Goal: Task Accomplishment & Management: Manage account settings

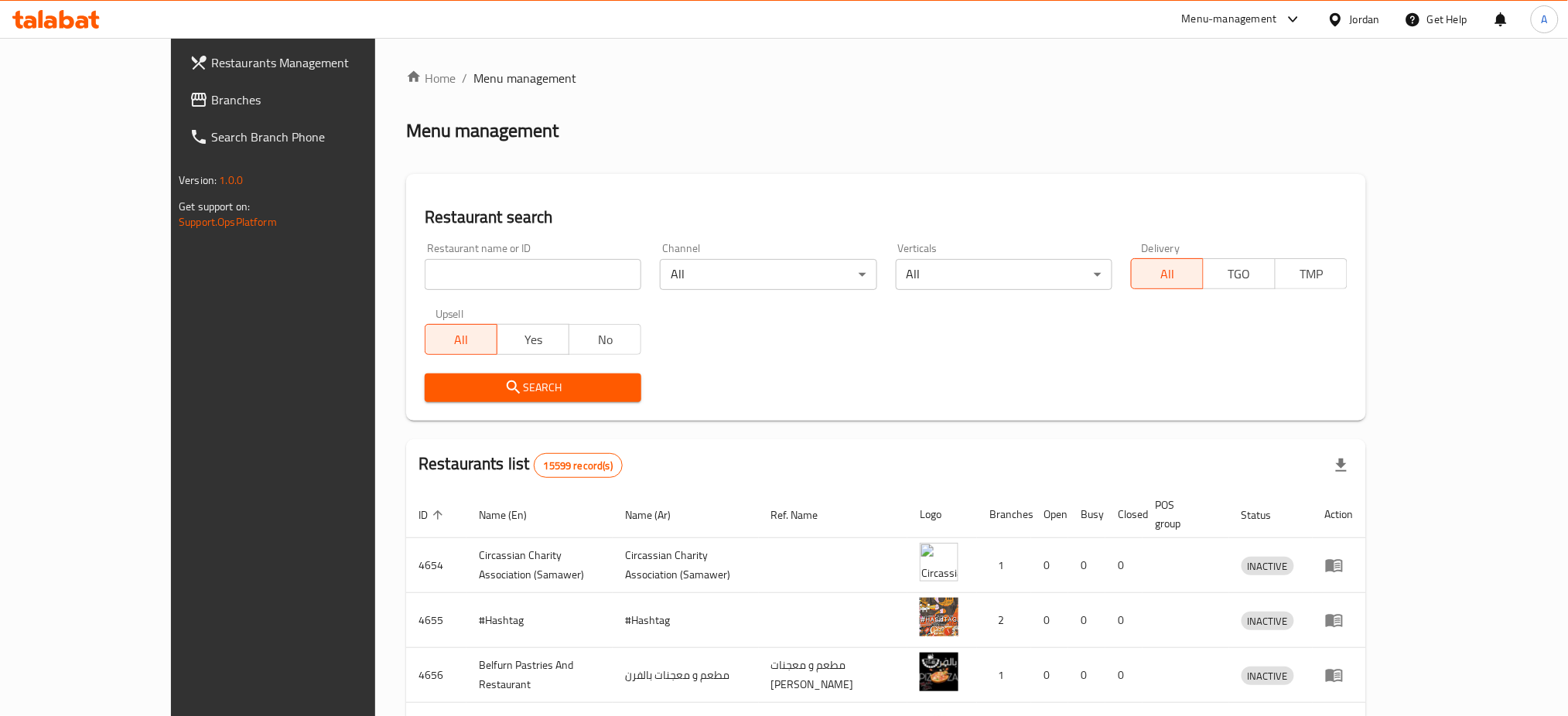
click at [484, 259] on input "search" at bounding box center [532, 274] width 216 height 31
paste input "Indish da dhaba"
type input "Indish da dhaba"
click button "Search" at bounding box center [532, 387] width 216 height 28
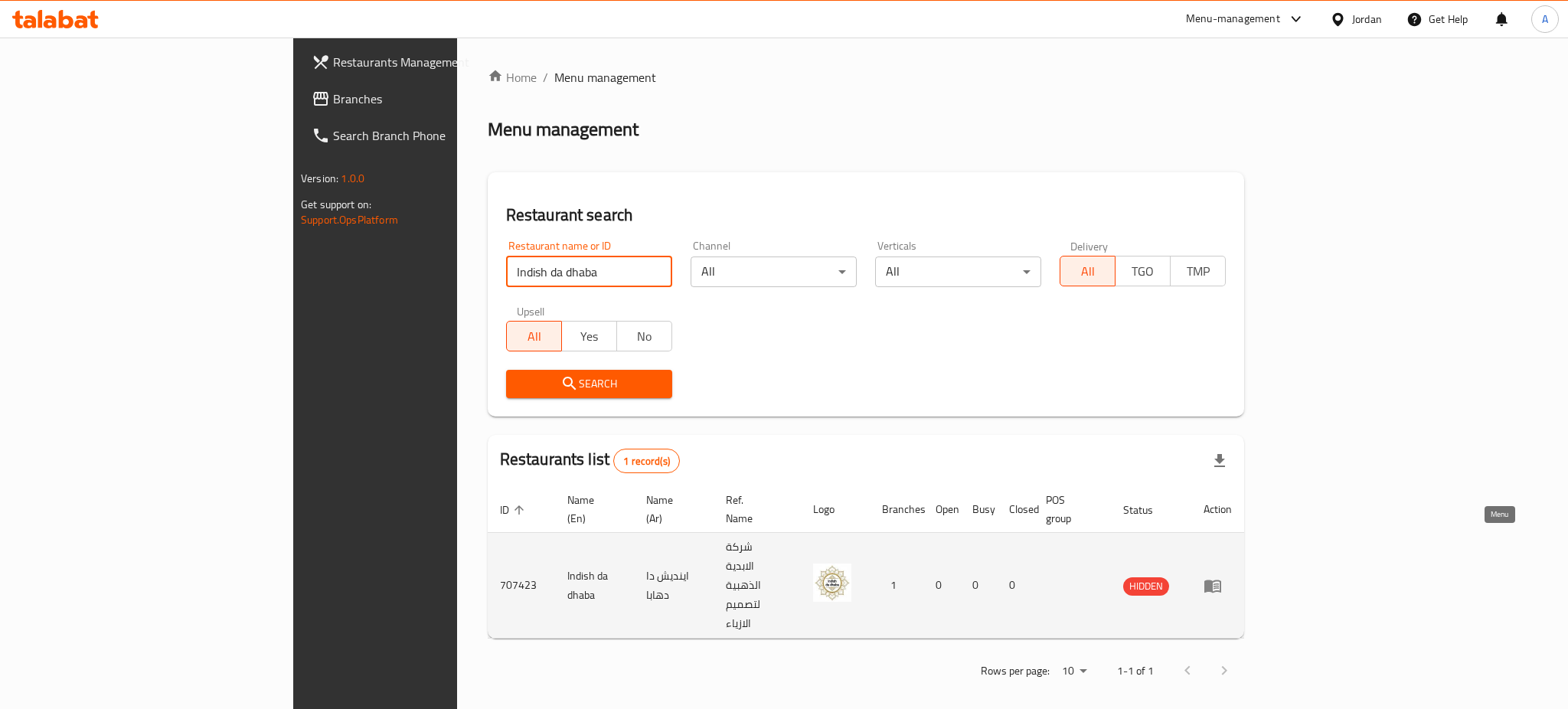
click at [1232, 577] on link "enhanced table" at bounding box center [1217, 586] width 28 height 19
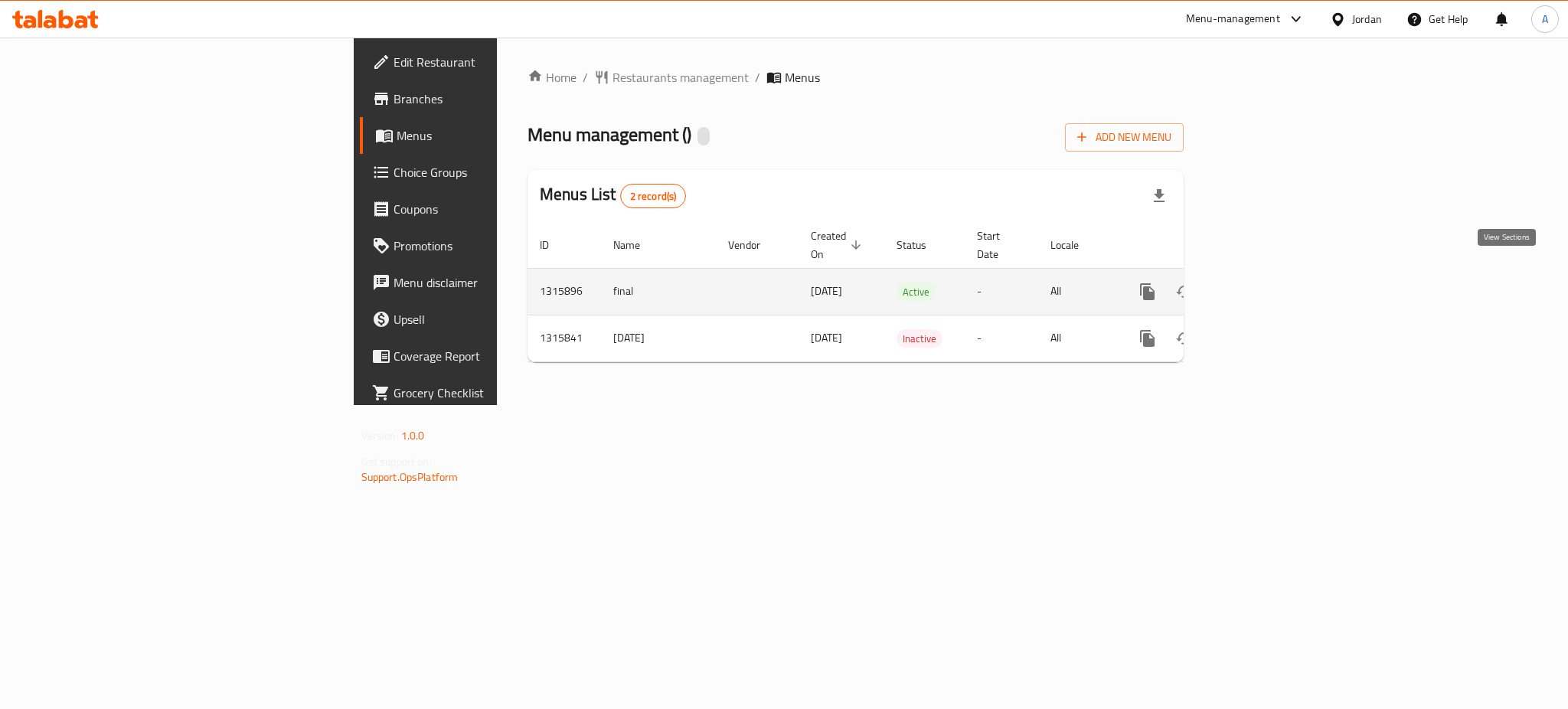
click at [1264, 285] on icon "enhanced table" at bounding box center [1258, 292] width 14 height 14
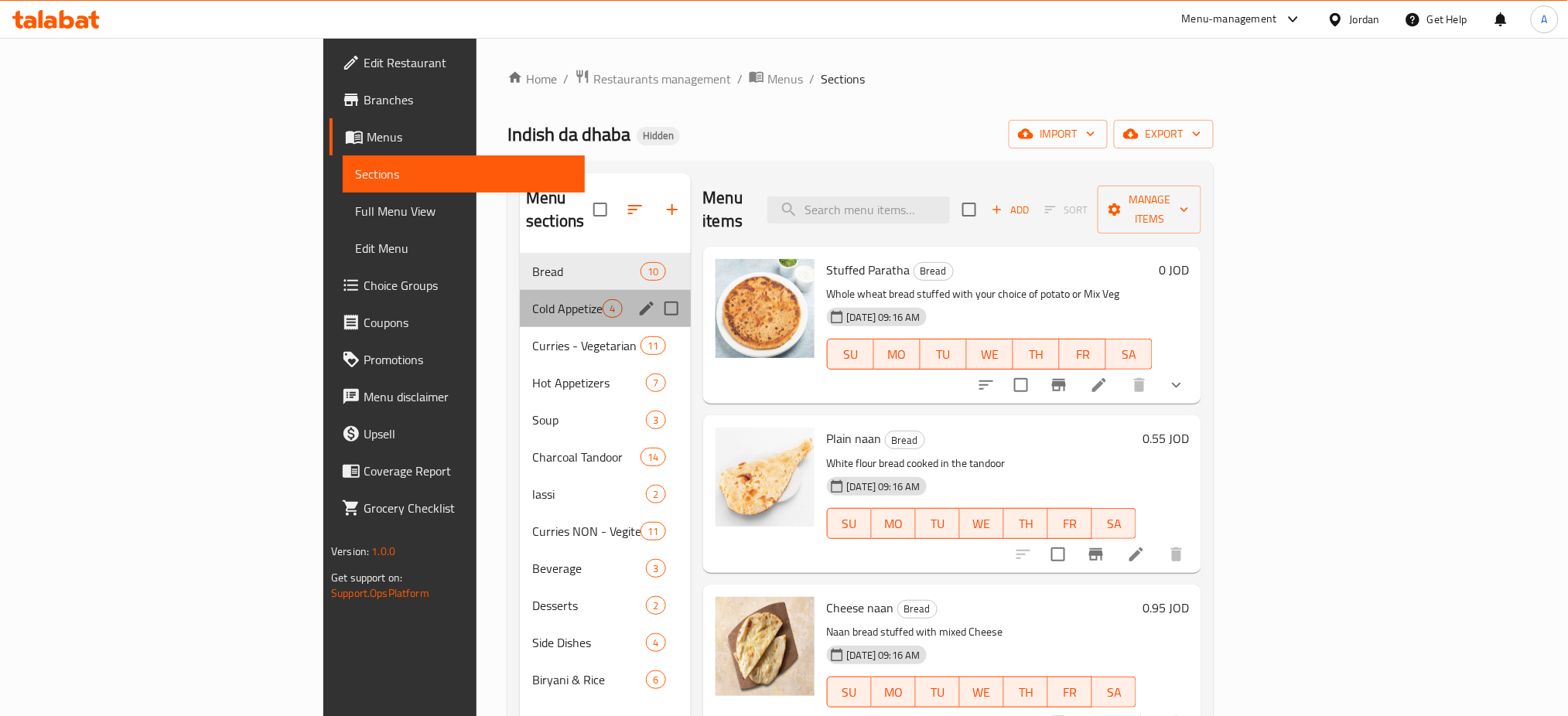
click at [520, 290] on div "Cold Appetizer 4" at bounding box center [604, 308] width 170 height 37
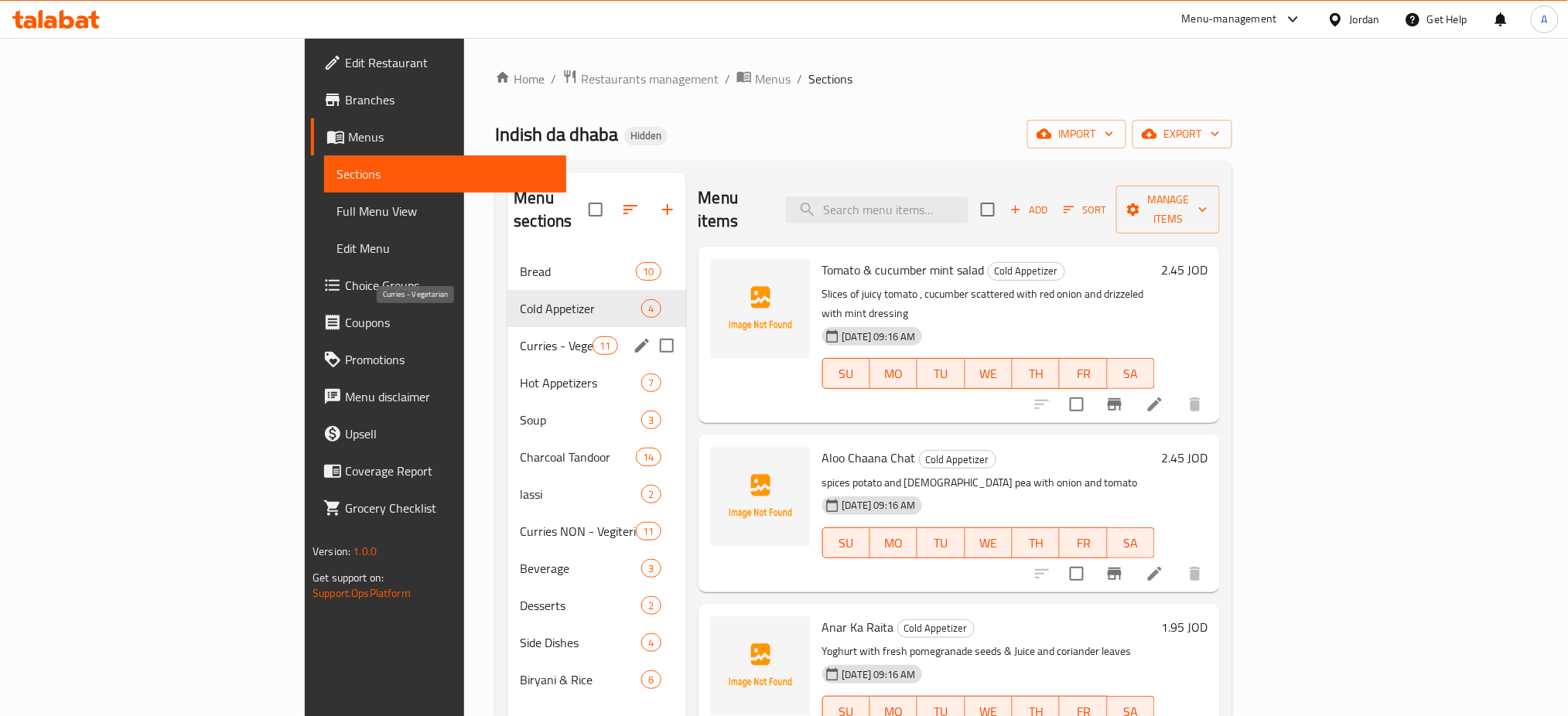
click at [508, 364] on div "Hot Appetizers 7" at bounding box center [596, 382] width 178 height 37
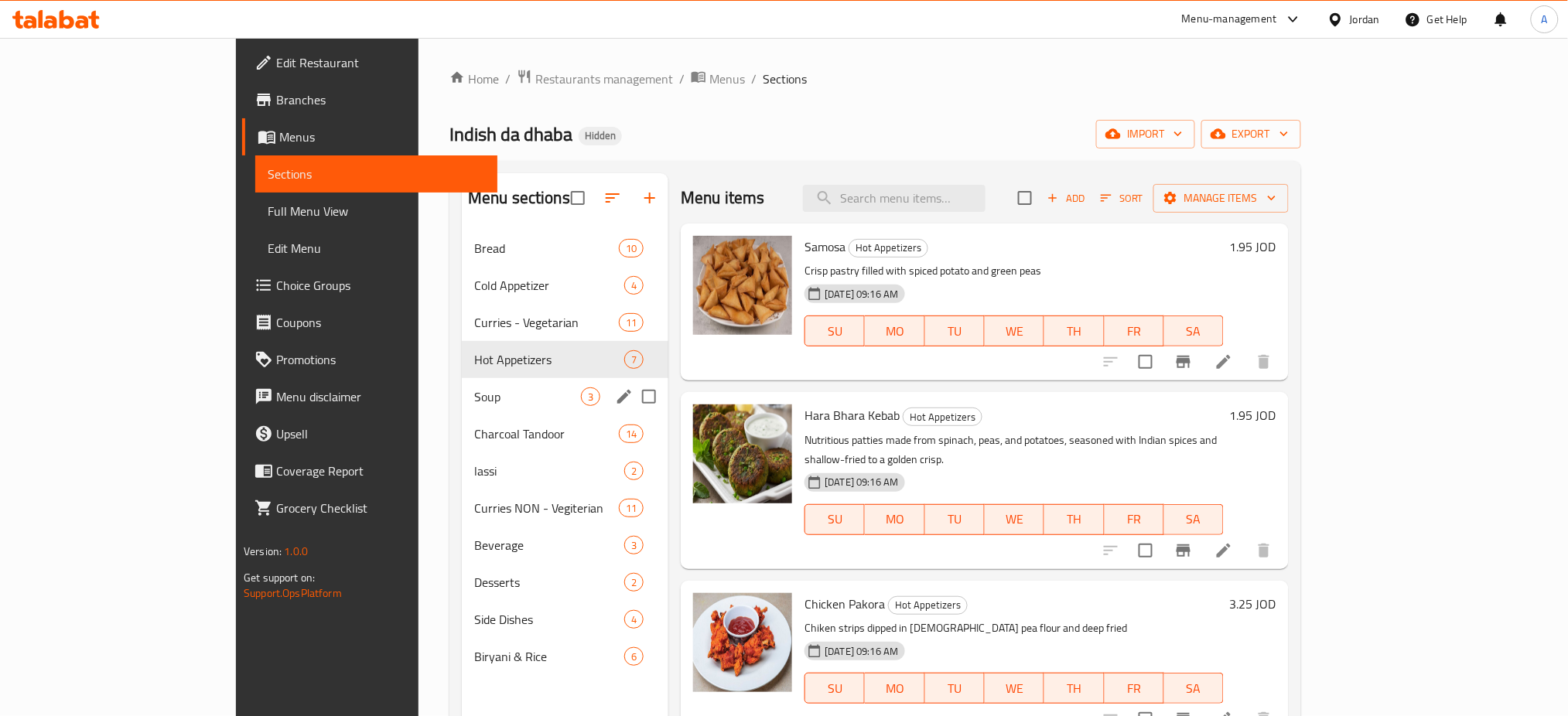
click at [461, 408] on div "Soup 3" at bounding box center [565, 396] width 207 height 37
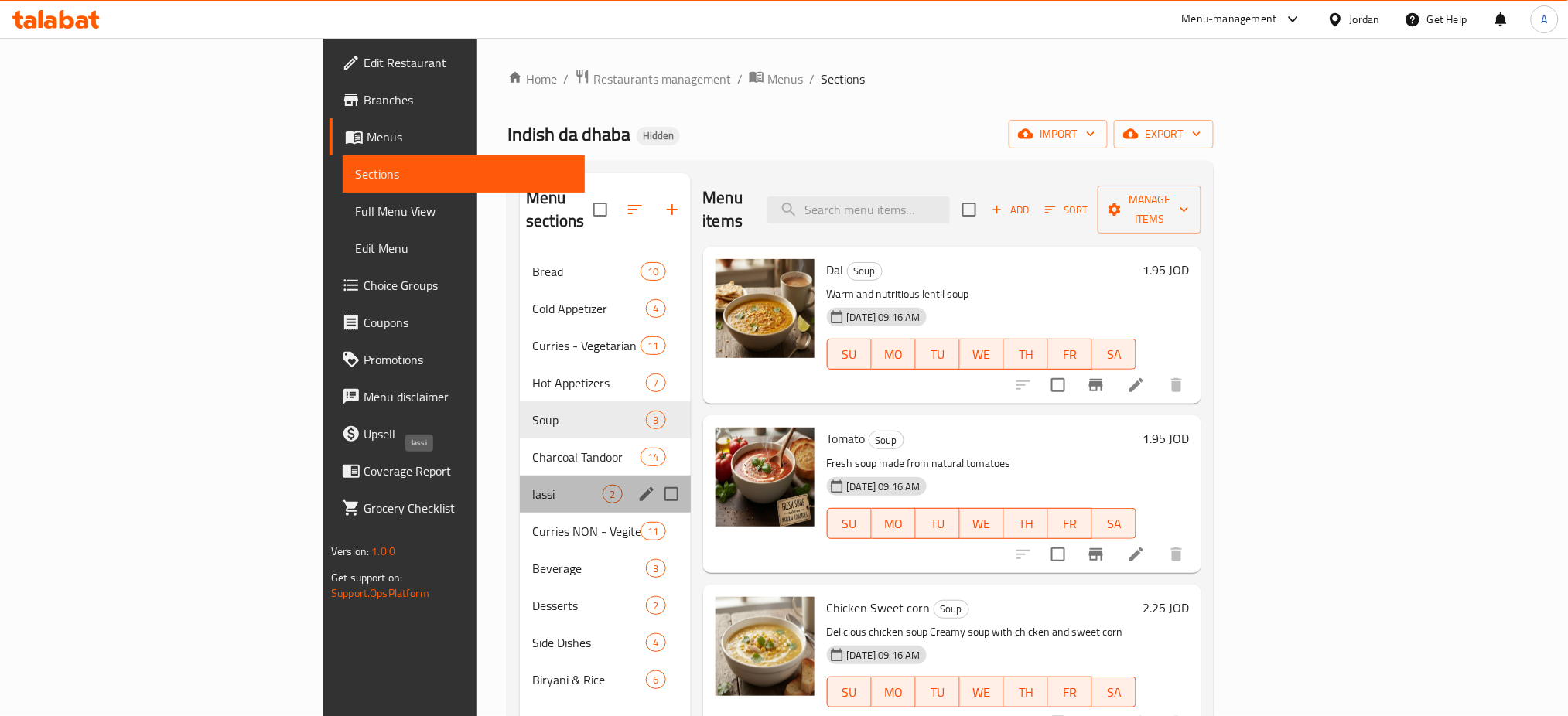
click at [532, 485] on span "lassi" at bounding box center [567, 495] width 70 height 19
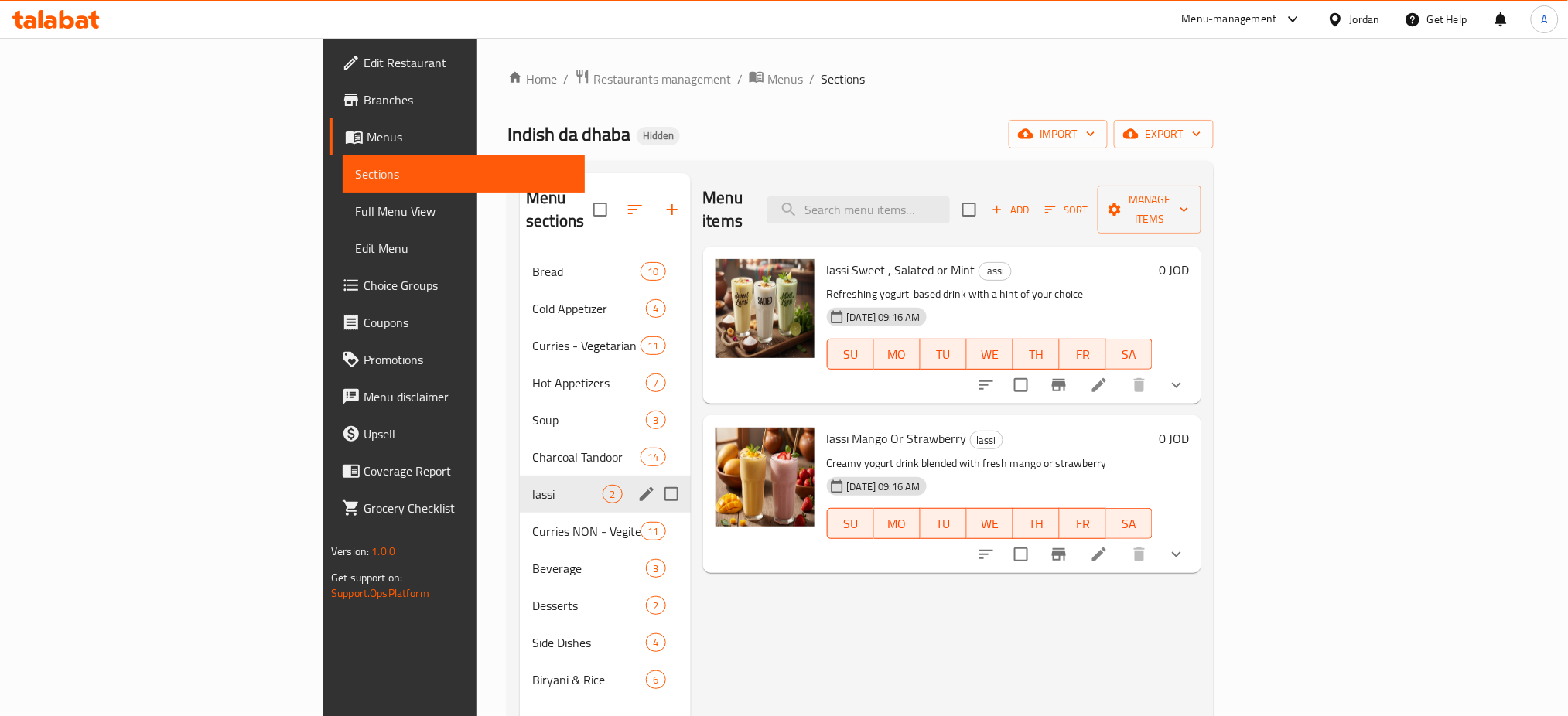
click at [520, 476] on div "lassi 2" at bounding box center [604, 494] width 170 height 37
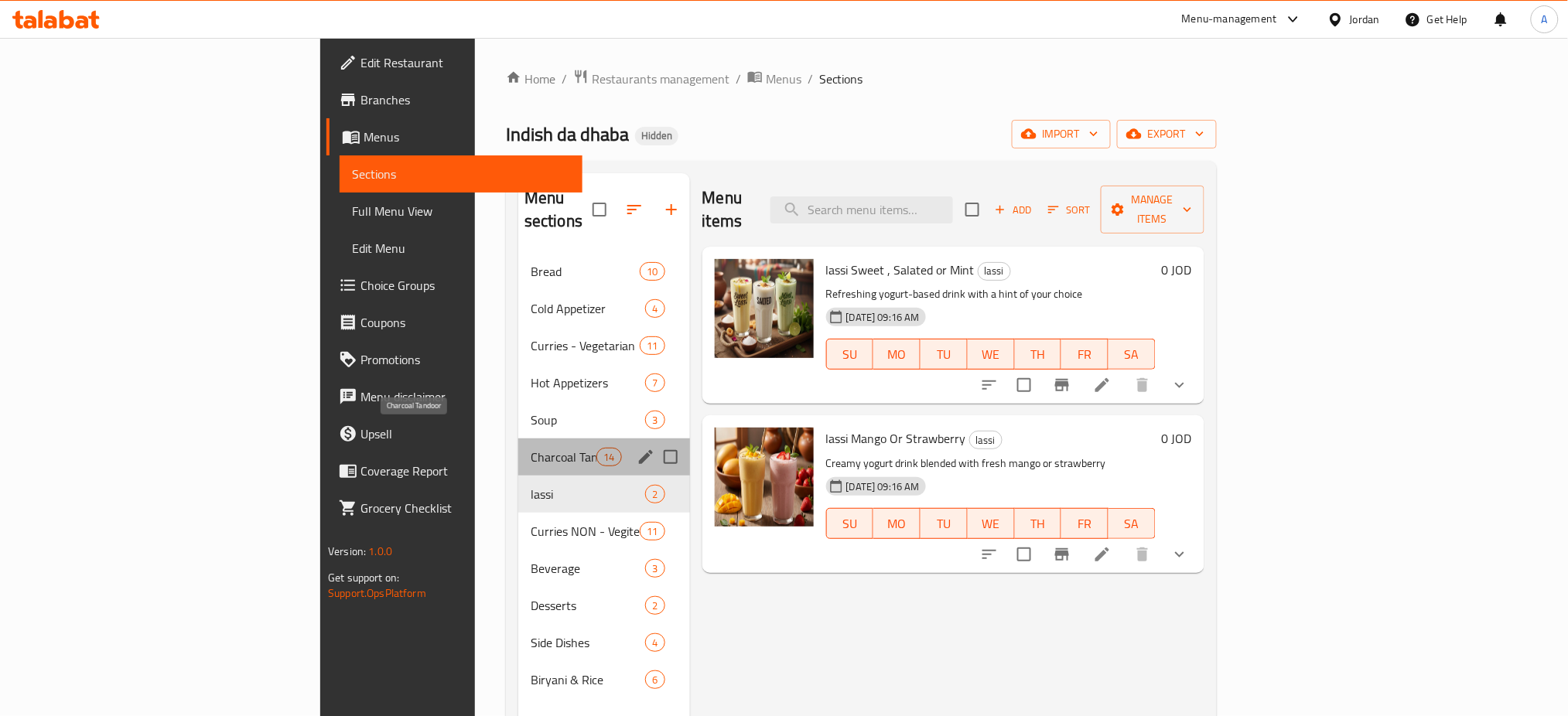
click at [531, 448] on span "Charcoal Tandoor" at bounding box center [563, 457] width 66 height 19
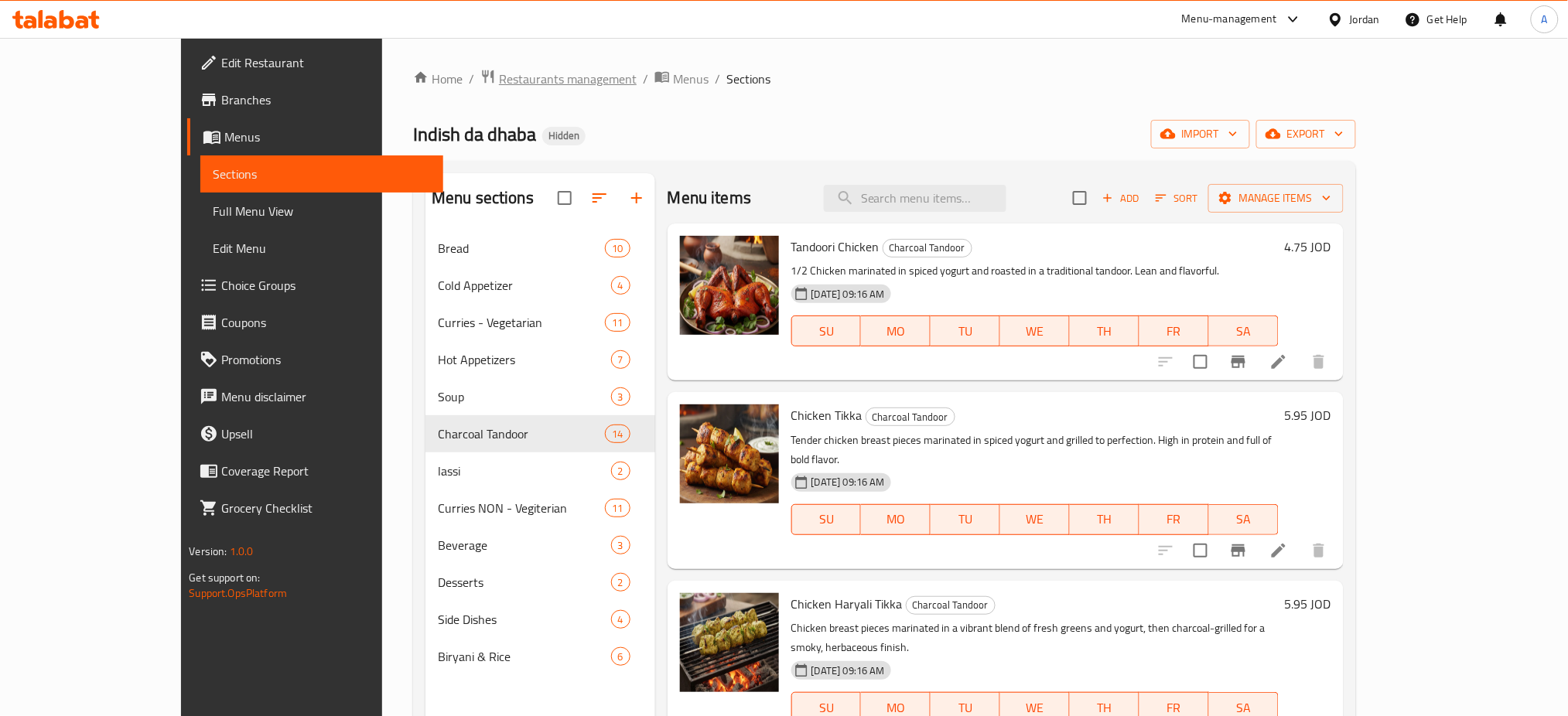
click at [508, 69] on span "Restaurants management" at bounding box center [567, 79] width 138 height 19
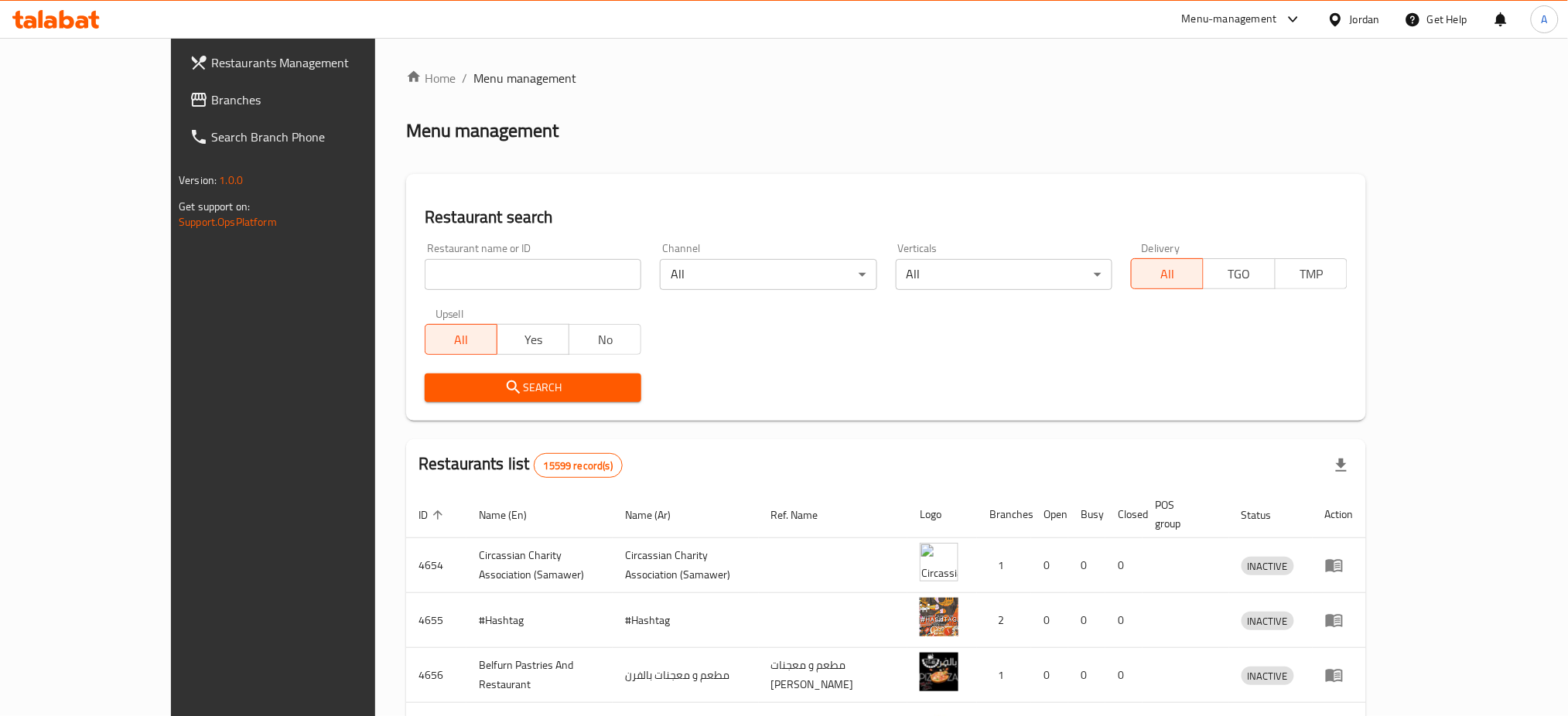
click at [502, 249] on div "Restaurant name or ID Restaurant name or ID" at bounding box center [532, 266] width 216 height 47
click at [502, 268] on input "search" at bounding box center [532, 274] width 216 height 31
type input "a"
click at [496, 165] on div "Home / Menu management Menu management Restaurant search Restaurant name or ID …" at bounding box center [885, 592] width 960 height 1047
click at [497, 98] on div "Home / Menu management Menu management Restaurant search Restaurant name or ID …" at bounding box center [885, 592] width 960 height 1047
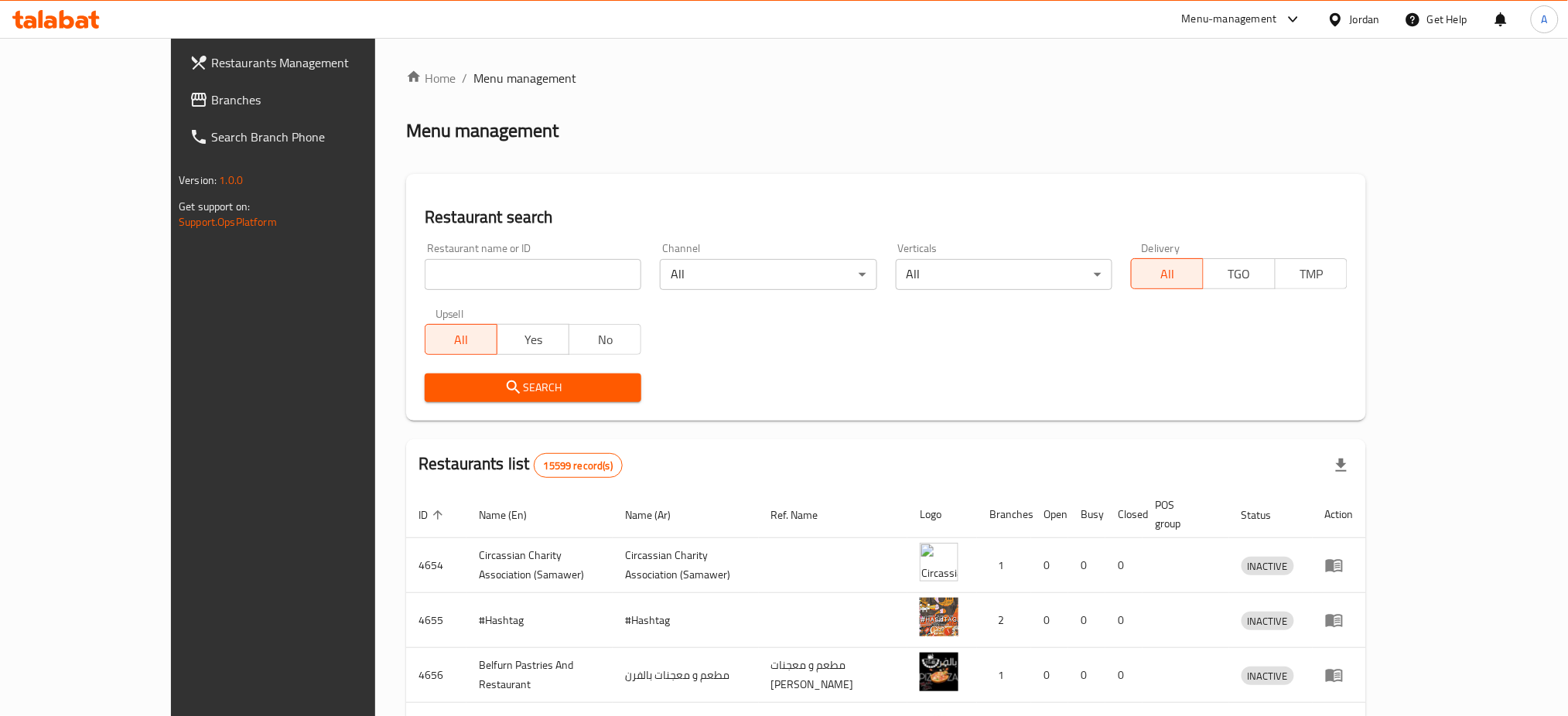
click at [465, 290] on div "Restaurant name or ID Restaurant name or ID" at bounding box center [532, 266] width 235 height 66
click at [479, 286] on input "search" at bounding box center [532, 274] width 216 height 31
click button "Search" at bounding box center [532, 387] width 216 height 28
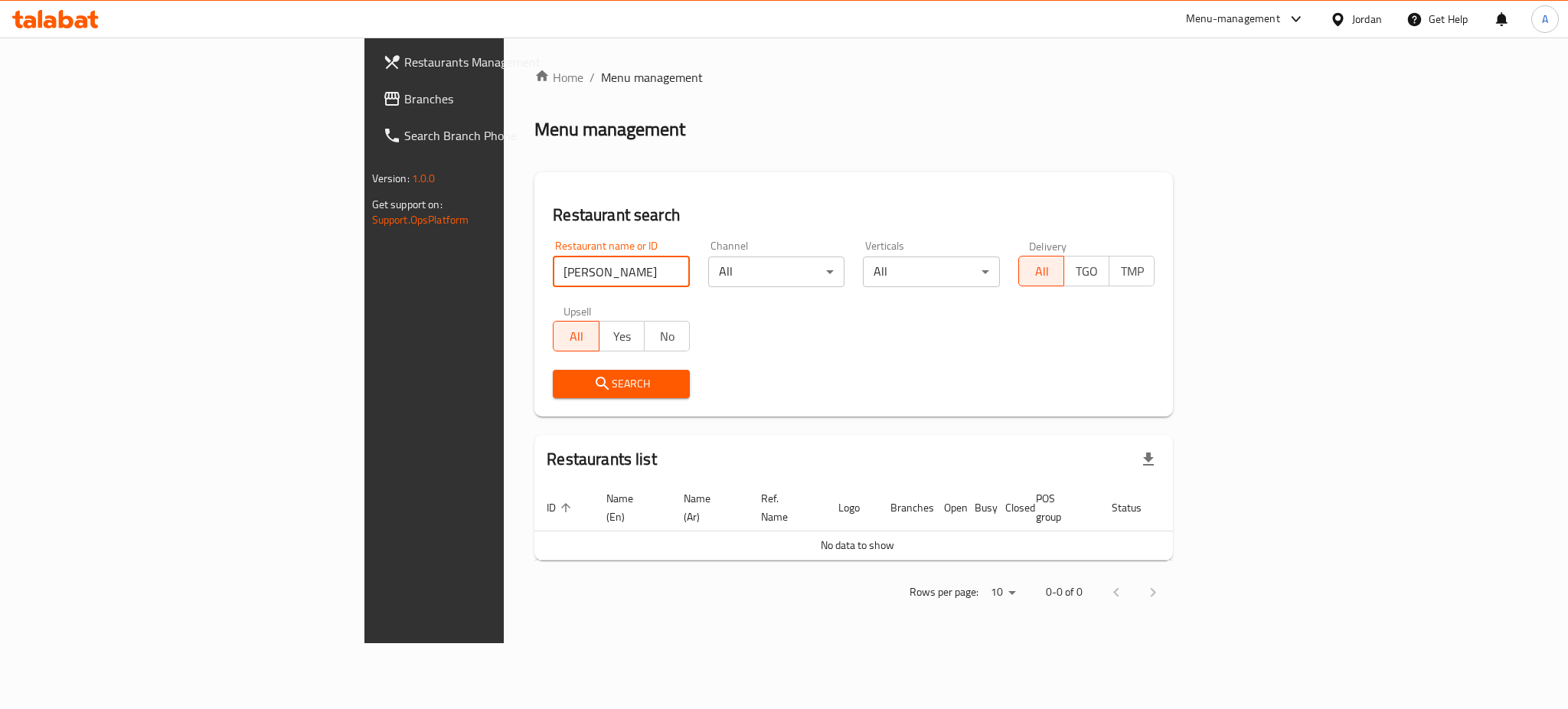
click button "Search" at bounding box center [622, 383] width 137 height 28
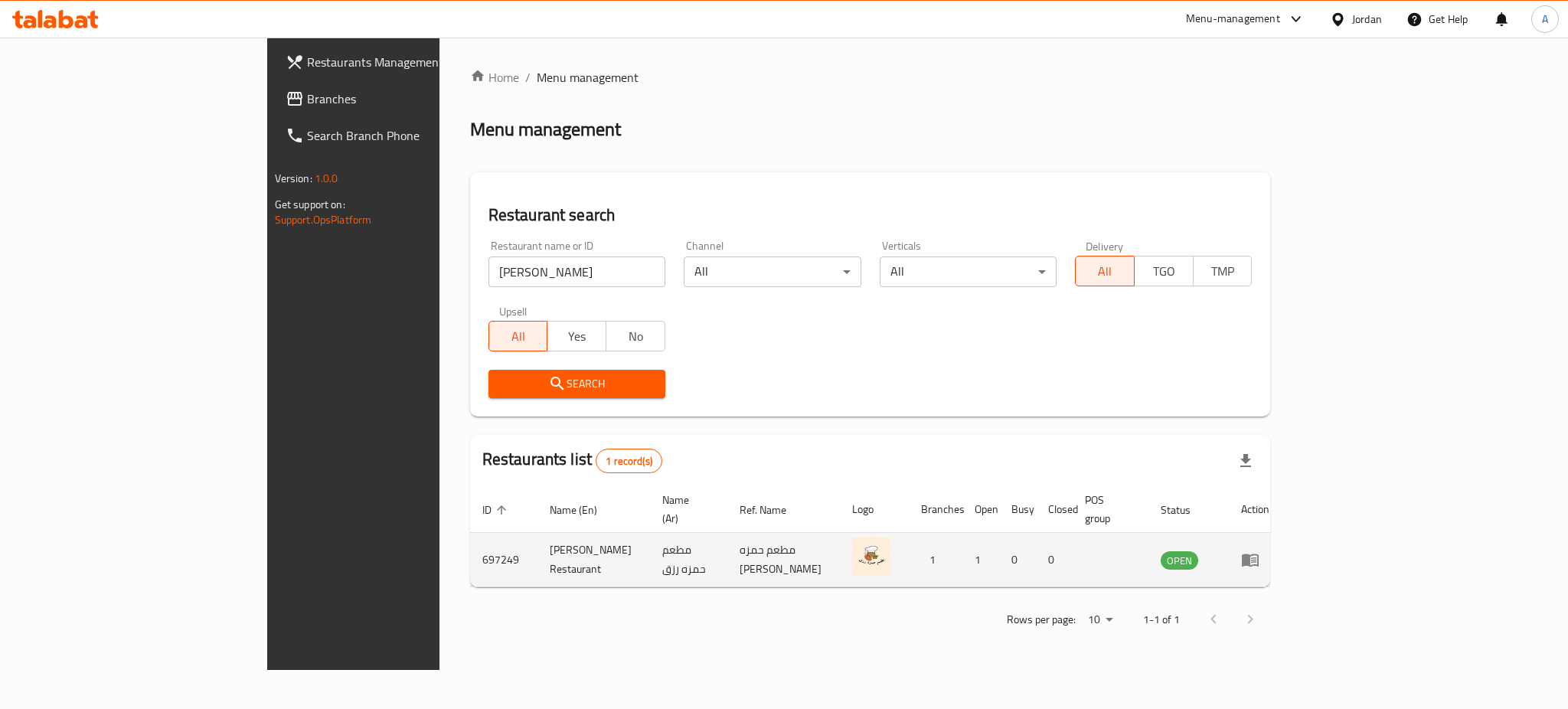
click at [470, 546] on td "697249" at bounding box center [504, 560] width 68 height 54
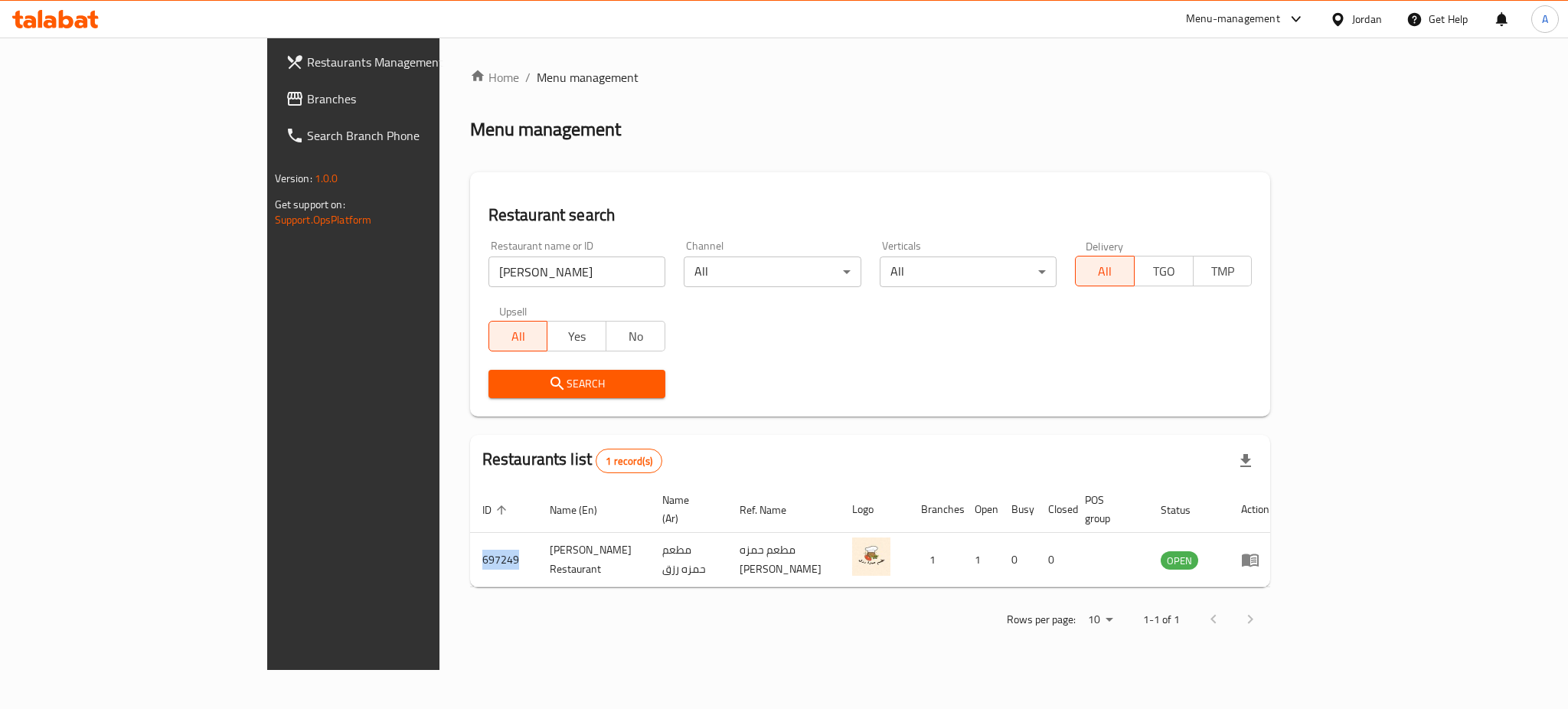
copy td "697249"
click at [470, 271] on div "Restaurant search Restaurant name or ID hamza rizk Restaurant name or ID Channe…" at bounding box center [870, 294] width 801 height 245
paste input "مطبخ سكبة هنية"
type input "مطبخ سكبة هنية"
click button "Search" at bounding box center [577, 383] width 177 height 28
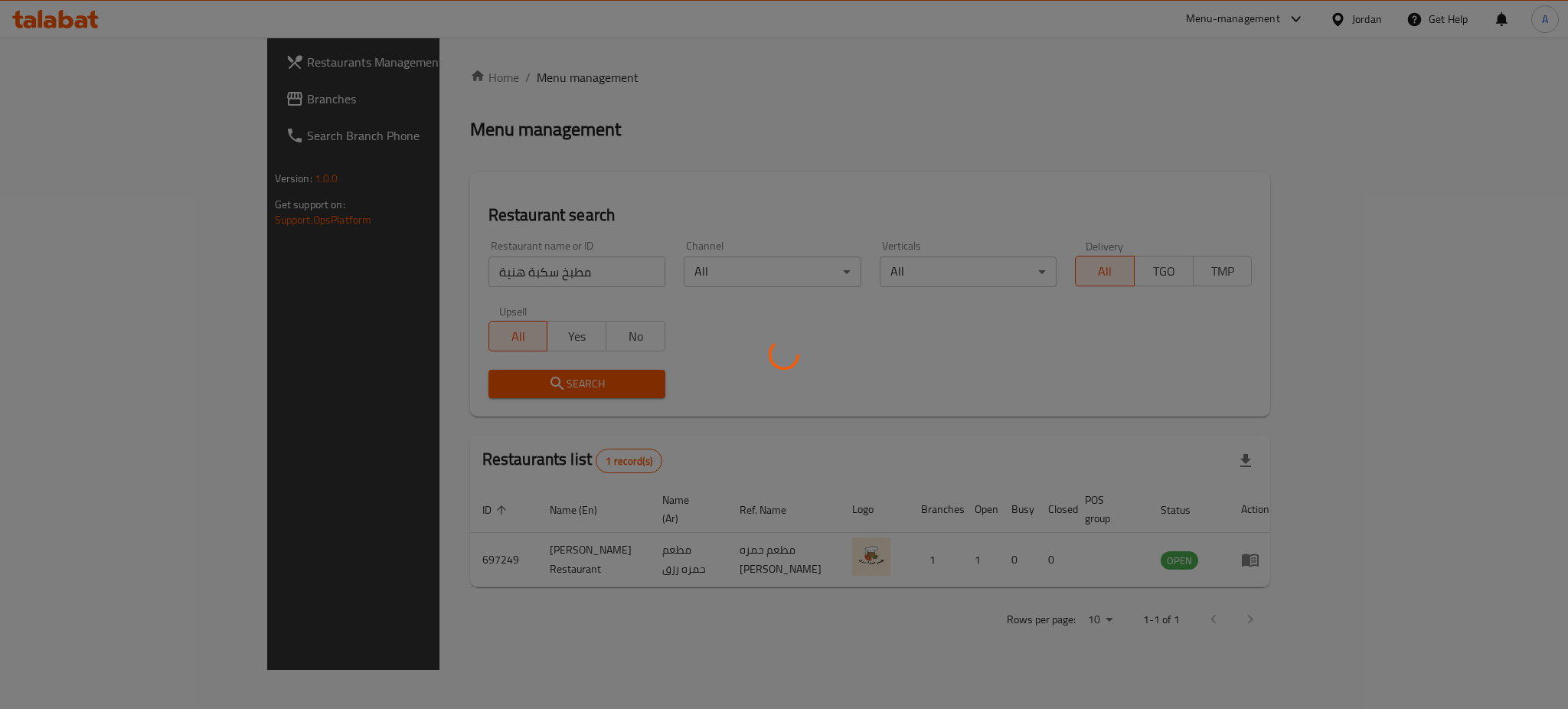
click at [481, 643] on div at bounding box center [784, 354] width 1568 height 709
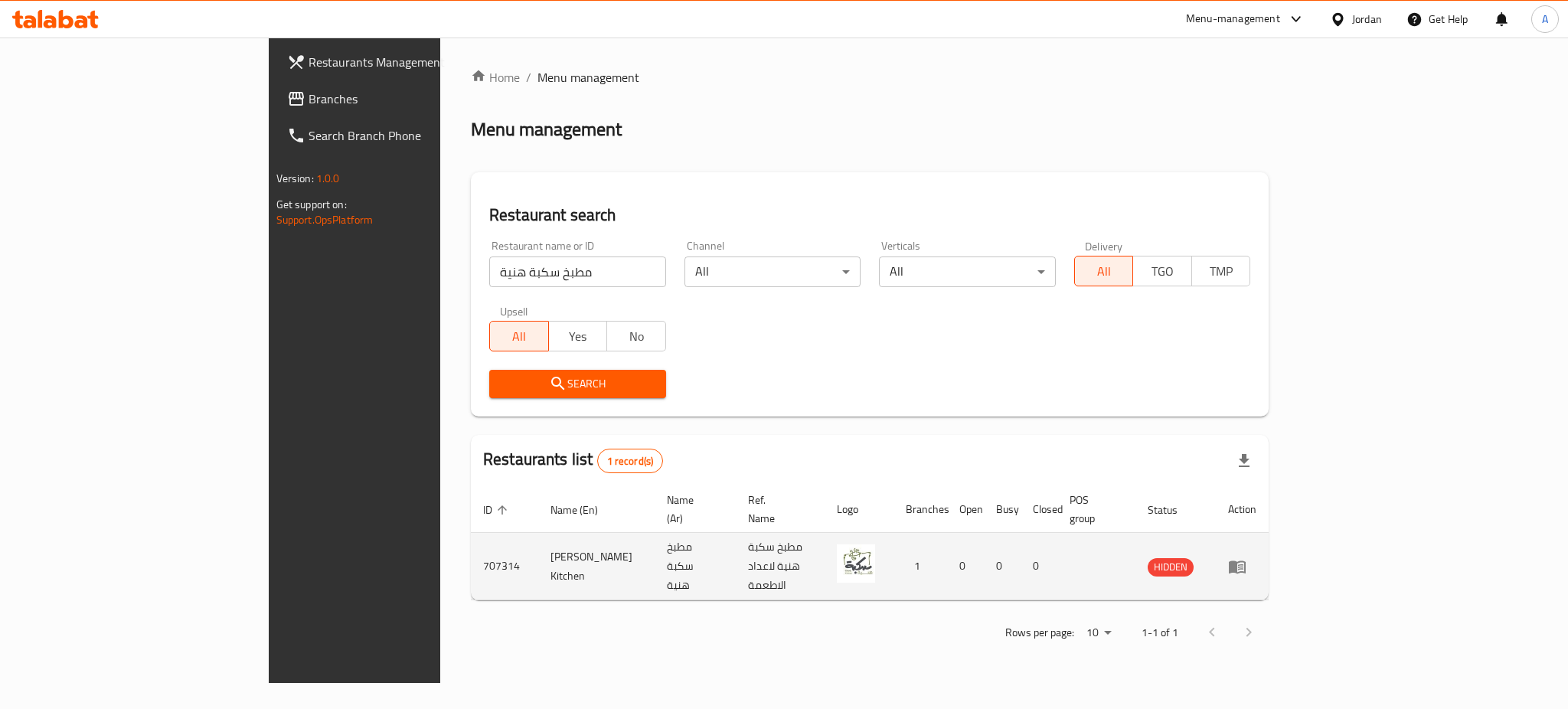
click at [1247, 558] on icon "enhanced table" at bounding box center [1237, 567] width 19 height 19
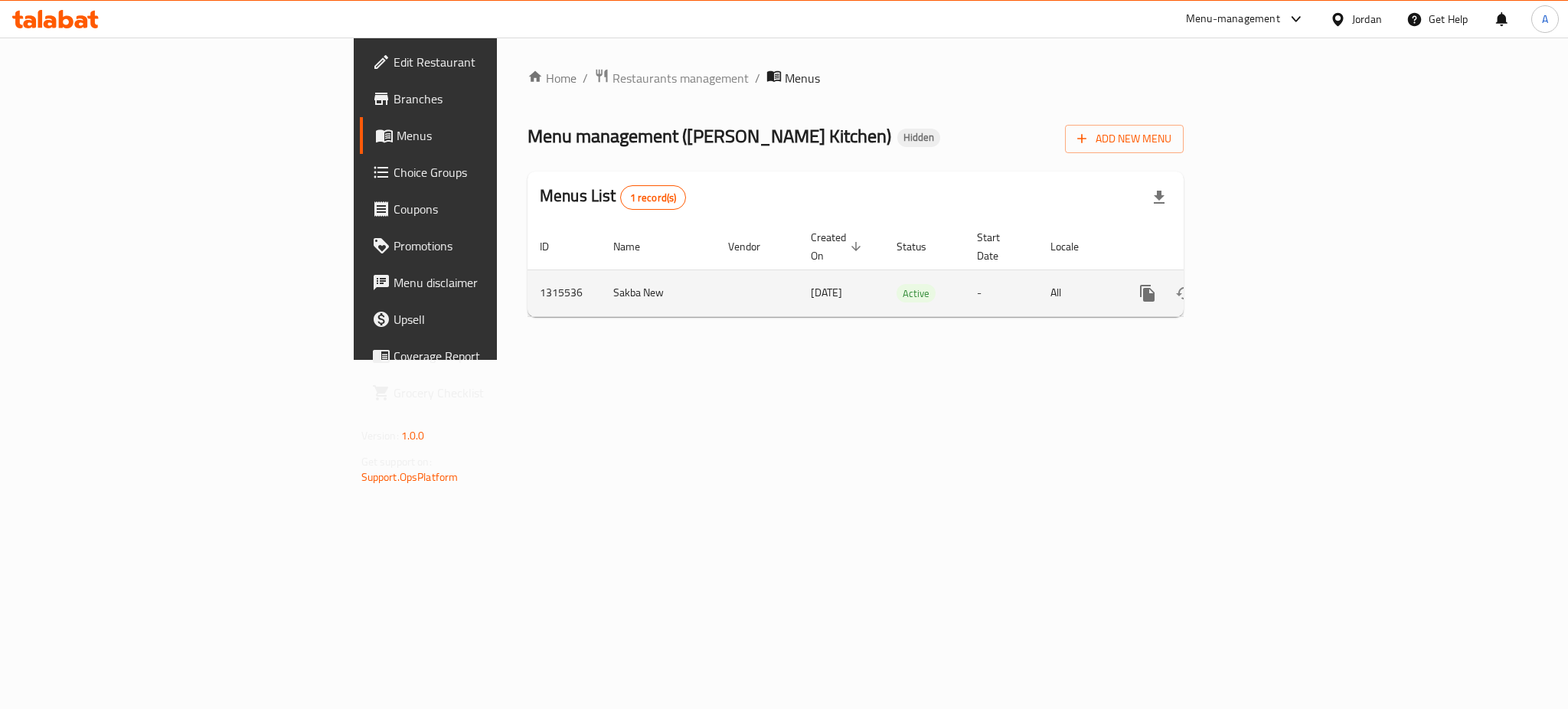
click at [1267, 284] on icon "enhanced table" at bounding box center [1258, 294] width 19 height 19
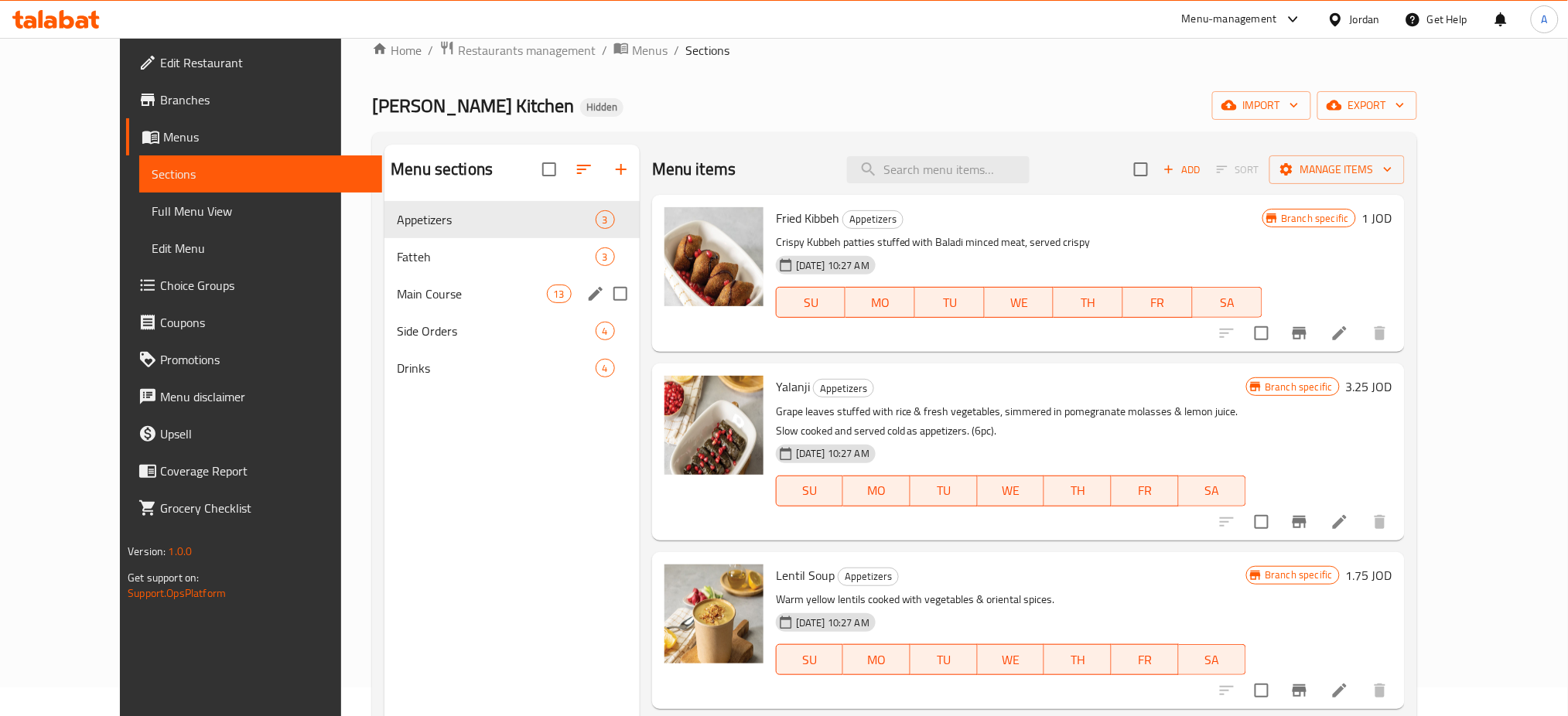
scroll to position [10, 0]
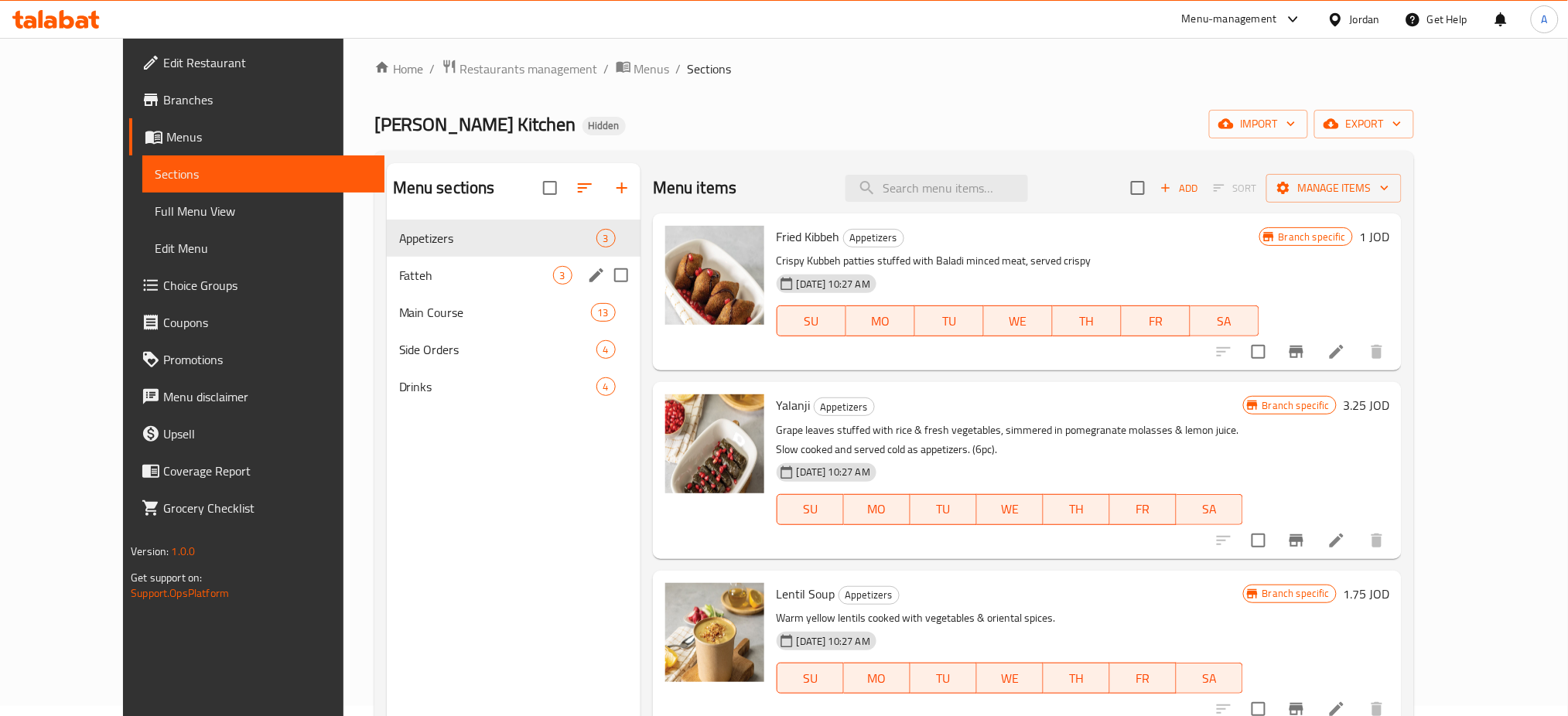
click at [447, 292] on div "Fatteh 3" at bounding box center [514, 275] width 254 height 37
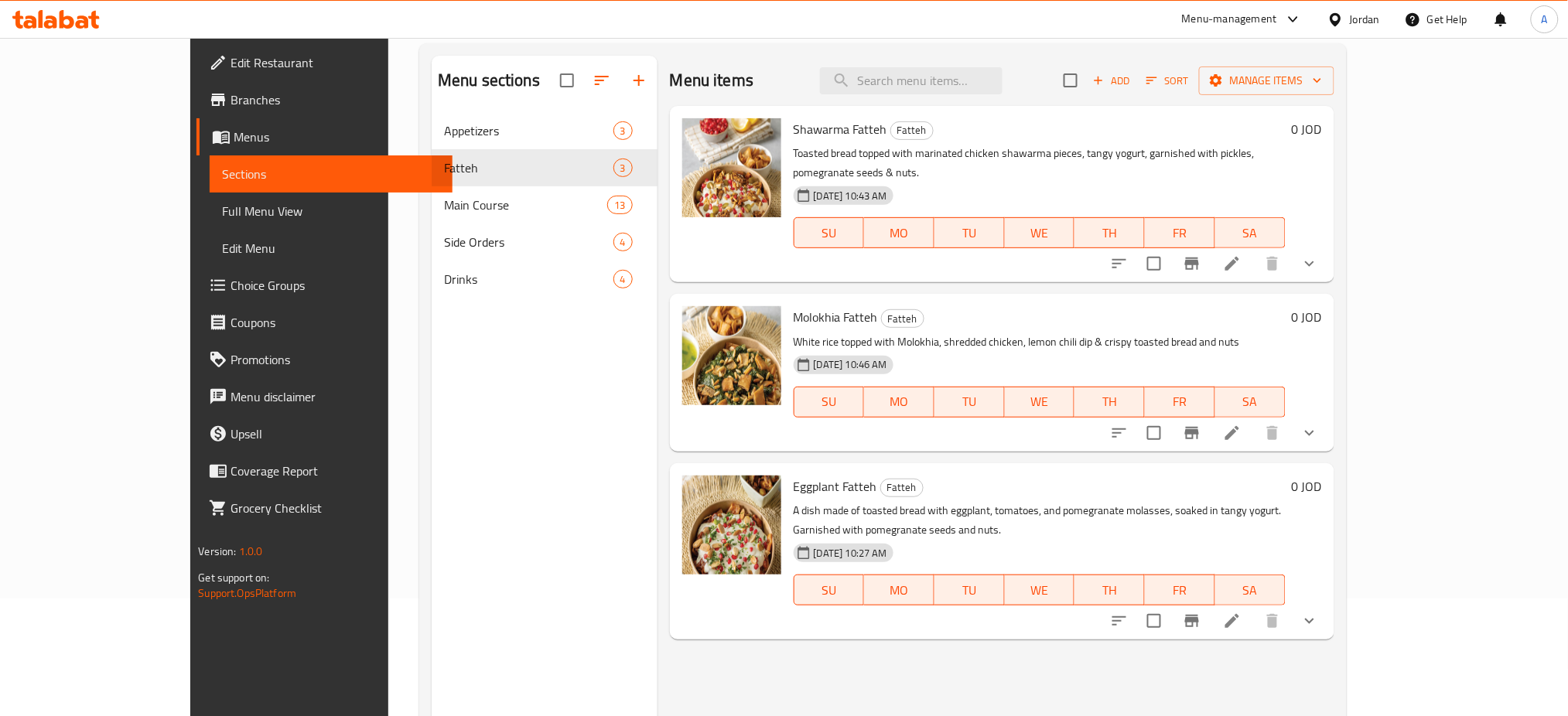
scroll to position [216, 0]
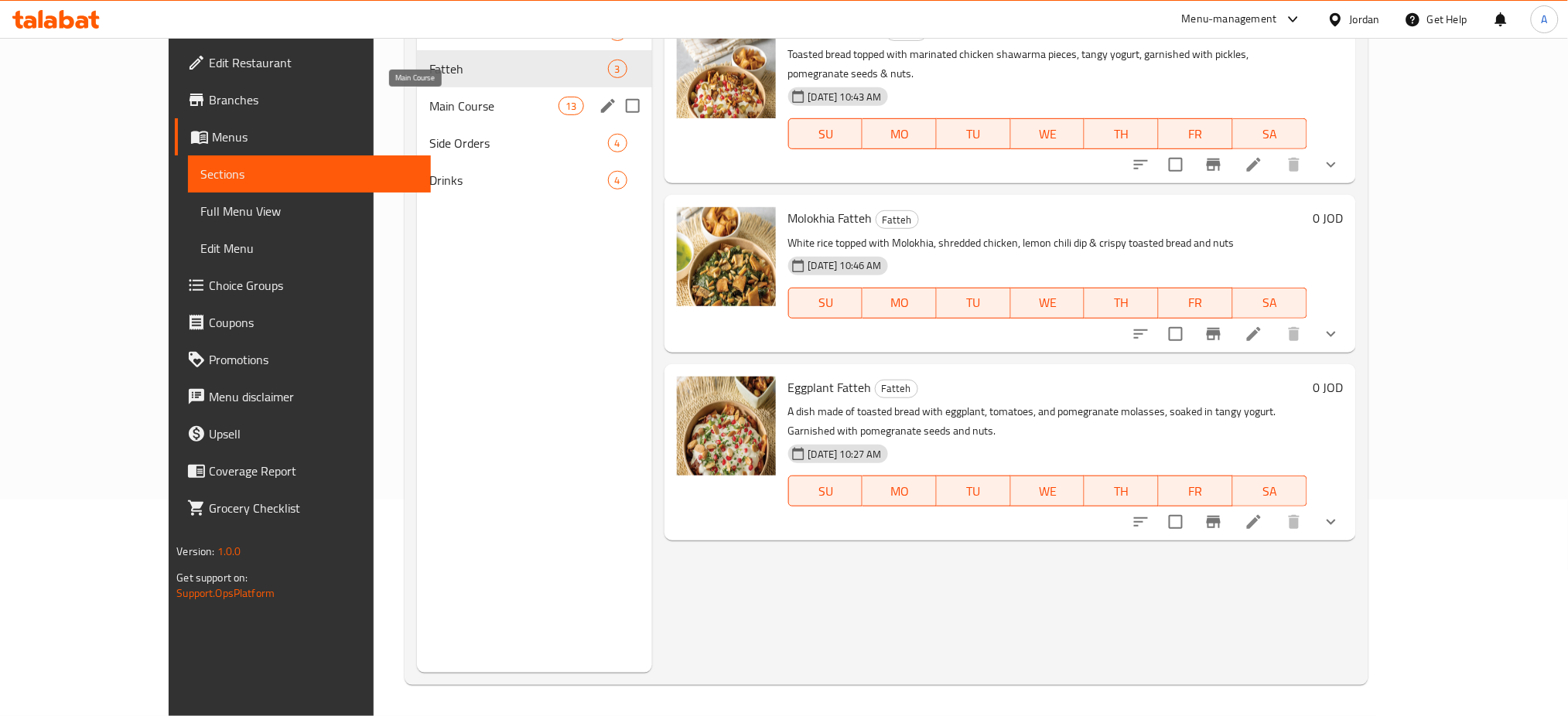
click at [429, 109] on span "Main Course" at bounding box center [493, 106] width 129 height 19
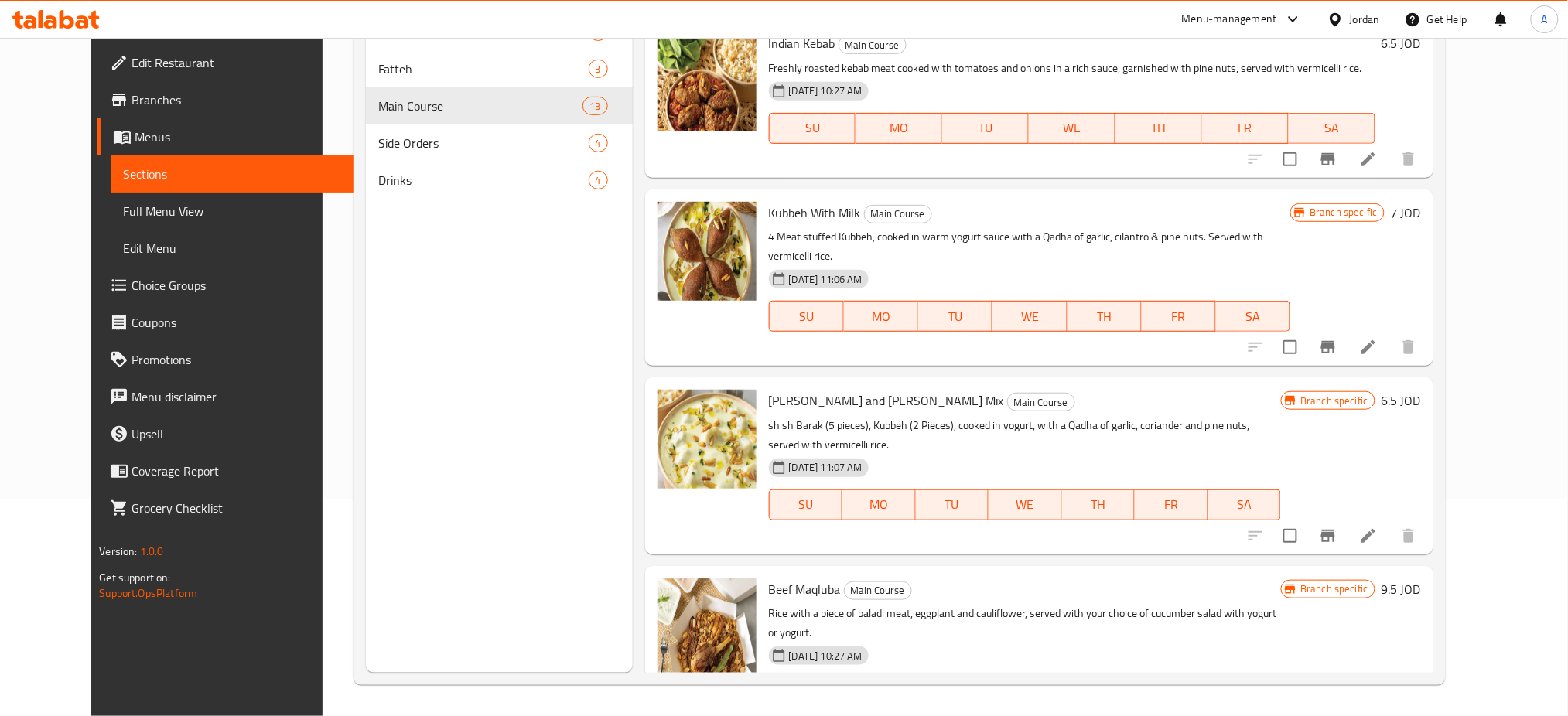
scroll to position [1134, 0]
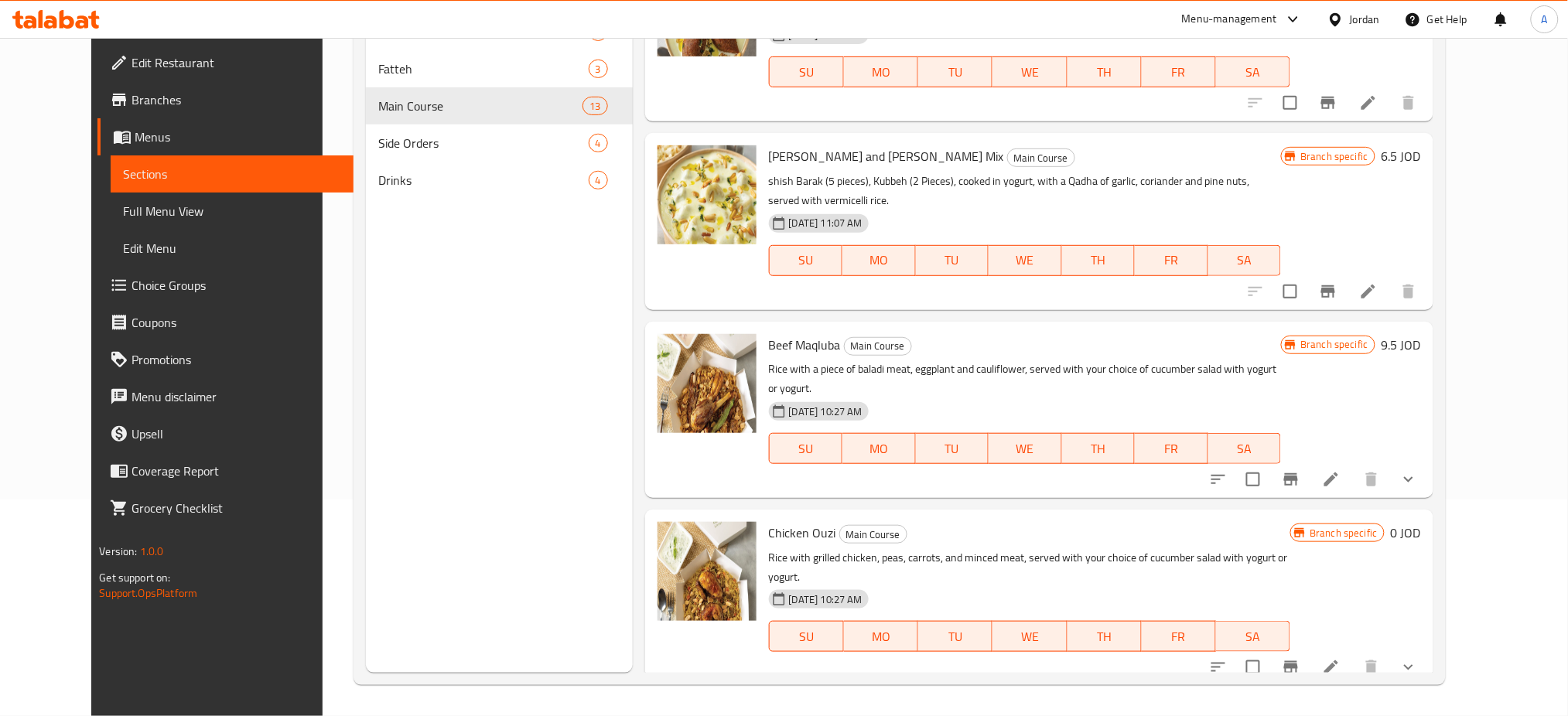
drag, startPoint x: 737, startPoint y: 491, endPoint x: 714, endPoint y: 502, distance: 25.5
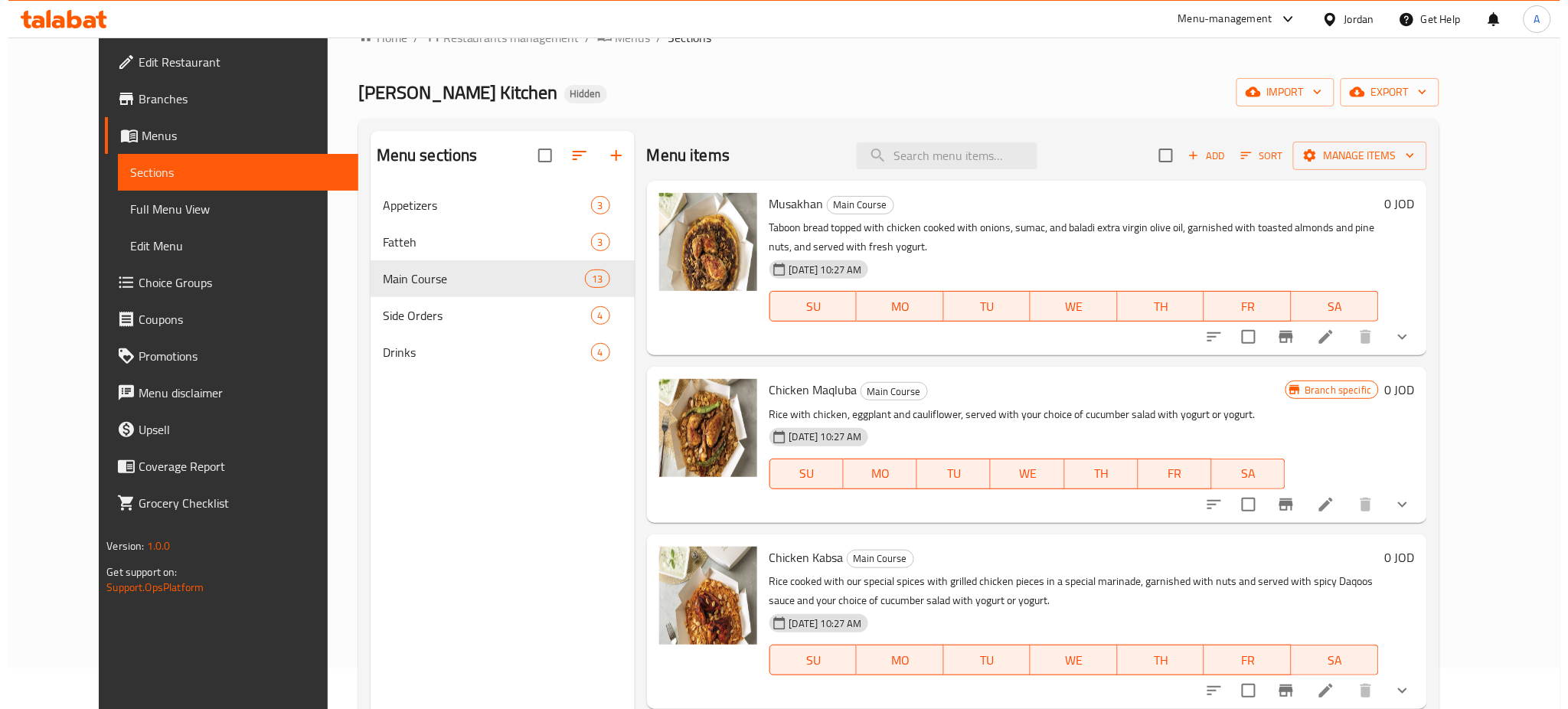
scroll to position [0, 0]
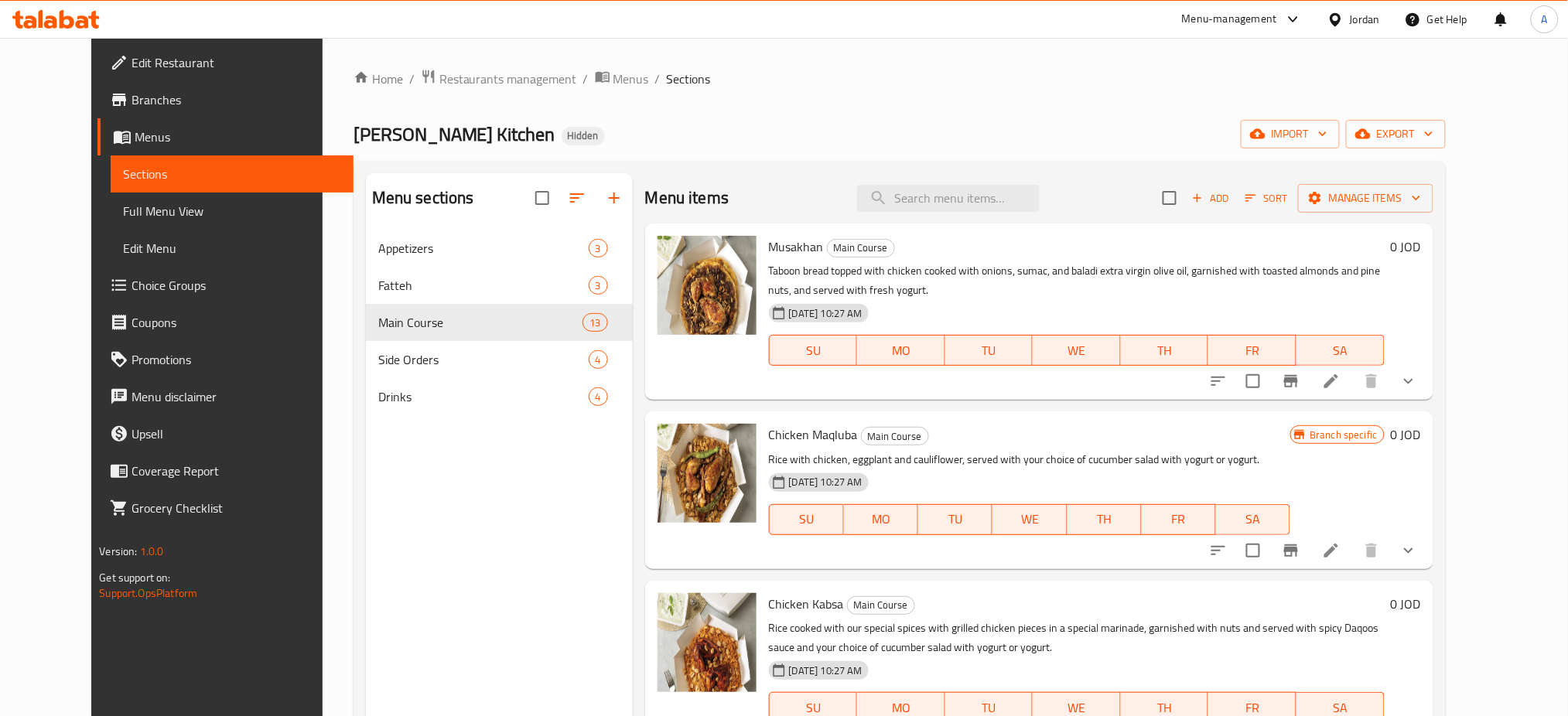
click at [1353, 391] on li at bounding box center [1331, 381] width 44 height 28
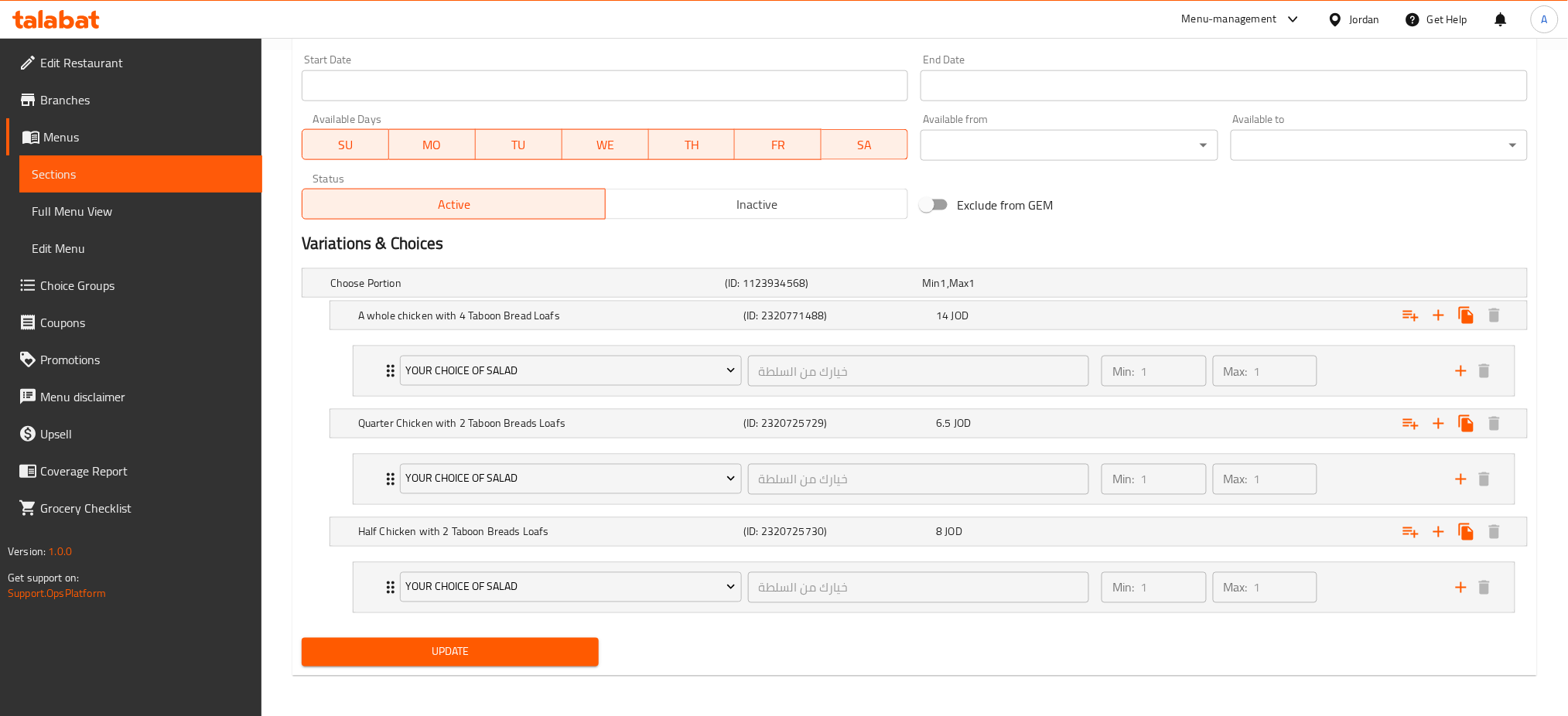
scroll to position [669, 0]
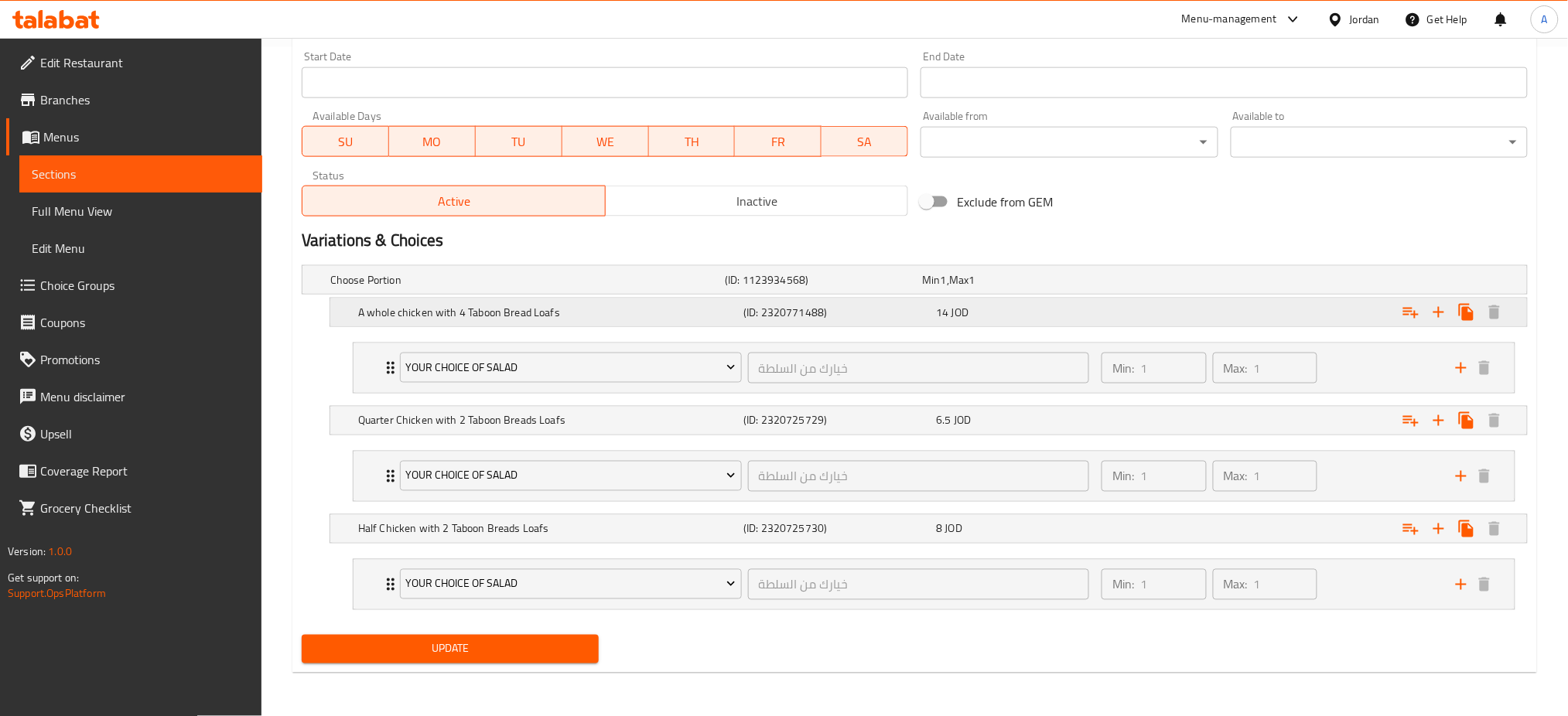
click at [1281, 314] on div "Expand" at bounding box center [1318, 313] width 385 height 34
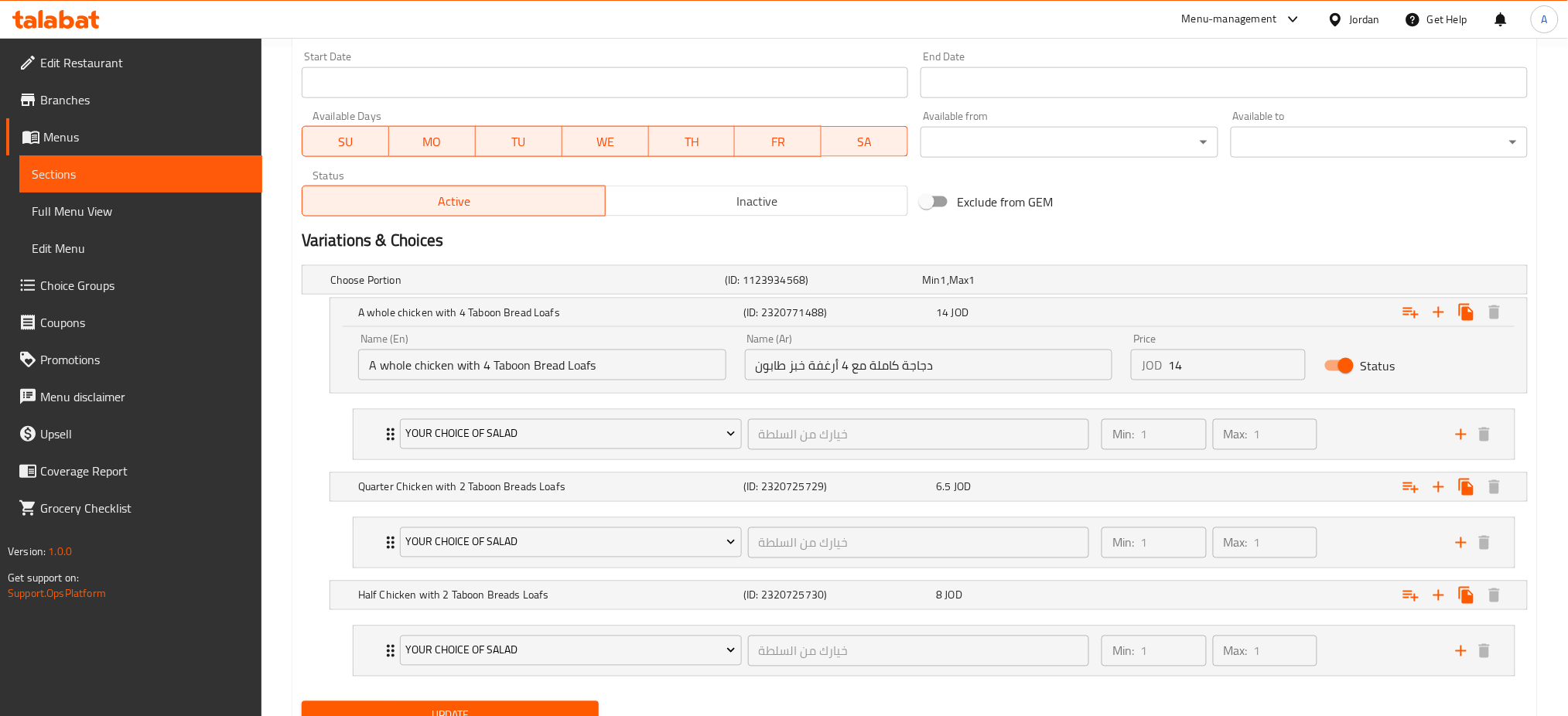
scroll to position [50, 0]
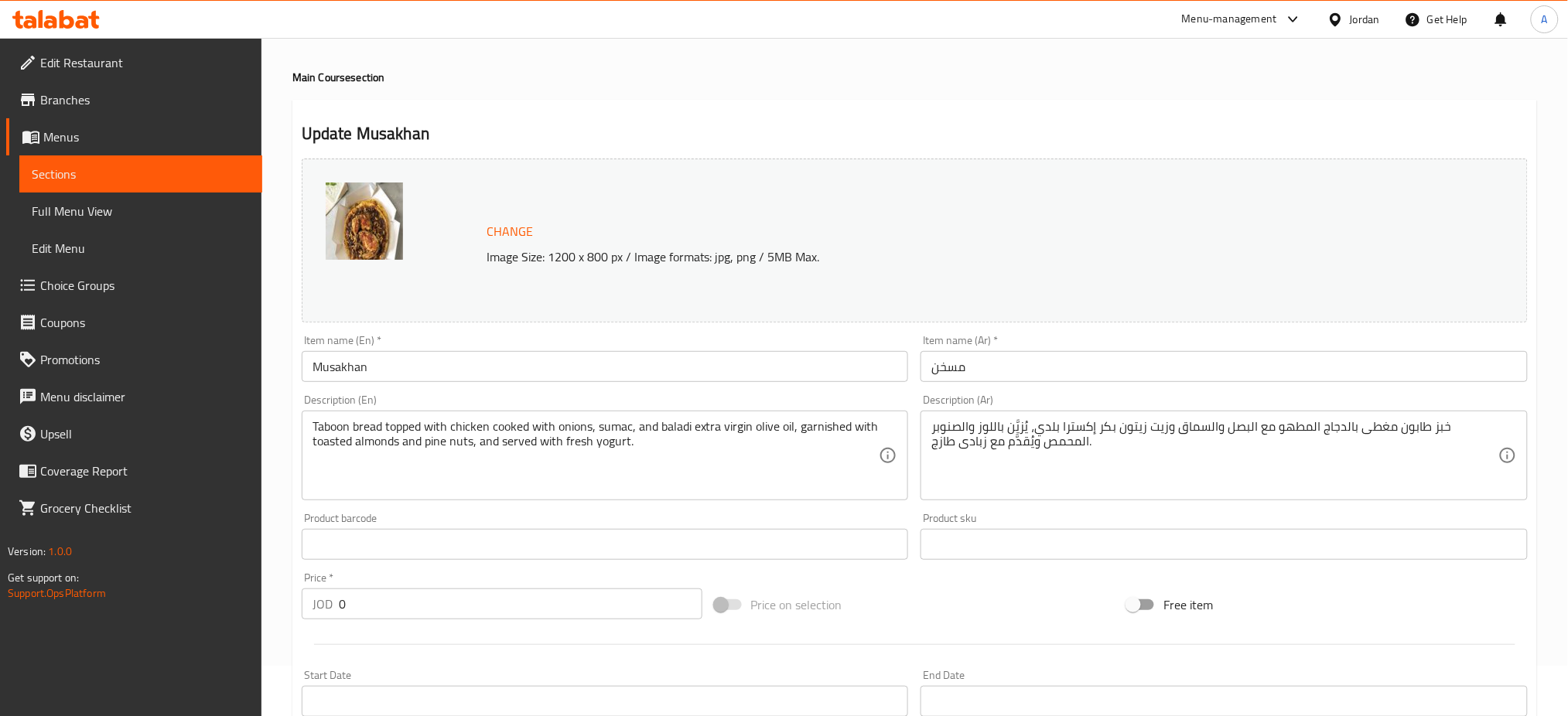
click at [103, 292] on span "Choice Groups" at bounding box center [144, 285] width 209 height 19
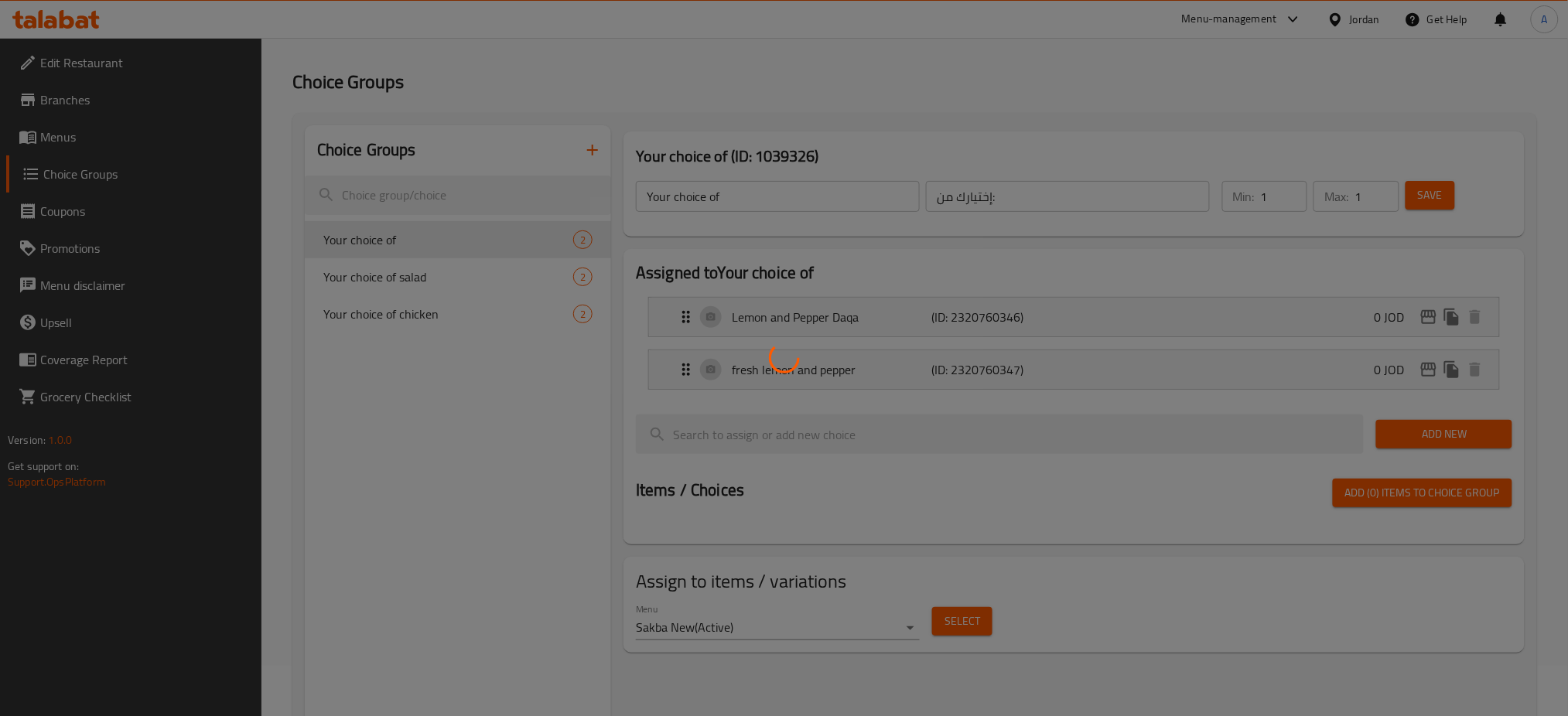
click at [424, 310] on div at bounding box center [784, 358] width 1568 height 716
click at [449, 314] on div at bounding box center [784, 358] width 1568 height 716
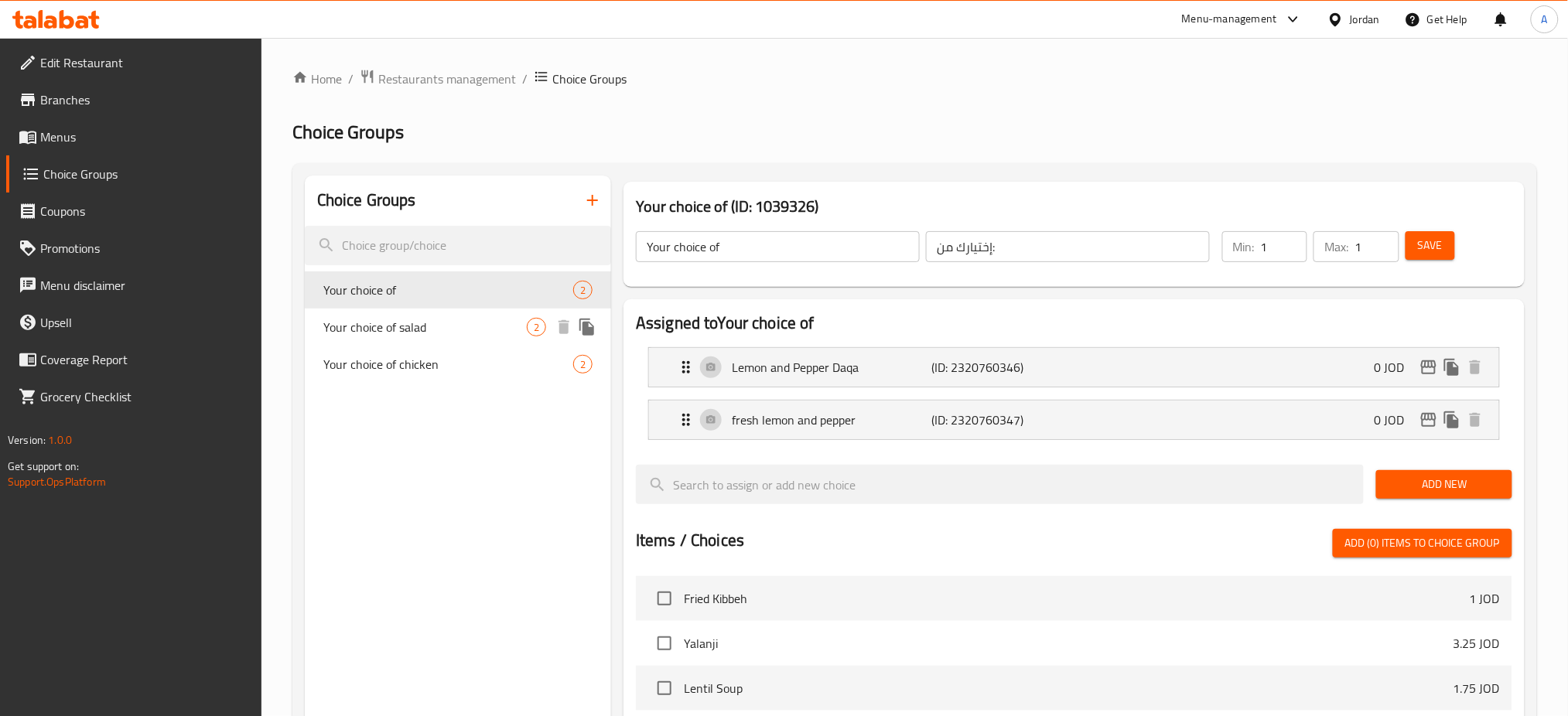
click at [464, 347] on div "Your choice of chicken 2" at bounding box center [458, 364] width 306 height 37
type input "Your choice of chicken"
type input "خيارك من الدجاج"
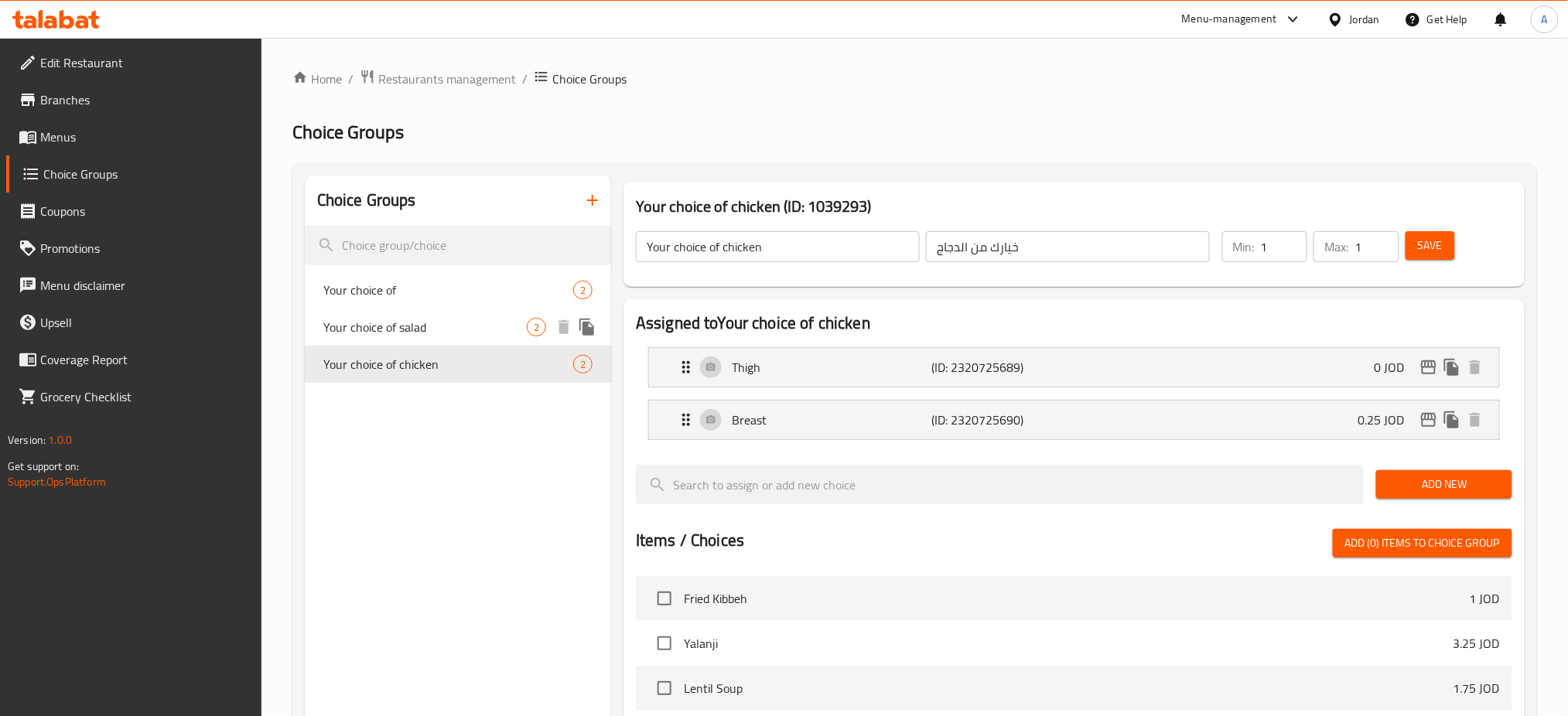
click at [386, 318] on span "Your choice of salad" at bounding box center [425, 327] width 203 height 19
type input "Your choice of salad"
type input "خيارك من السلطة"
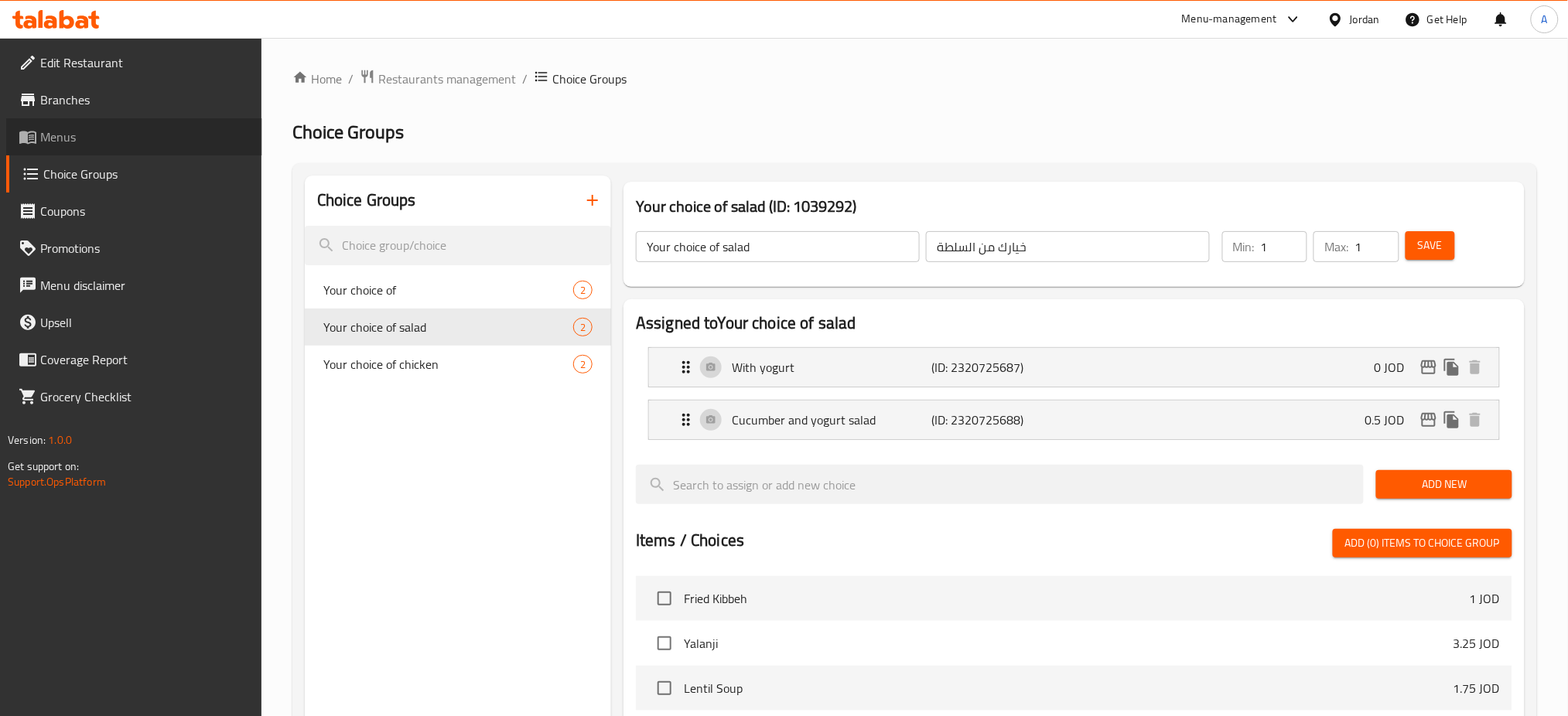
click at [138, 135] on span "Menus" at bounding box center [144, 137] width 209 height 19
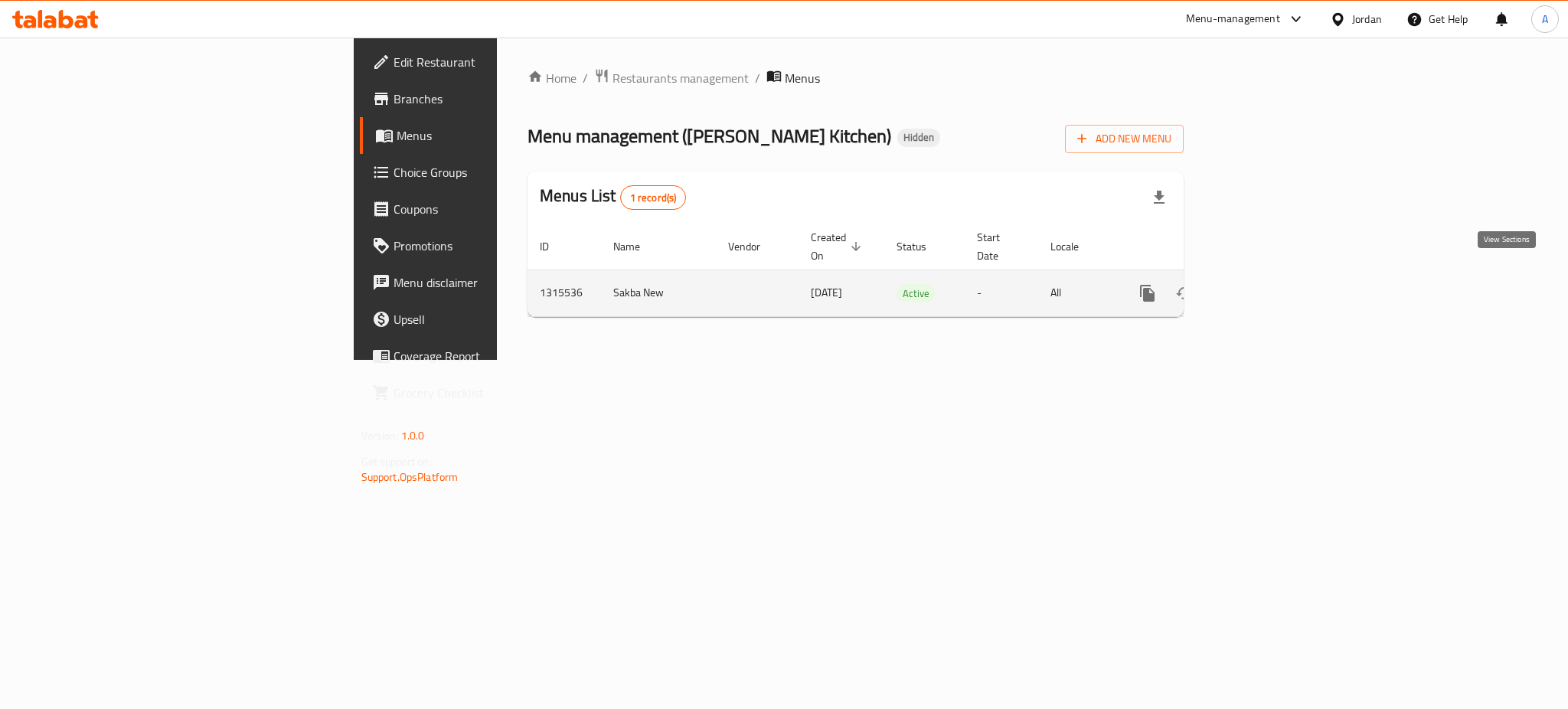
click at [1276, 278] on link "enhanced table" at bounding box center [1258, 293] width 36 height 36
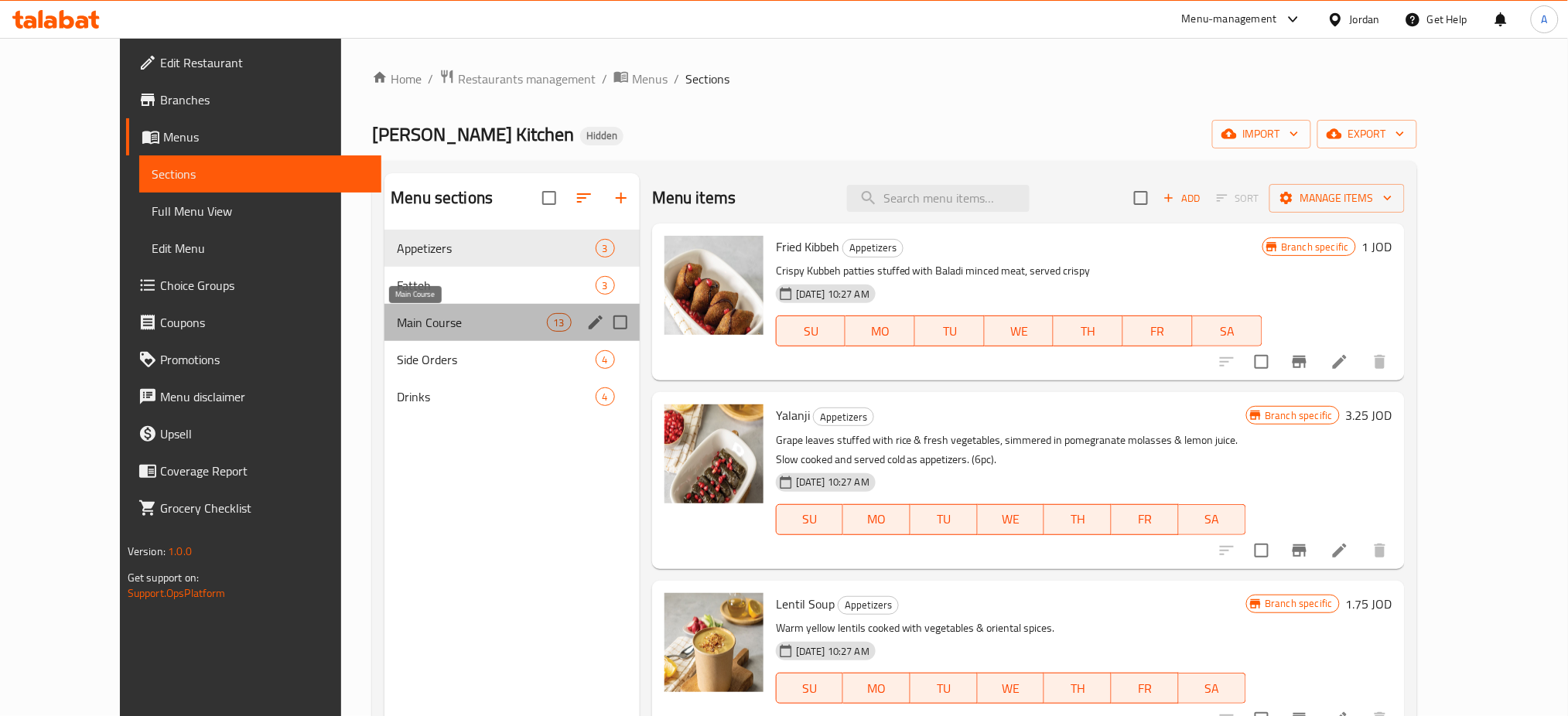
click at [435, 314] on span "Main Course" at bounding box center [471, 323] width 150 height 19
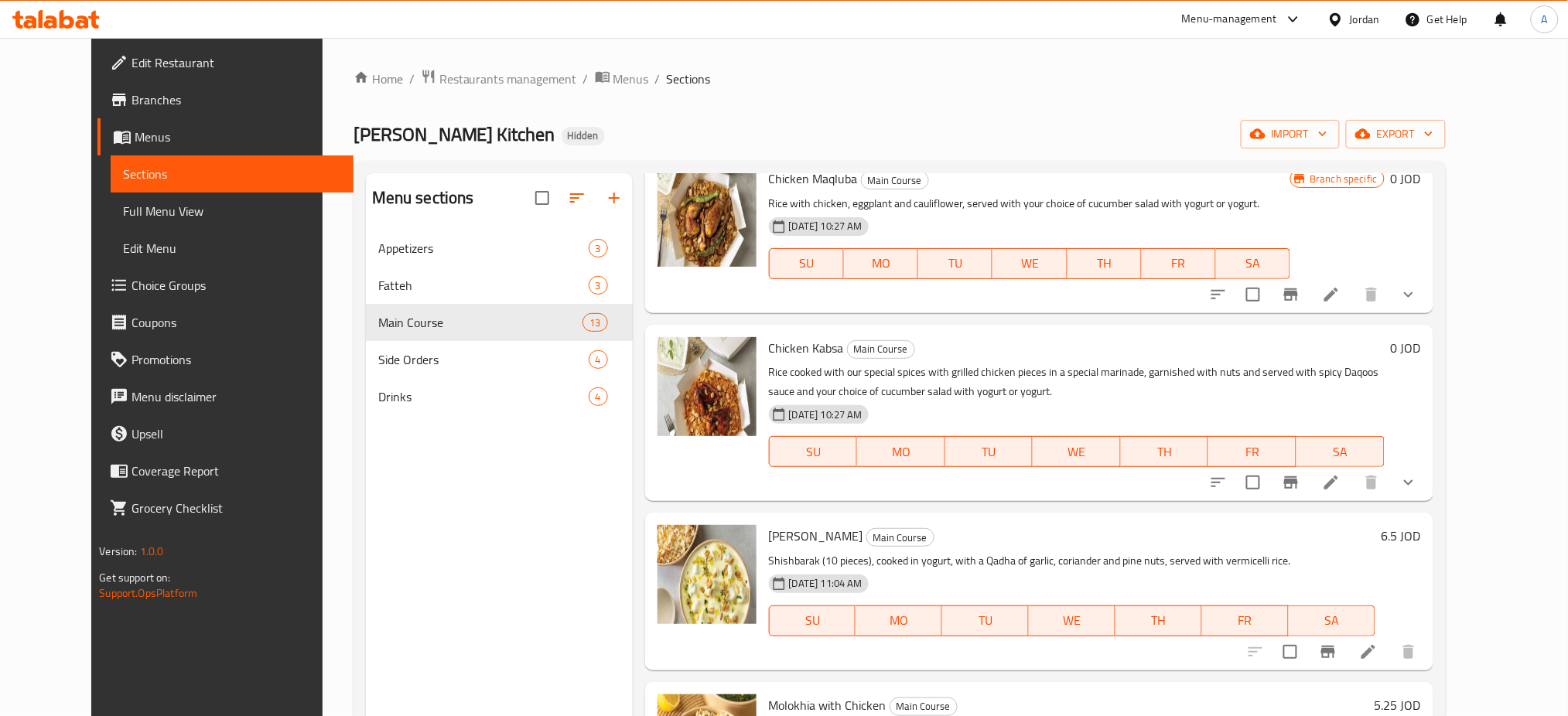
scroll to position [309, 0]
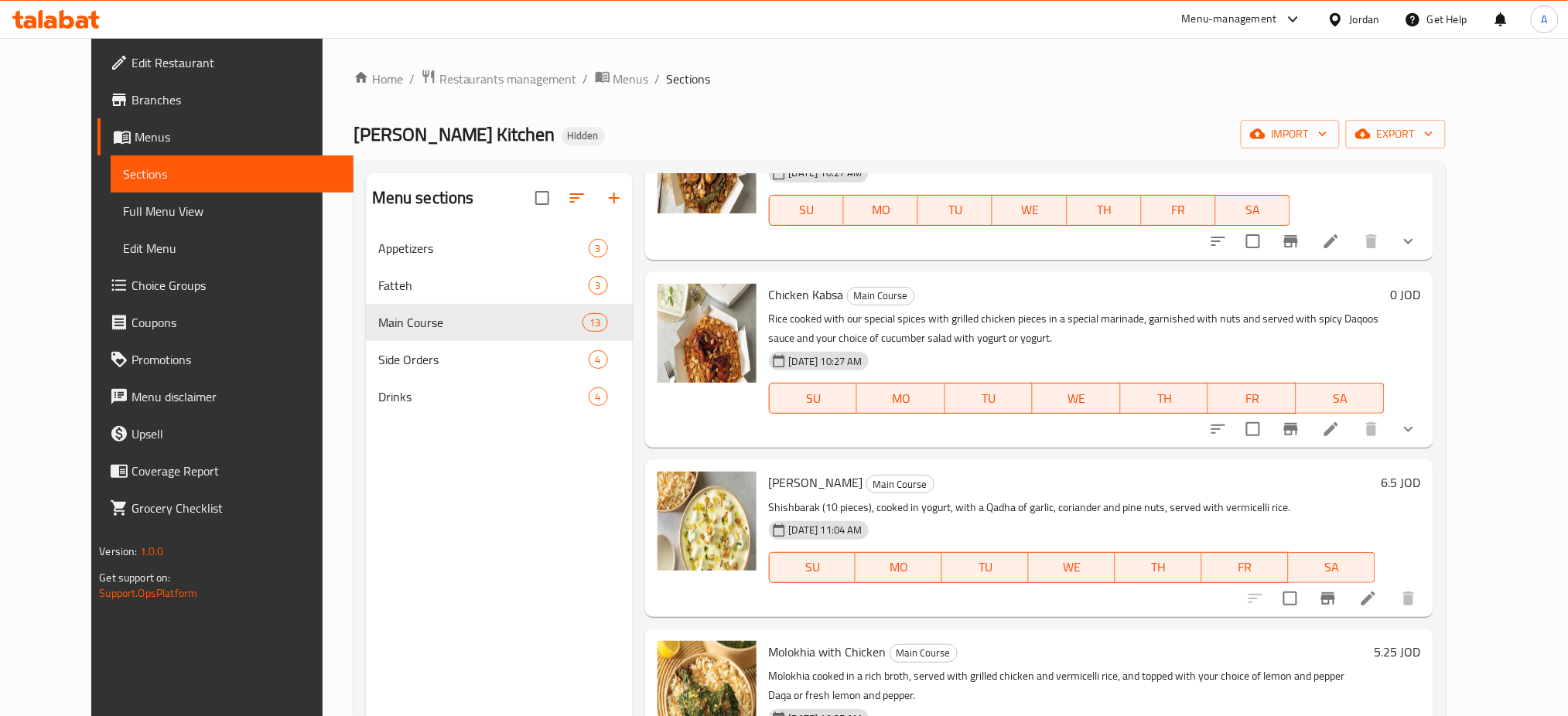
click at [1353, 435] on li at bounding box center [1331, 429] width 44 height 28
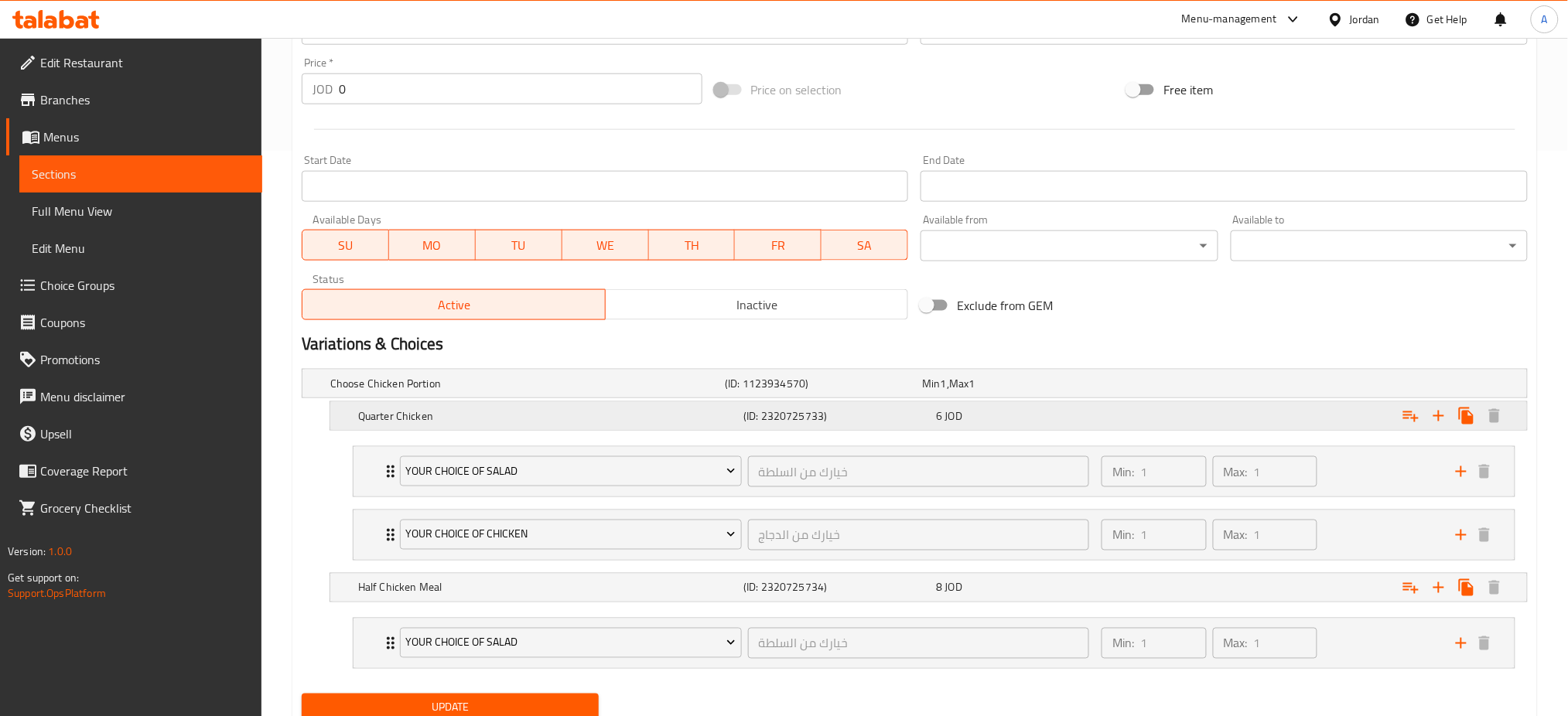
scroll to position [625, 0]
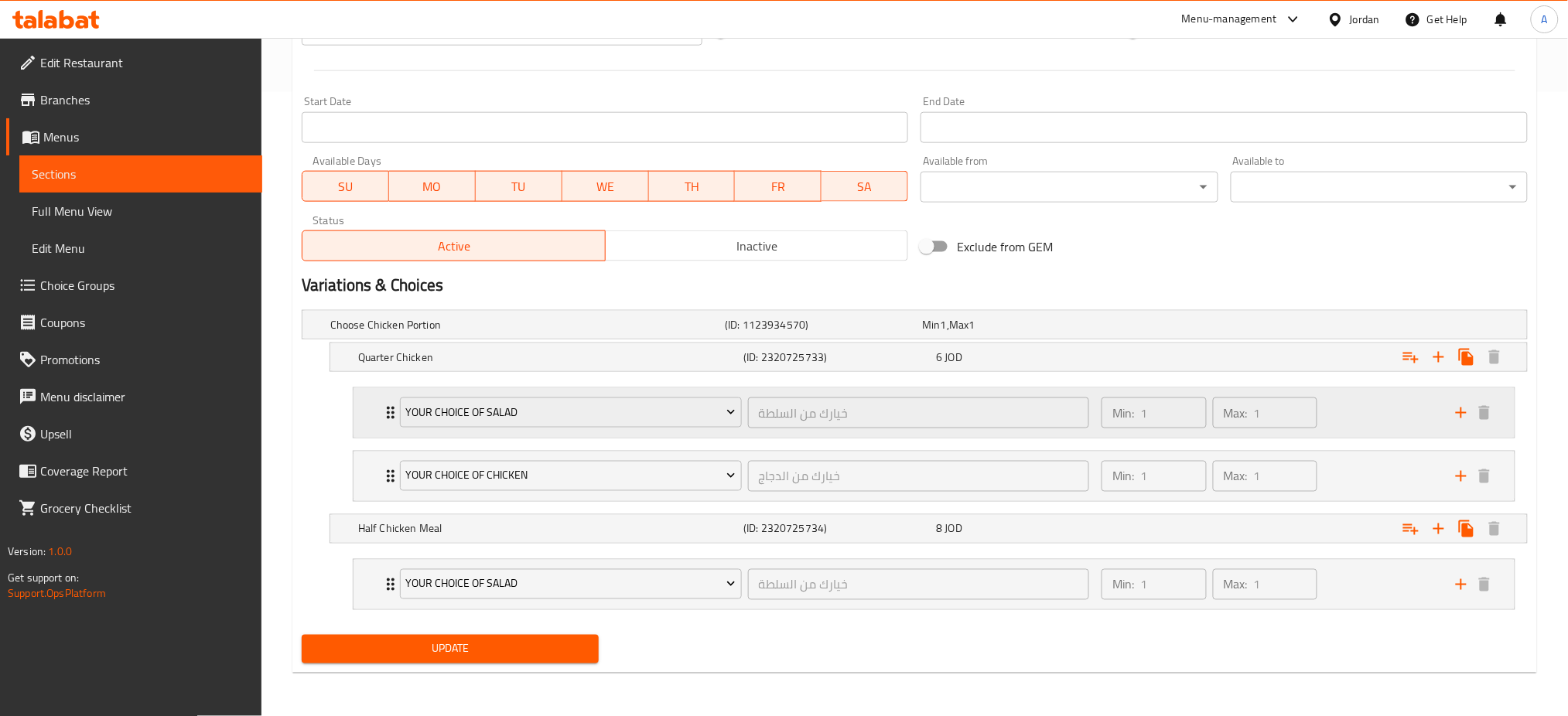
click at [1301, 431] on div "Min: 1 ​ Max: 1 ​" at bounding box center [1209, 413] width 227 height 44
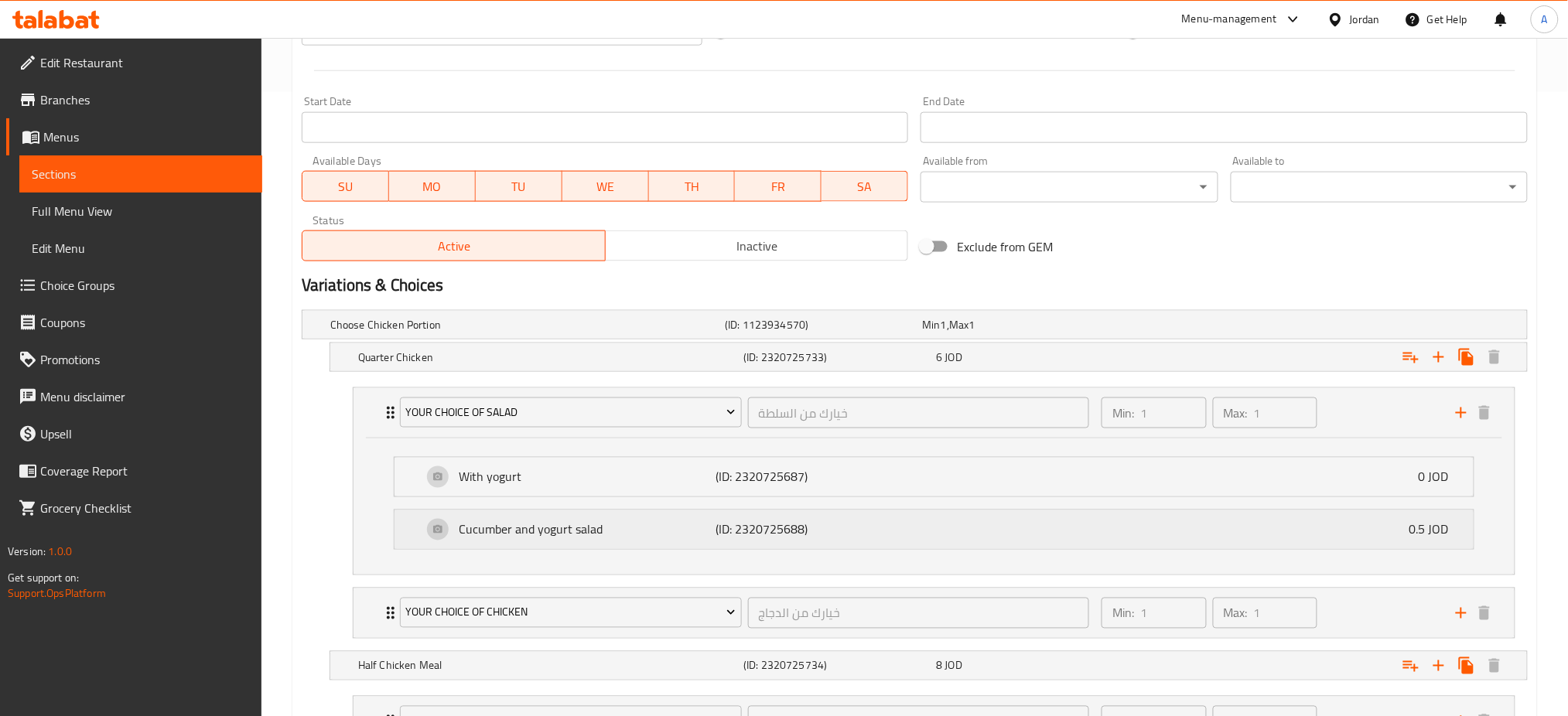
click at [1294, 534] on div "Cucumber and yogurt salad (ID: 2320725688) 0.5 JOD" at bounding box center [938, 529] width 1032 height 38
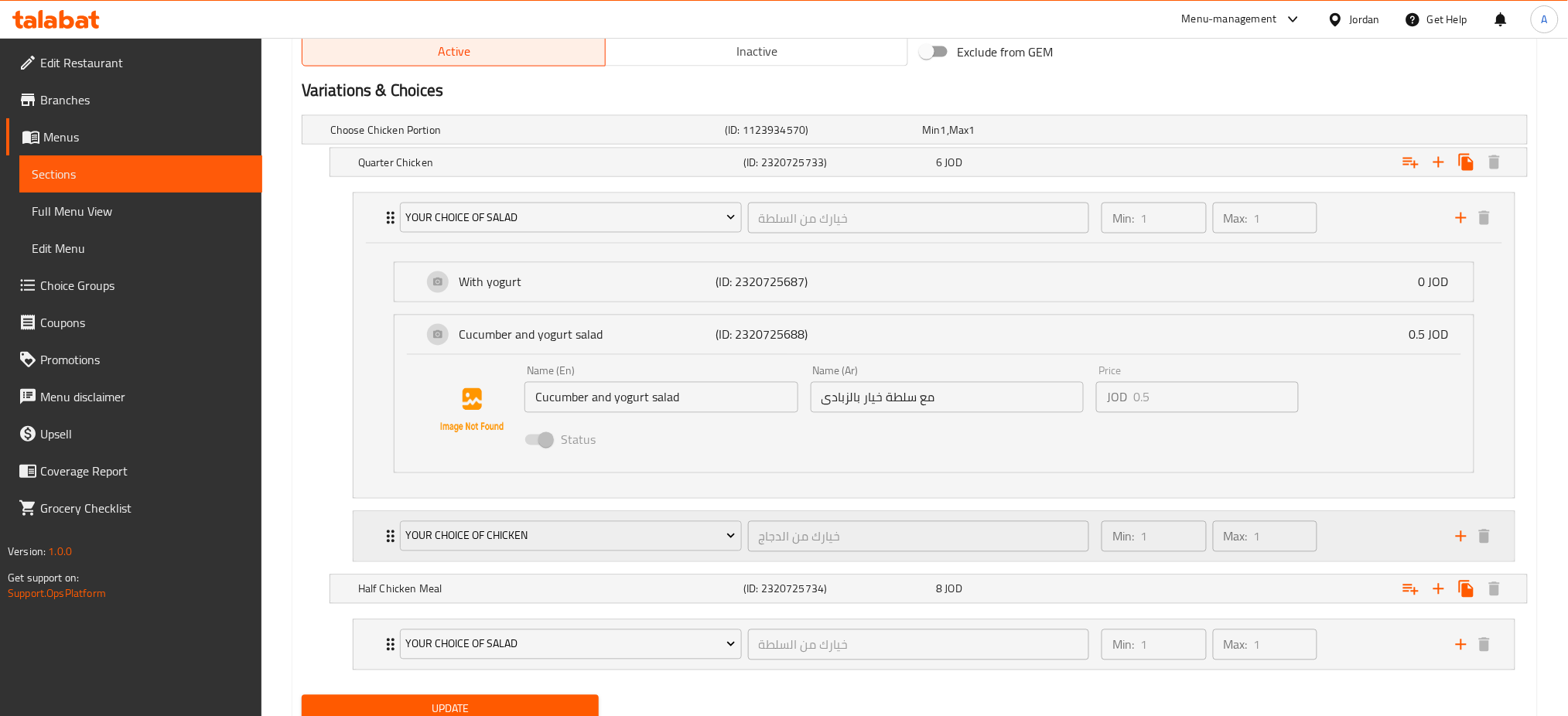
scroll to position [880, 0]
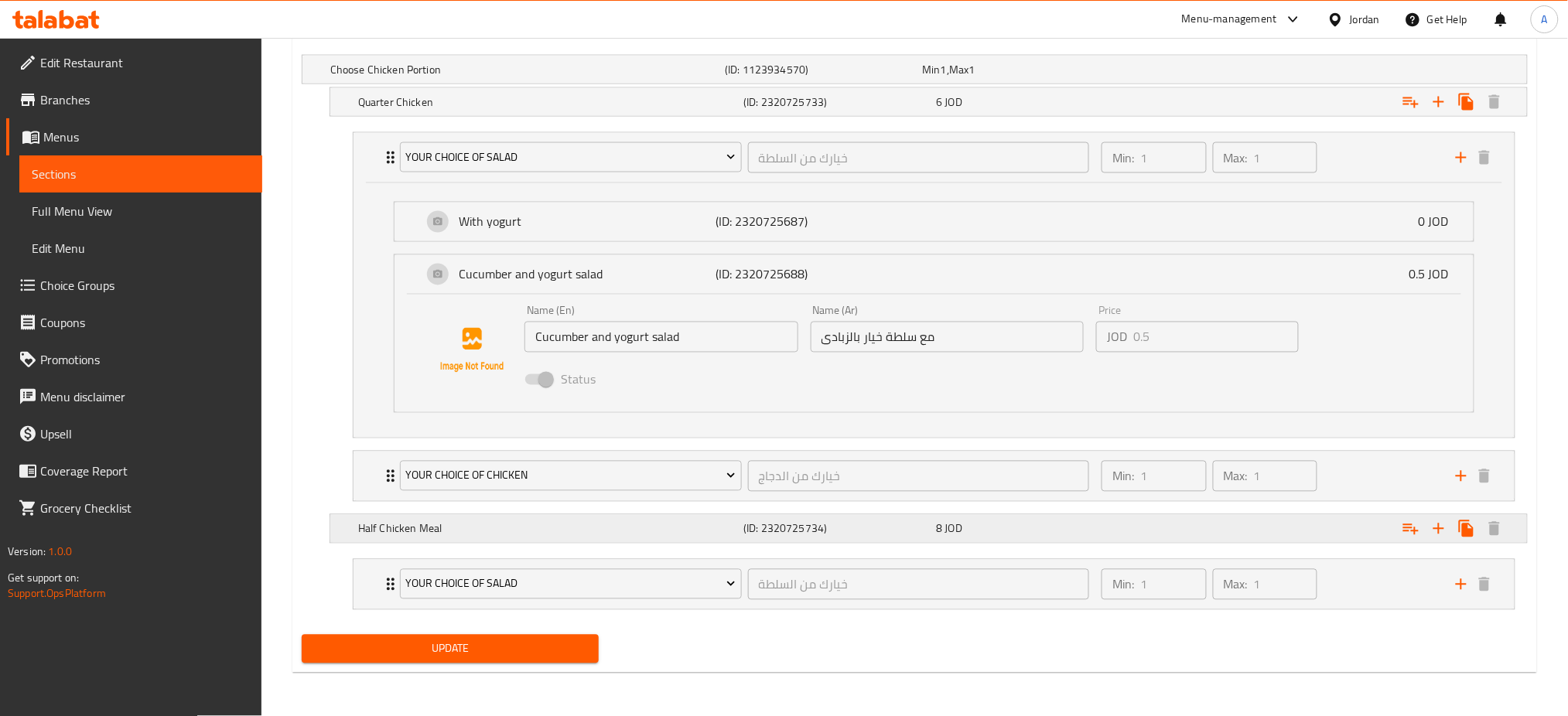
click at [1206, 526] on div "Expand" at bounding box center [1318, 529] width 385 height 34
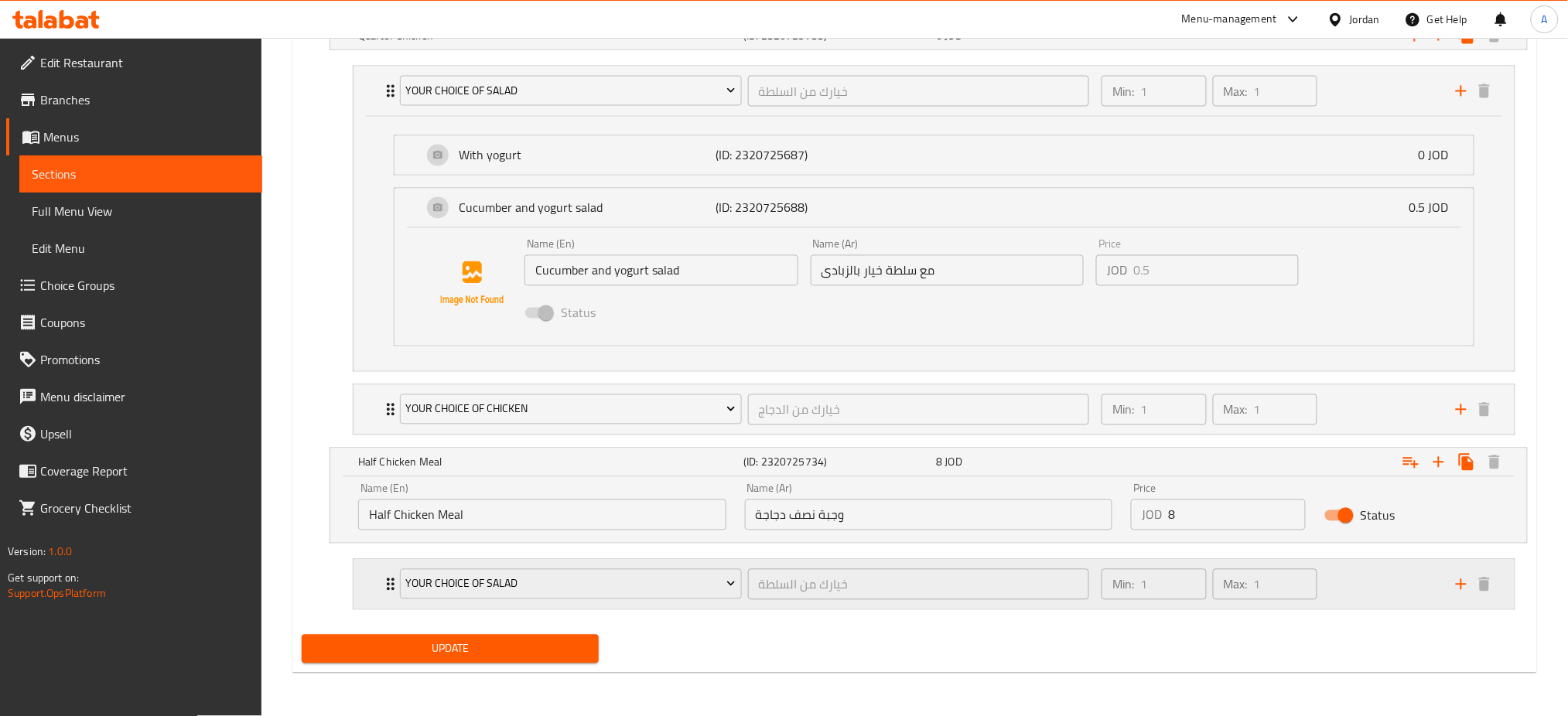
click at [1377, 567] on div "Min: 1 ​ Max: 1 ​" at bounding box center [1269, 584] width 355 height 50
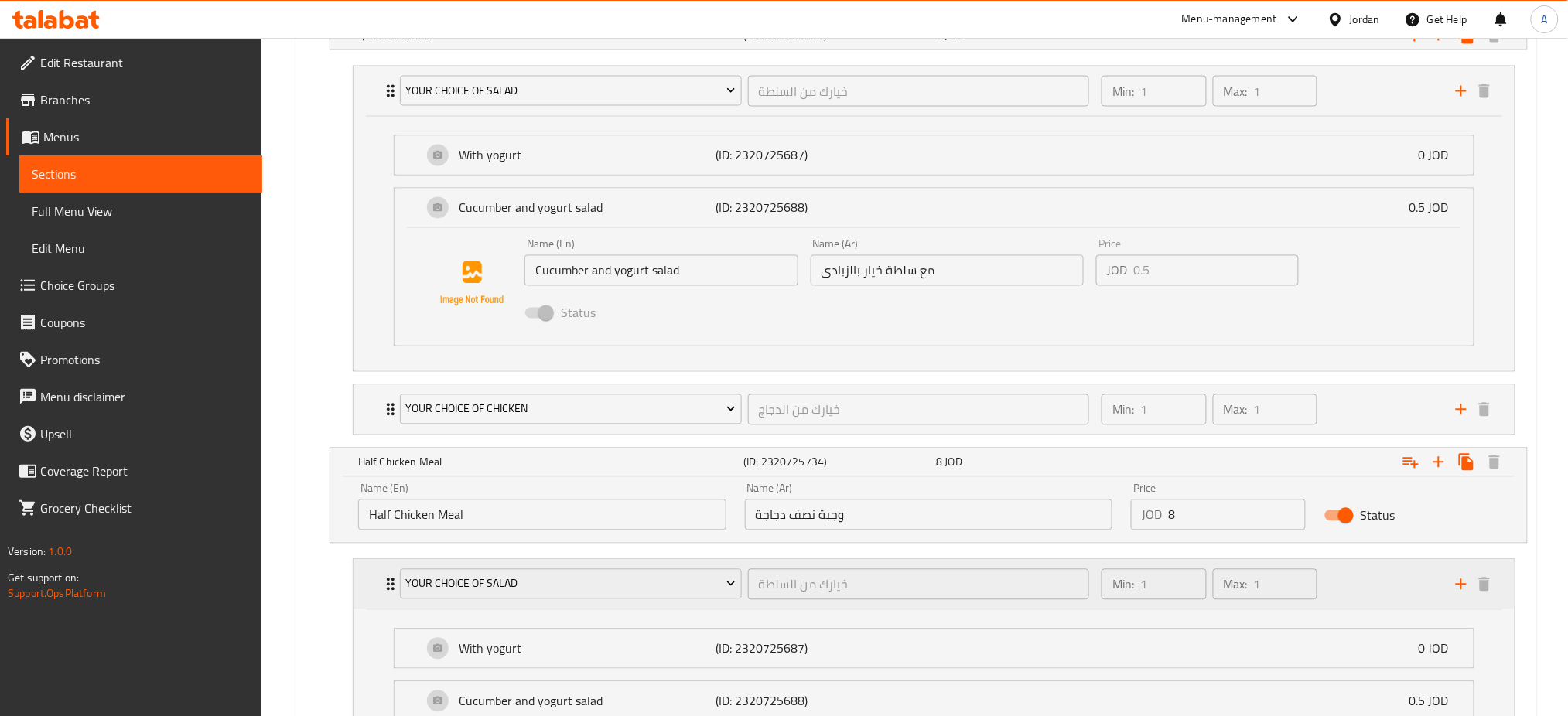
scroll to position [1083, 0]
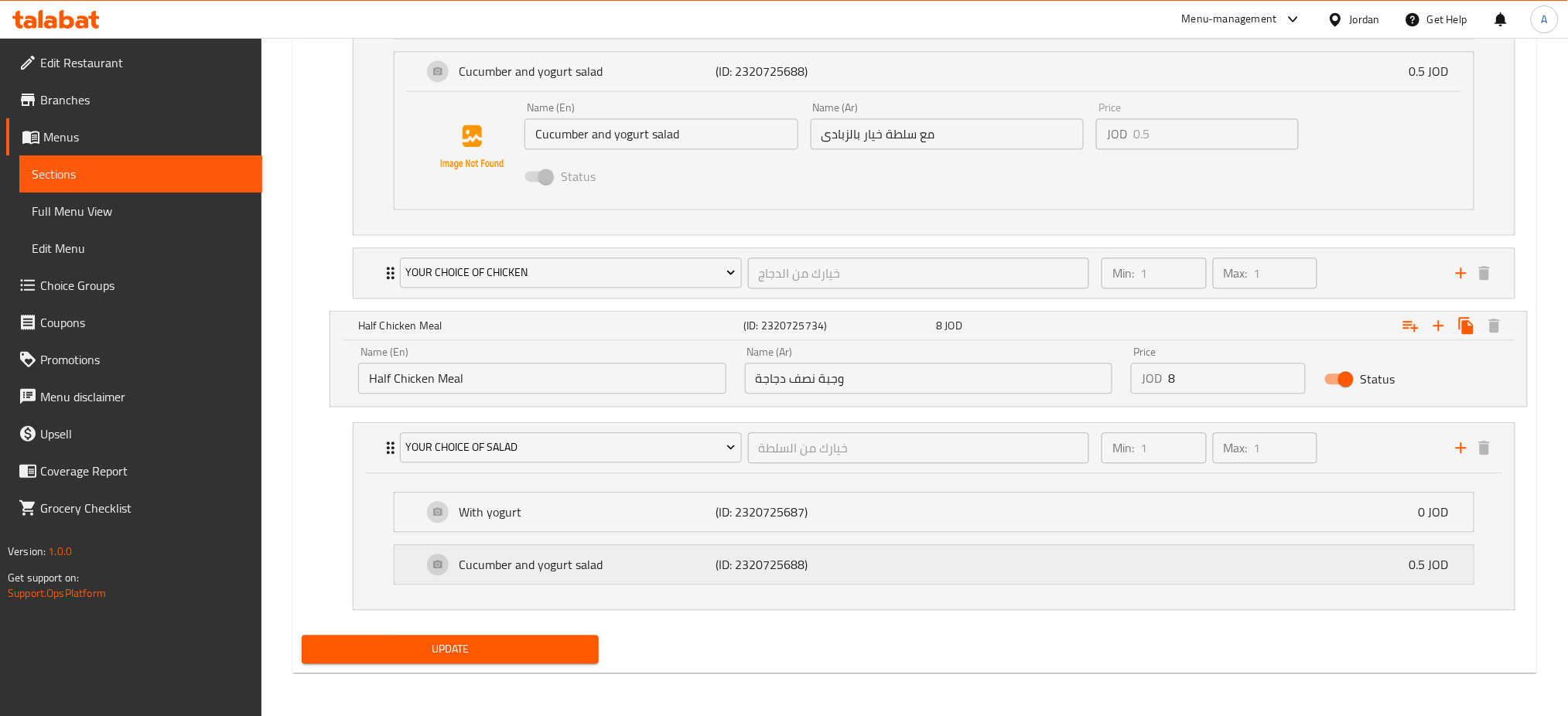
click at [1254, 577] on div "Cucumber and yogurt salad (ID: 2320725688) 0.5 JOD" at bounding box center [938, 564] width 1032 height 38
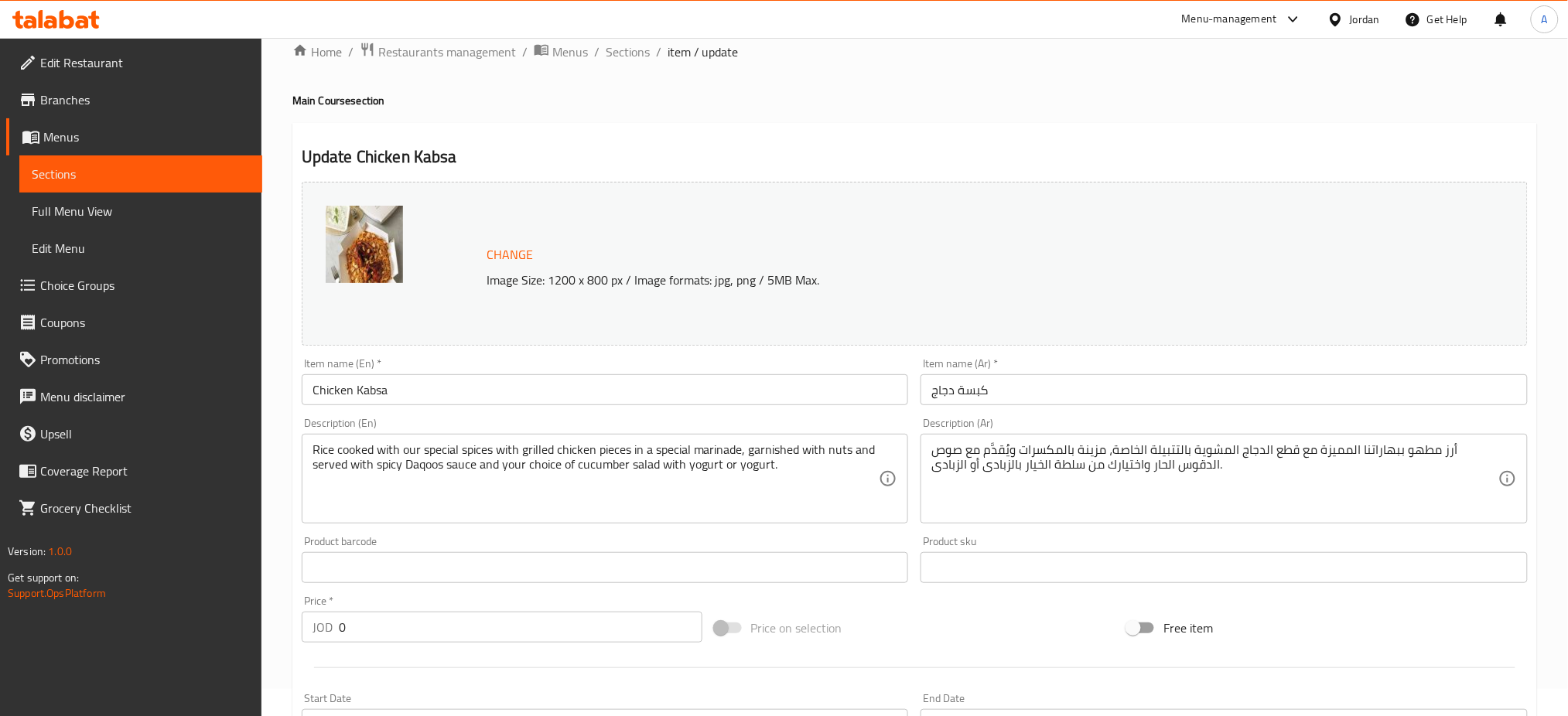
scroll to position [0, 0]
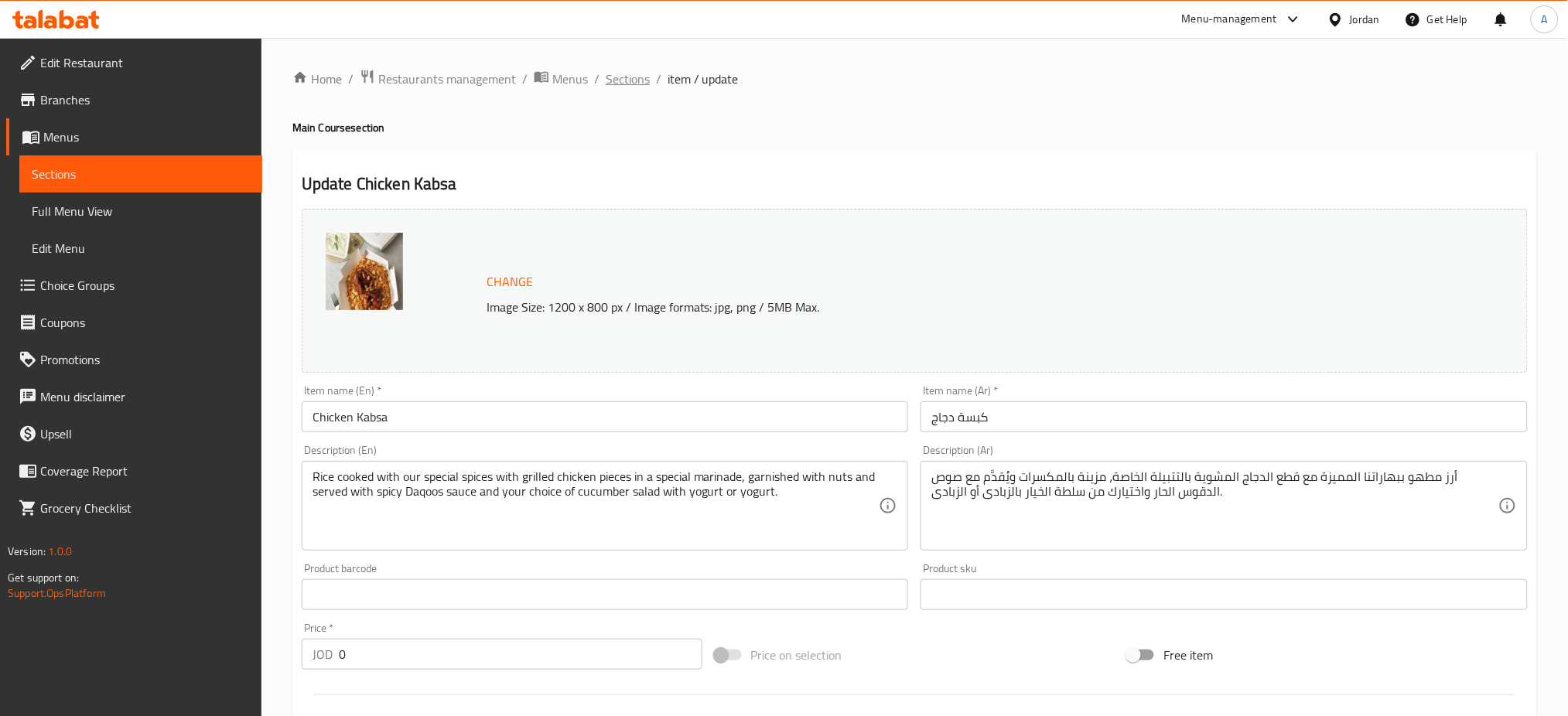
click at [642, 80] on span "Sections" at bounding box center [628, 79] width 44 height 19
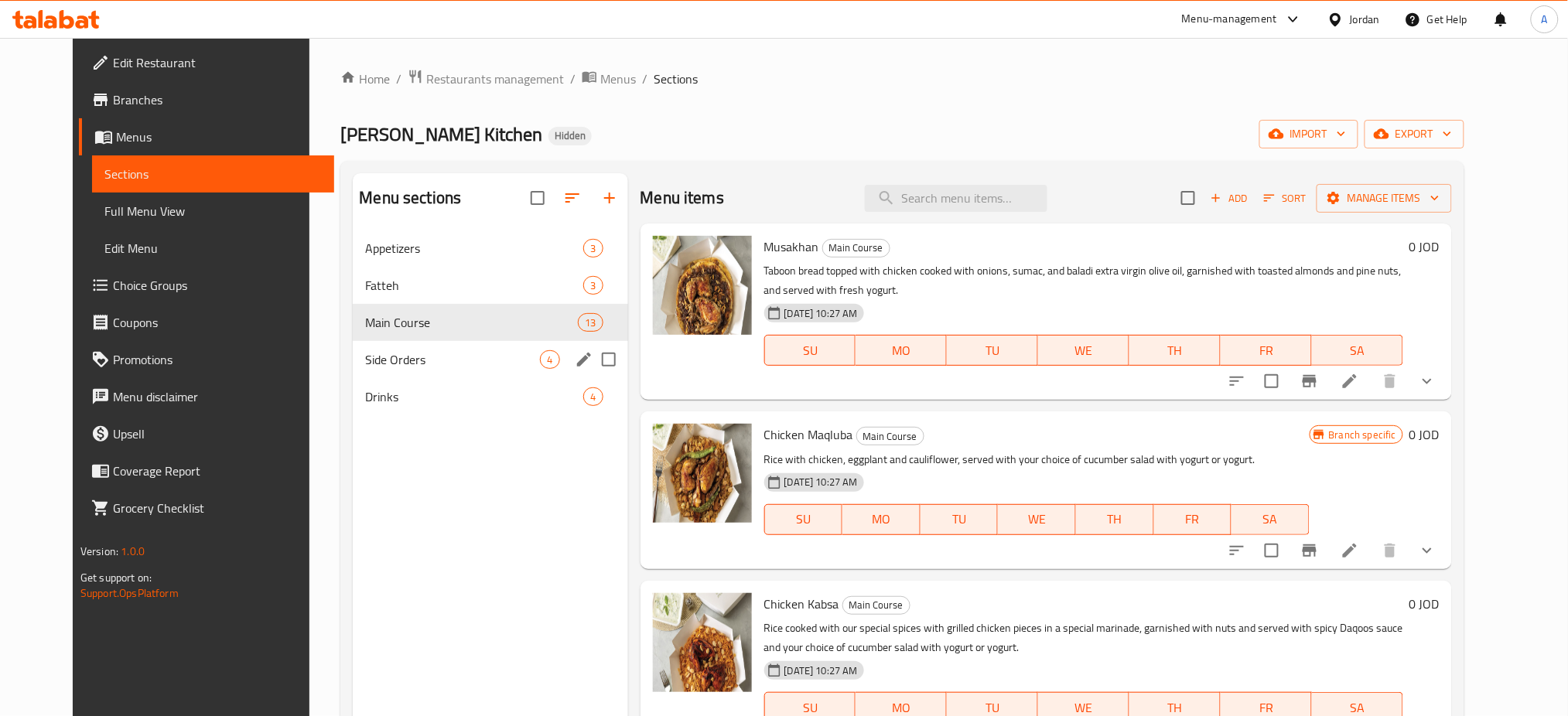
click at [454, 373] on div "Side Orders 4" at bounding box center [490, 359] width 274 height 37
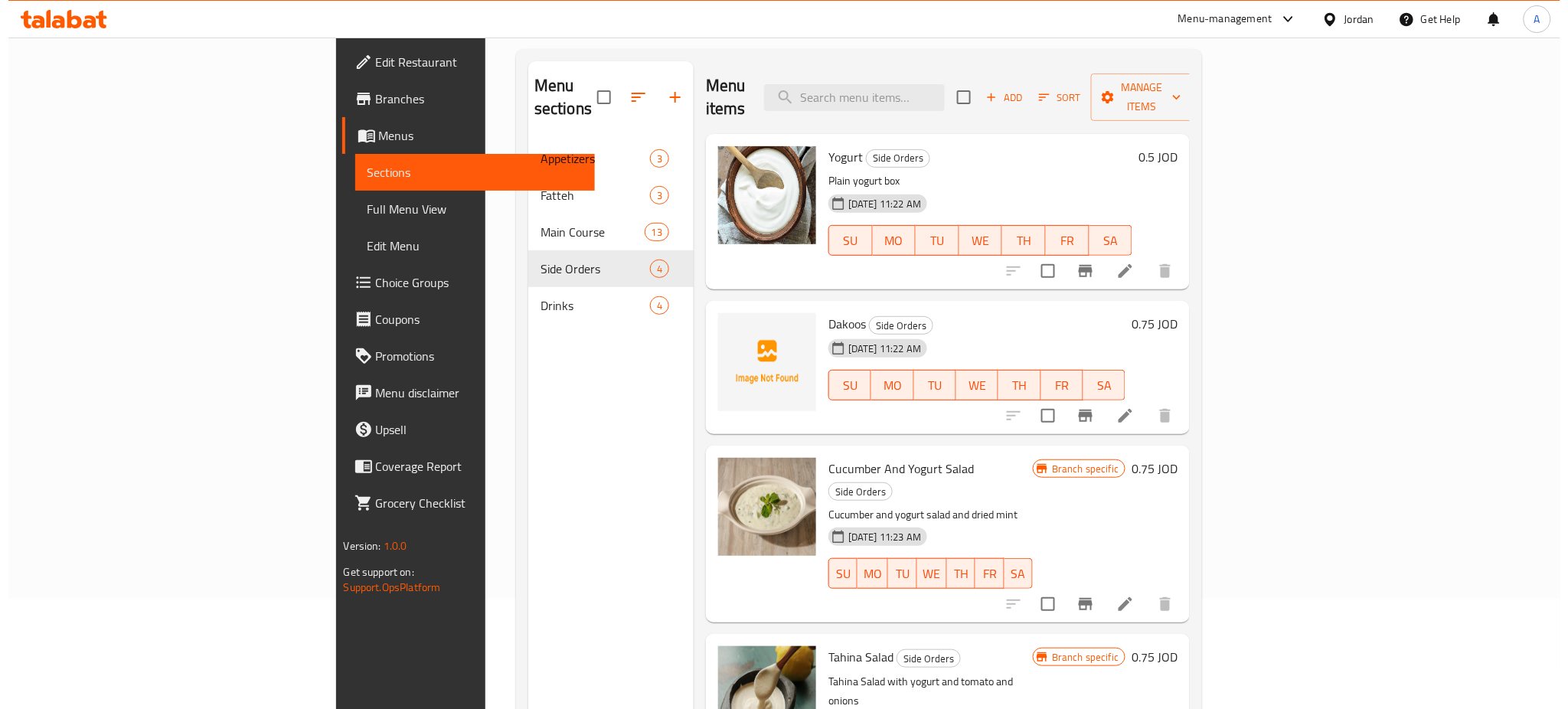
scroll to position [214, 0]
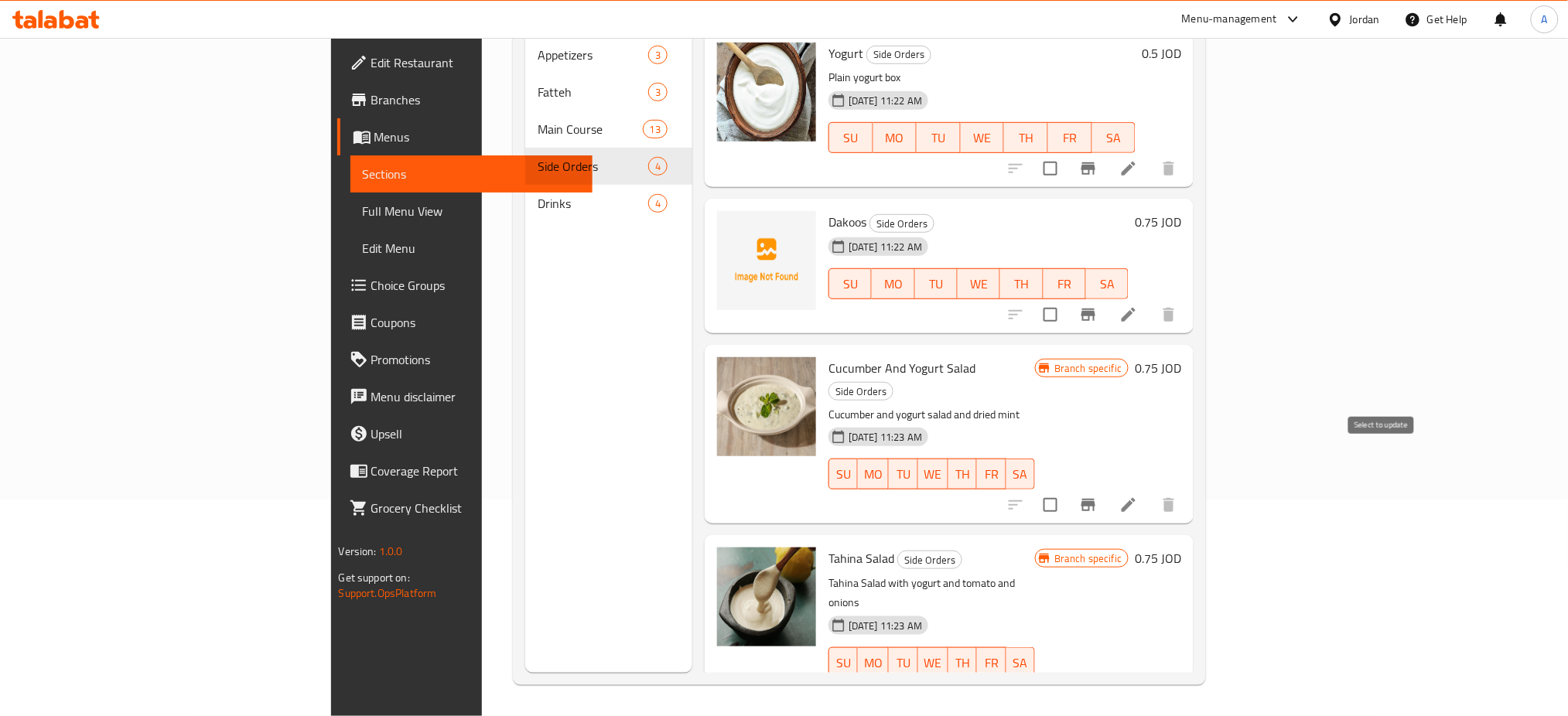
click at [1095, 499] on icon "Branch-specific-item" at bounding box center [1089, 505] width 14 height 12
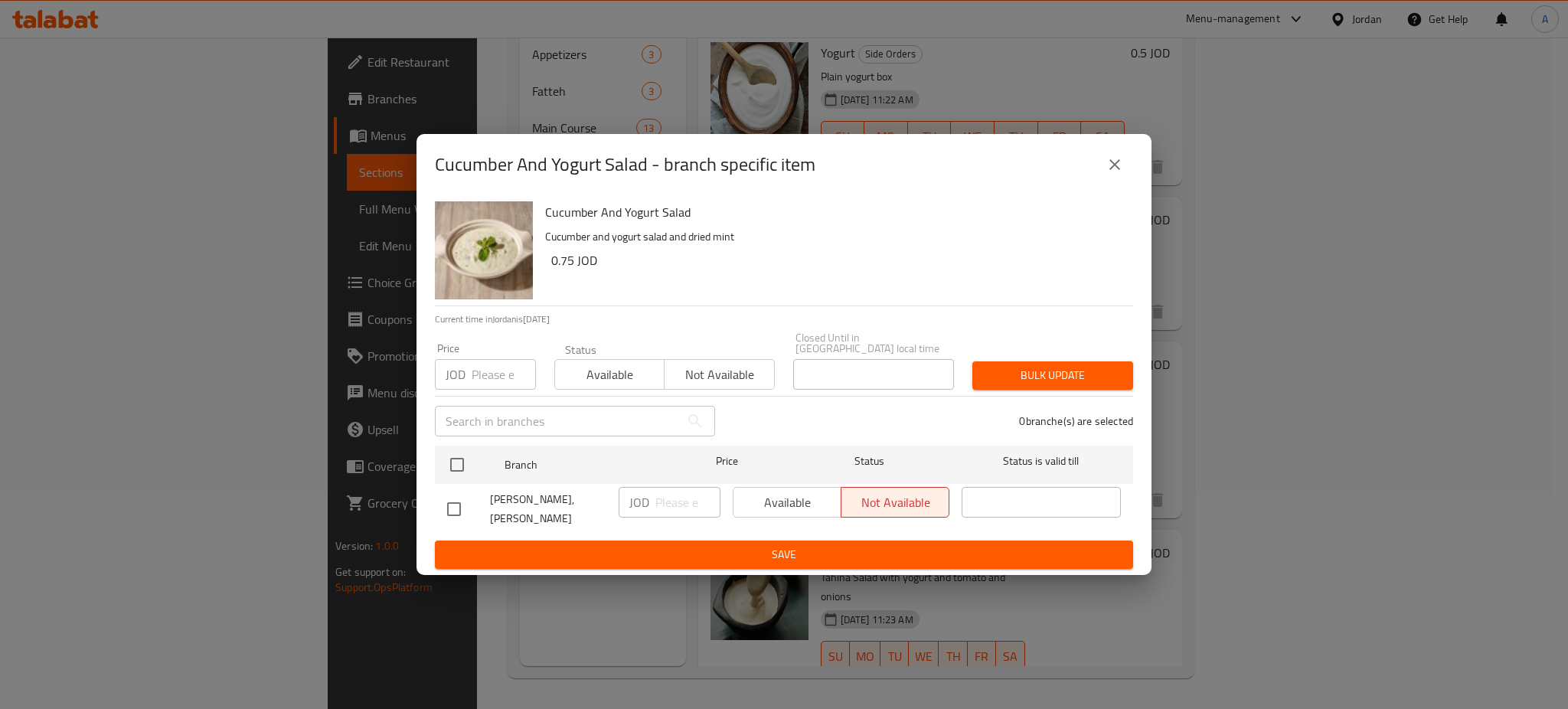
click at [1109, 169] on icon "close" at bounding box center [1115, 165] width 19 height 19
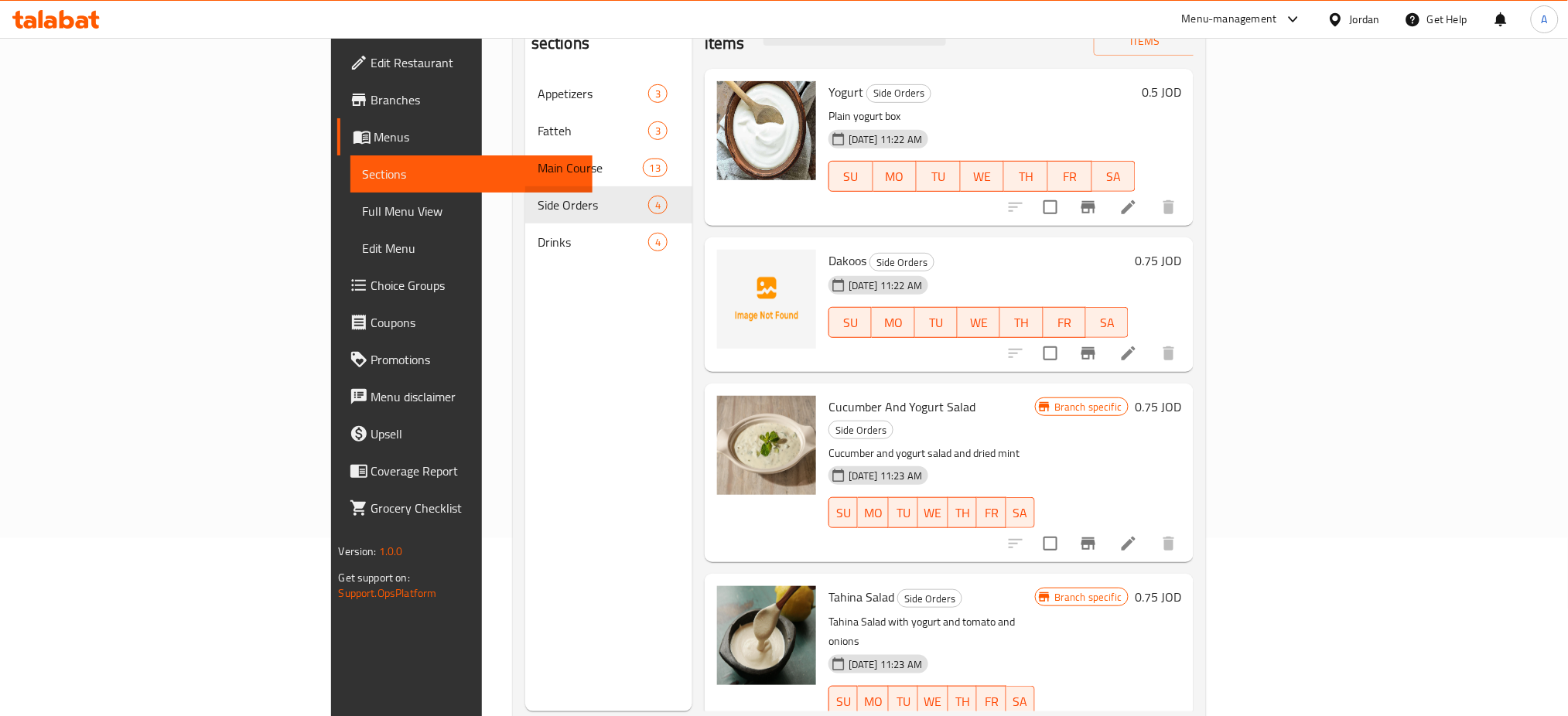
scroll to position [10, 0]
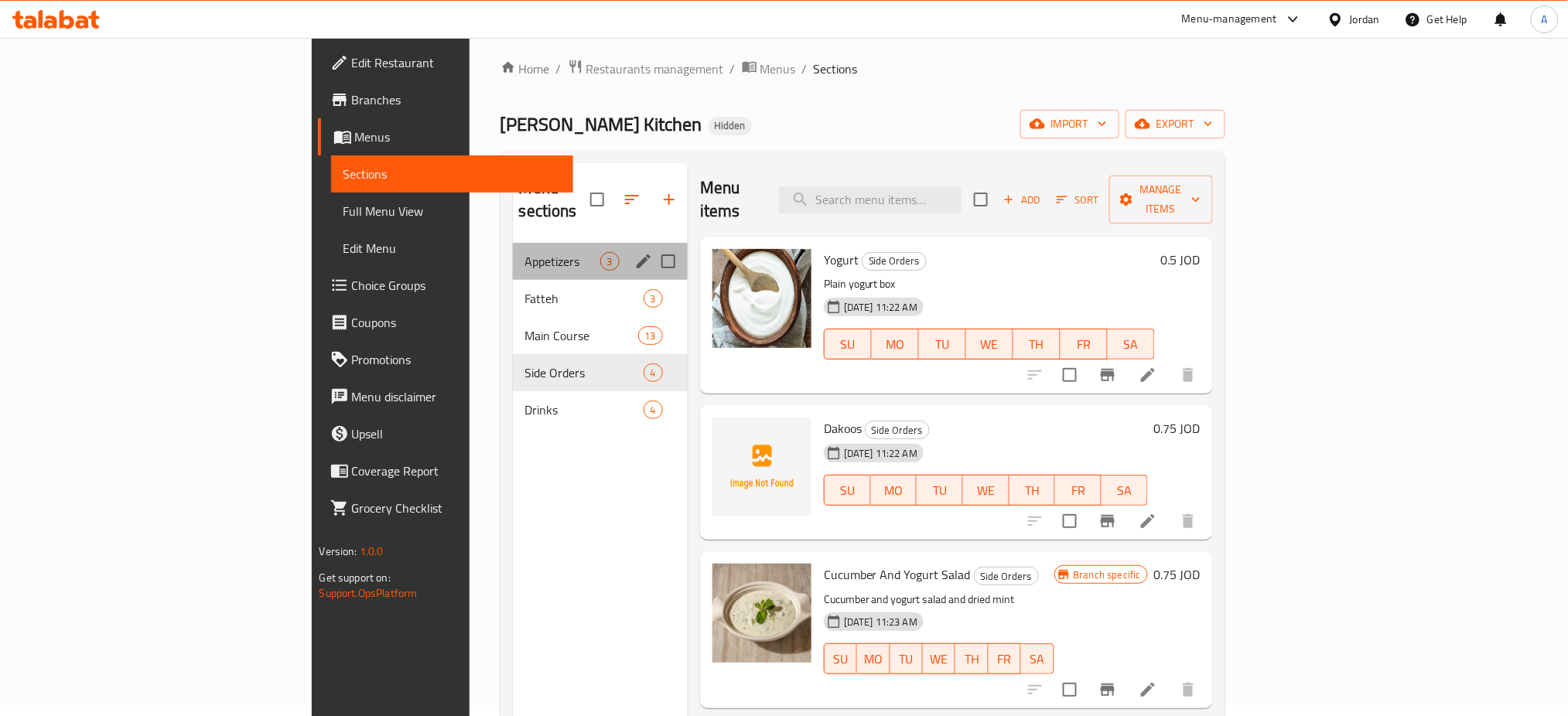
click at [513, 243] on div "Appetizers 3" at bounding box center [600, 261] width 175 height 37
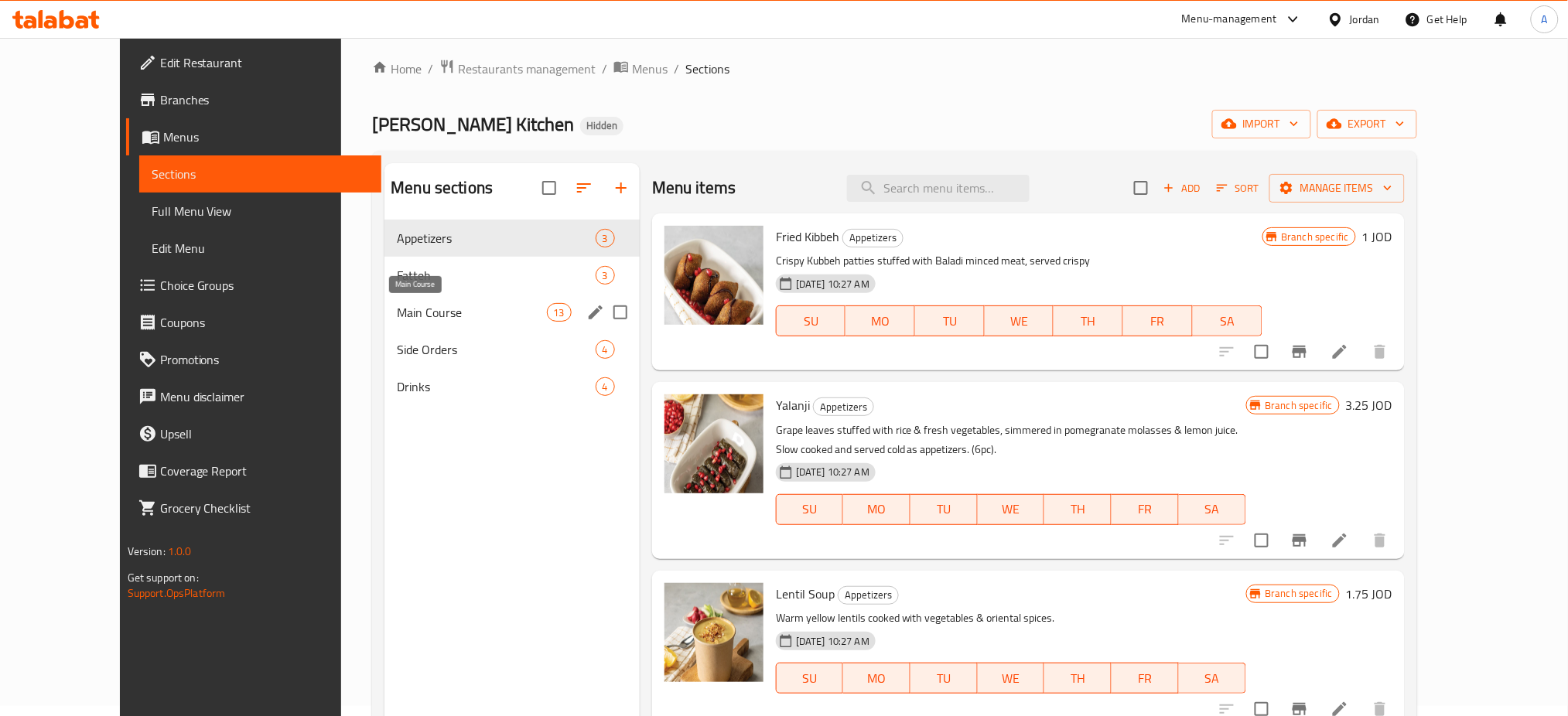
click at [425, 310] on span "Main Course" at bounding box center [471, 313] width 150 height 19
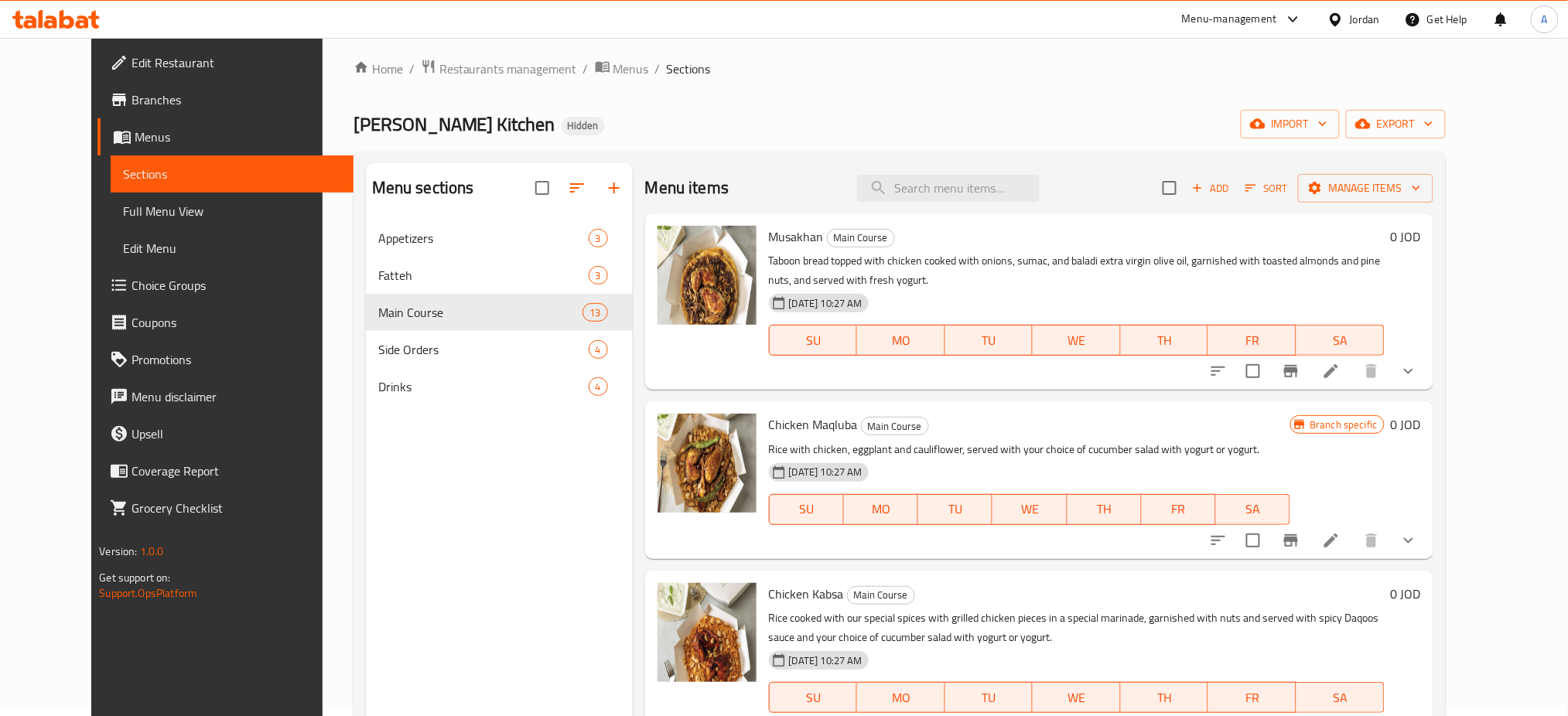
click at [1353, 374] on li at bounding box center [1331, 371] width 44 height 28
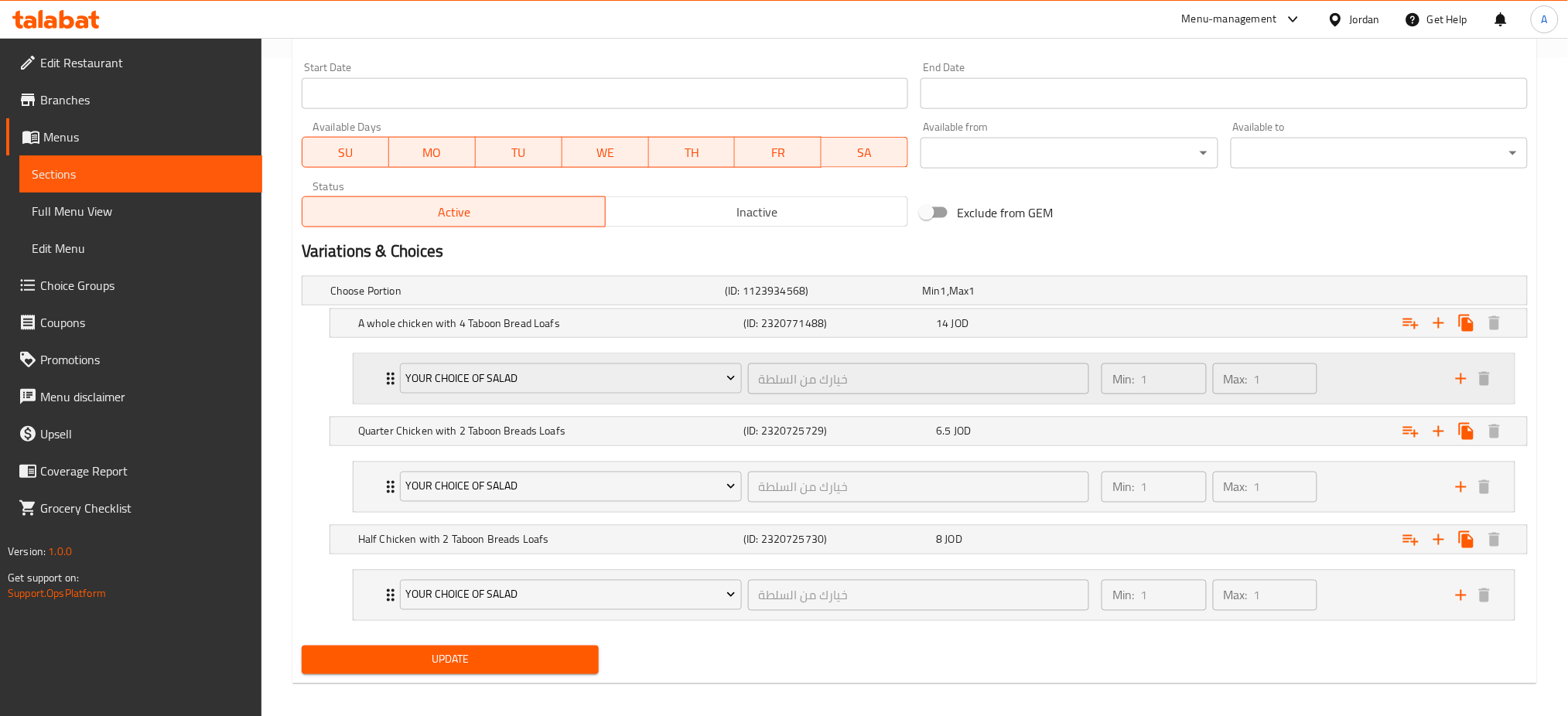
scroll to position [669, 0]
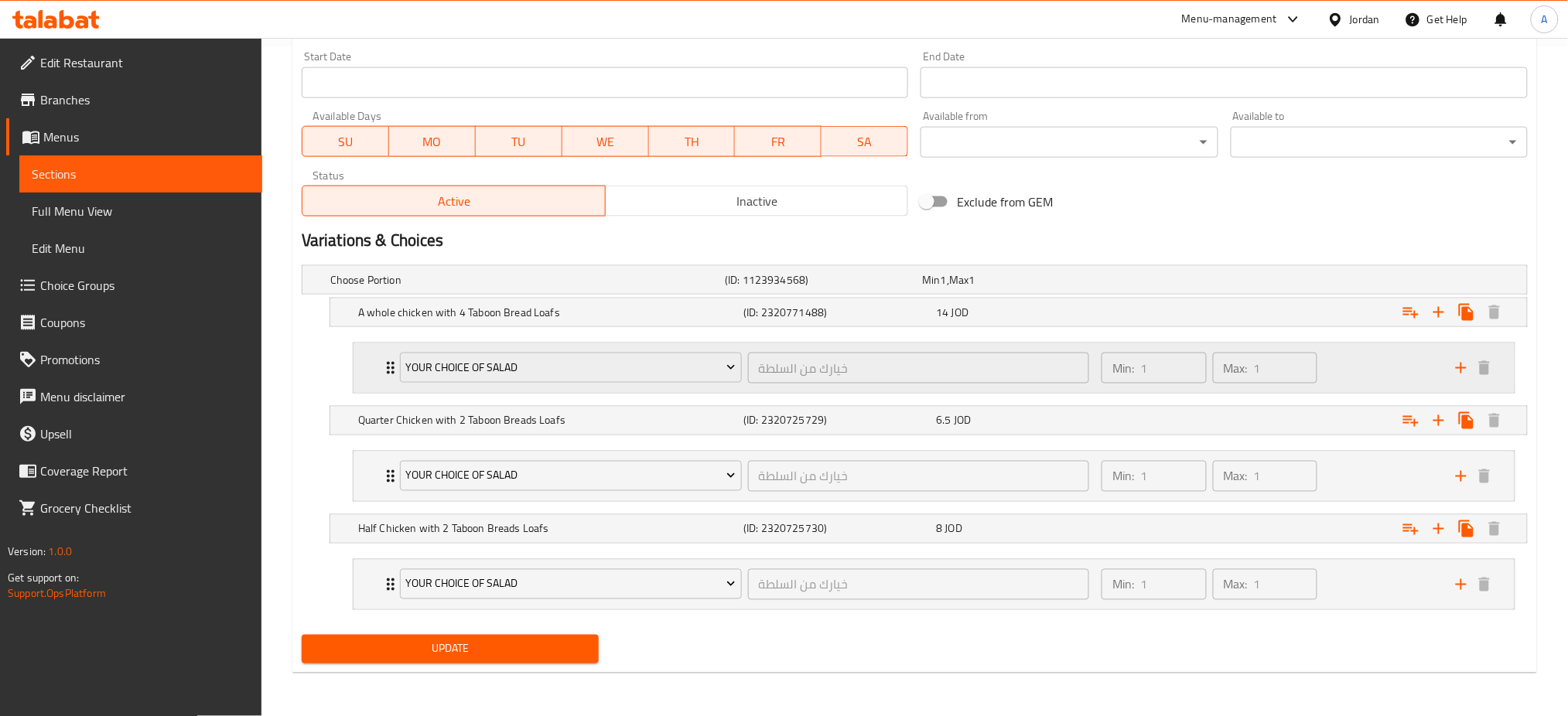
click at [1407, 371] on div "Min: 1 ​ Max: 1 ​" at bounding box center [1269, 368] width 355 height 50
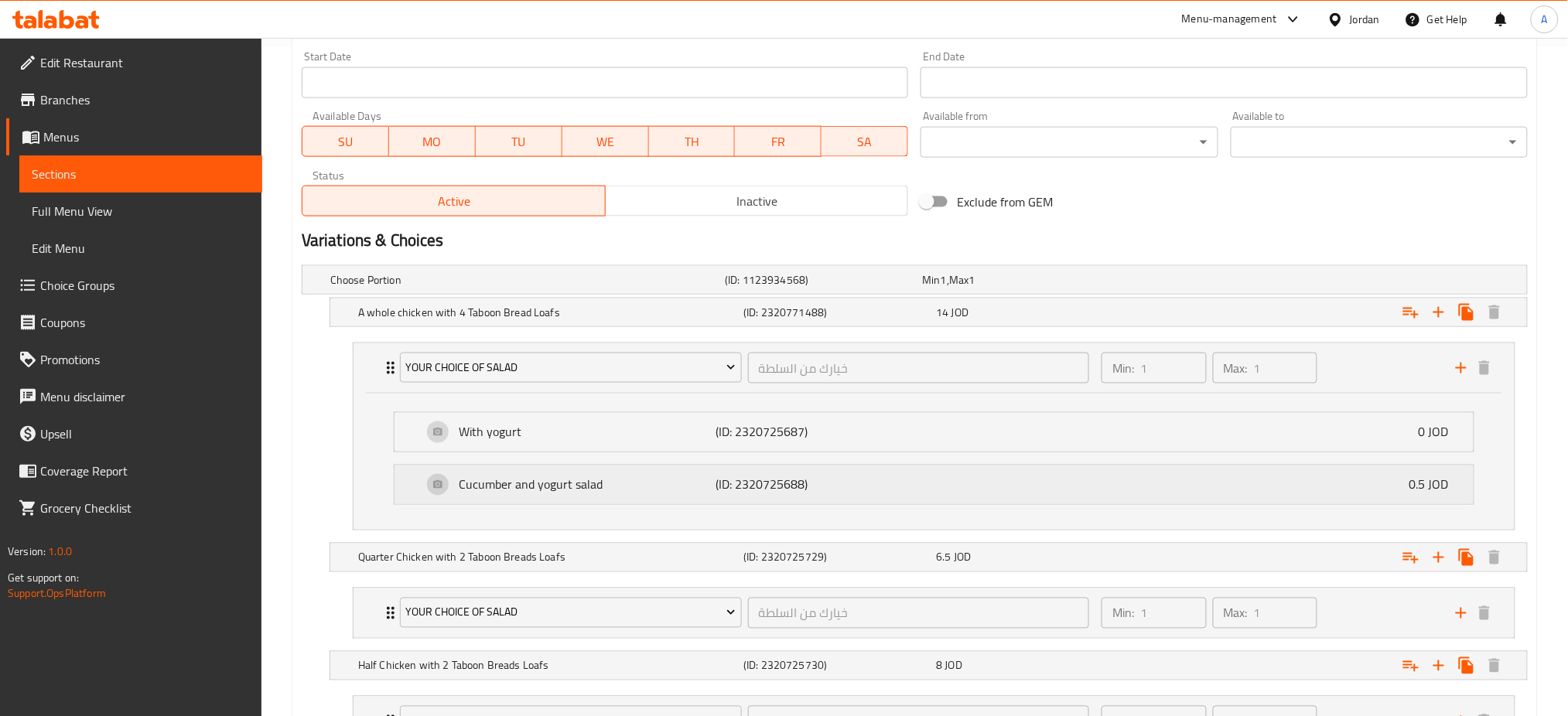
click at [1260, 490] on div "Cucumber and yogurt salad (ID: 2320725688) 0.5 JOD" at bounding box center [938, 484] width 1032 height 38
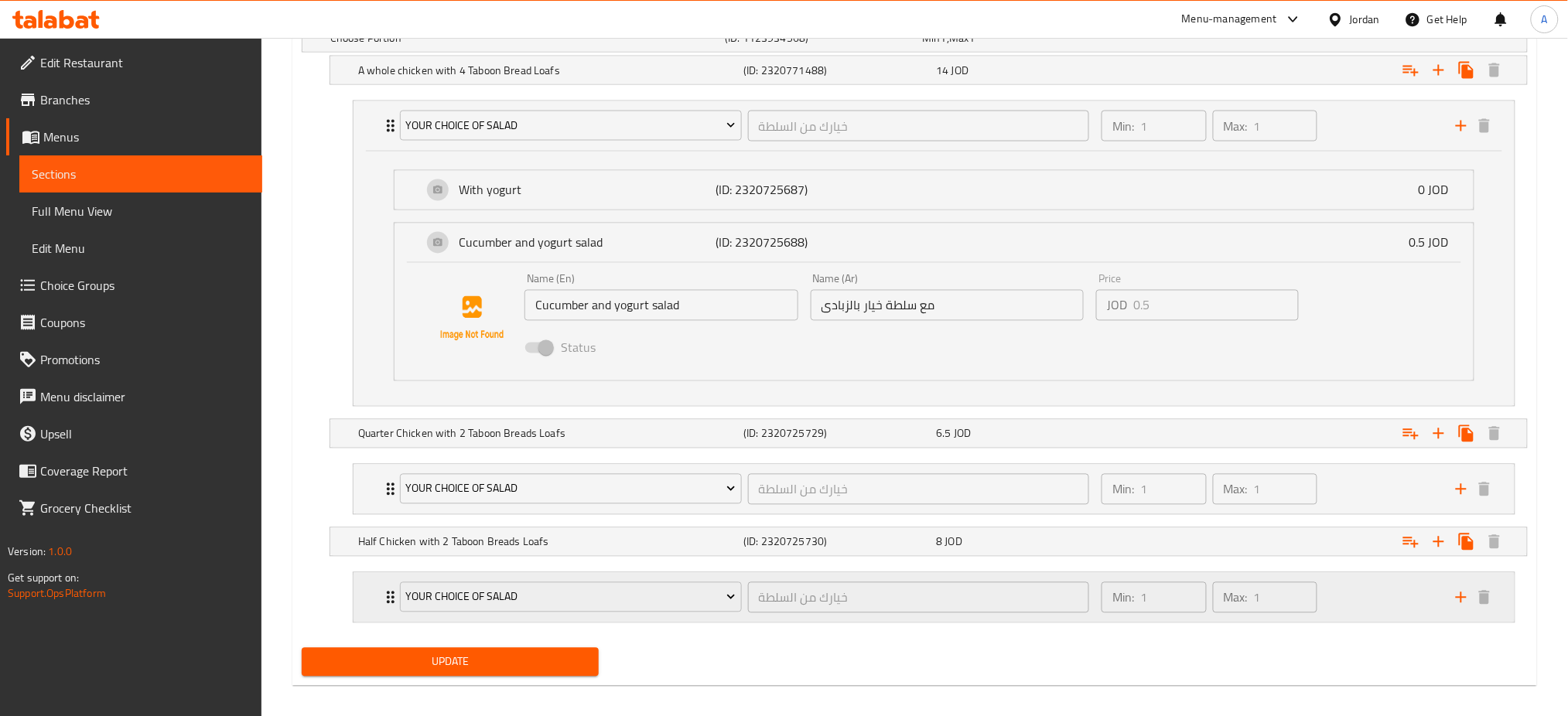
scroll to position [821, 0]
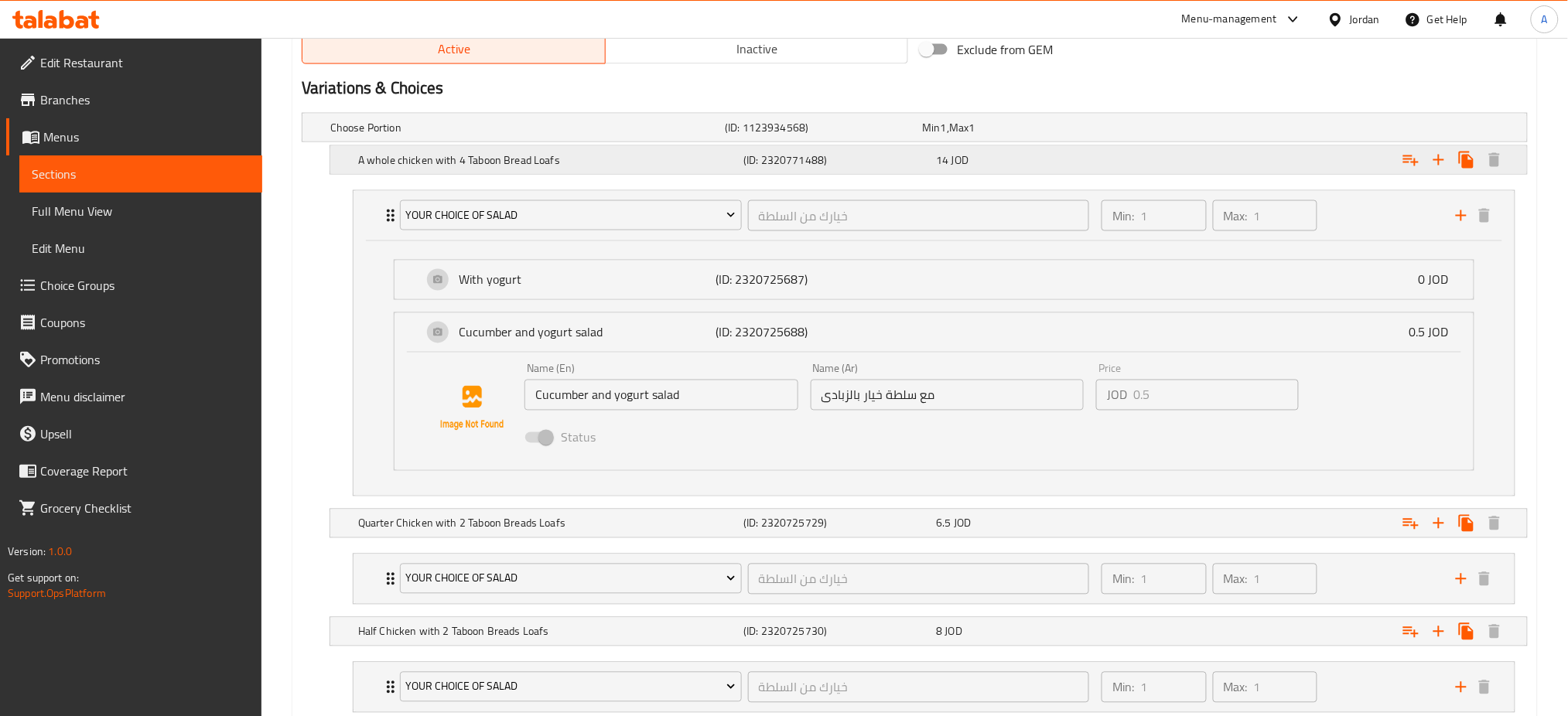
click at [601, 160] on h5 "A whole chicken with 4 Taboon Bread Loafs" at bounding box center [548, 160] width 379 height 15
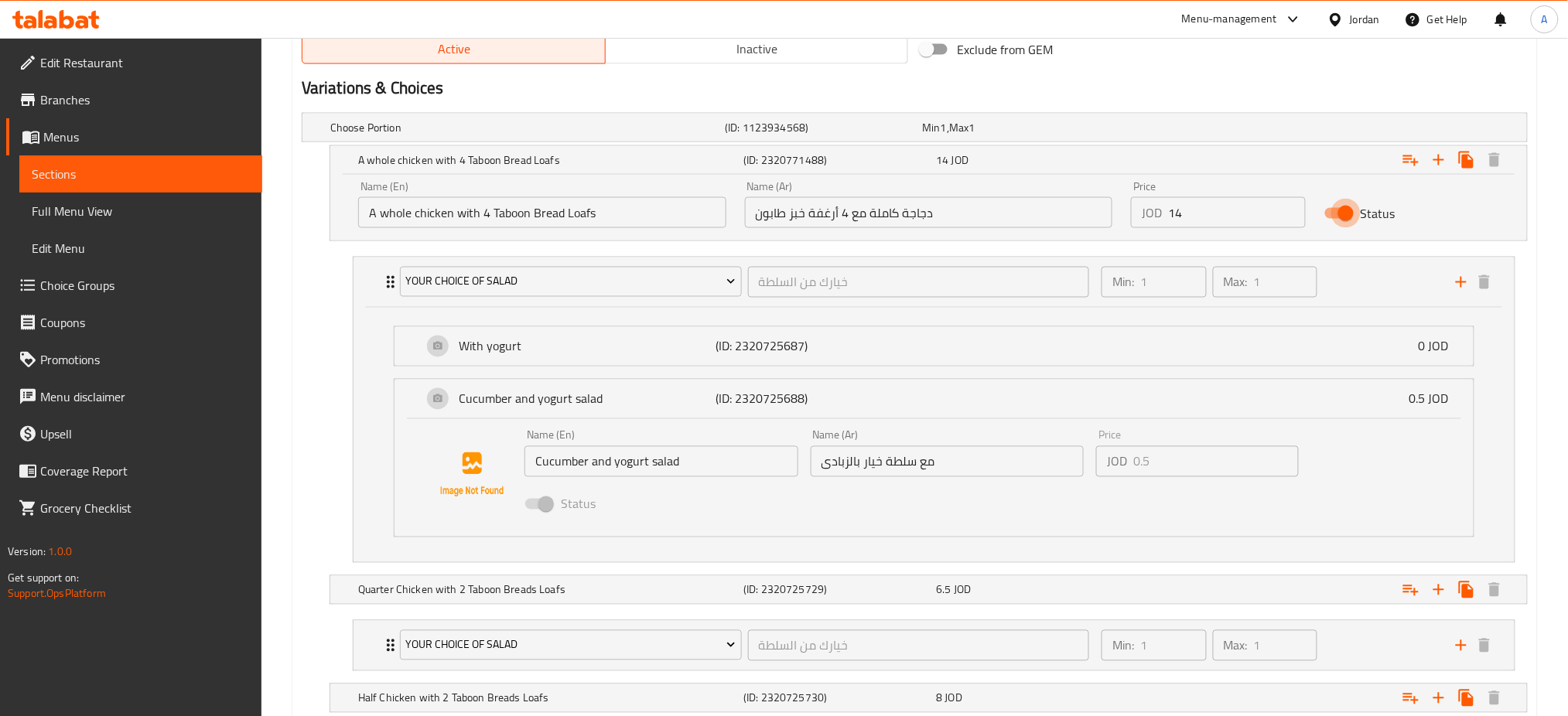
click at [1348, 203] on input "Status" at bounding box center [1346, 214] width 88 height 29
checkbox input "false"
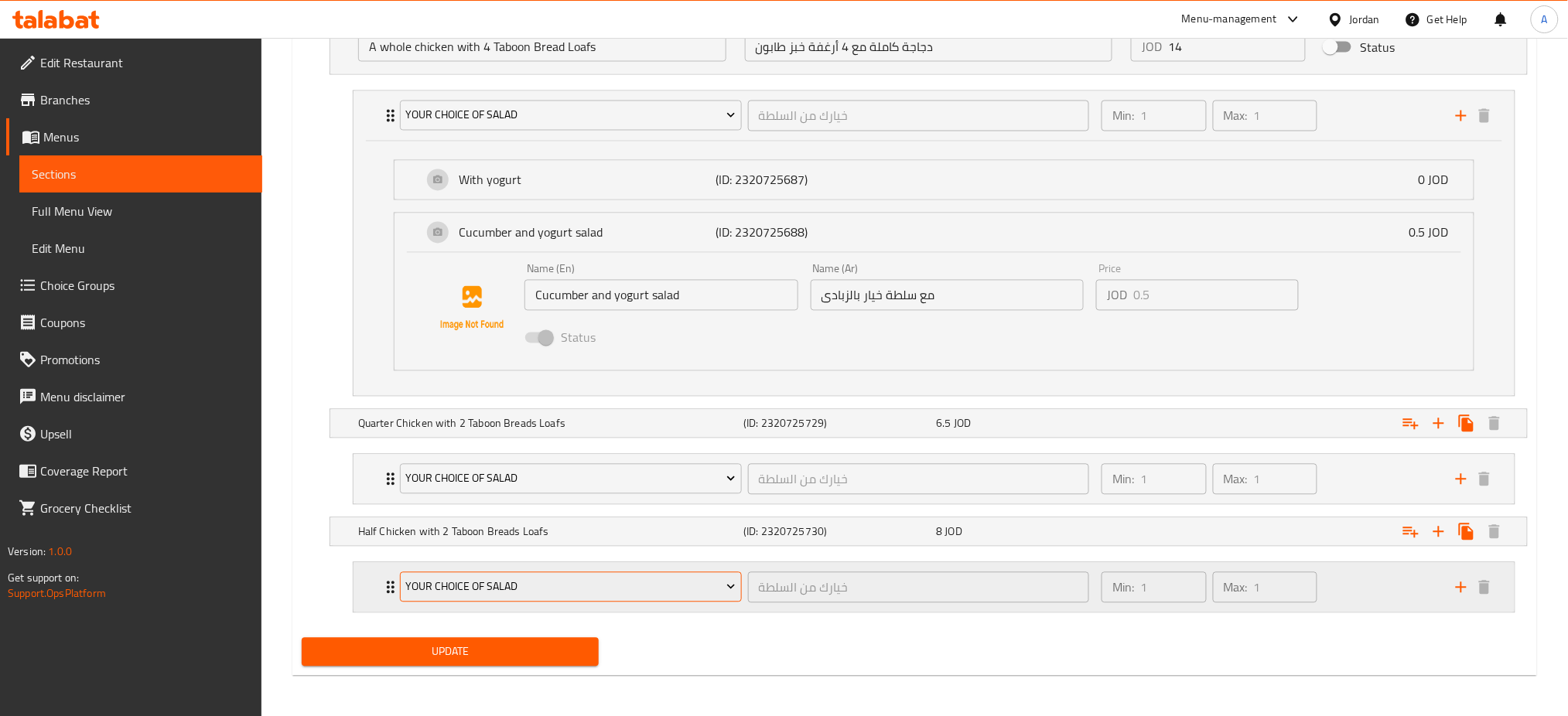
scroll to position [992, 0]
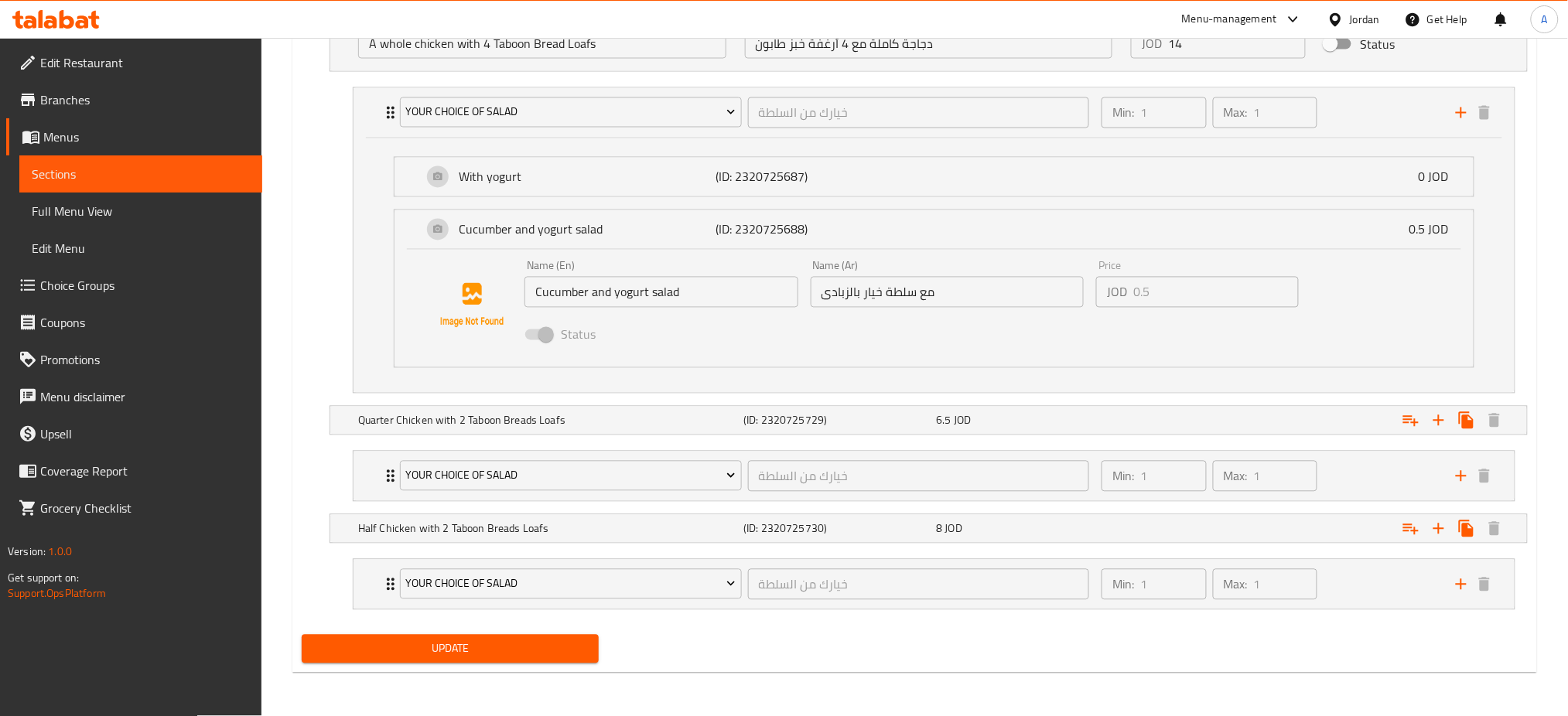
click at [520, 657] on span "Update" at bounding box center [450, 649] width 273 height 20
click at [115, 286] on span "Choice Groups" at bounding box center [144, 285] width 209 height 19
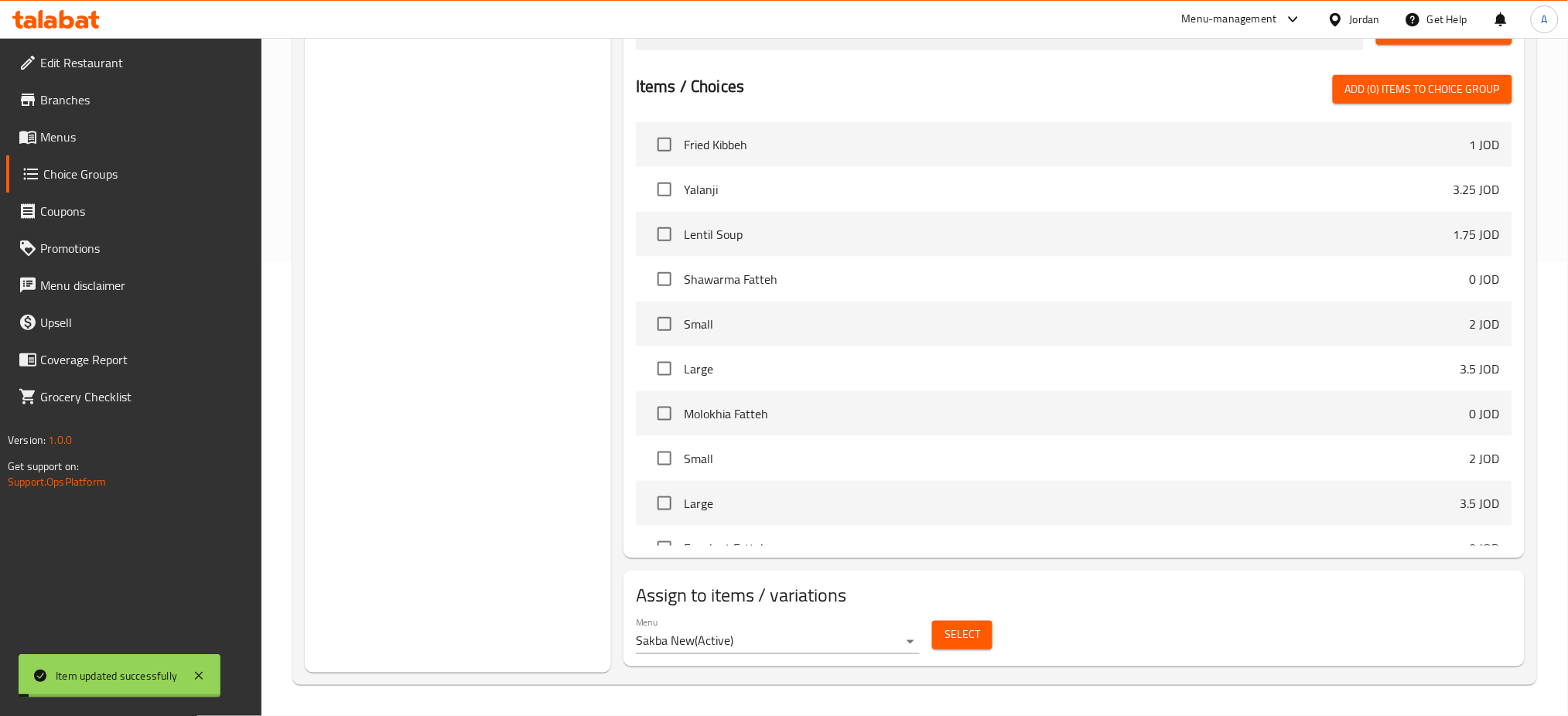
scroll to position [219, 0]
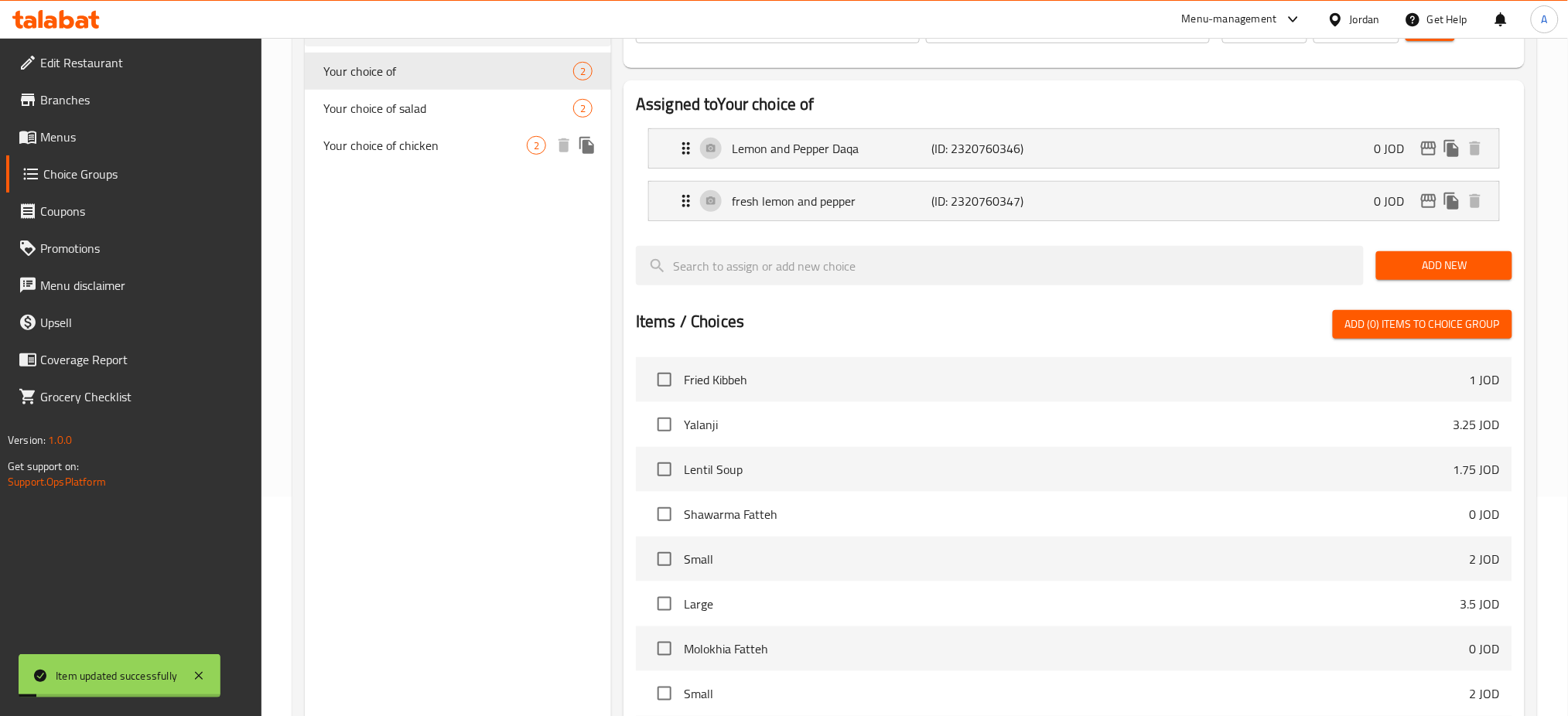
click at [465, 132] on div "Your choice of chicken 2" at bounding box center [458, 144] width 306 height 37
type input "Your choice of chicken"
type input "خيارك من الدجاج"
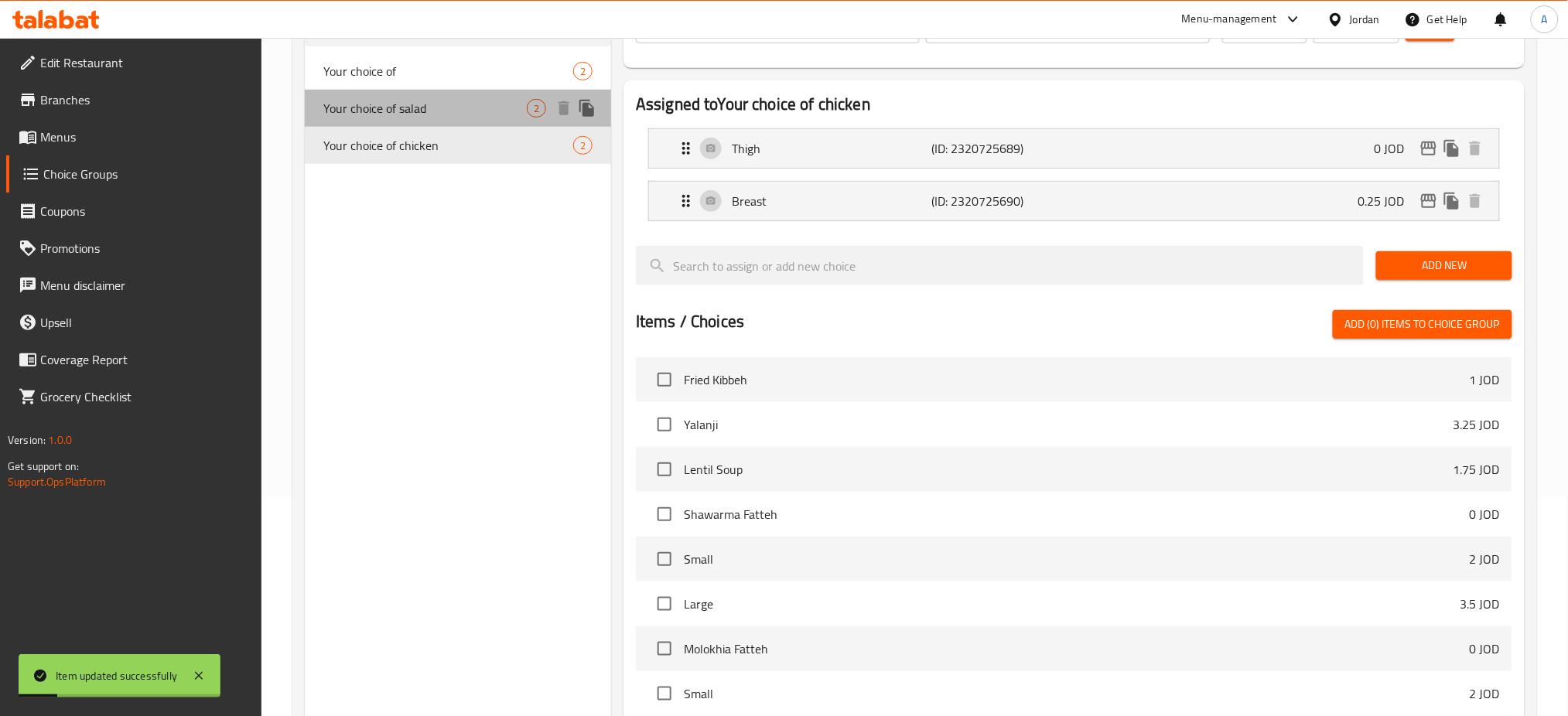
click at [479, 110] on span "Your choice of salad" at bounding box center [425, 109] width 203 height 19
type input "Your choice of salad"
type input "خيارك من السلطة"
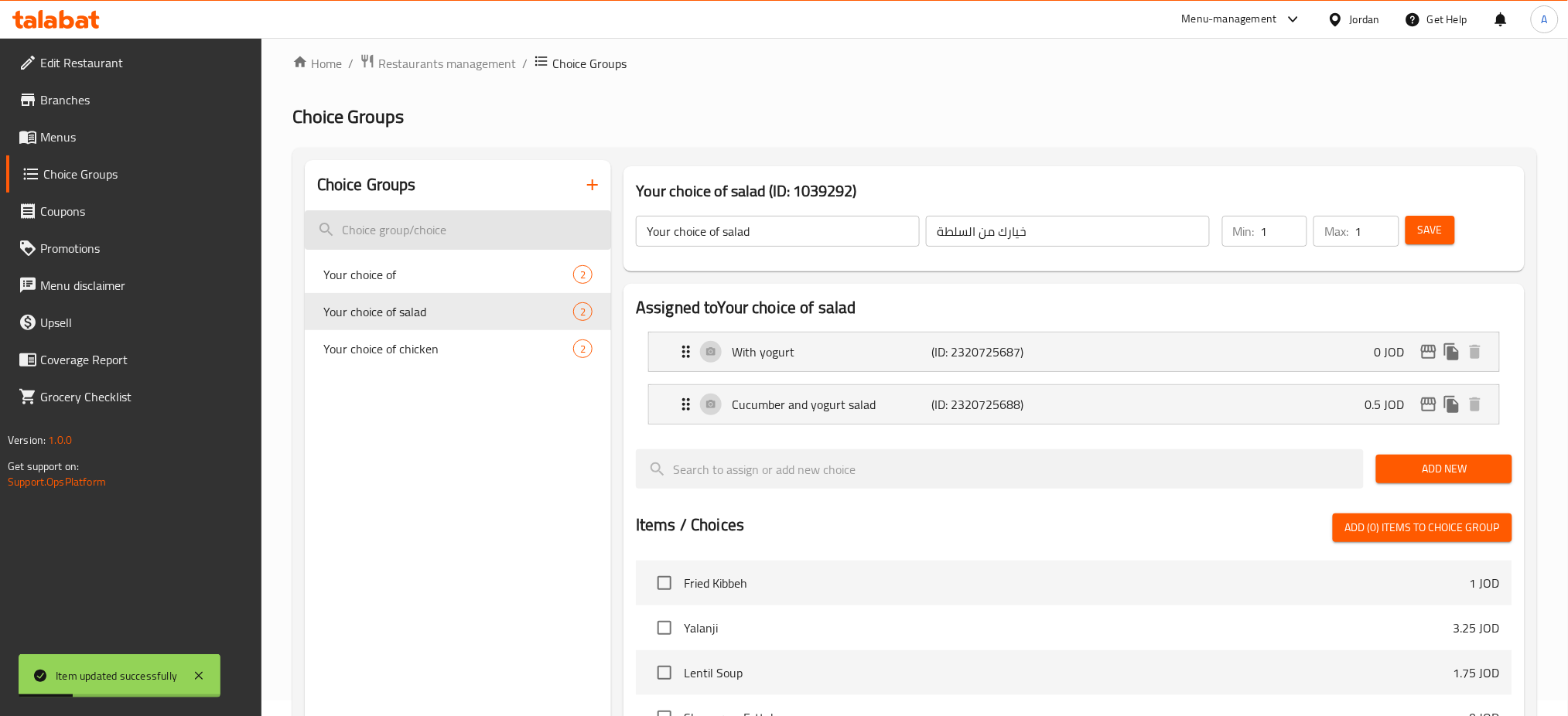
scroll to position [13, 0]
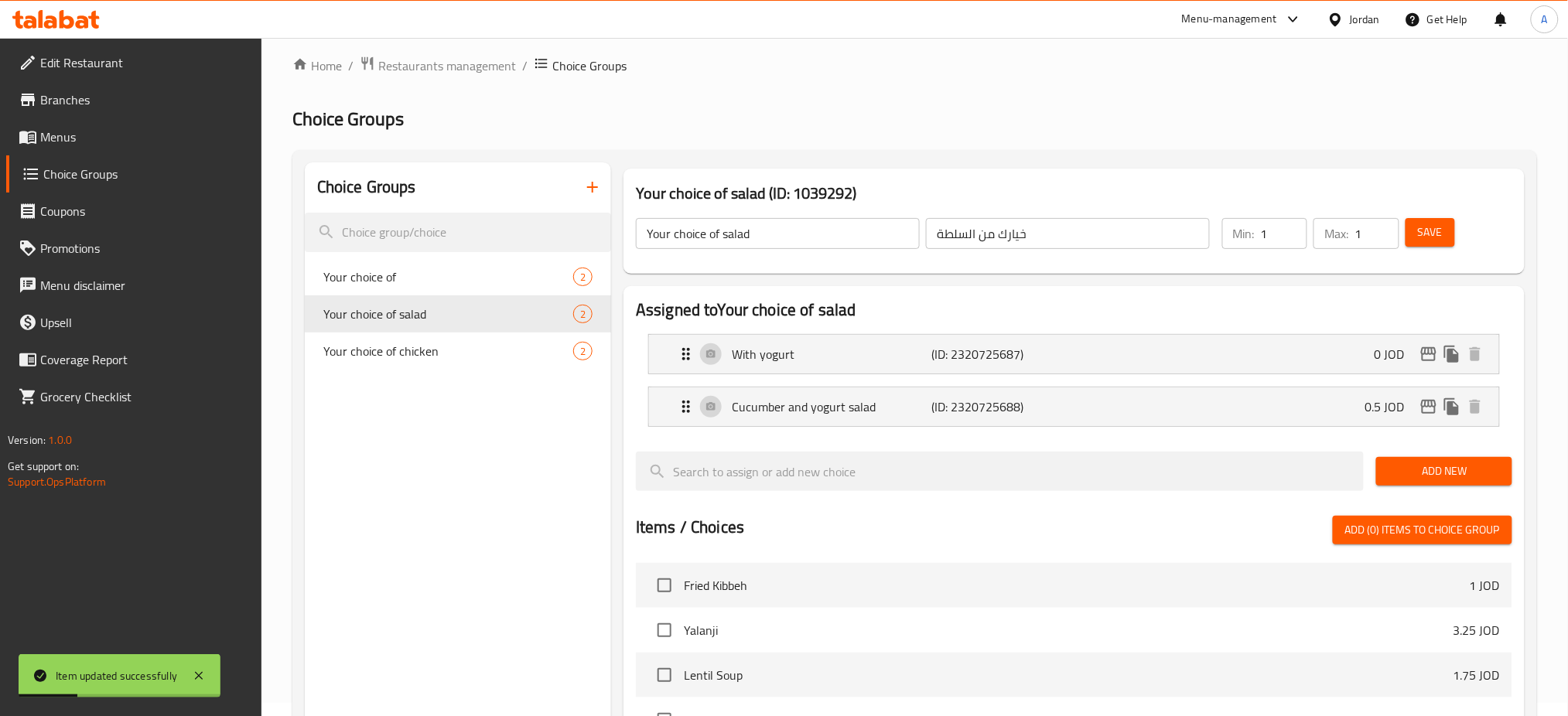
click at [410, 283] on span "Your choice of" at bounding box center [448, 277] width 250 height 19
type input "Your choice of"
type input "إختيارك من:"
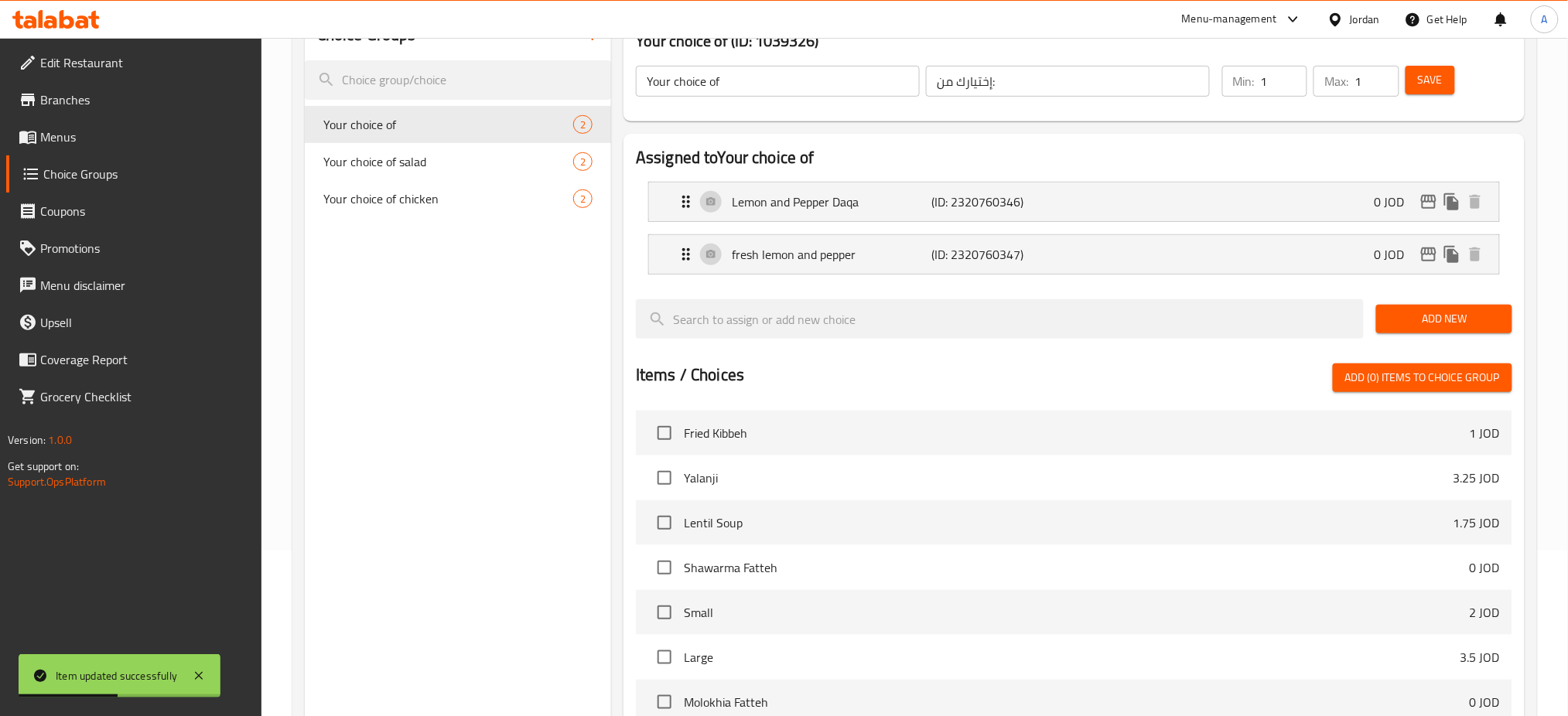
scroll to position [0, 0]
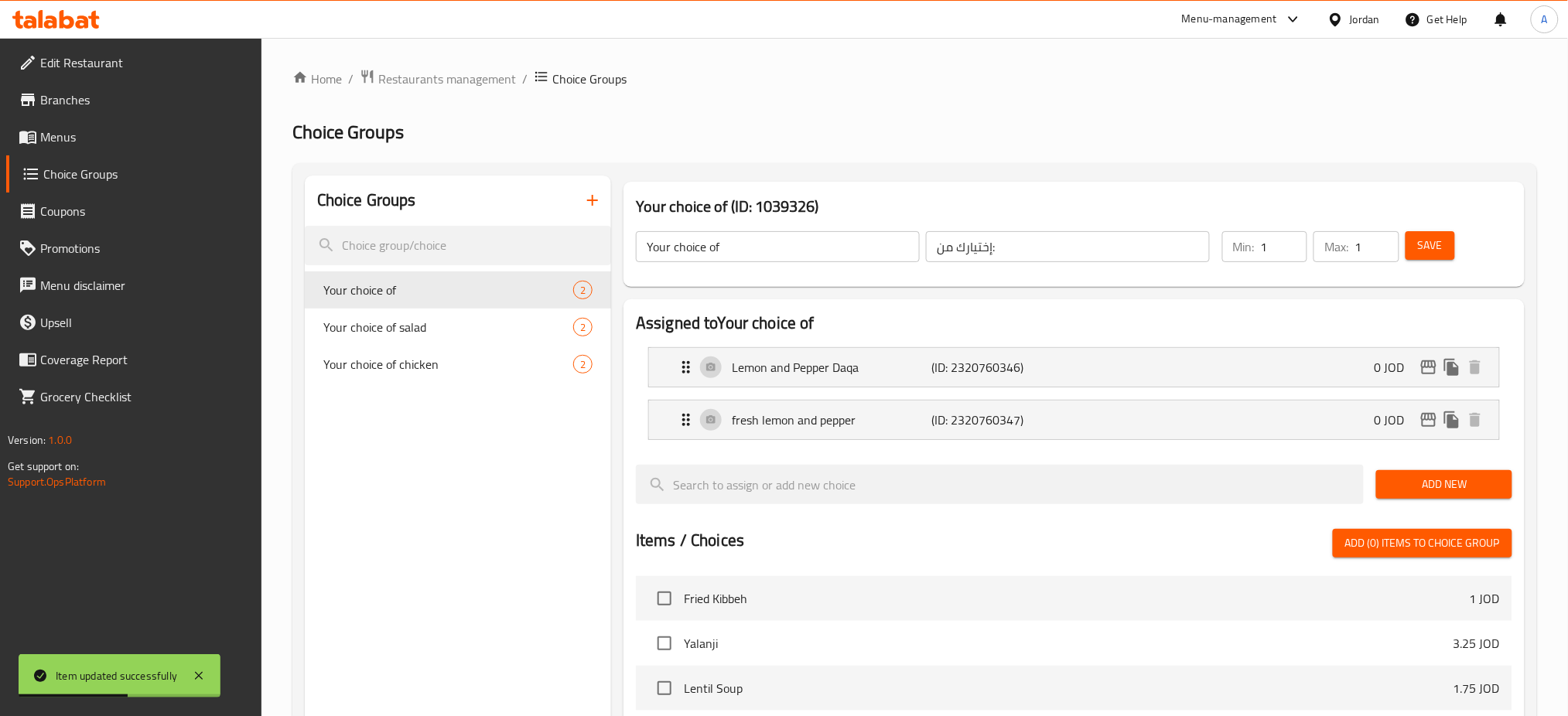
click at [143, 140] on span "Menus" at bounding box center [144, 137] width 209 height 19
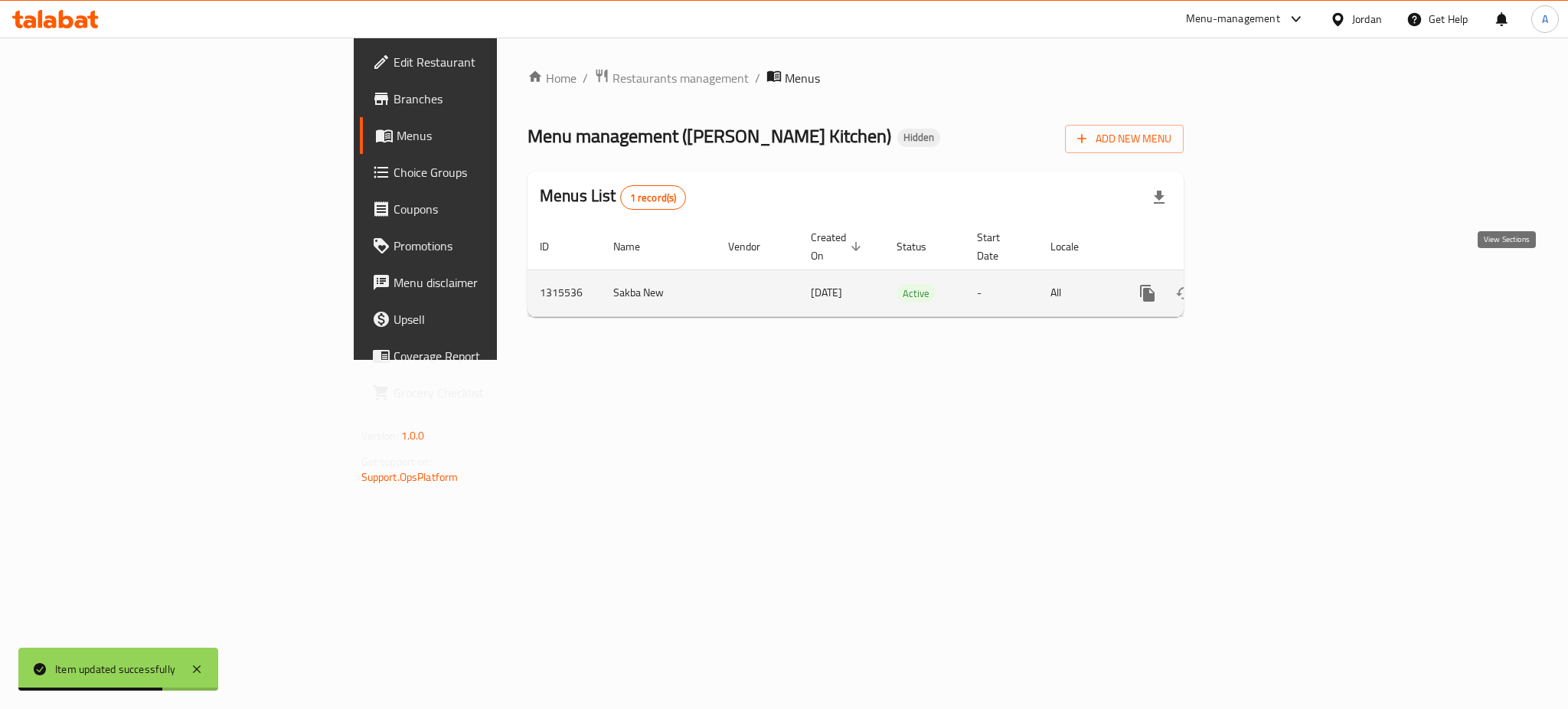
click at [1267, 284] on icon "enhanced table" at bounding box center [1258, 294] width 19 height 19
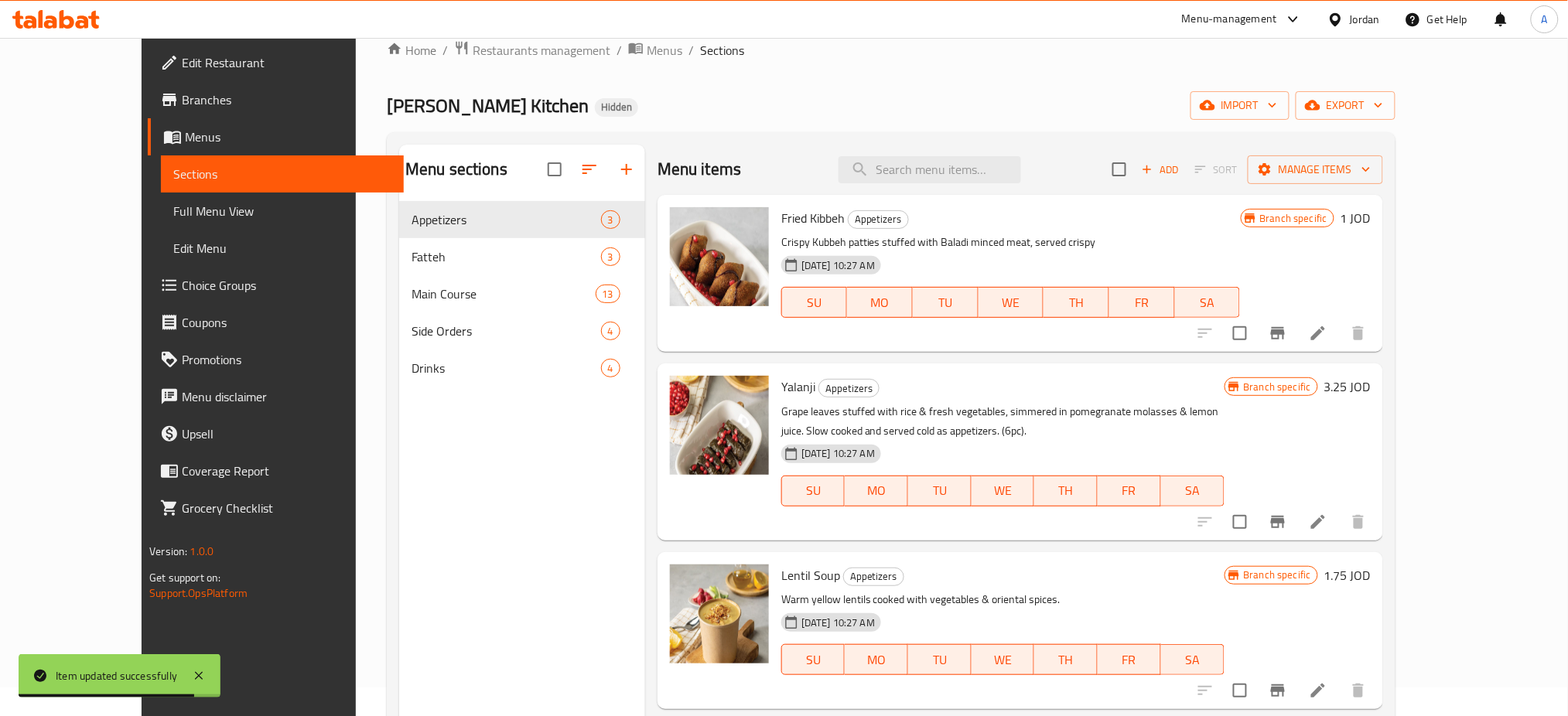
scroll to position [10, 0]
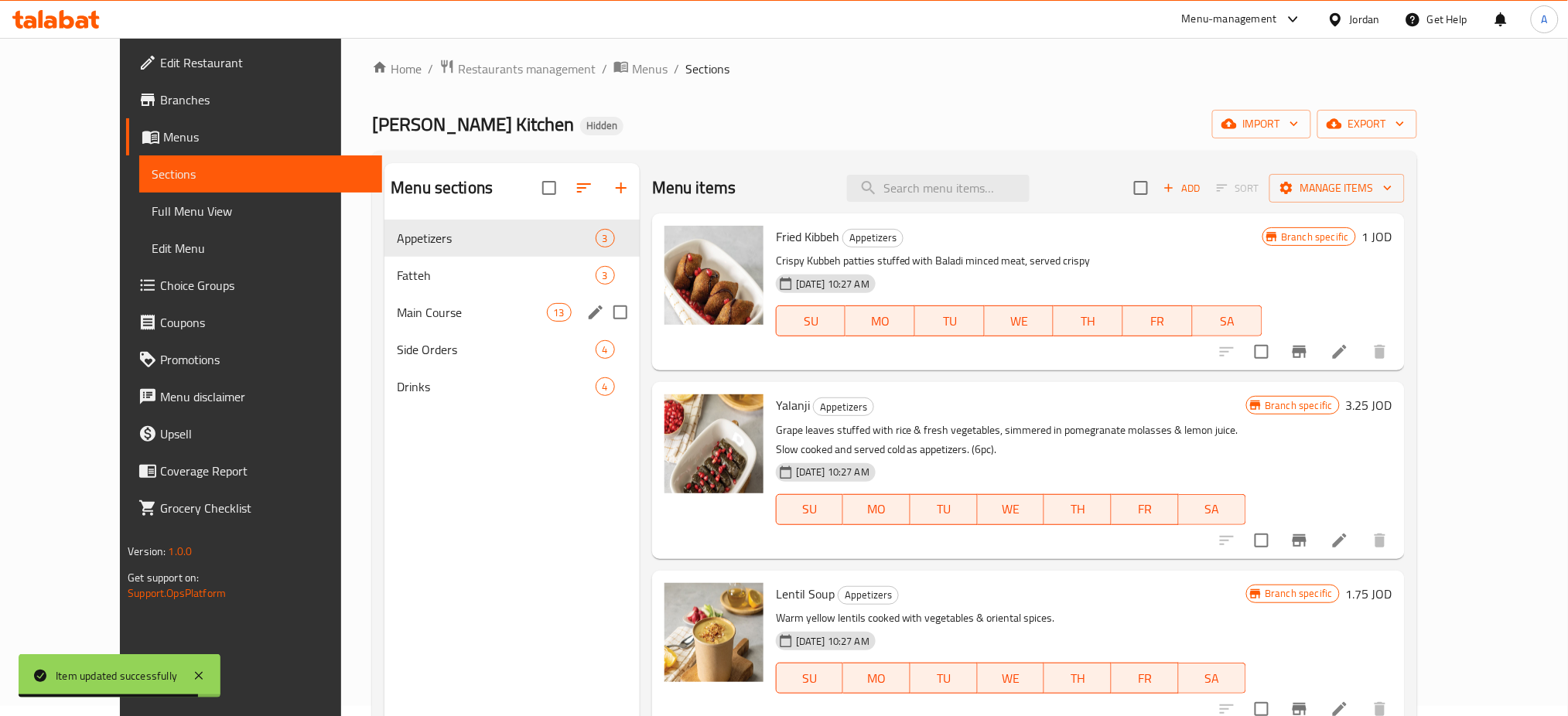
drag, startPoint x: 393, startPoint y: 316, endPoint x: 510, endPoint y: 330, distance: 117.8
click at [396, 318] on span "Main Course" at bounding box center [471, 313] width 150 height 19
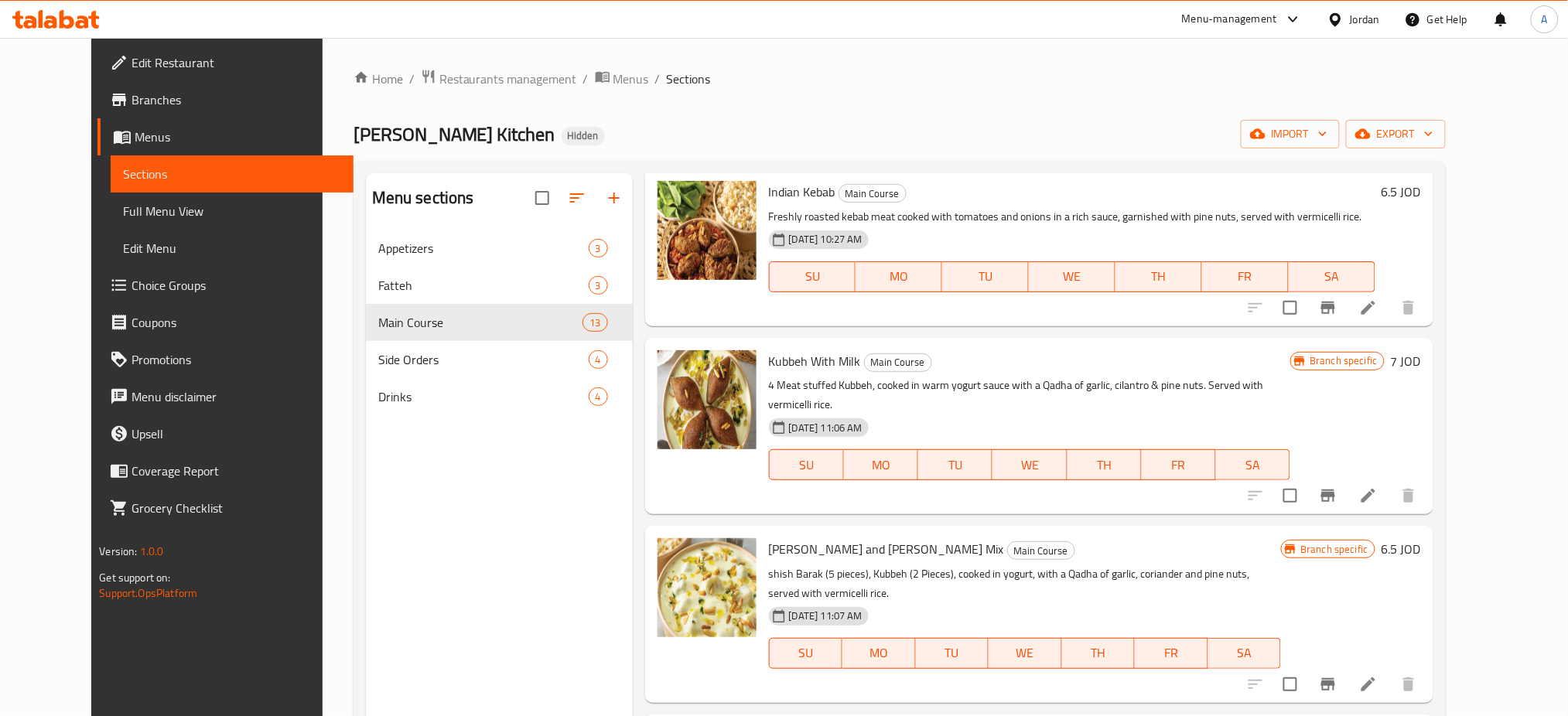
drag, startPoint x: 166, startPoint y: 106, endPoint x: 191, endPoint y: 110, distance: 25.3
click at [165, 106] on span "Branches" at bounding box center [236, 100] width 209 height 19
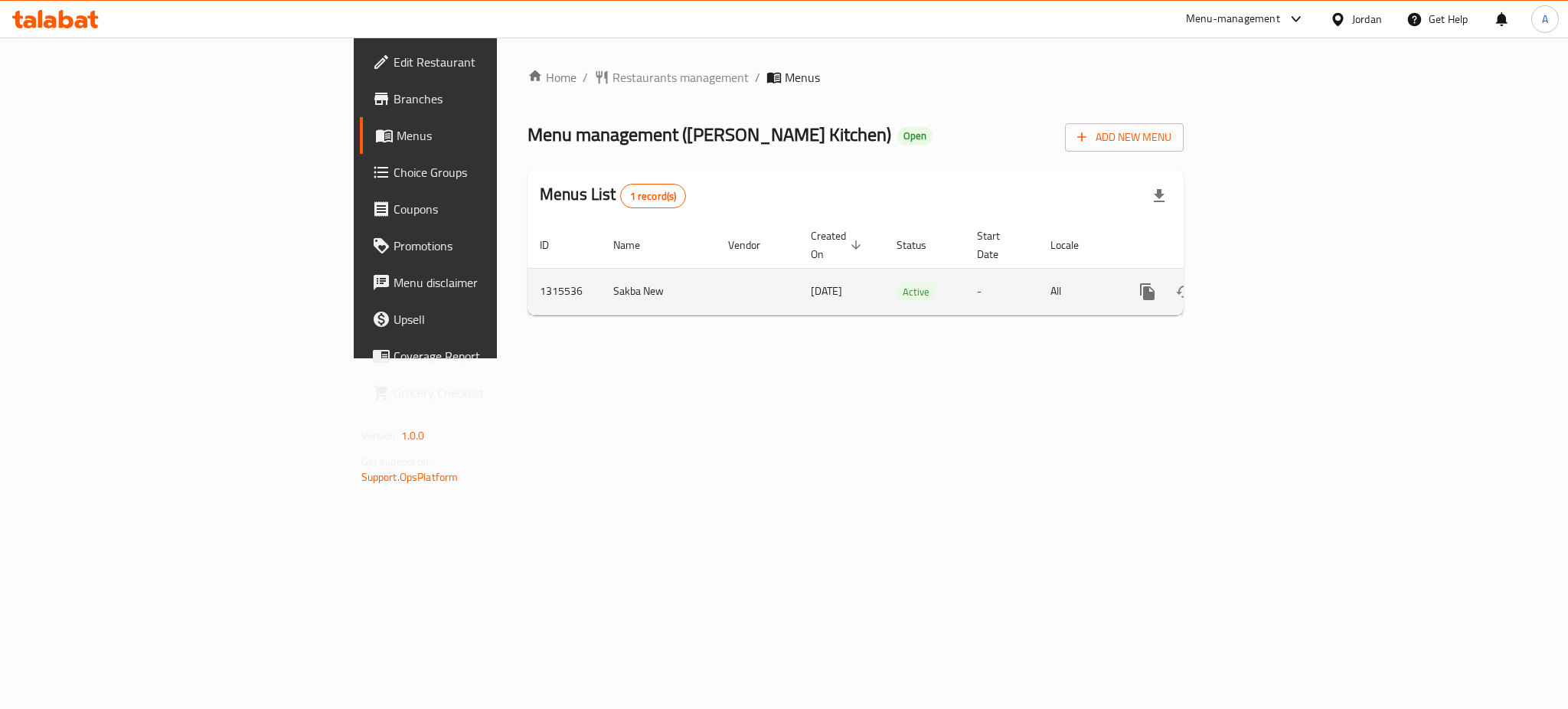
click at [1264, 285] on icon "enhanced table" at bounding box center [1258, 292] width 14 height 14
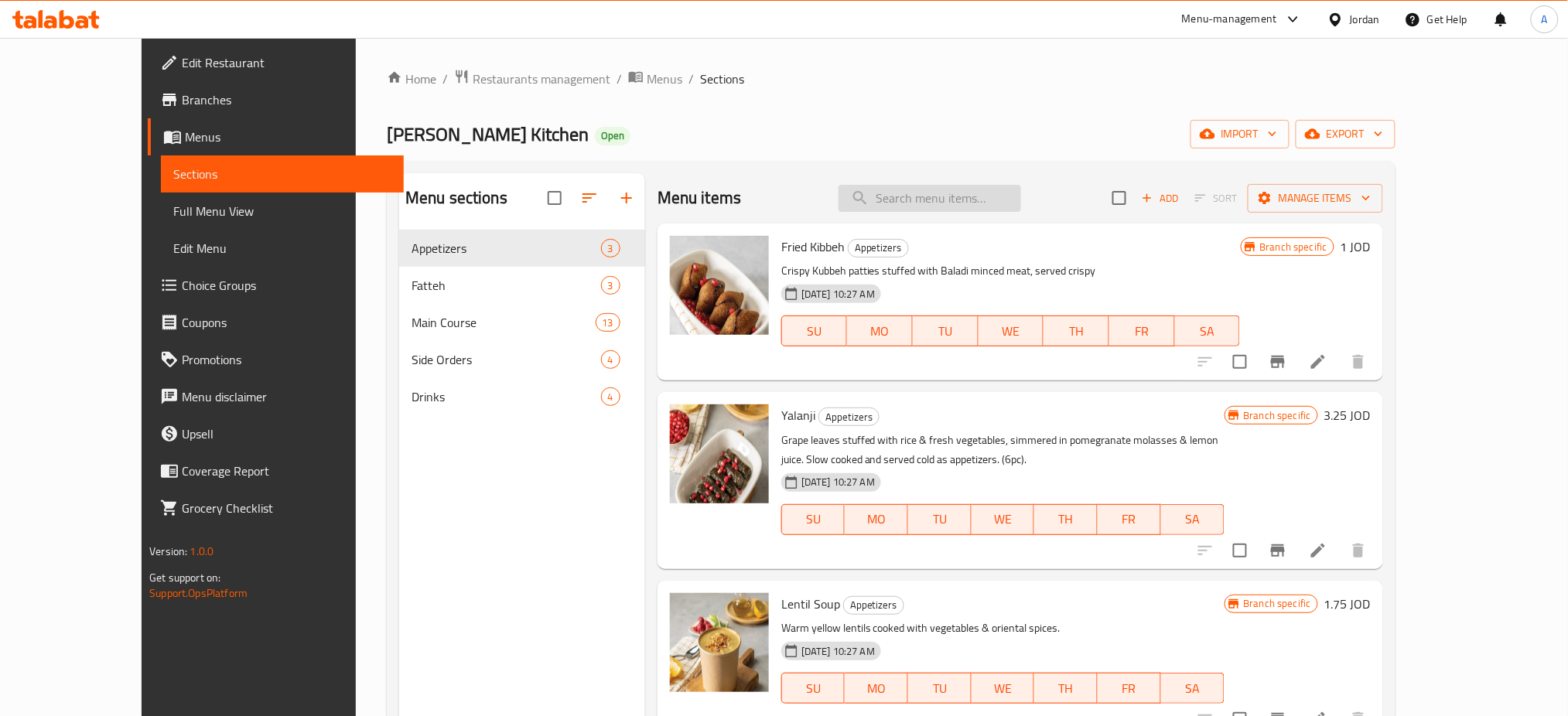
click at [992, 208] on input "search" at bounding box center [930, 198] width 183 height 27
type input "ة"
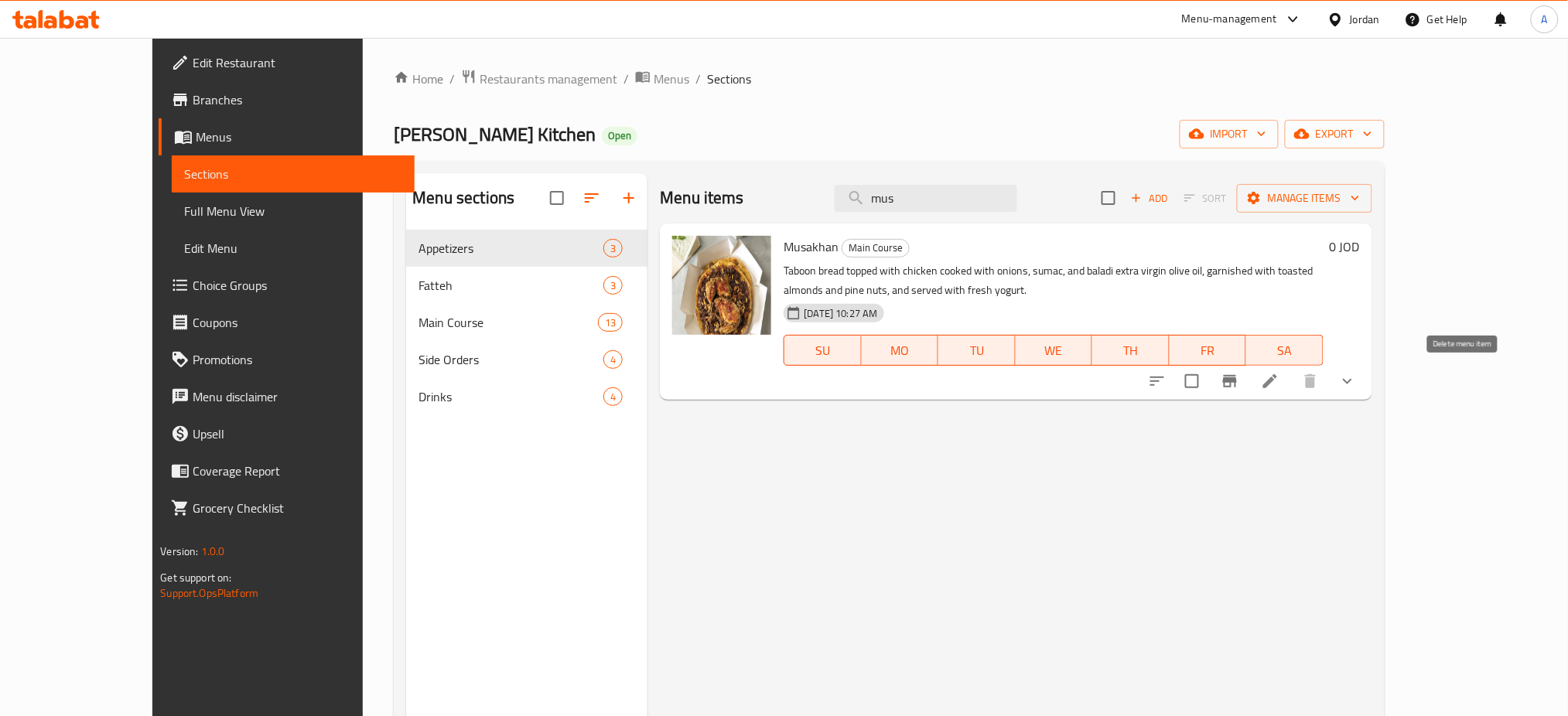
type input "mus"
click at [1279, 376] on icon at bounding box center [1271, 381] width 19 height 19
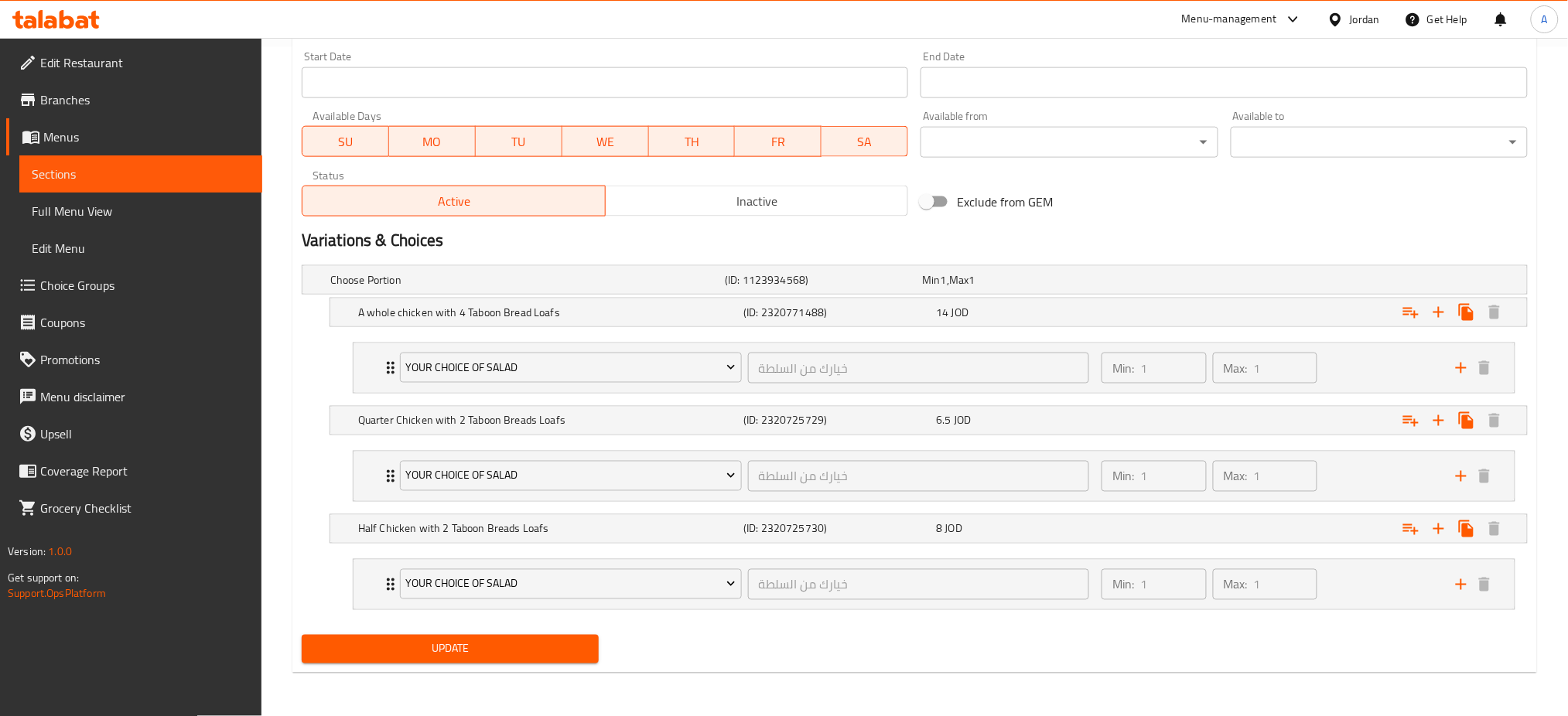
scroll to position [669, 0]
click at [1358, 380] on div "Min: 1 ​ Max: 1 ​" at bounding box center [1269, 368] width 355 height 50
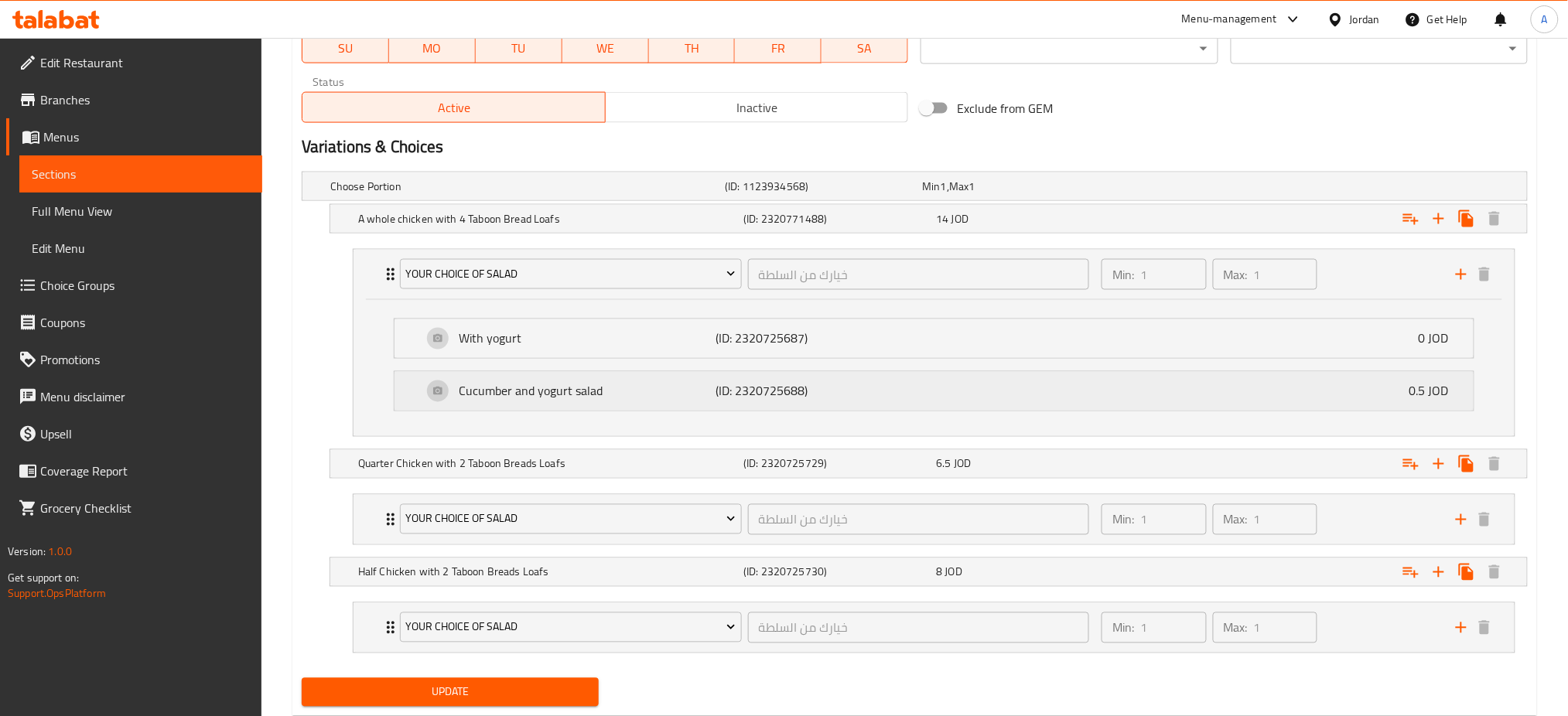
click at [1393, 394] on div "Cucumber and yogurt salad (ID: 2320725688) 0.5 JOD" at bounding box center [938, 390] width 1032 height 38
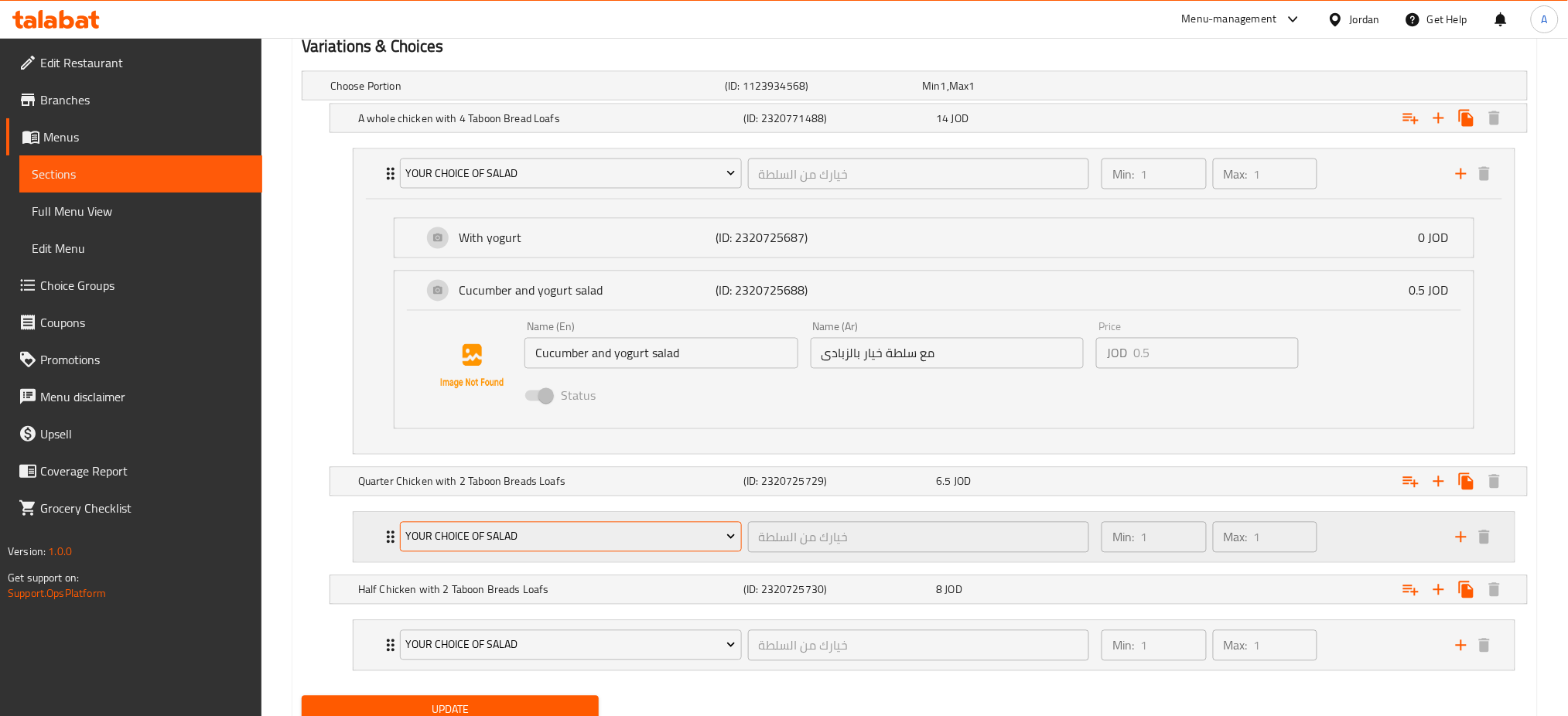
scroll to position [924, 0]
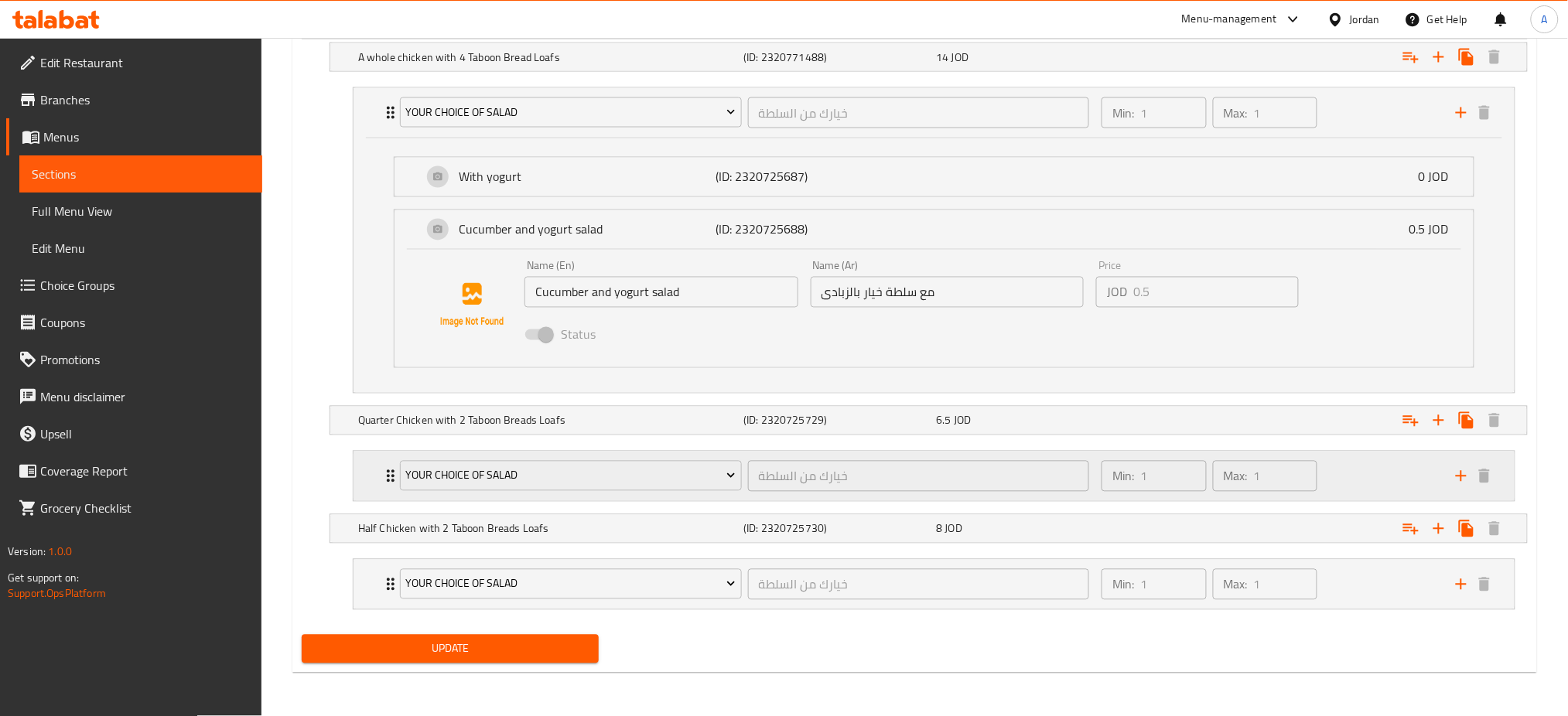
click at [1332, 478] on div "Min: 1 ​ Max: 1 ​" at bounding box center [1269, 477] width 355 height 50
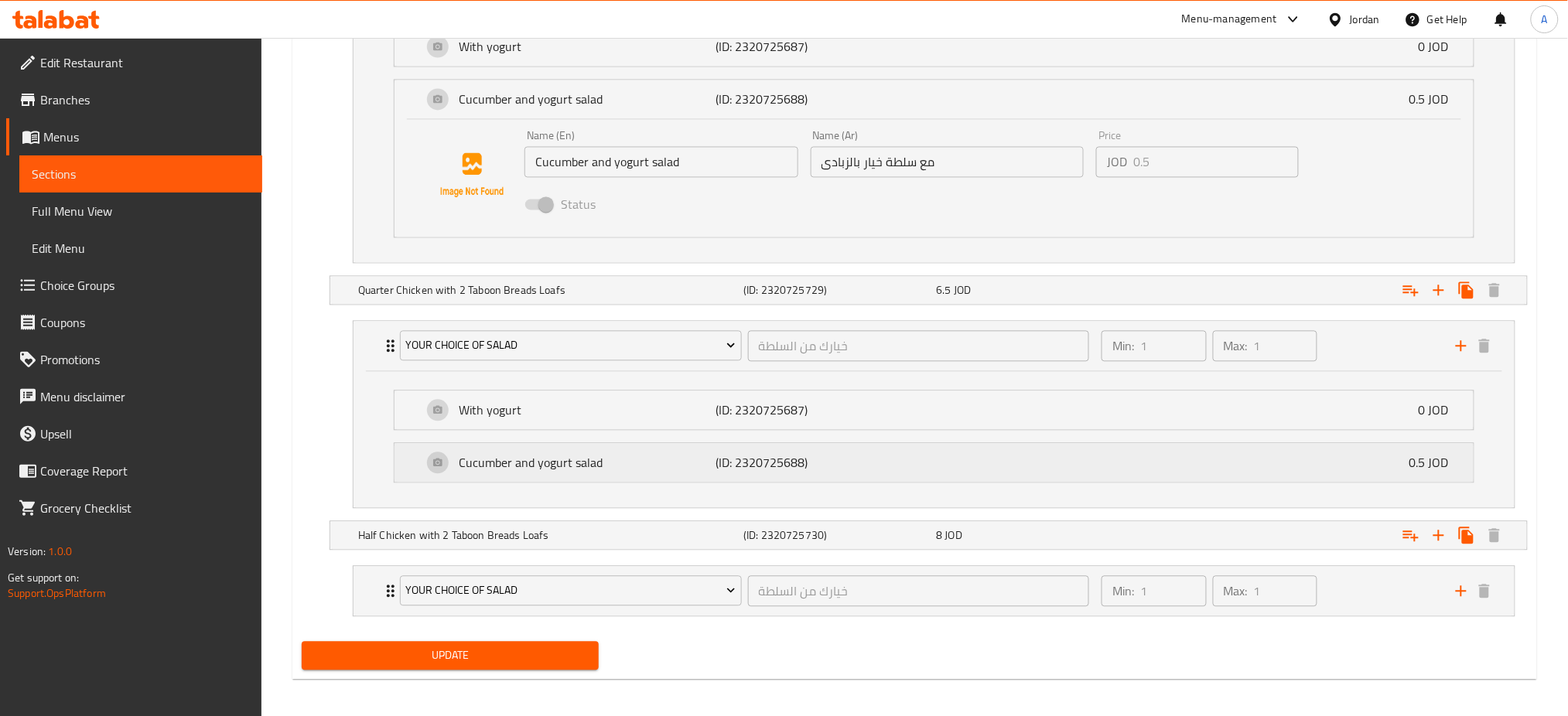
scroll to position [1061, 0]
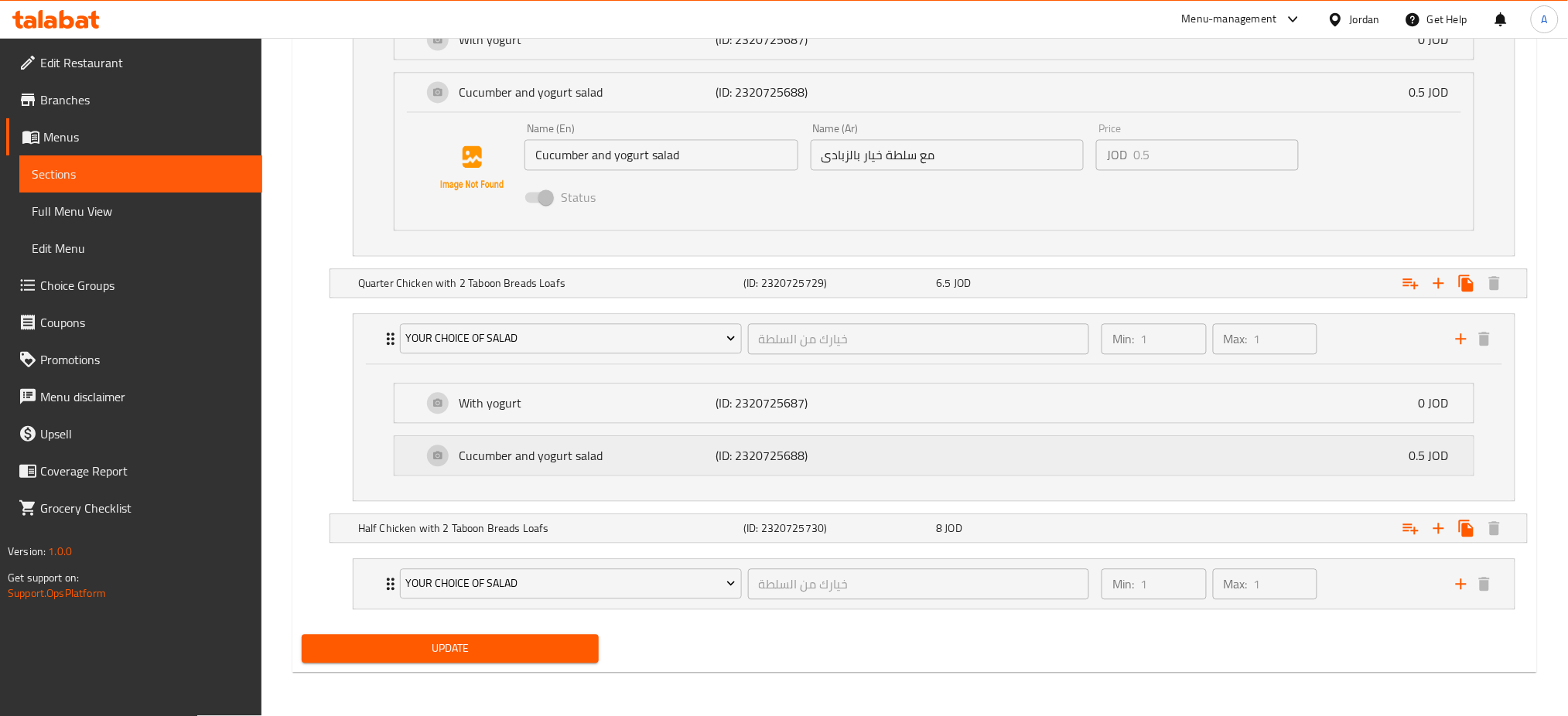
click at [1094, 458] on div "Cucumber and yogurt salad (ID: 2320725688) 0.5 JOD" at bounding box center [938, 455] width 1032 height 38
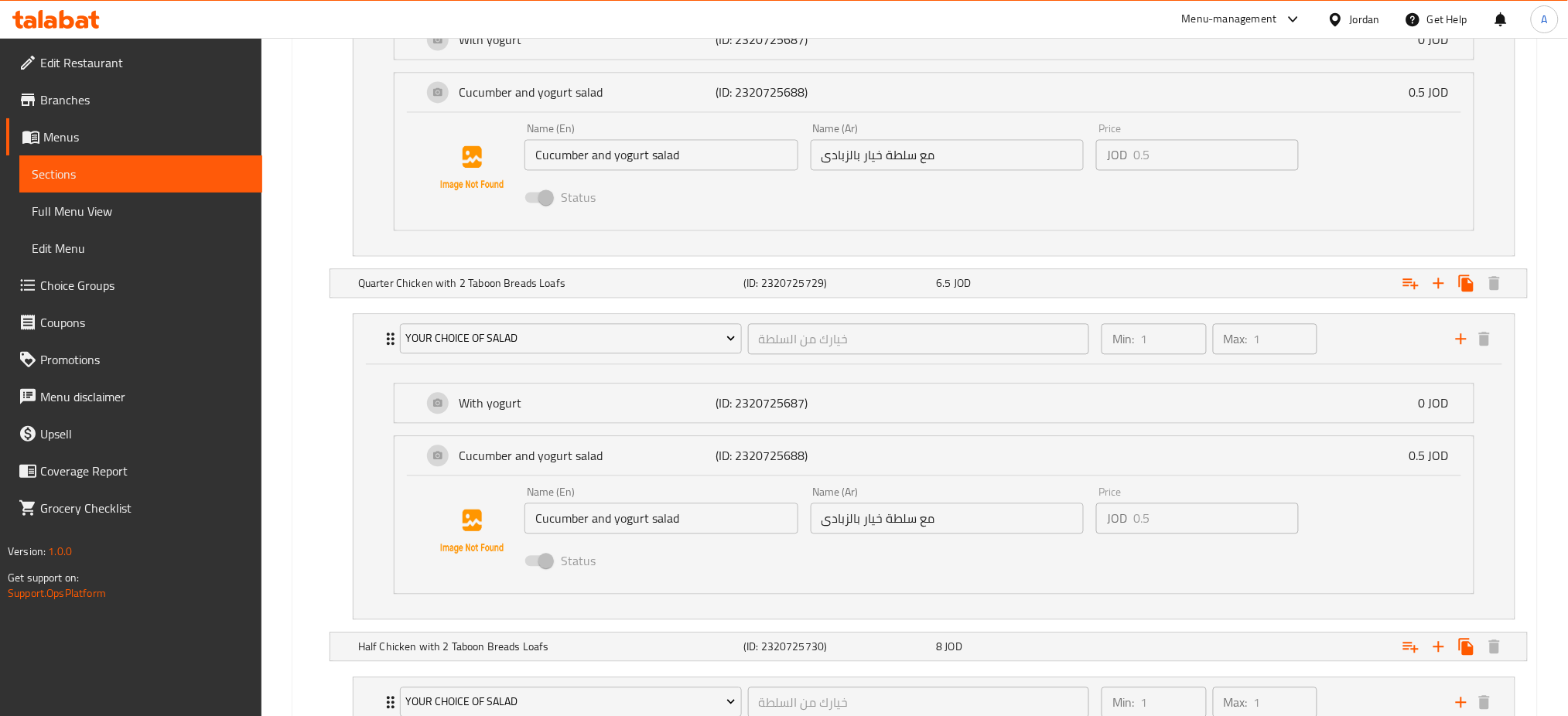
click at [544, 568] on span at bounding box center [538, 561] width 45 height 29
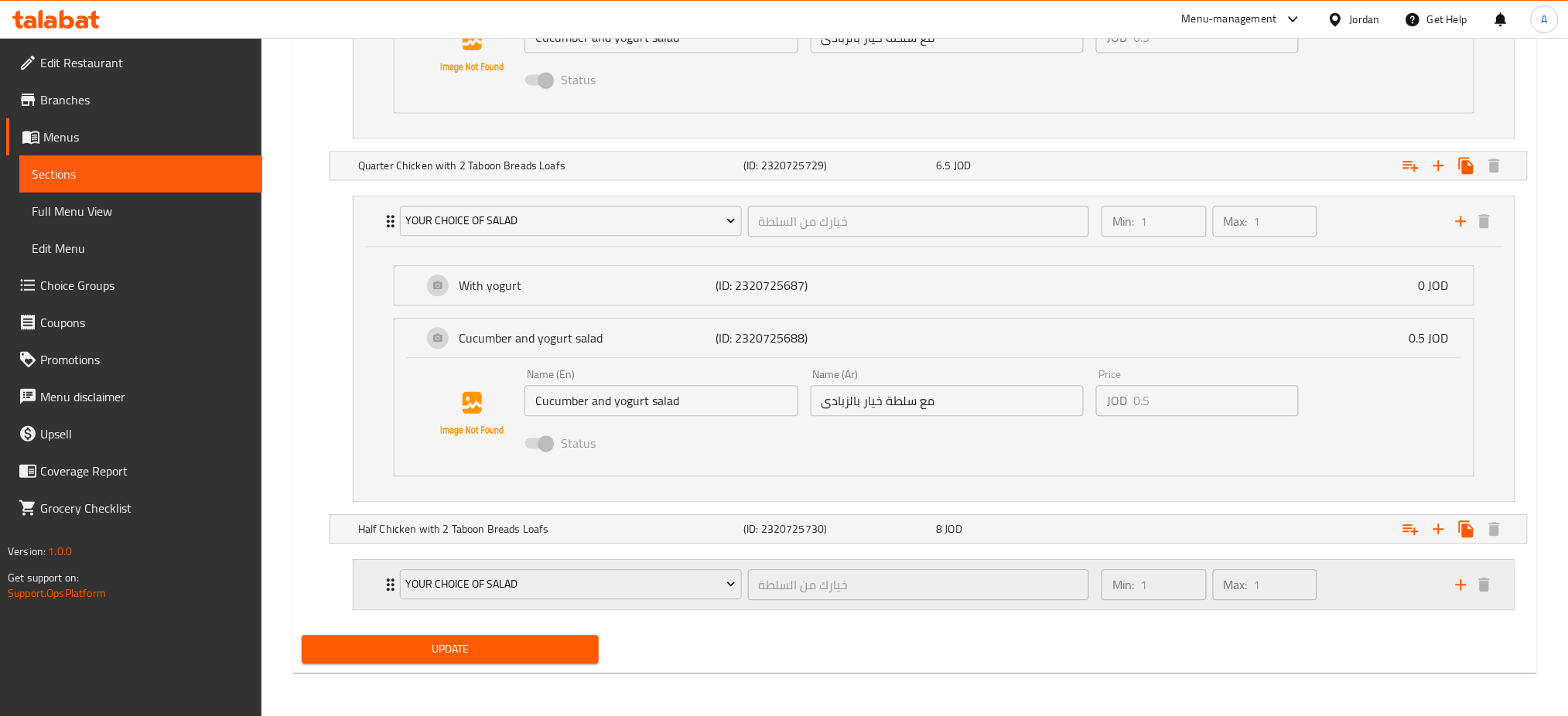
click at [1133, 578] on p "Min:" at bounding box center [1123, 584] width 21 height 19
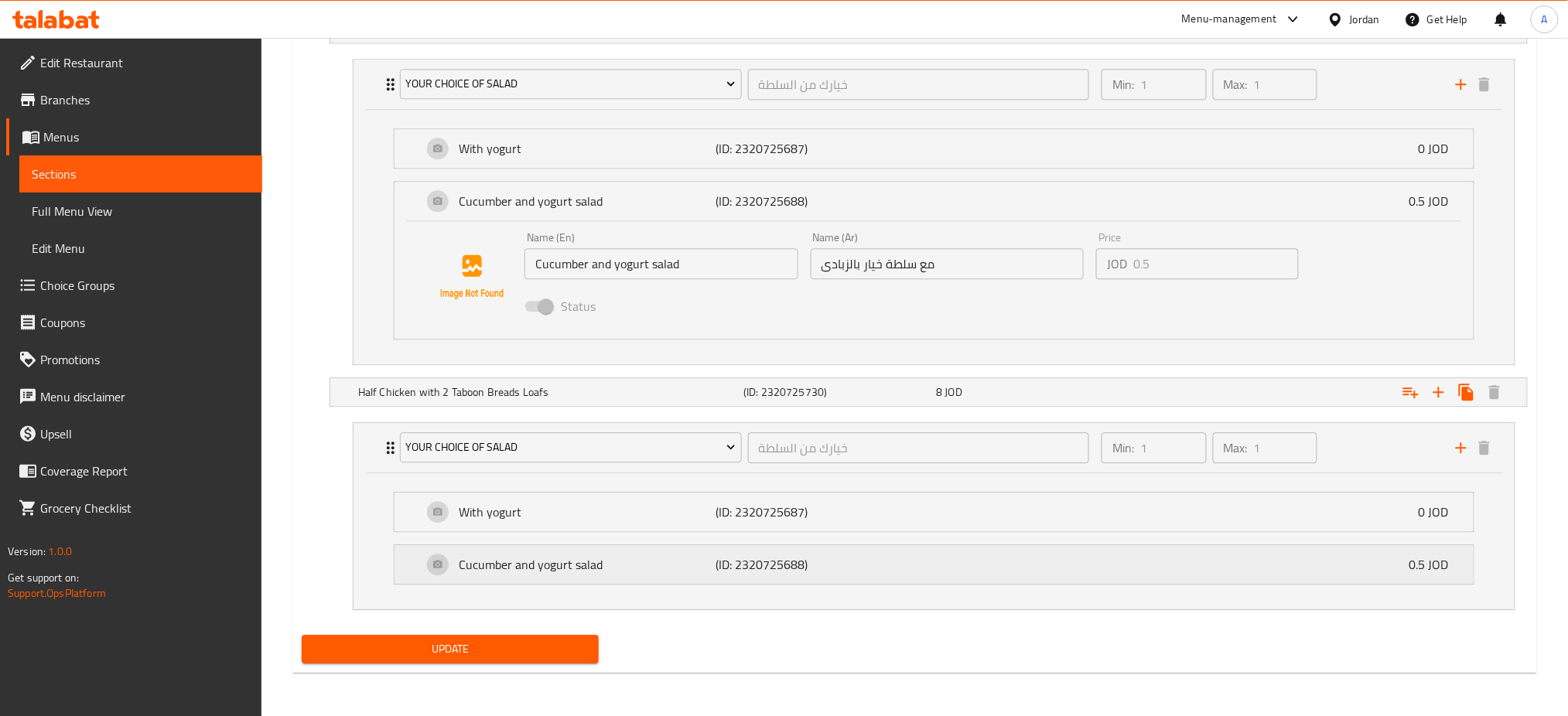
drag, startPoint x: 928, startPoint y: 559, endPoint x: 1038, endPoint y: 570, distance: 110.5
click at [932, 559] on div "Cucumber and yogurt salad (ID: 2320725688) 0.5 JOD" at bounding box center [938, 564] width 1032 height 38
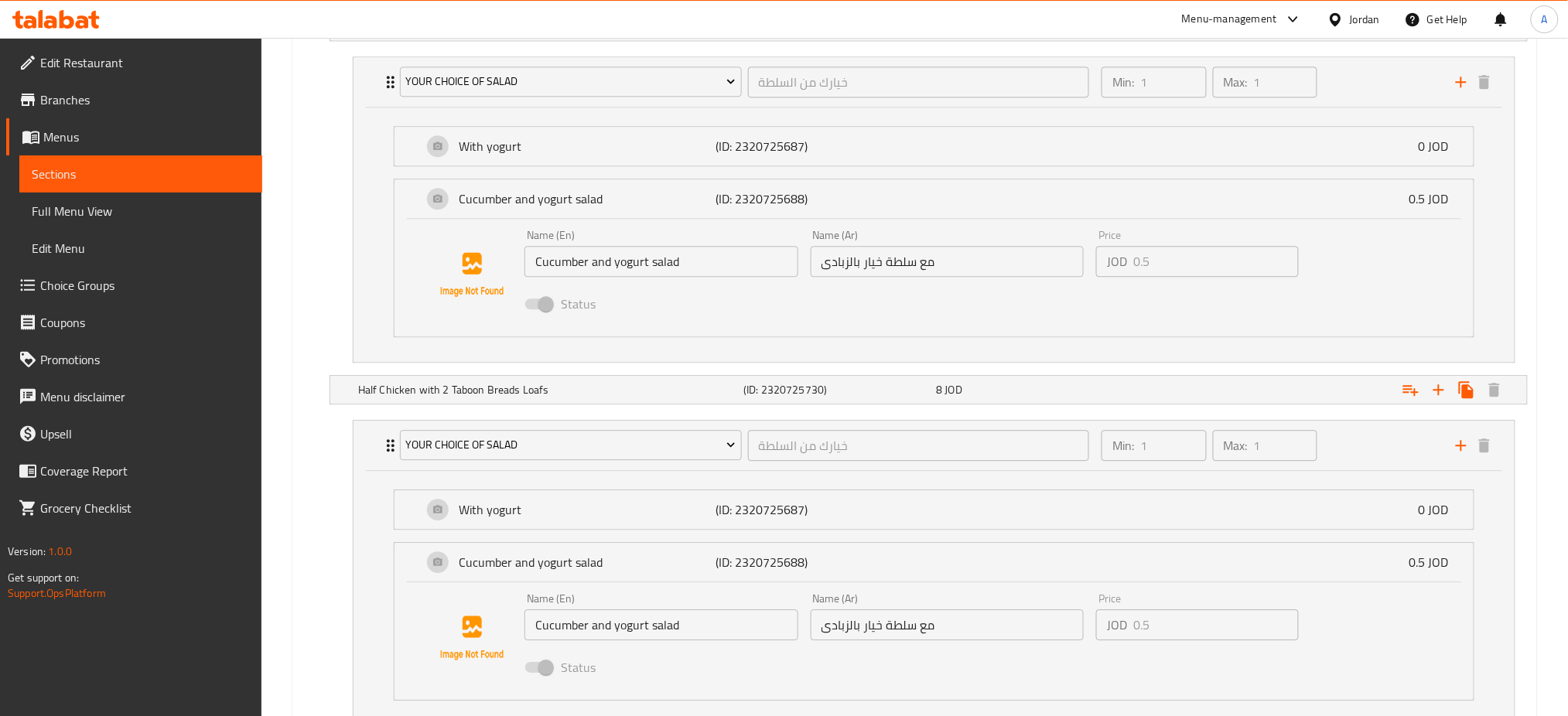
scroll to position [1435, 0]
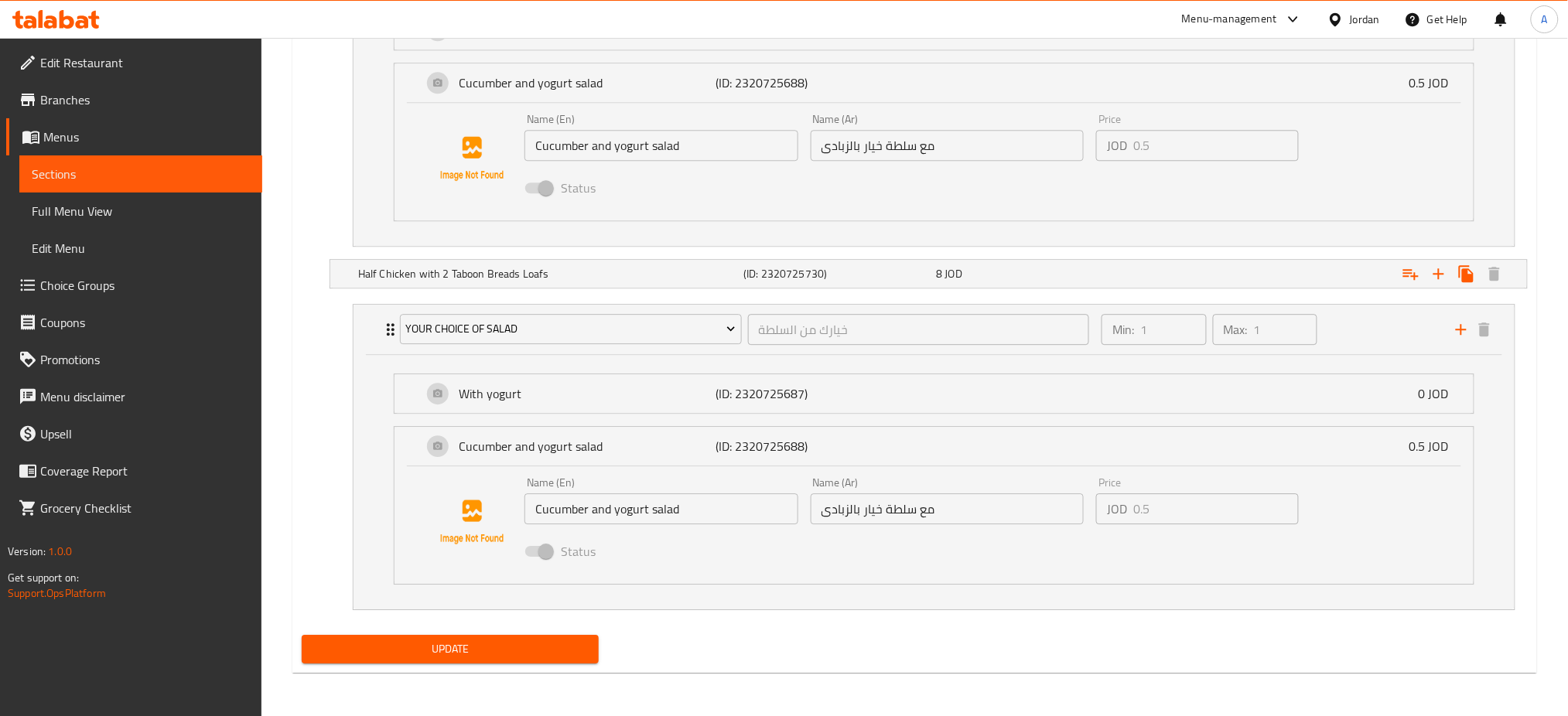
click at [539, 554] on span at bounding box center [538, 551] width 26 height 11
click at [147, 291] on span "Choice Groups" at bounding box center [144, 285] width 209 height 19
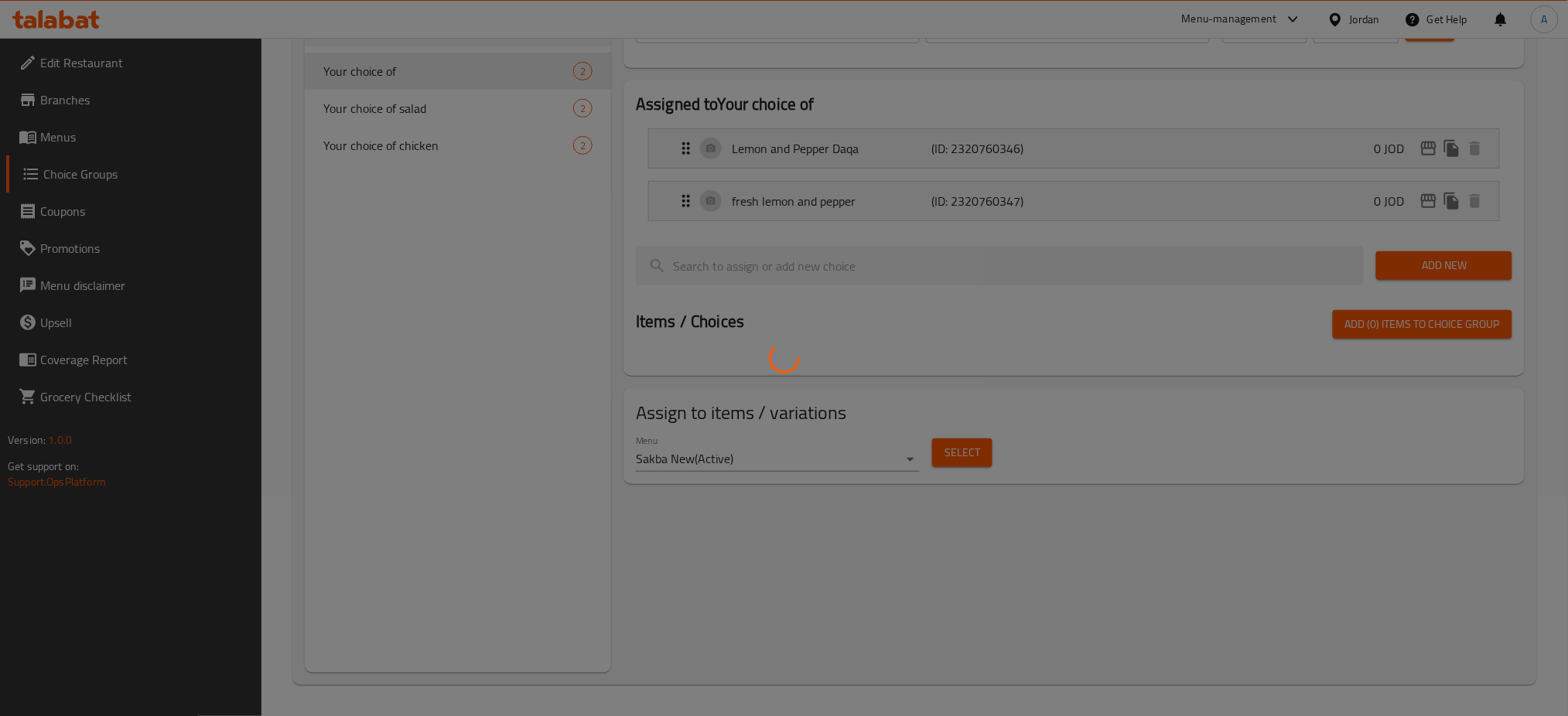
scroll to position [219, 0]
click at [473, 99] on div at bounding box center [784, 358] width 1568 height 716
click at [468, 110] on div at bounding box center [784, 358] width 1568 height 716
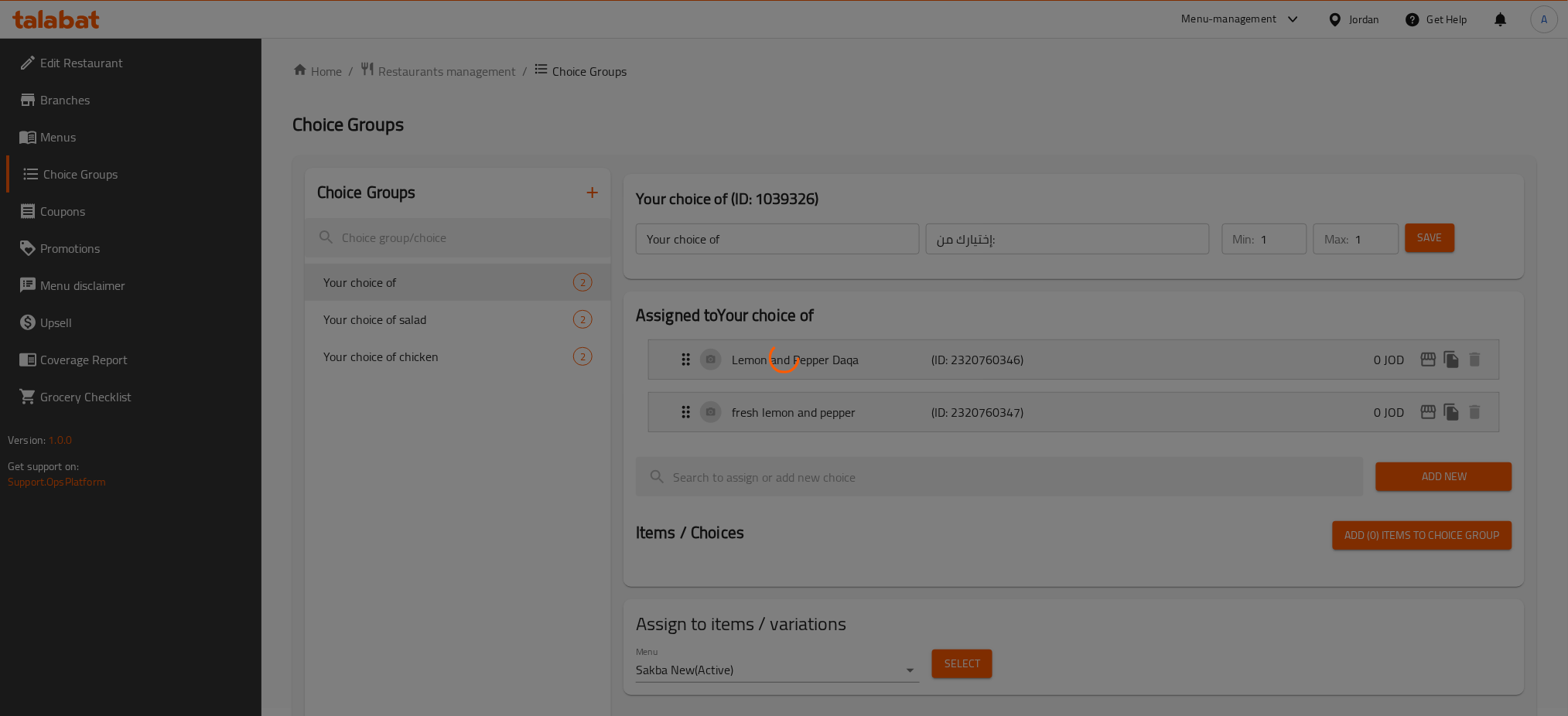
scroll to position [0, 0]
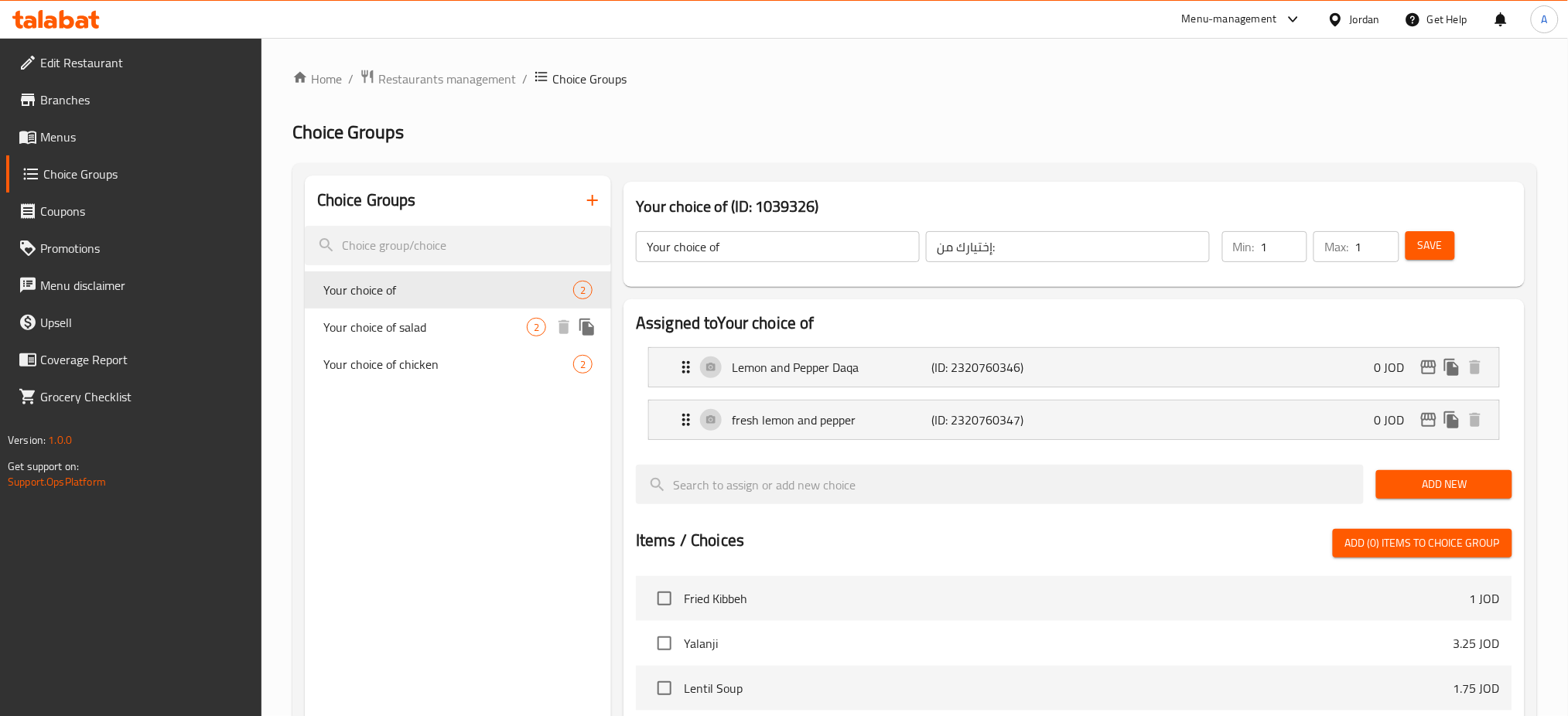
click at [467, 314] on div "Your choice of salad 2" at bounding box center [458, 326] width 306 height 37
type input "Your choice of salad"
type input "خيارك من السلطة"
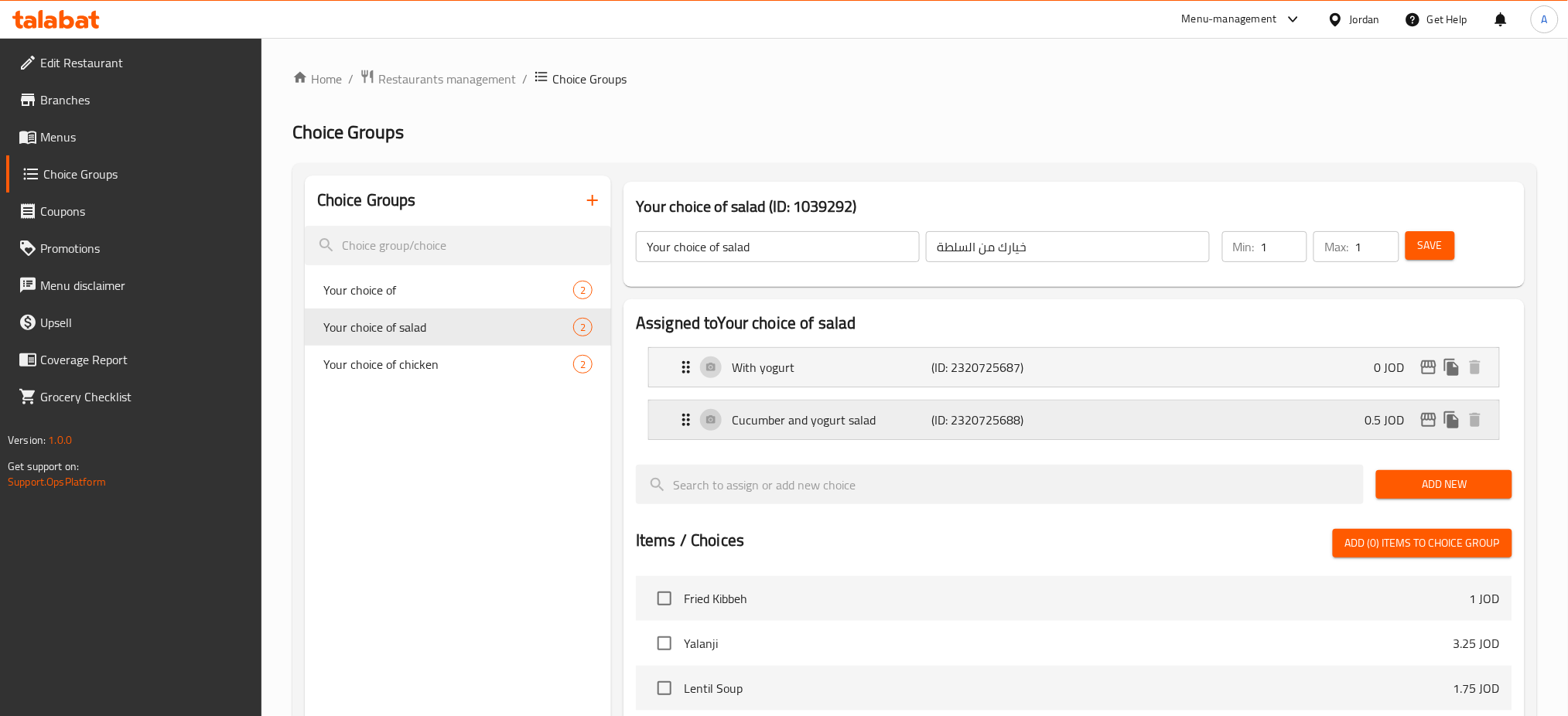
click at [1007, 433] on div "Cucumber and yogurt salad (ID: 2320725688) 0.5 JOD" at bounding box center [1078, 420] width 804 height 38
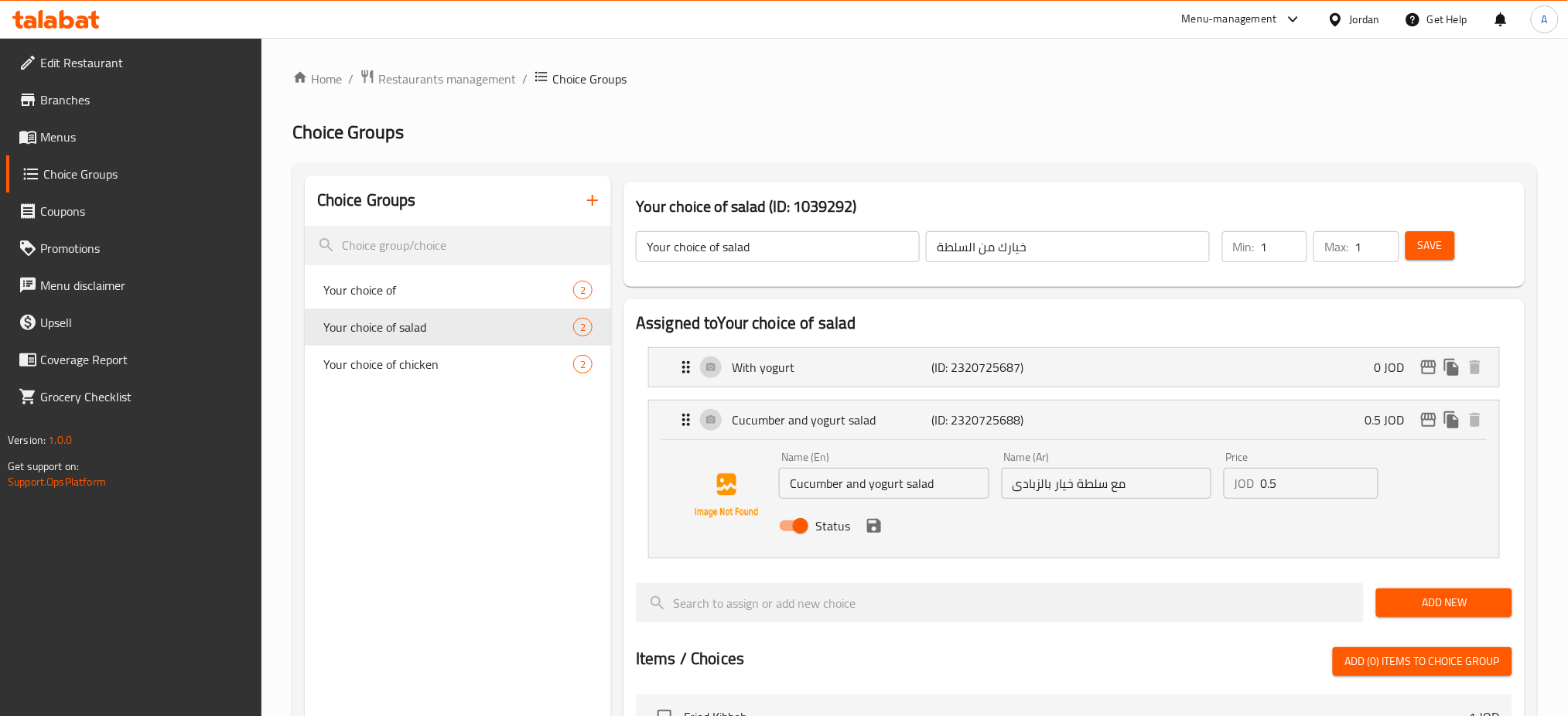
click at [798, 524] on input "Status" at bounding box center [800, 525] width 88 height 29
checkbox input "false"
click at [878, 525] on icon "save" at bounding box center [874, 525] width 14 height 14
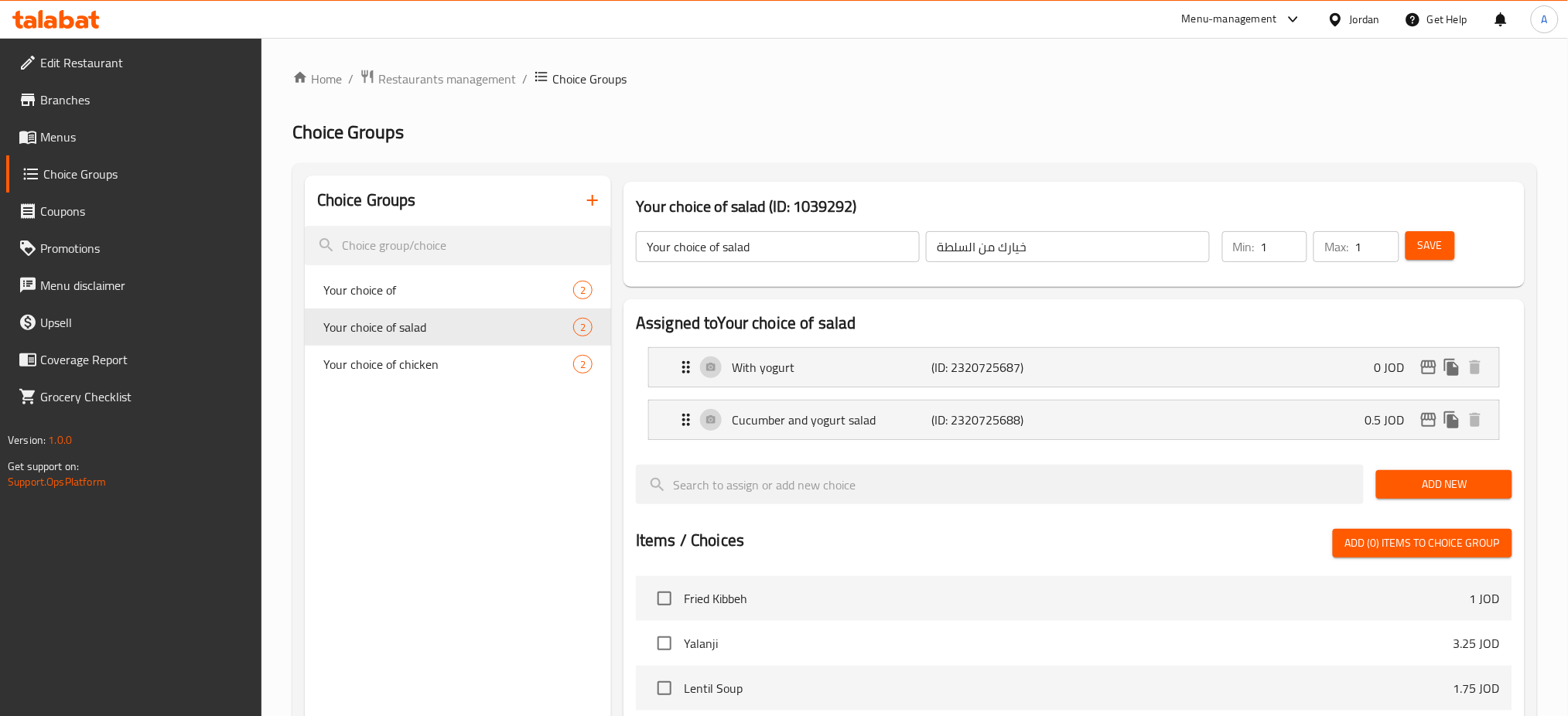
click at [1424, 249] on span "Save" at bounding box center [1430, 245] width 25 height 20
click at [133, 137] on span "Menus" at bounding box center [144, 137] width 209 height 19
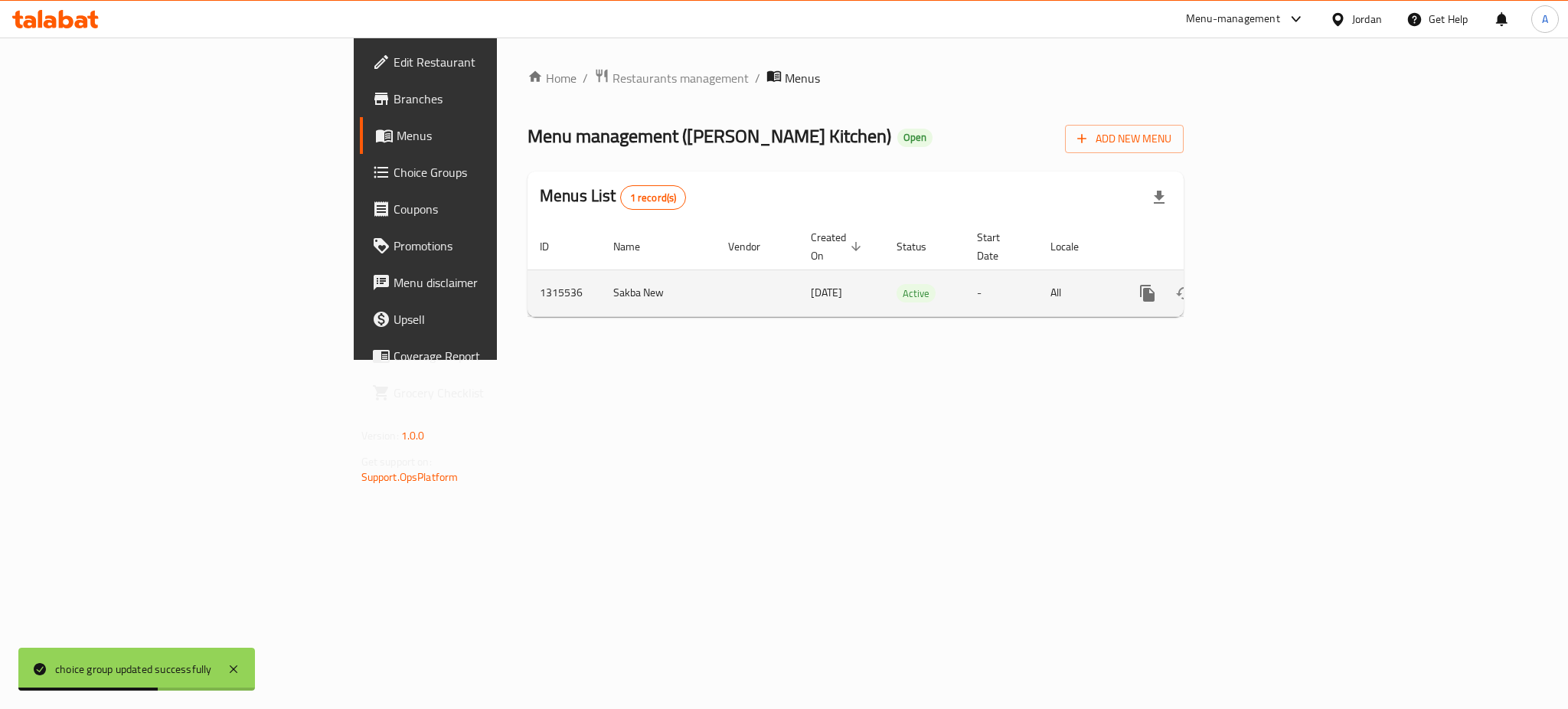
click at [1276, 283] on link "enhanced table" at bounding box center [1258, 293] width 36 height 36
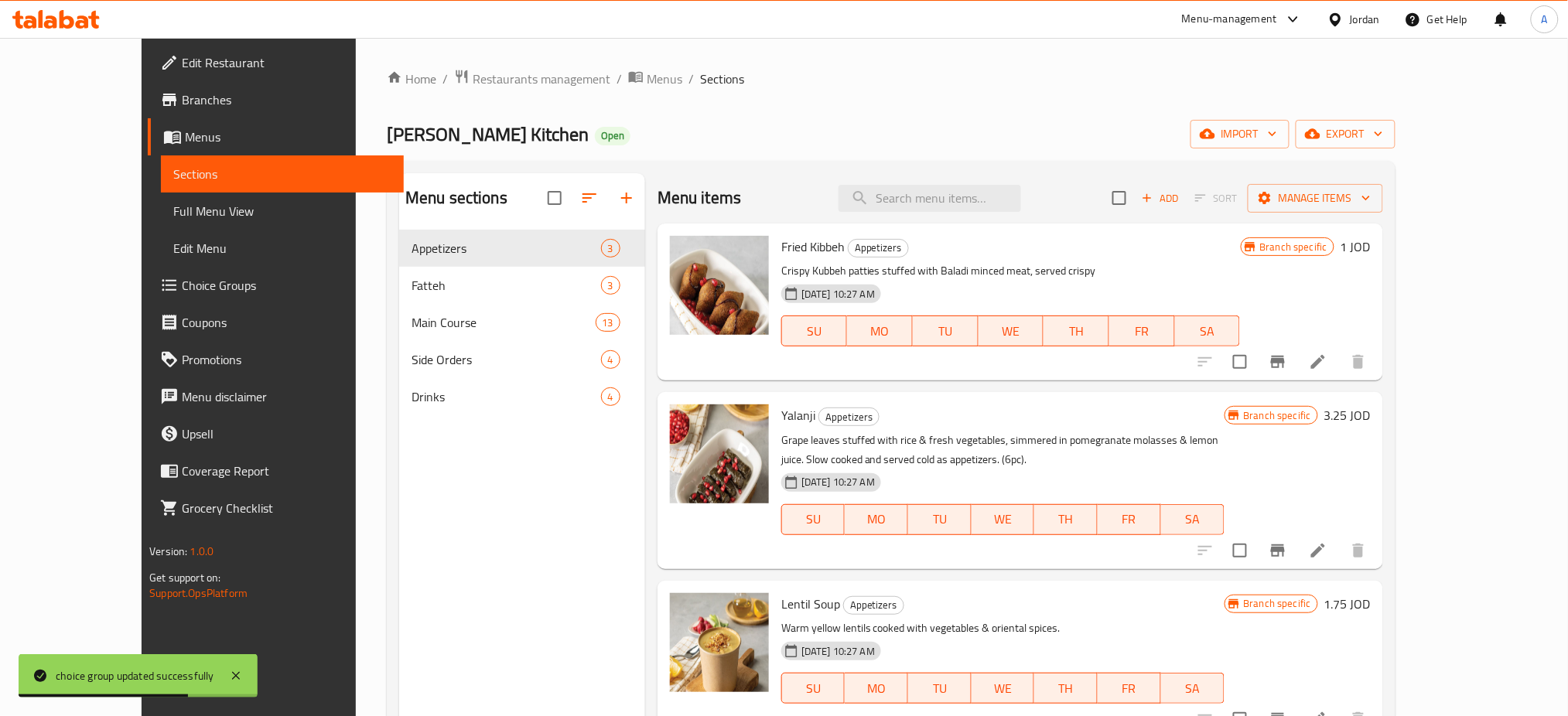
click at [924, 218] on div "Menu items Add Sort Manage items" at bounding box center [1019, 198] width 725 height 50
click at [949, 208] on input "search" at bounding box center [930, 198] width 183 height 27
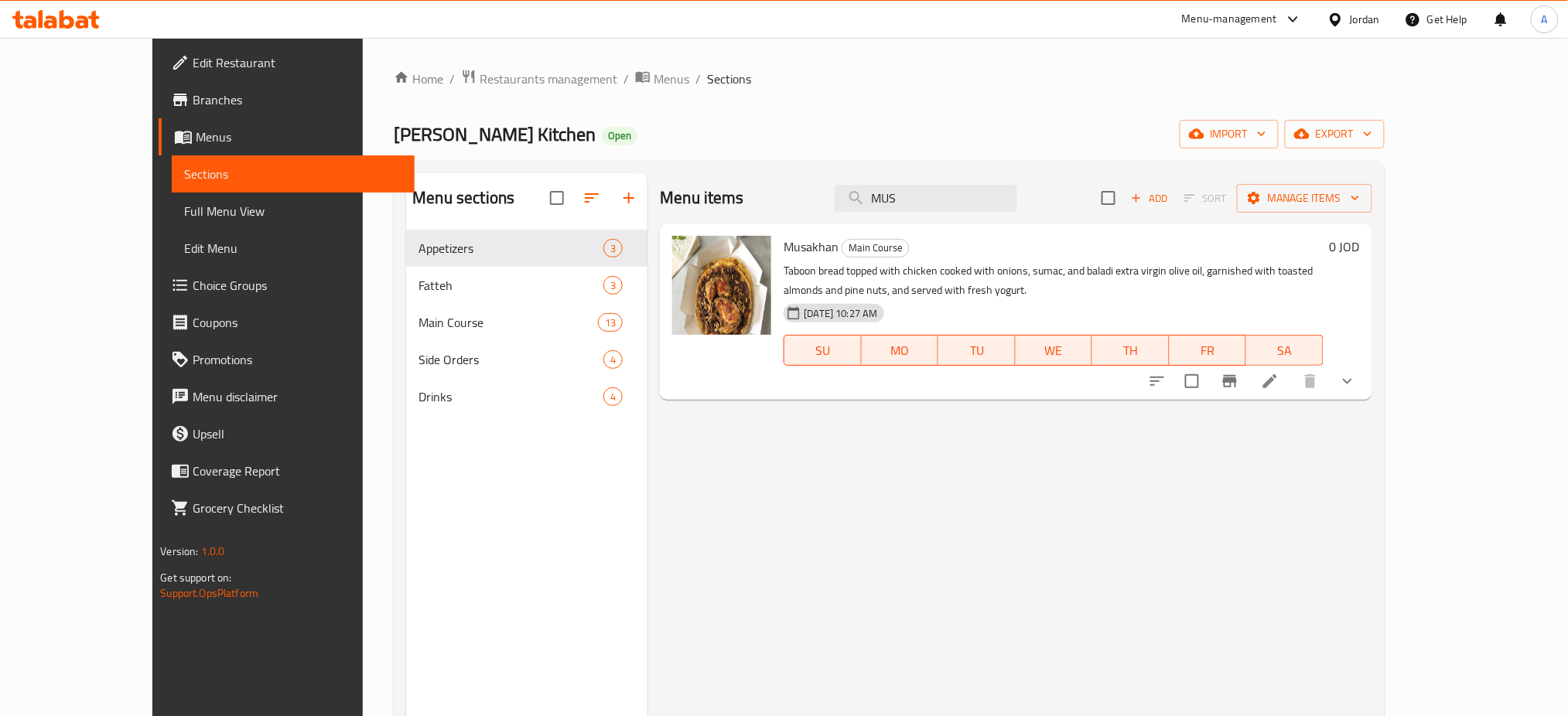
drag, startPoint x: 984, startPoint y: 194, endPoint x: 755, endPoint y: 211, distance: 229.6
click at [805, 211] on div "Menu items MUS Add Sort Manage items" at bounding box center [1015, 198] width 712 height 50
type input "H"
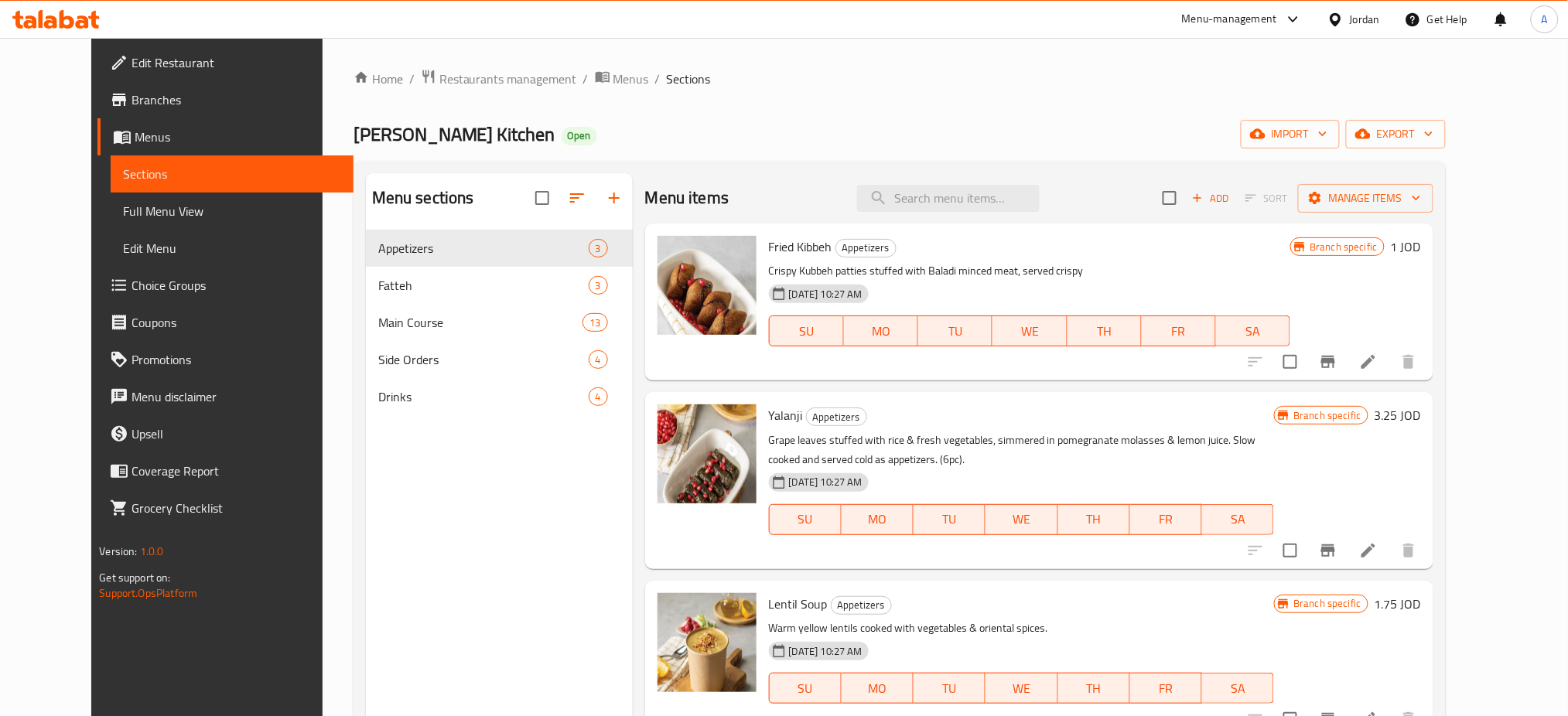
type input "I"
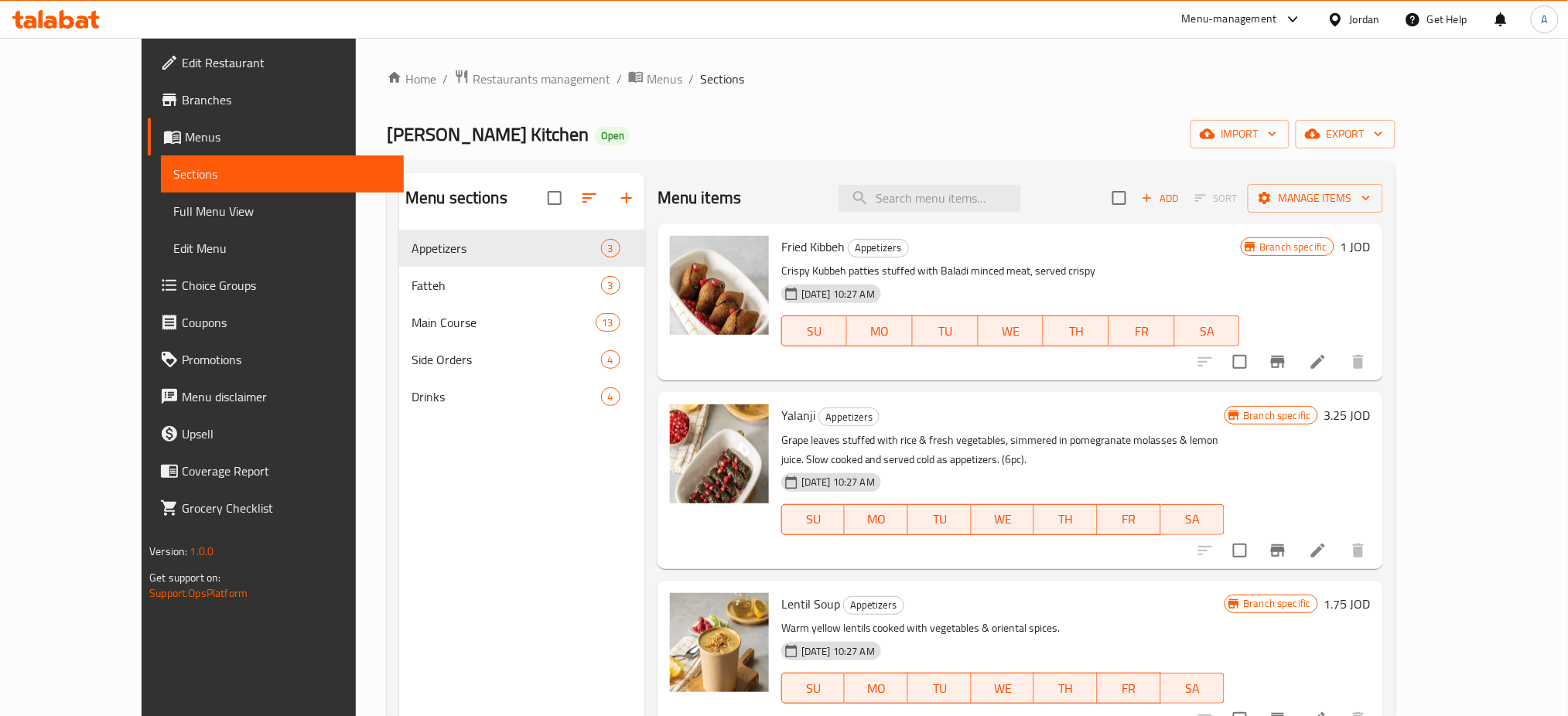
type input "P"
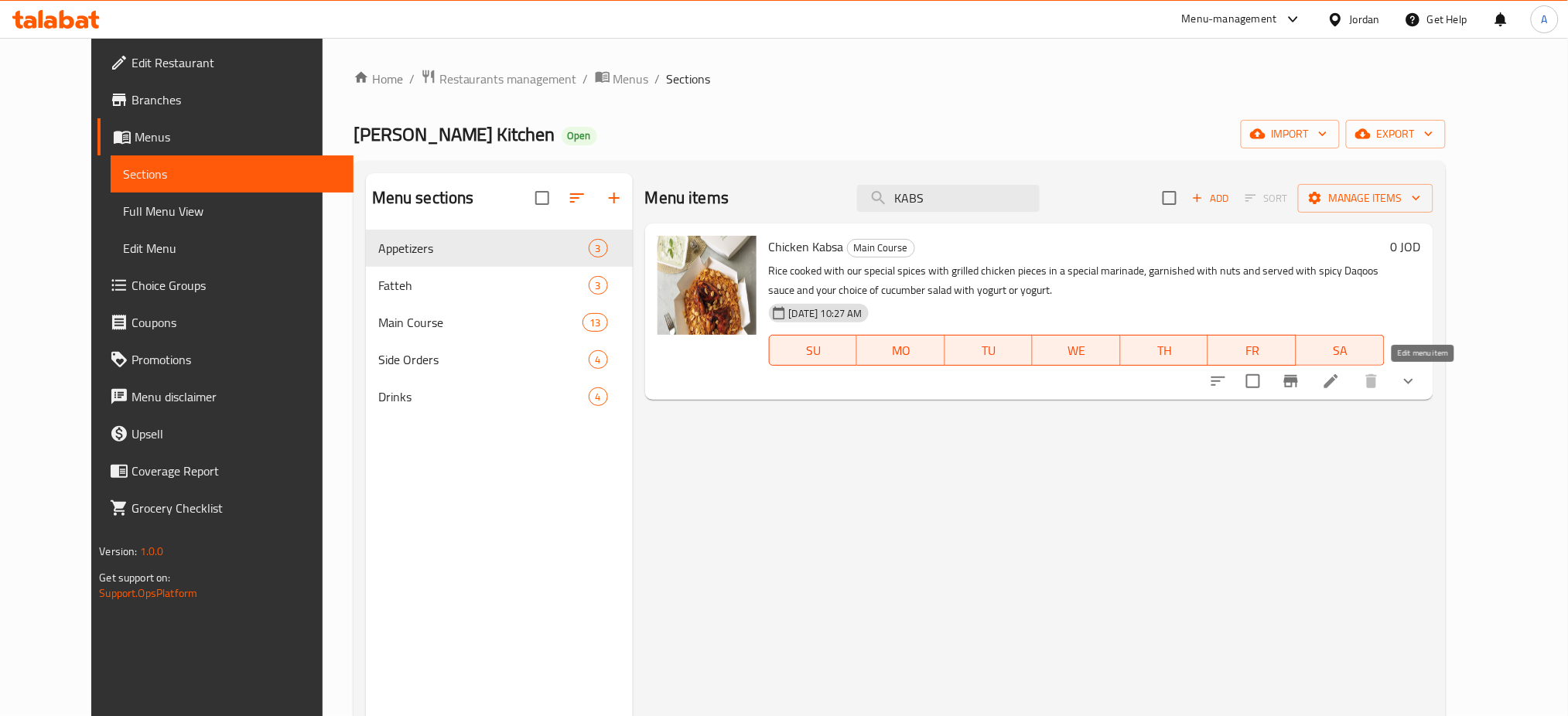
type input "KABS"
click at [1338, 384] on icon at bounding box center [1331, 381] width 14 height 14
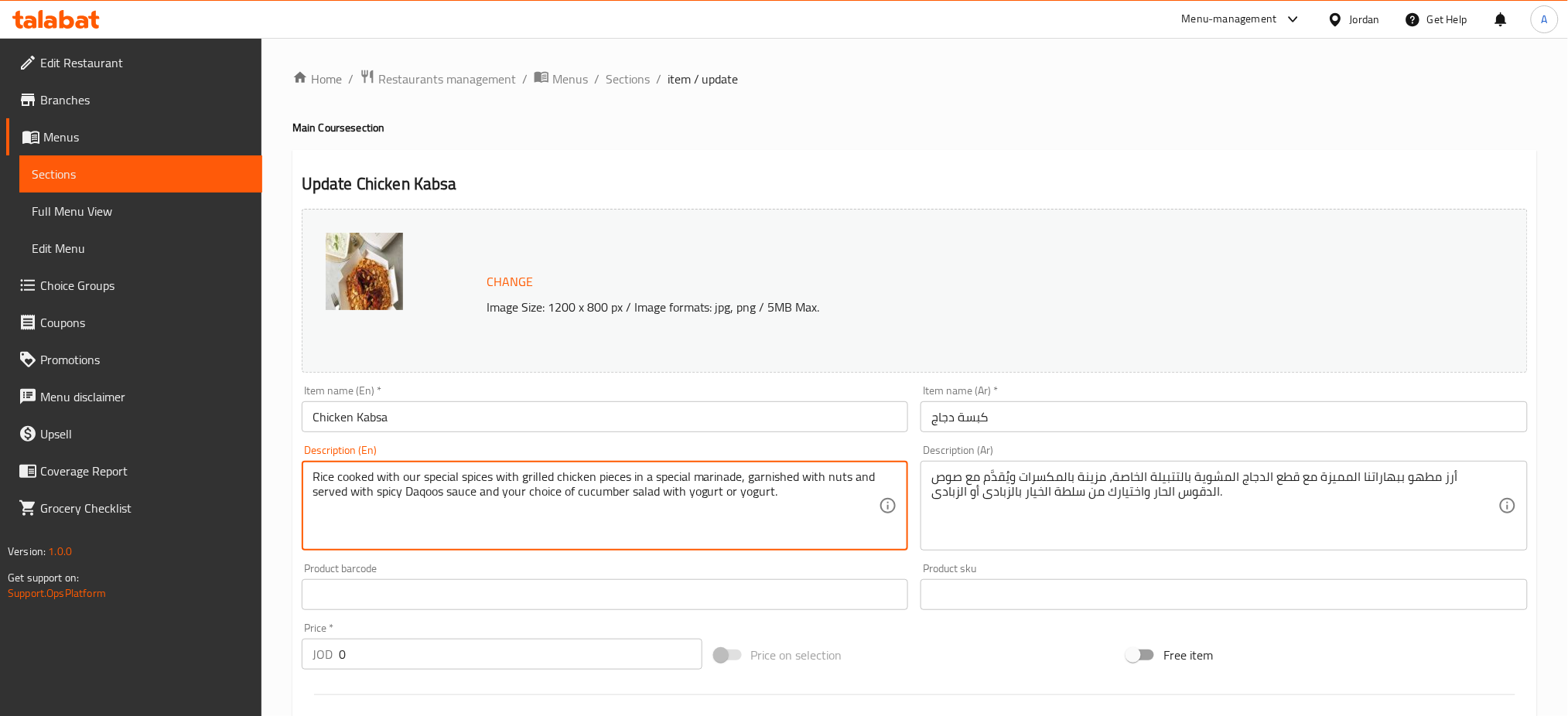
drag, startPoint x: 810, startPoint y: 493, endPoint x: 478, endPoint y: 498, distance: 332.0
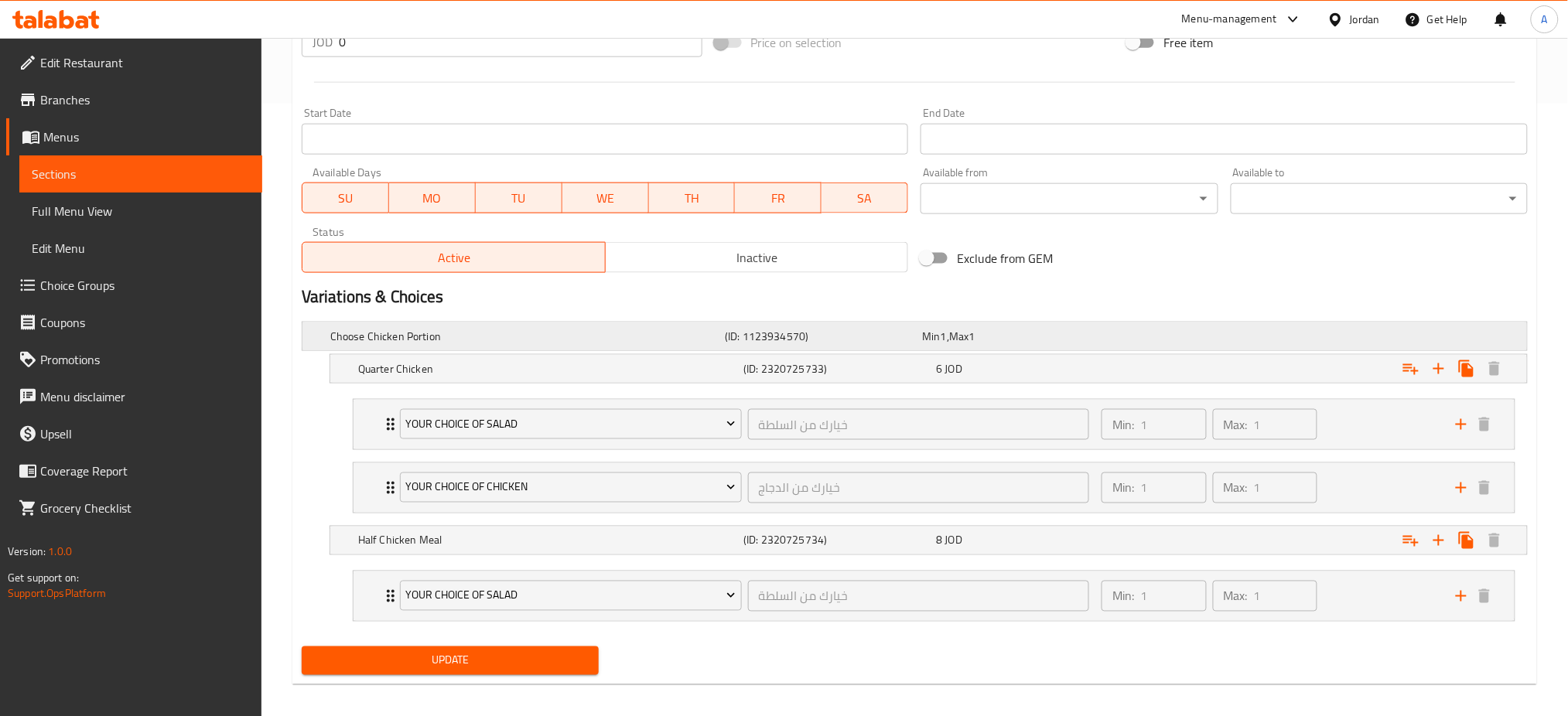
scroll to position [625, 0]
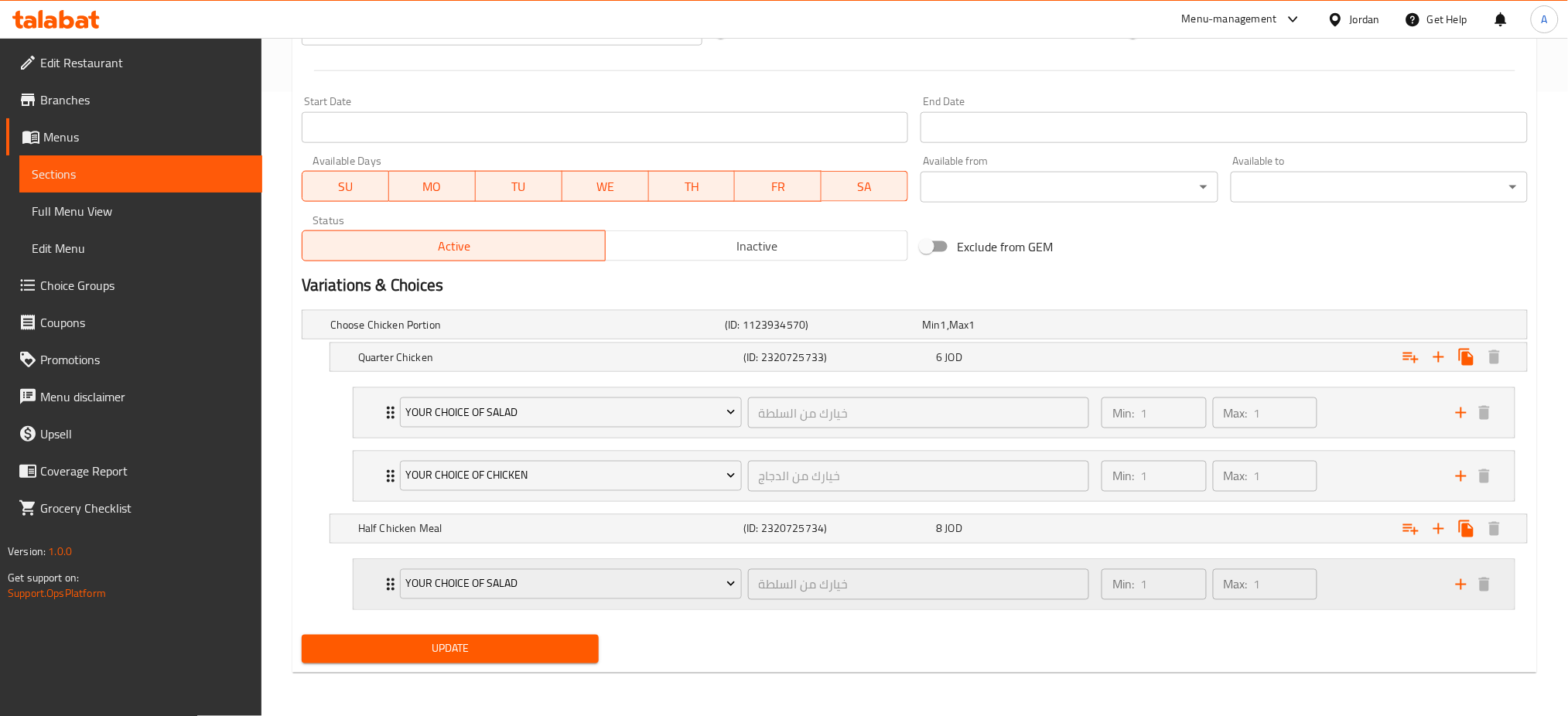
click at [1337, 584] on div "Min: 1 ​ Max: 1 ​" at bounding box center [1269, 584] width 355 height 50
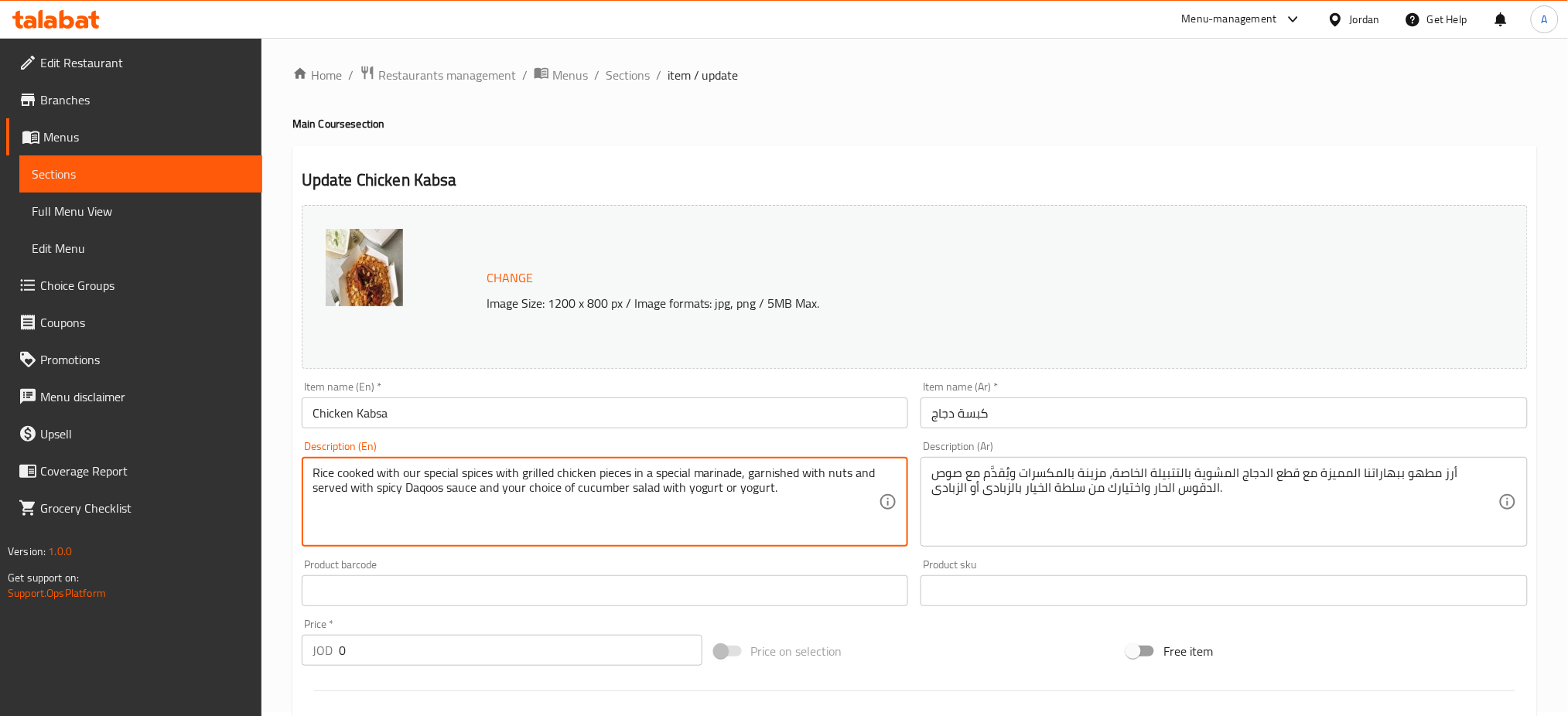
scroll to position [0, 0]
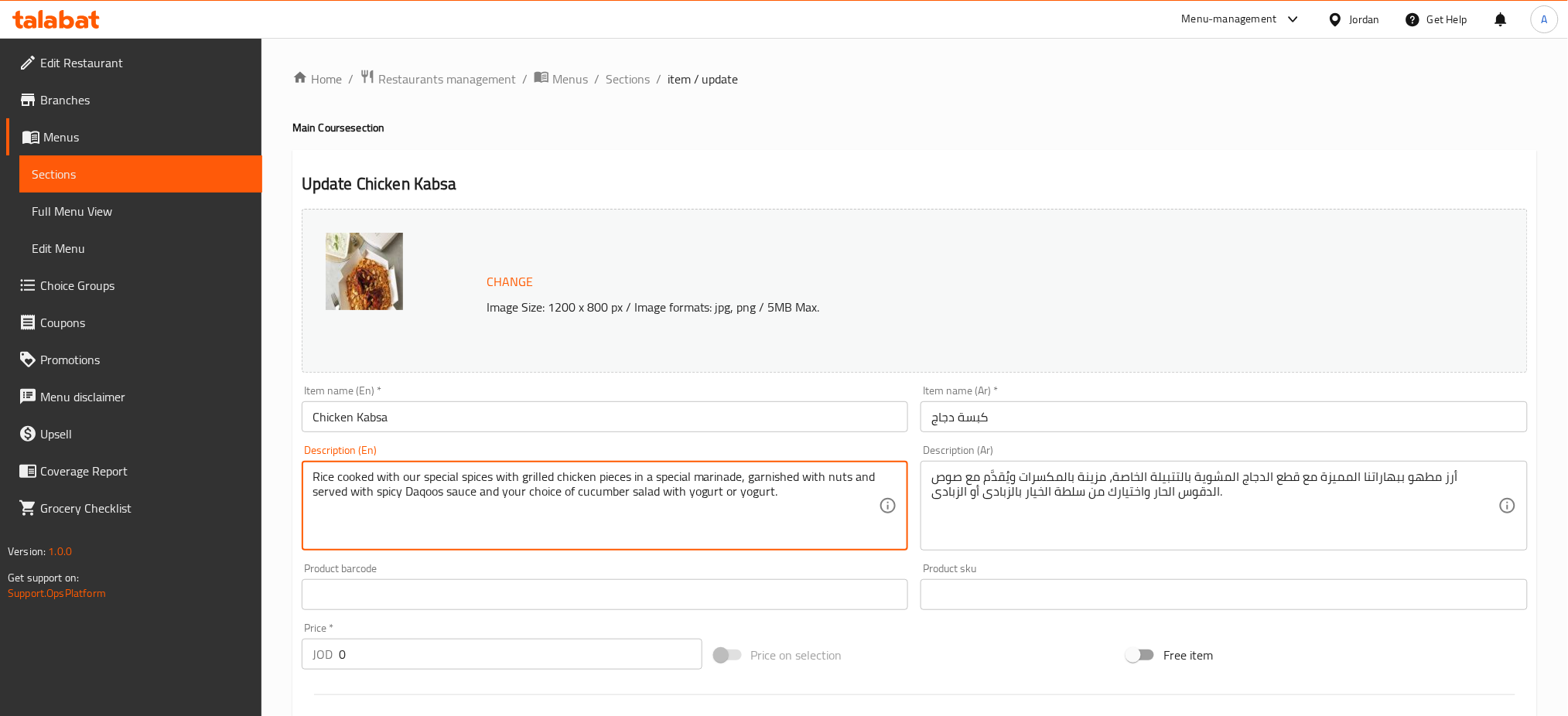
click at [706, 523] on textarea "Rice cooked with our special spices with grilled chicken pieces in a special ma…" at bounding box center [596, 506] width 567 height 73
click at [807, 496] on textarea "Rice cooked with our special spices with grilled chicken pieces in a special ma…" at bounding box center [596, 506] width 567 height 73
drag, startPoint x: 788, startPoint y: 490, endPoint x: 435, endPoint y: 500, distance: 353.1
click at [435, 500] on textarea "Rice cooked with our special spices with grilled chicken pieces in a special ma…" at bounding box center [596, 506] width 567 height 73
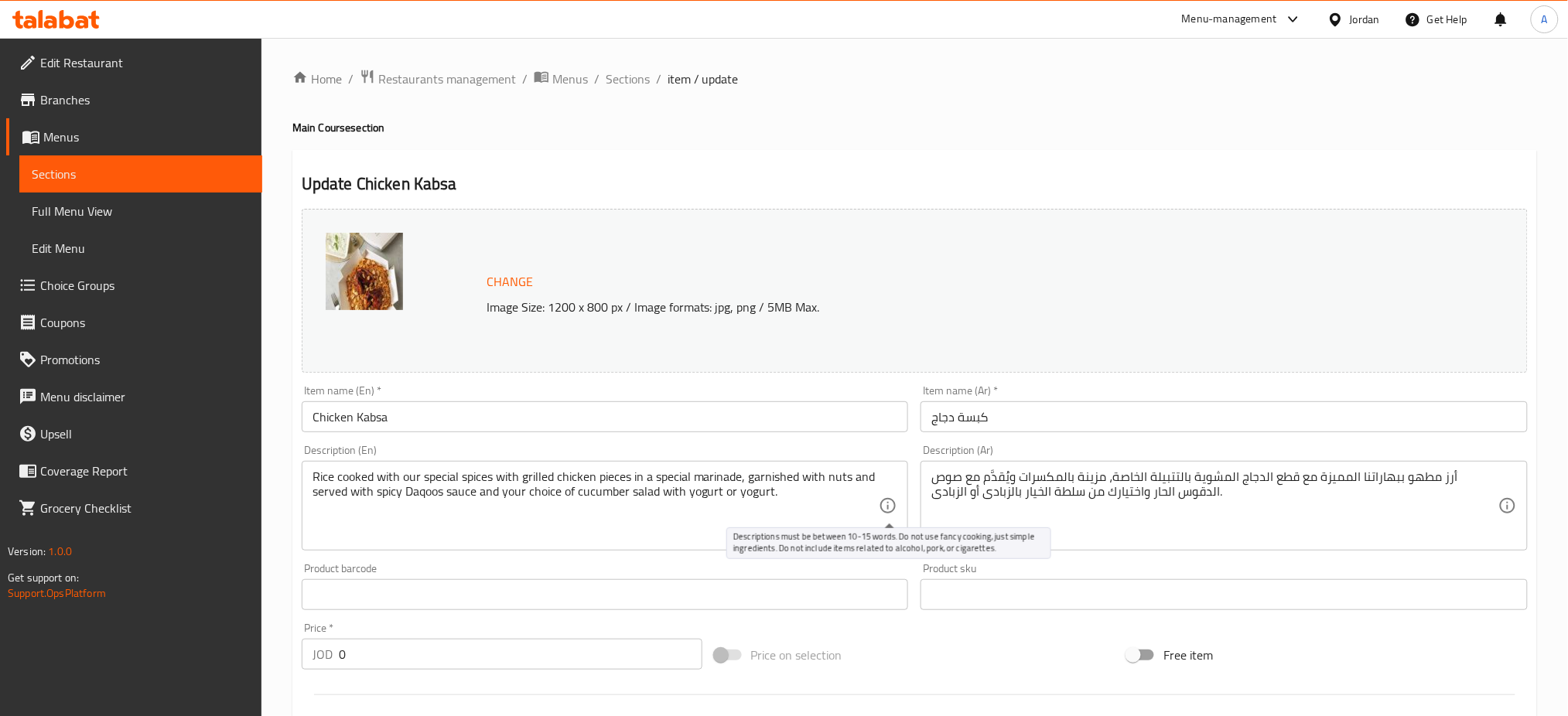
click at [879, 500] on icon at bounding box center [888, 506] width 19 height 19
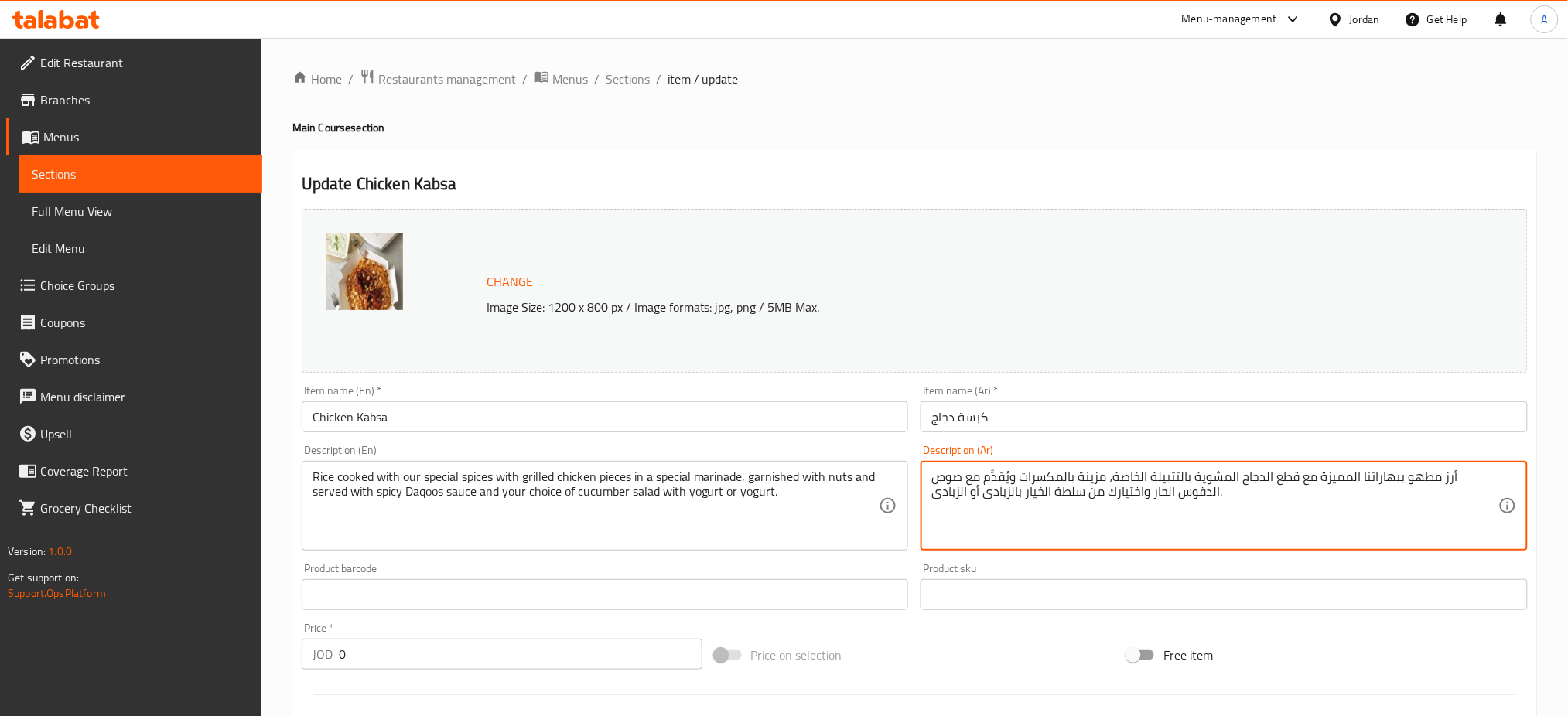
drag, startPoint x: 1104, startPoint y: 494, endPoint x: 1058, endPoint y: 494, distance: 46.0
click at [1052, 499] on textarea "أرز مطهو ببهاراتنا المميزة مع قطع الدجاج المشوية بالتتبيلة الخاصة، مزينة بالمكس…" at bounding box center [1215, 506] width 567 height 73
drag, startPoint x: 980, startPoint y: 492, endPoint x: 1084, endPoint y: 508, distance: 105.2
click at [1080, 508] on textarea "أرز مطهو ببهاراتنا المميزة مع قطع الدجاج المشوية بالتتبيلة الخاصة، مزينة بالمكس…" at bounding box center [1215, 506] width 567 height 73
click at [1146, 499] on textarea "أرز مطهو ببهاراتنا المميزة مع قطع الدجاج المشوية بالتتبيلة الخاصة، مزينة بالمكس…" at bounding box center [1215, 506] width 567 height 73
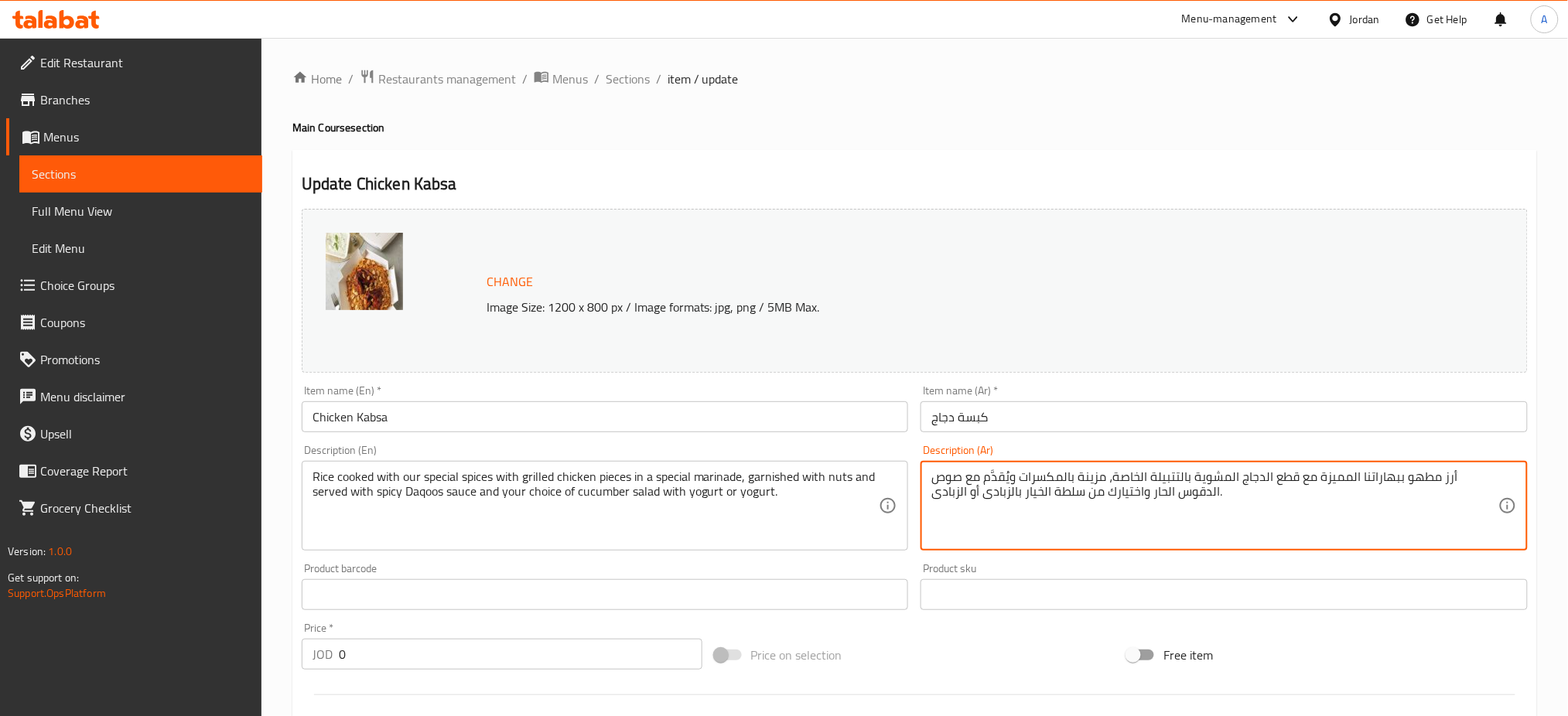
drag, startPoint x: 1148, startPoint y: 494, endPoint x: 972, endPoint y: 492, distance: 176.0
click at [972, 492] on textarea "أرز مطهو ببهاراتنا المميزة مع قطع الدجاج المشوية بالتتبيلة الخاصة، مزينة بالمكس…" at bounding box center [1215, 506] width 567 height 73
type textarea "أرز مطهو ببهاراتنا المميزة مع قطع الدجاج المشوية بالتتبيلة الخاصة، مزينة بالمكس…"
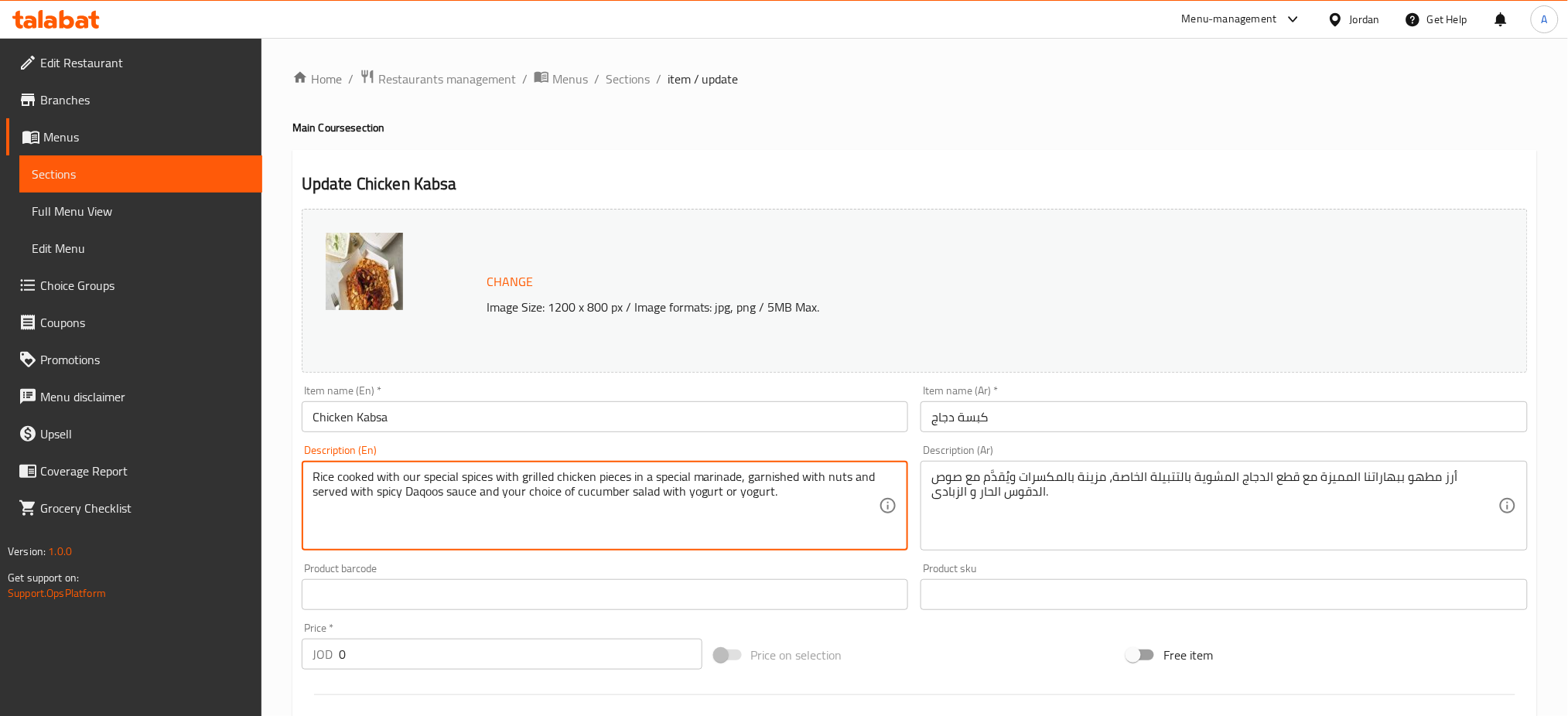
drag, startPoint x: 736, startPoint y: 495, endPoint x: 492, endPoint y: 502, distance: 244.1
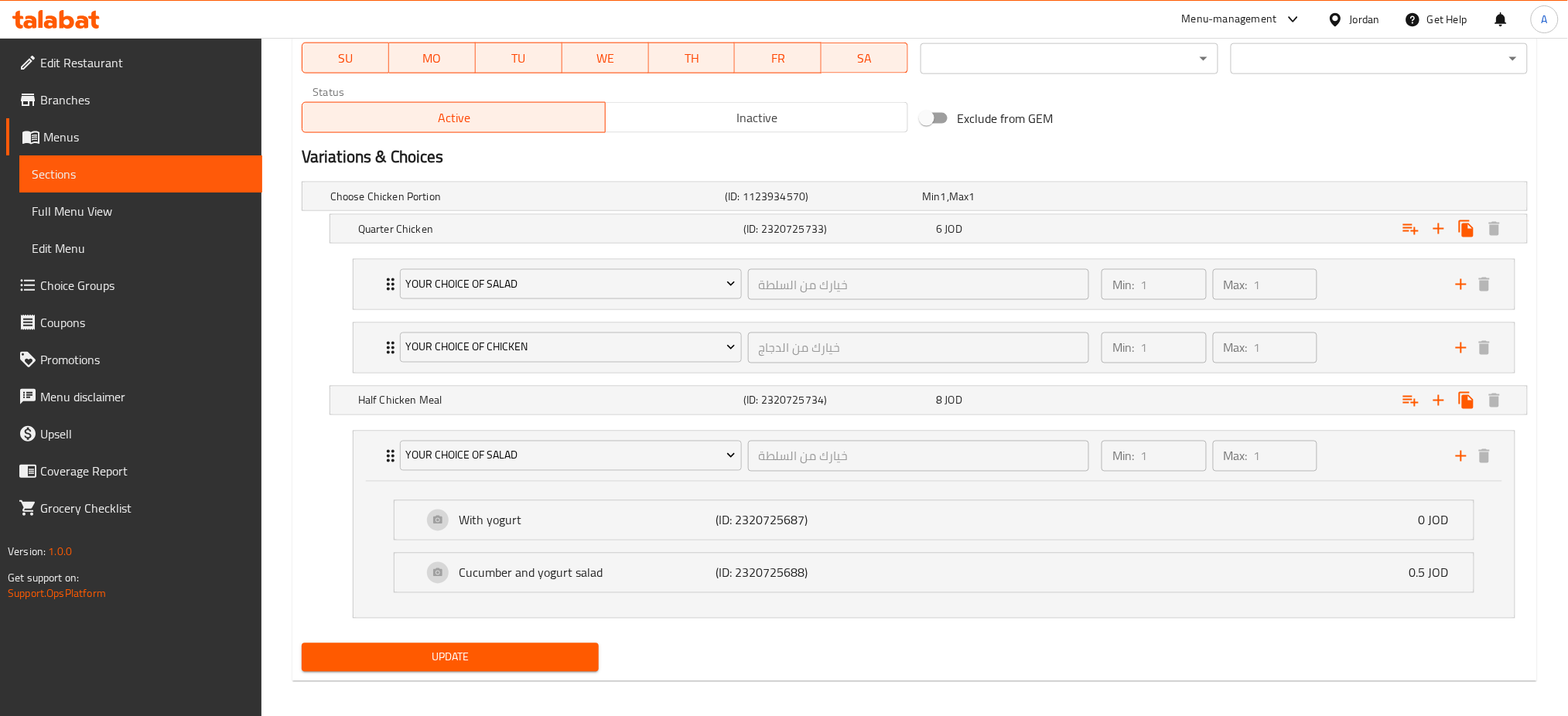
scroll to position [761, 0]
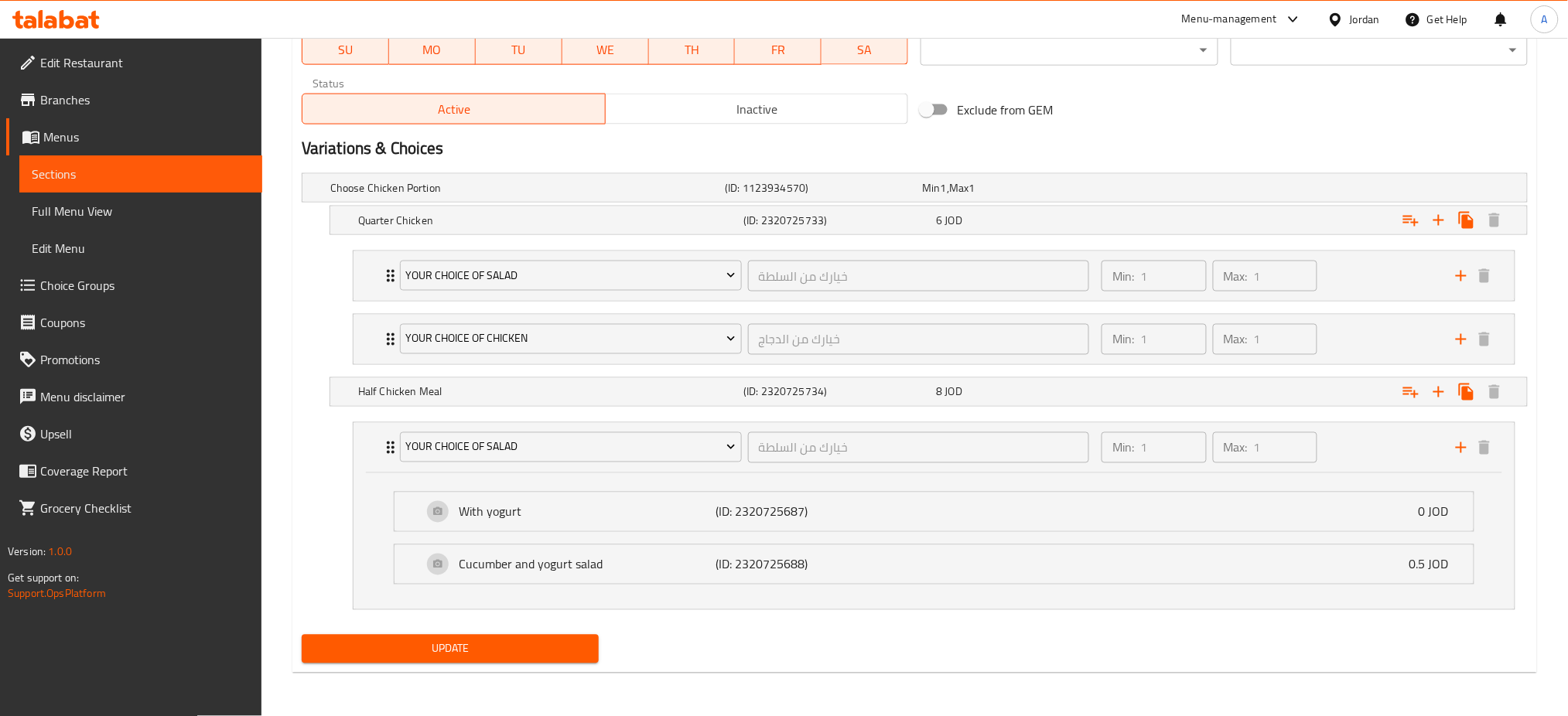
type textarea "Rice cooked with our special spices with grilled chicken pieces in a special ma…"
click at [531, 634] on div "Update" at bounding box center [450, 649] width 309 height 41
click at [536, 643] on span "Update" at bounding box center [450, 649] width 273 height 20
drag, startPoint x: 341, startPoint y: 642, endPoint x: 308, endPoint y: 446, distance: 198.8
click at [341, 642] on span "Update" at bounding box center [450, 649] width 273 height 20
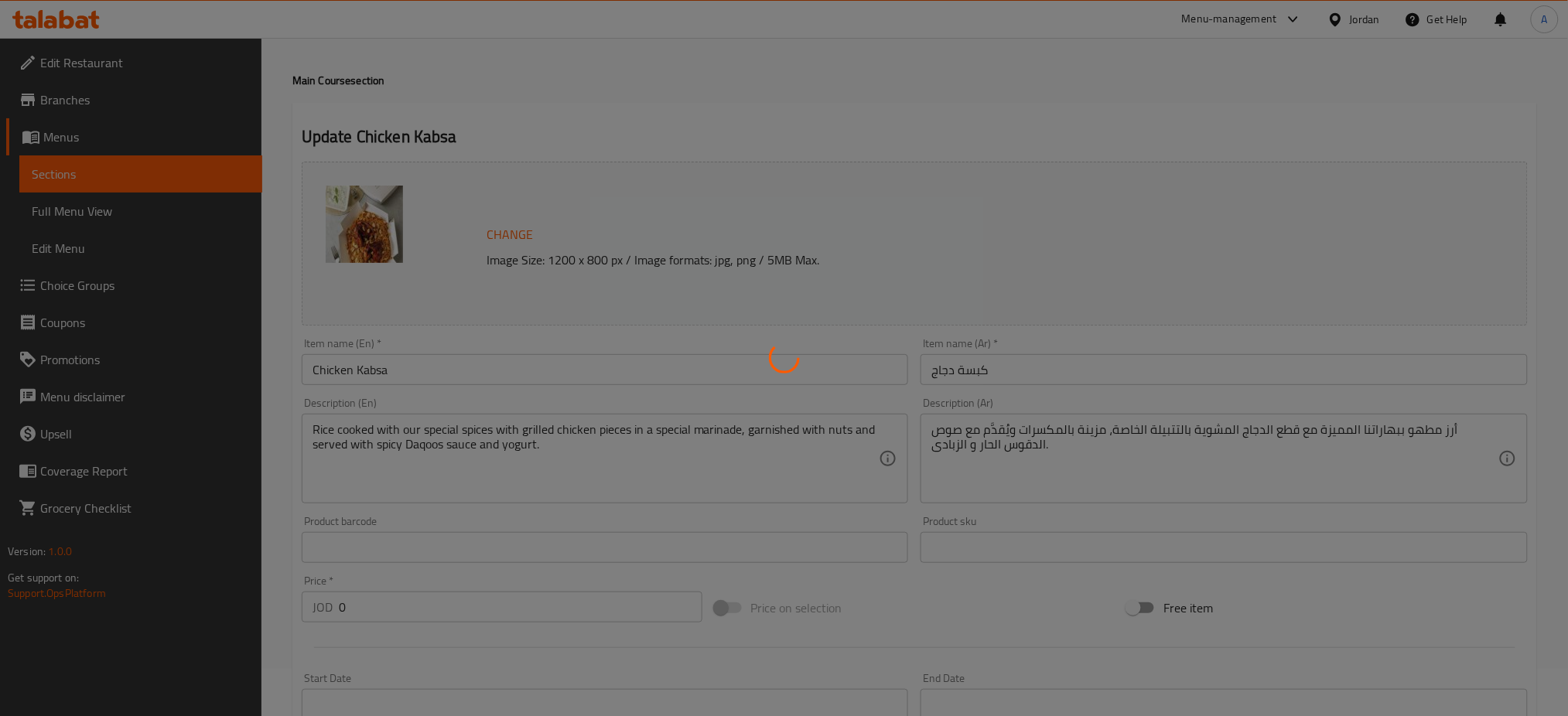
scroll to position [39, 0]
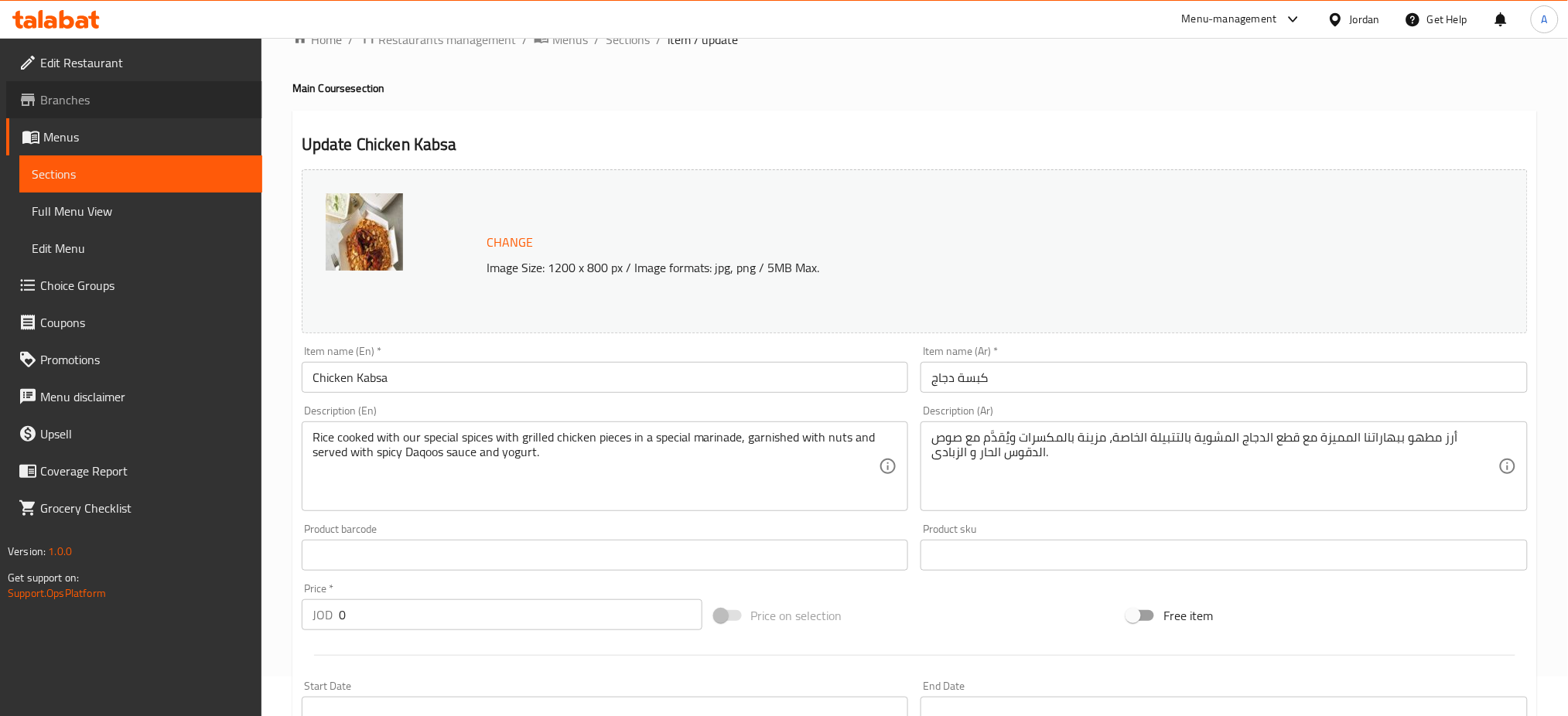
click at [102, 110] on link "Branches" at bounding box center [134, 99] width 256 height 37
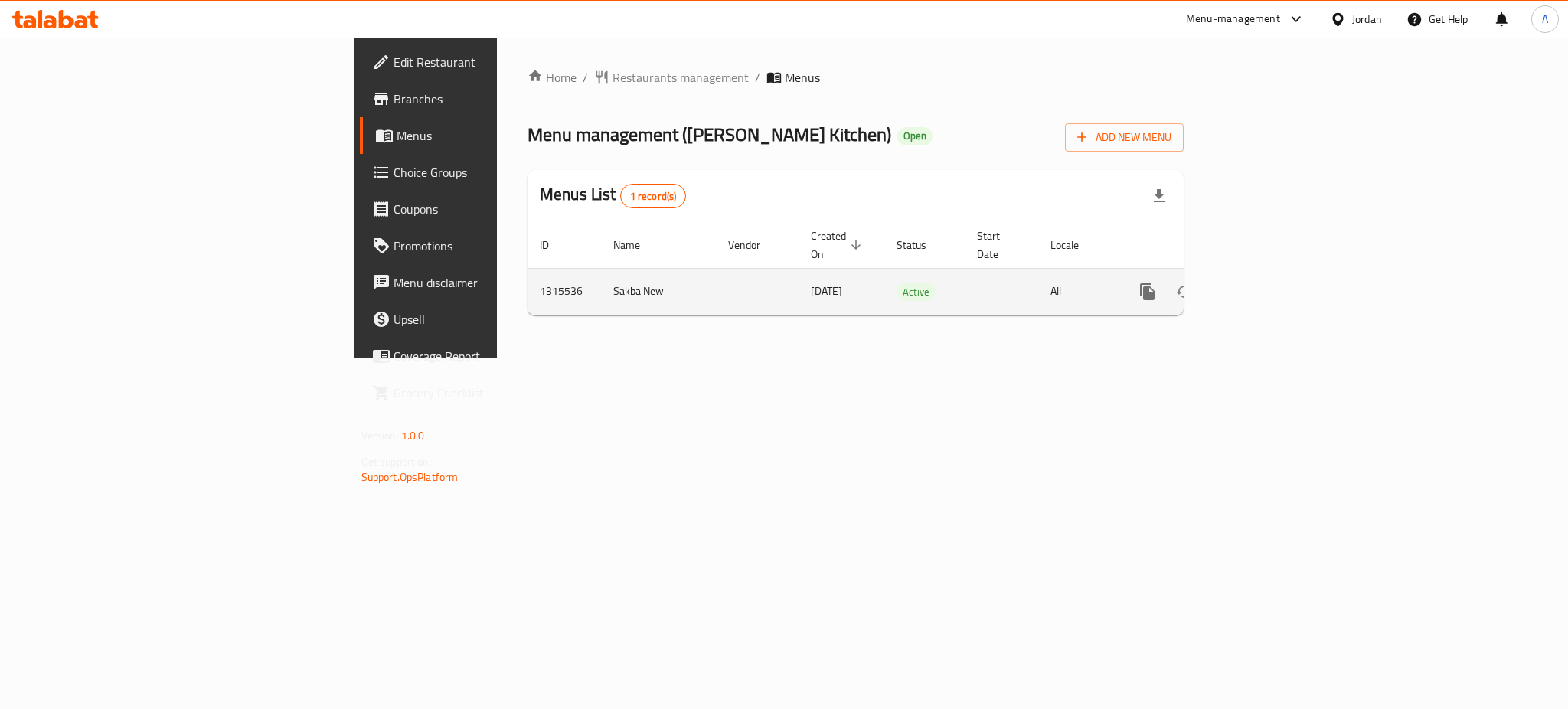
click at [1267, 283] on icon "enhanced table" at bounding box center [1258, 292] width 19 height 19
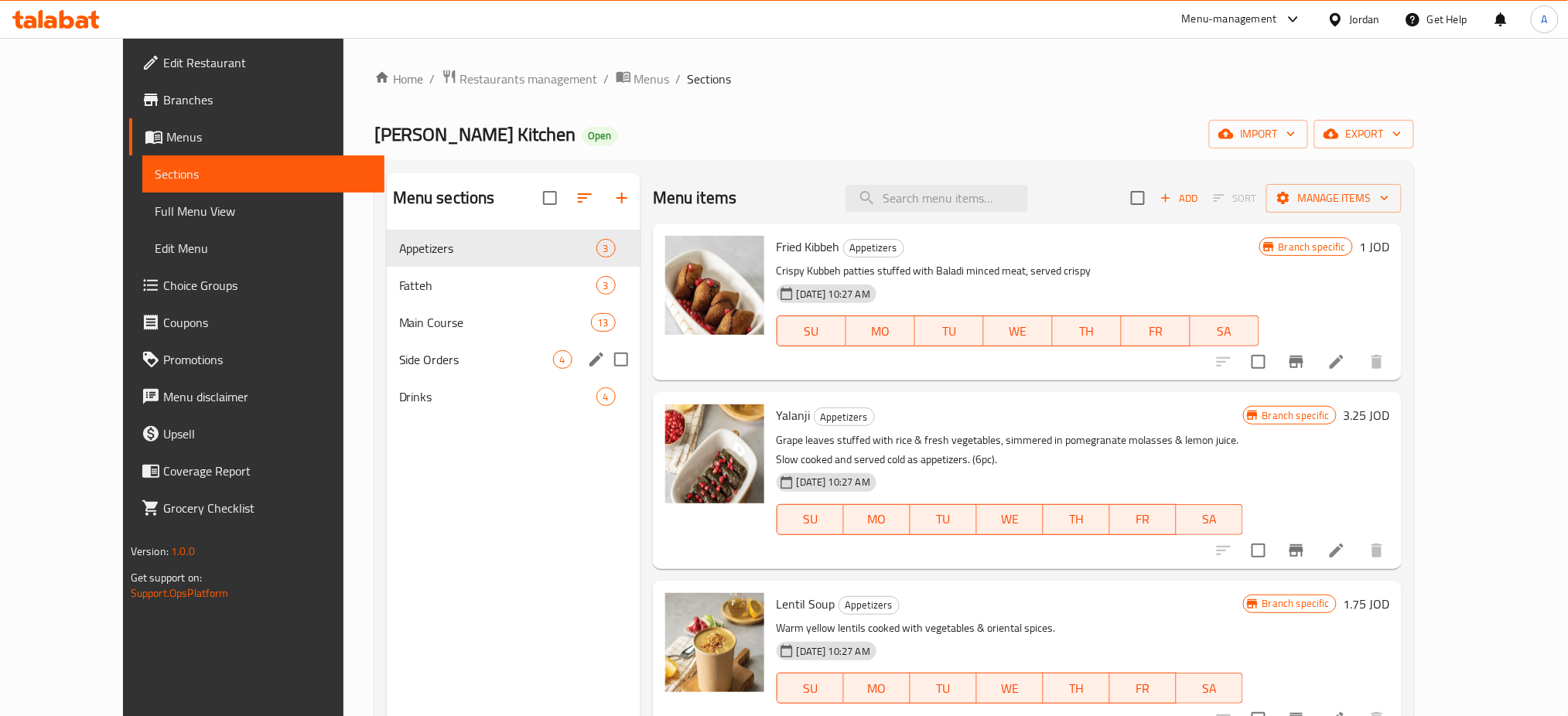
click at [387, 375] on div "Side Orders 4" at bounding box center [514, 359] width 254 height 37
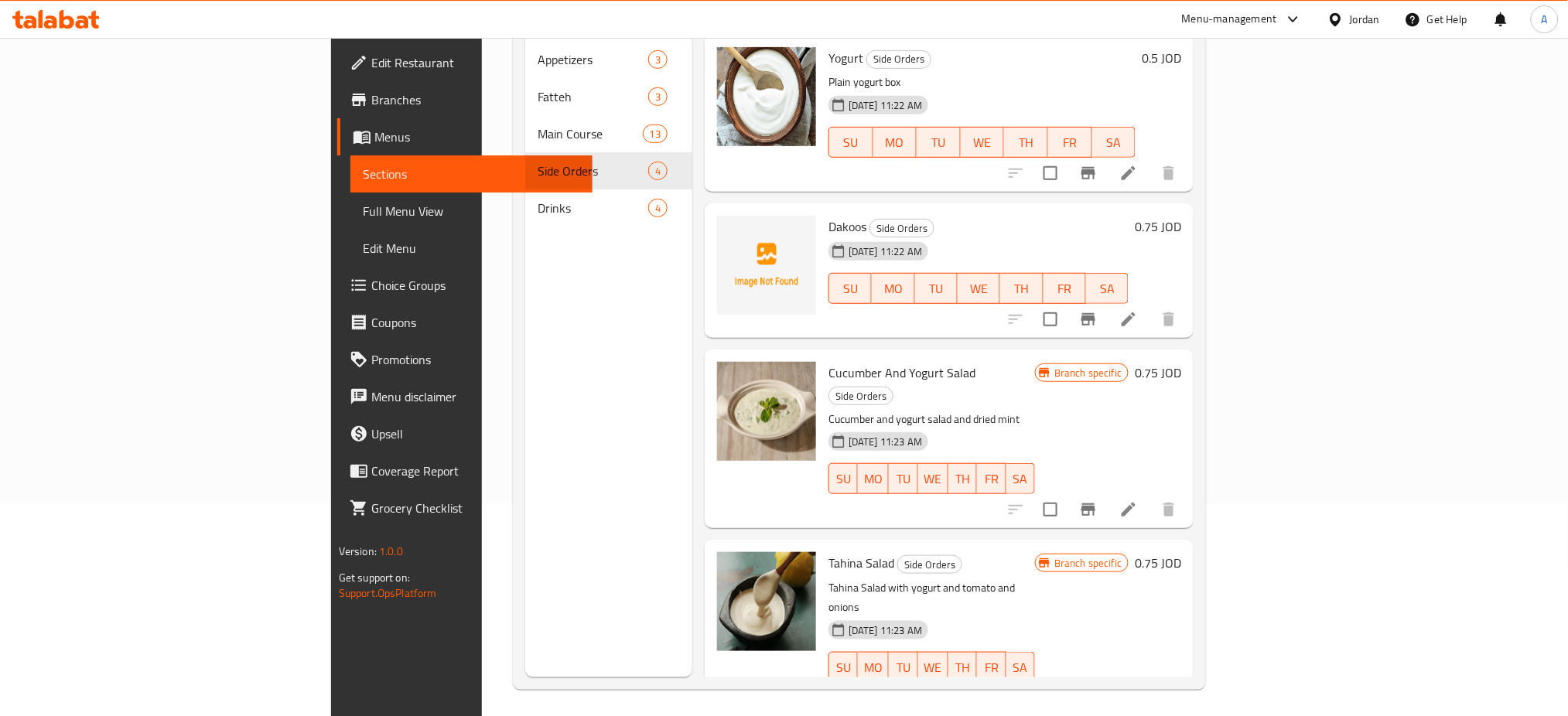
scroll to position [216, 0]
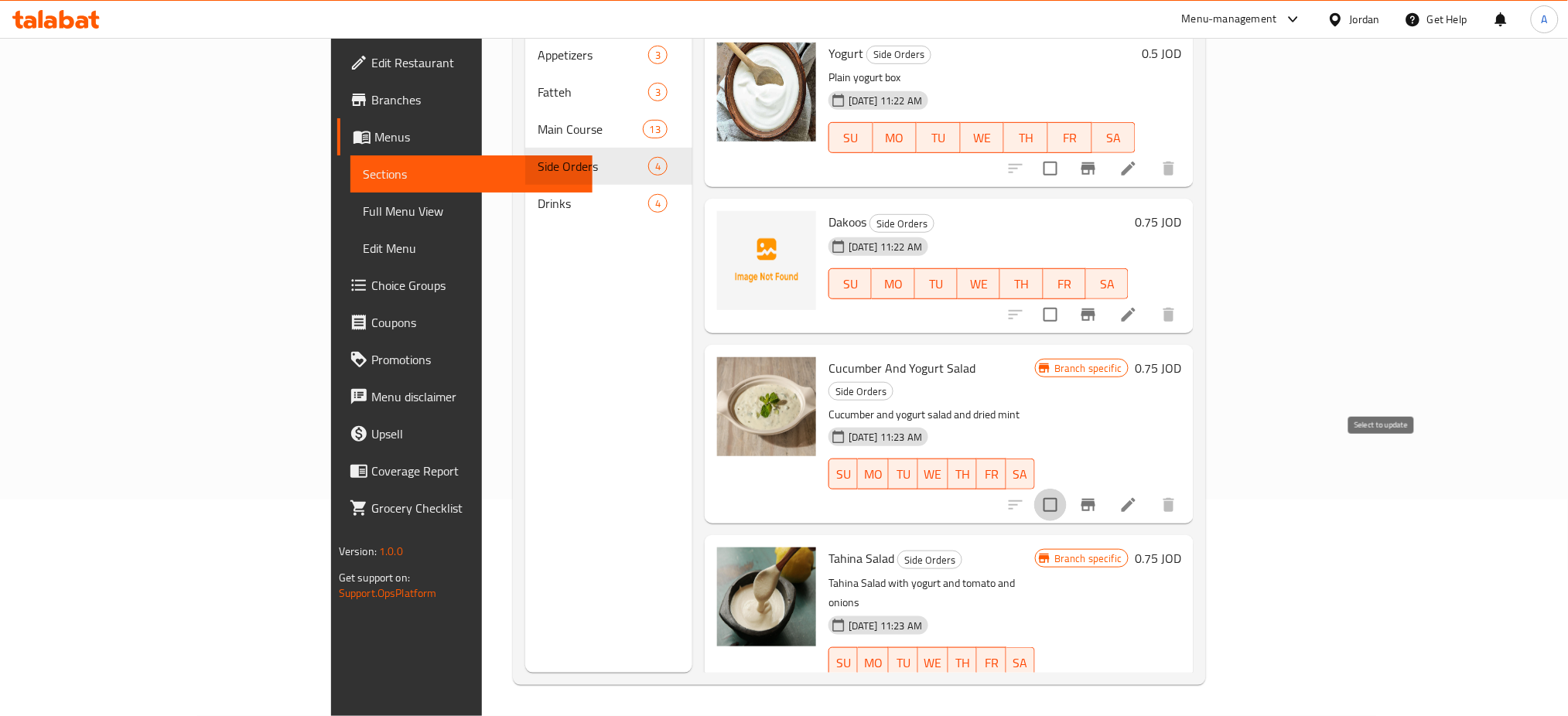
click at [1066, 489] on input "checkbox" at bounding box center [1050, 505] width 32 height 32
checkbox input "true"
click at [1098, 496] on icon "Branch-specific-item" at bounding box center [1089, 505] width 19 height 19
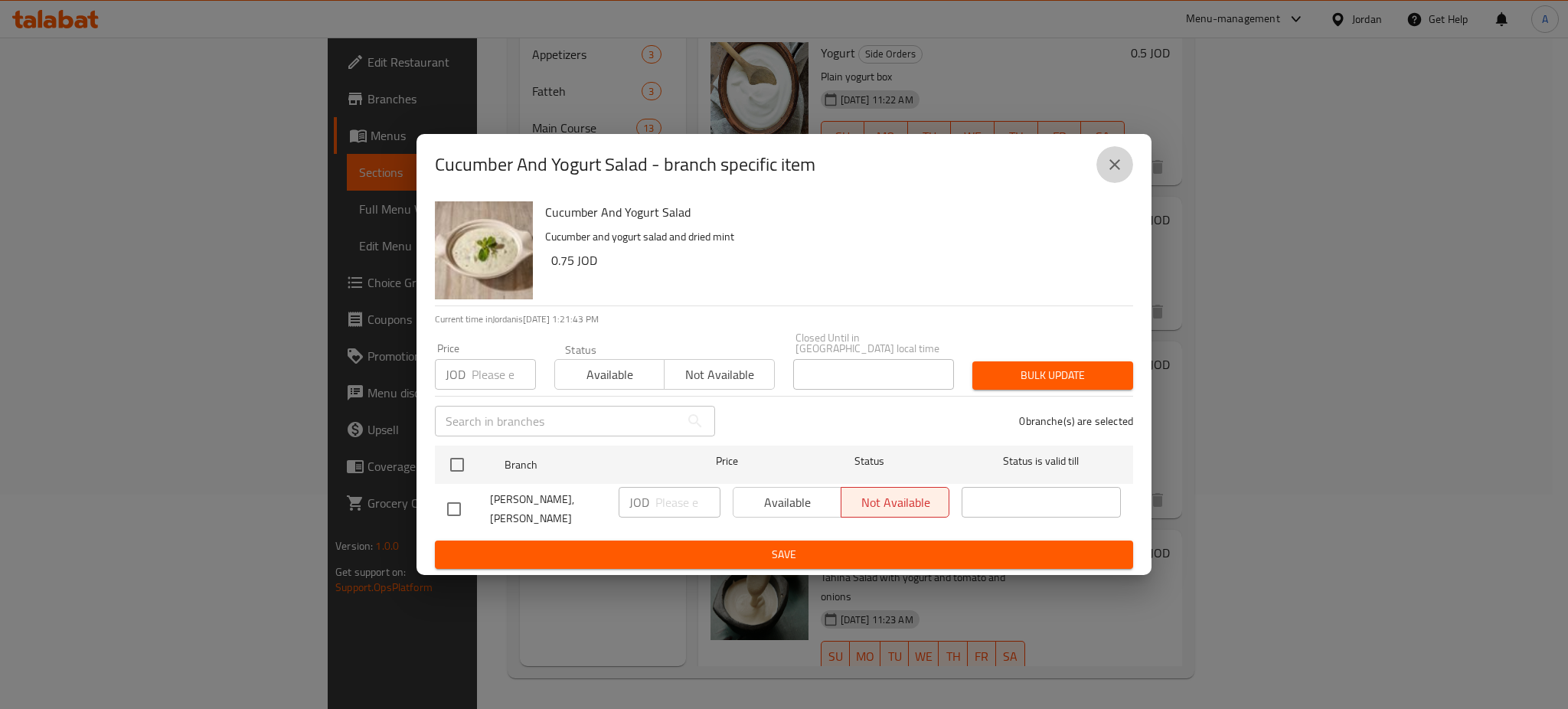
click at [1122, 173] on icon "close" at bounding box center [1115, 165] width 19 height 19
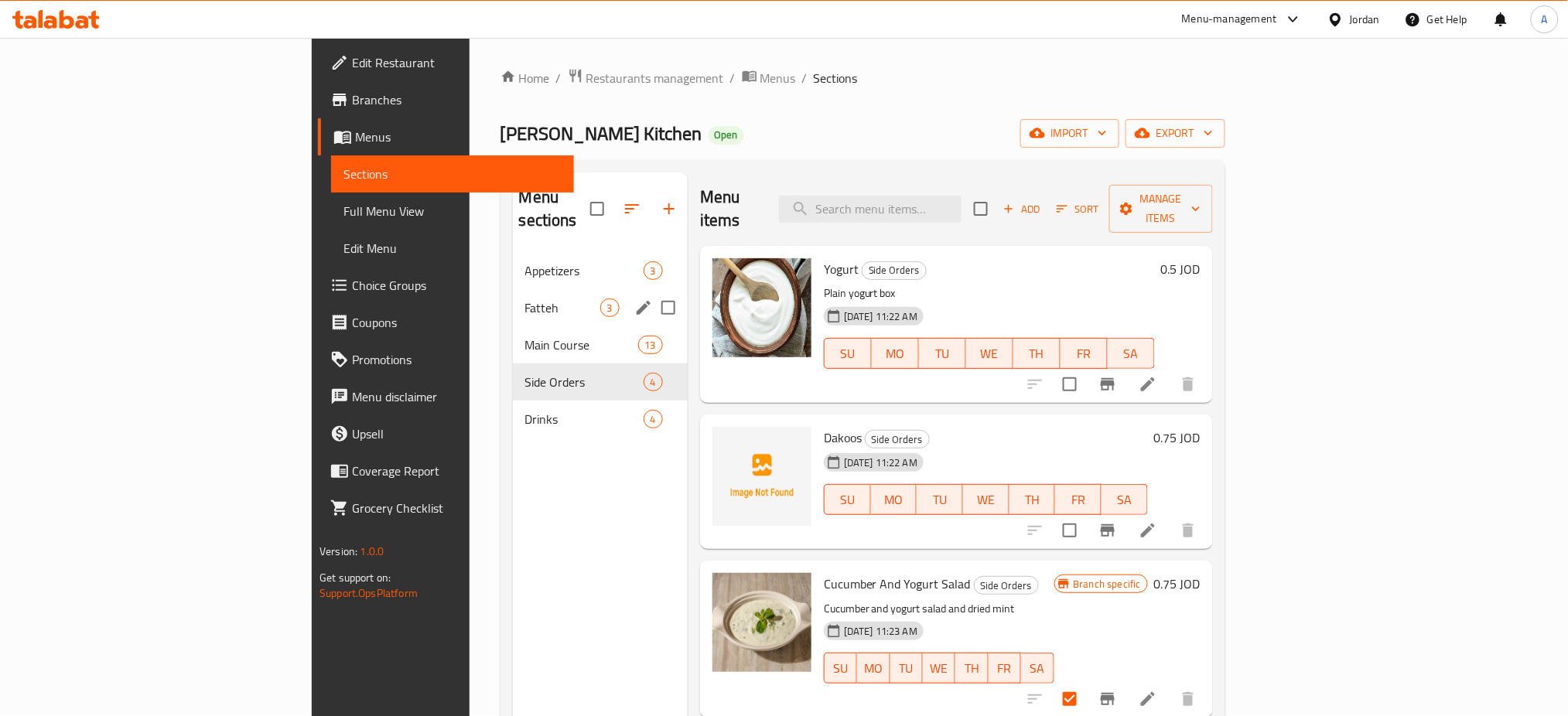
scroll to position [0, 0]
click at [526, 299] on span "Fatteh" at bounding box center [563, 308] width 75 height 19
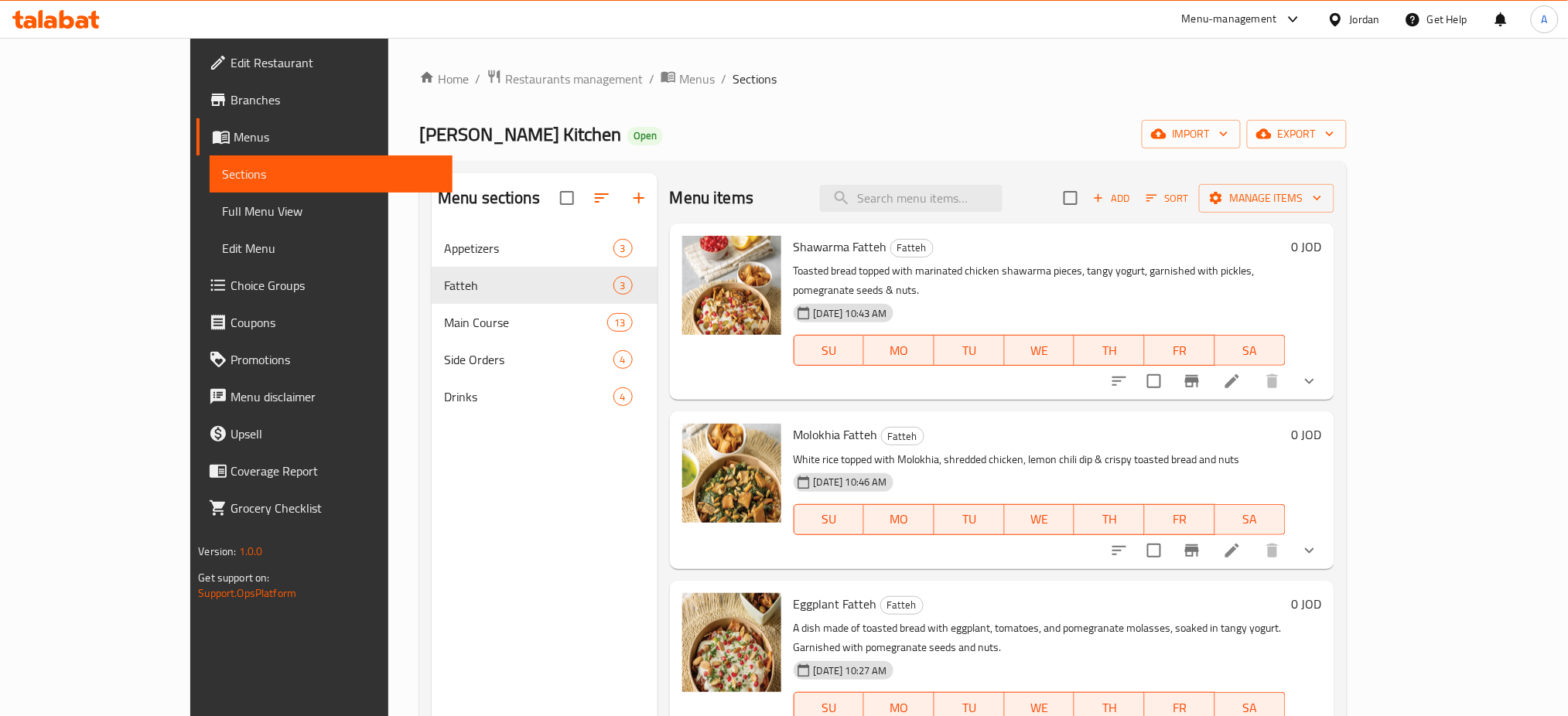
click at [231, 109] on span "Branches" at bounding box center [335, 100] width 209 height 19
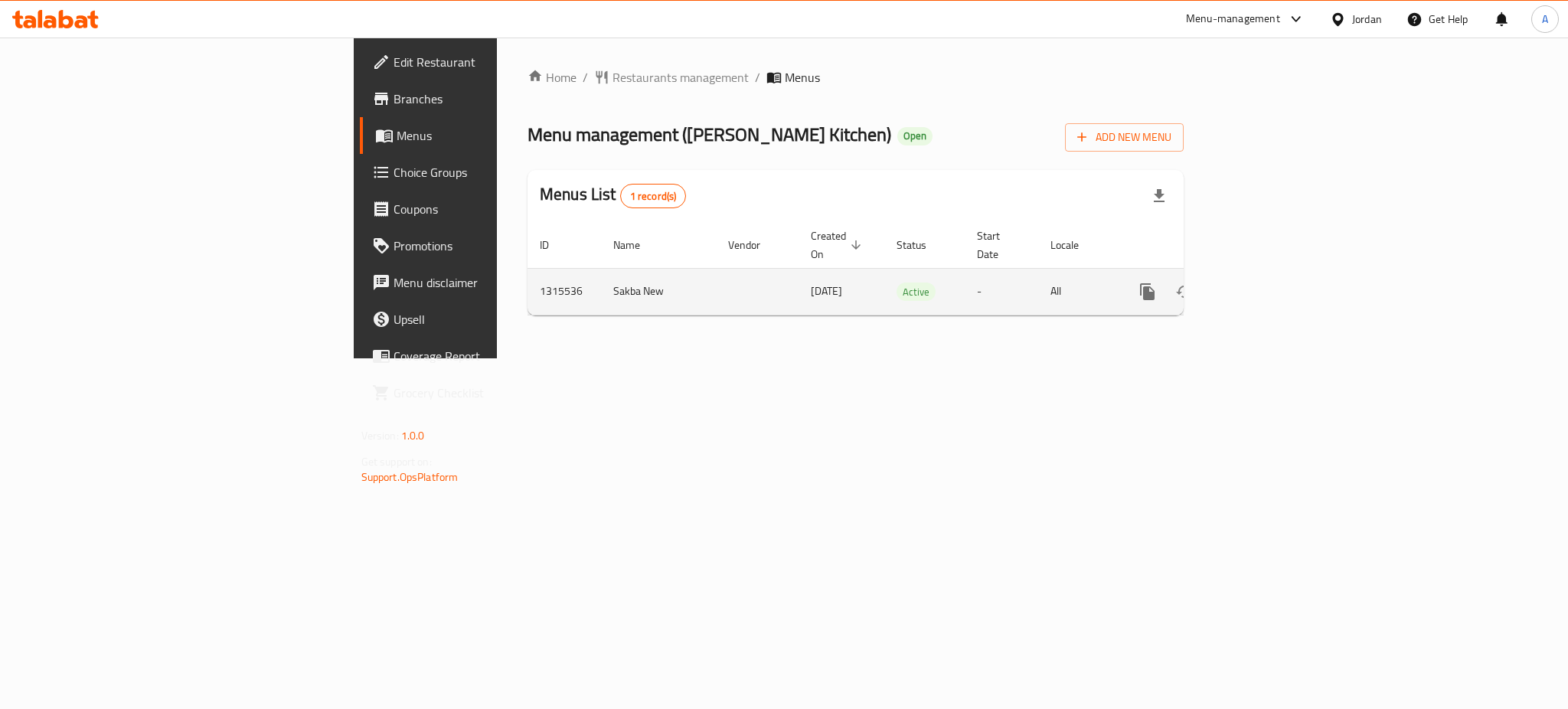
click at [1267, 283] on icon "enhanced table" at bounding box center [1258, 292] width 19 height 19
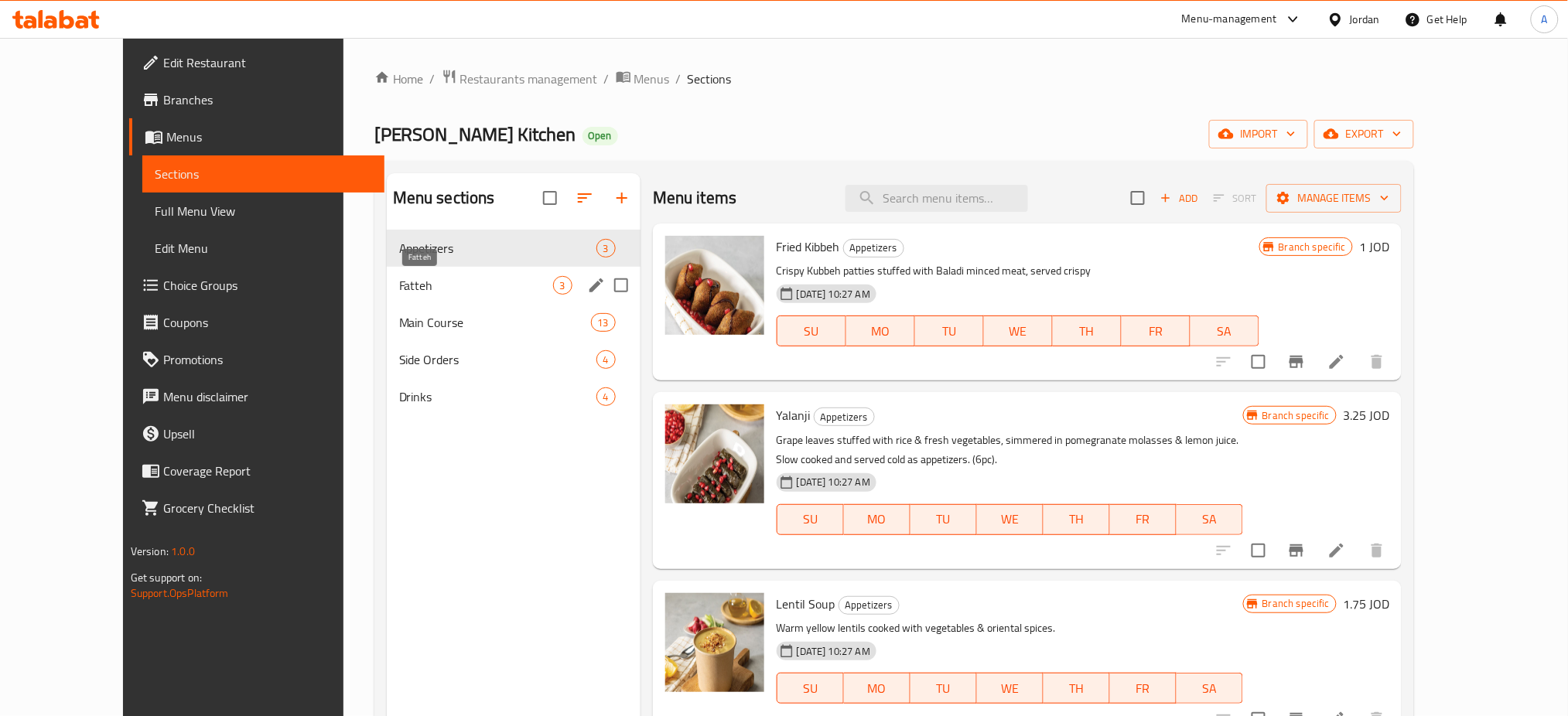
click at [399, 293] on span "Fatteh" at bounding box center [476, 285] width 154 height 19
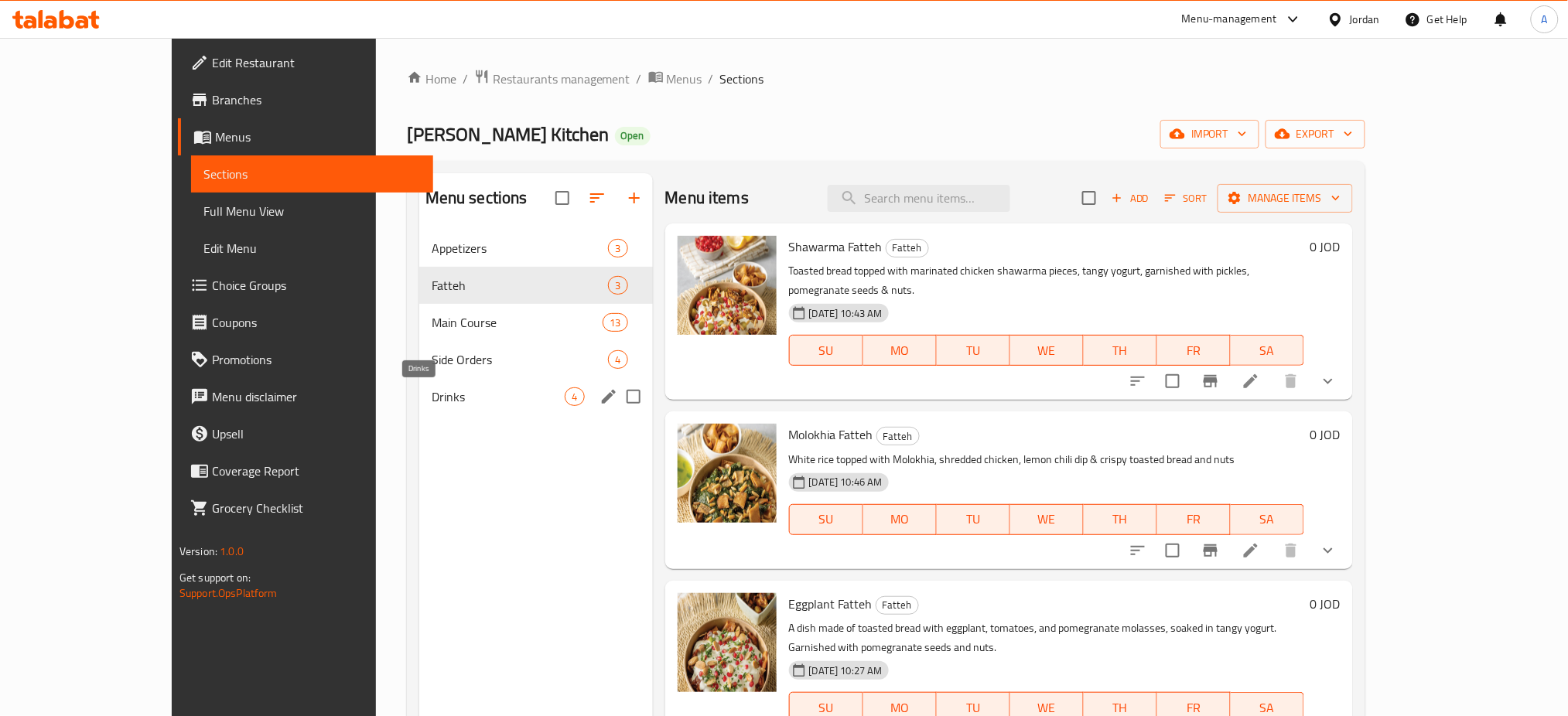
drag, startPoint x: 452, startPoint y: 368, endPoint x: 447, endPoint y: 379, distance: 12.1
click at [452, 368] on span "Side Orders" at bounding box center [520, 360] width 177 height 19
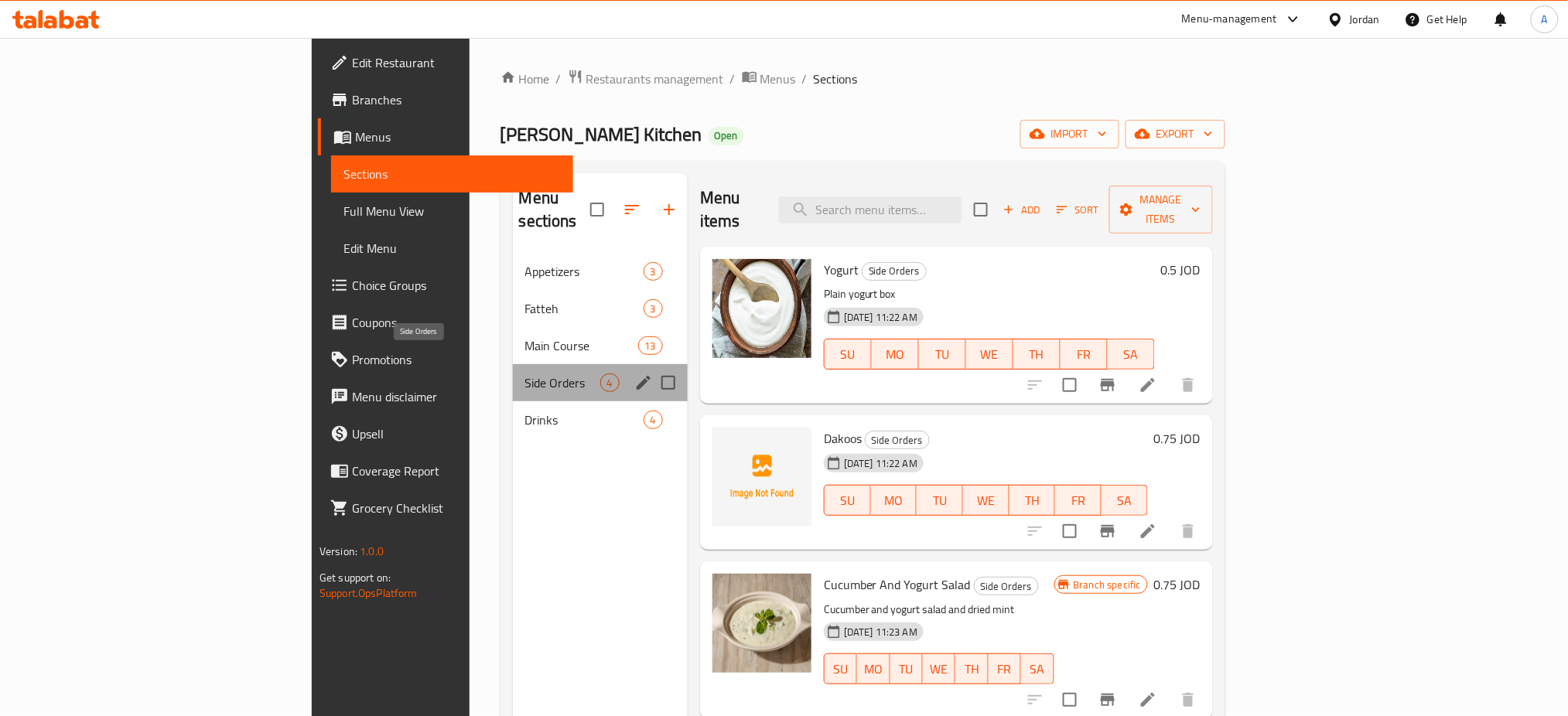
click at [526, 373] on span "Side Orders" at bounding box center [563, 383] width 75 height 19
click at [526, 337] on span "Main Course" at bounding box center [582, 346] width 113 height 19
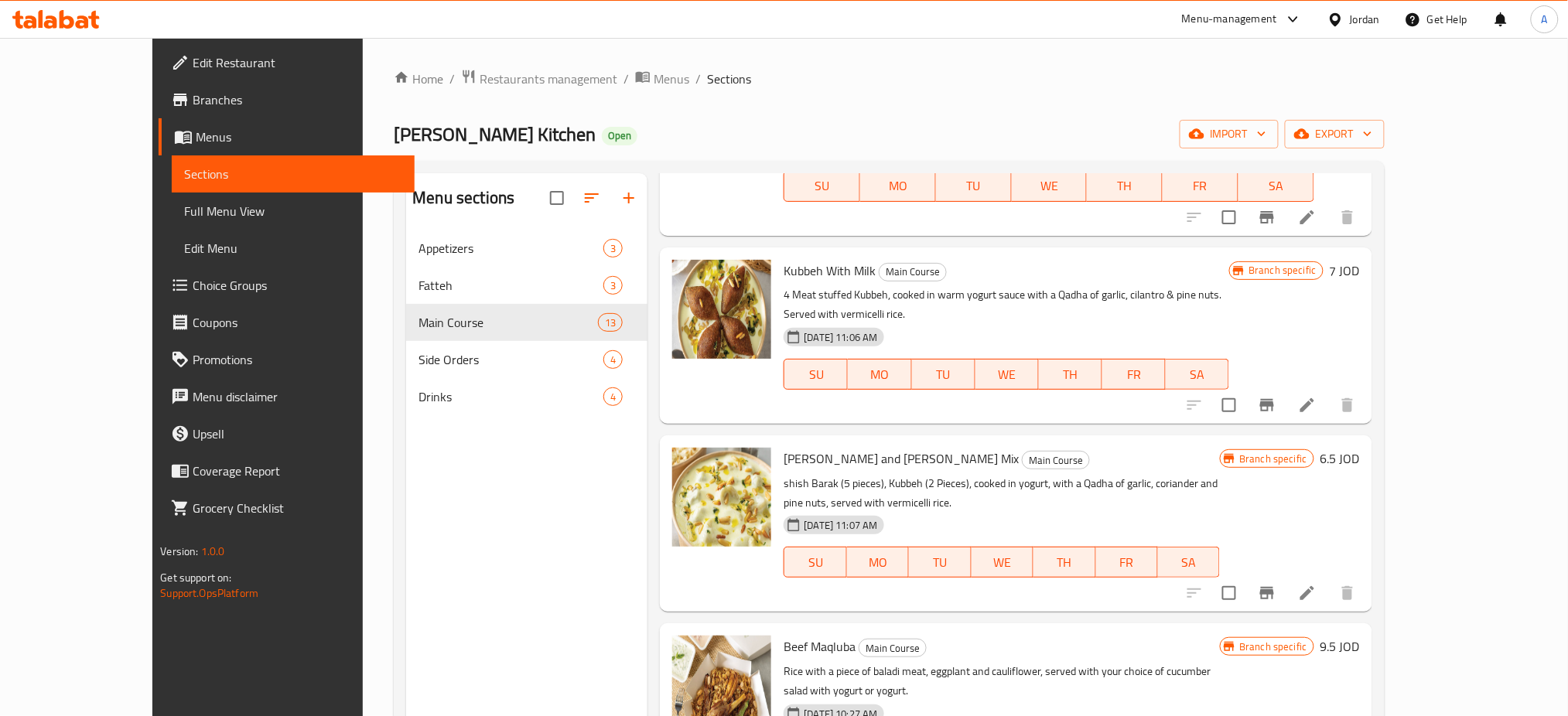
scroll to position [1031, 0]
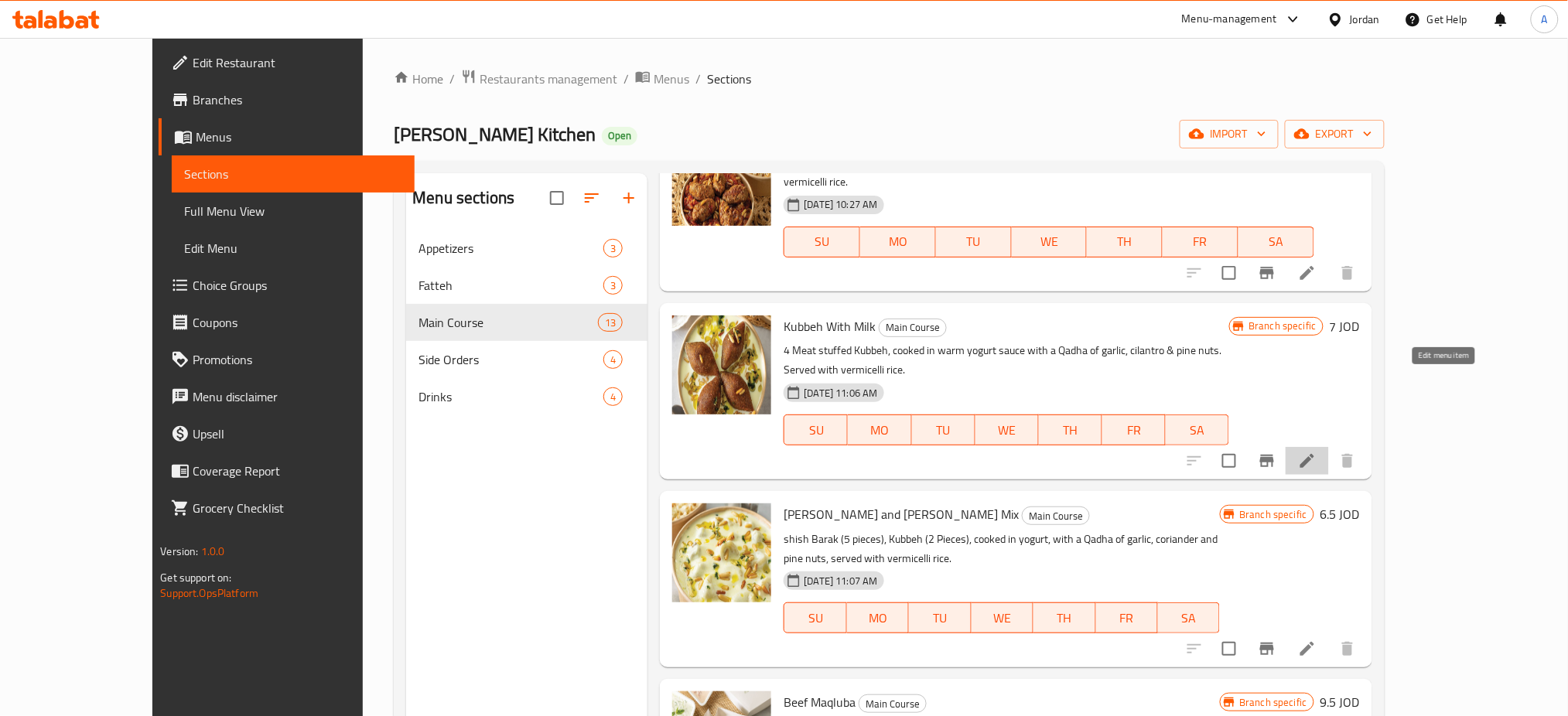
click at [1314, 454] on icon at bounding box center [1307, 461] width 14 height 14
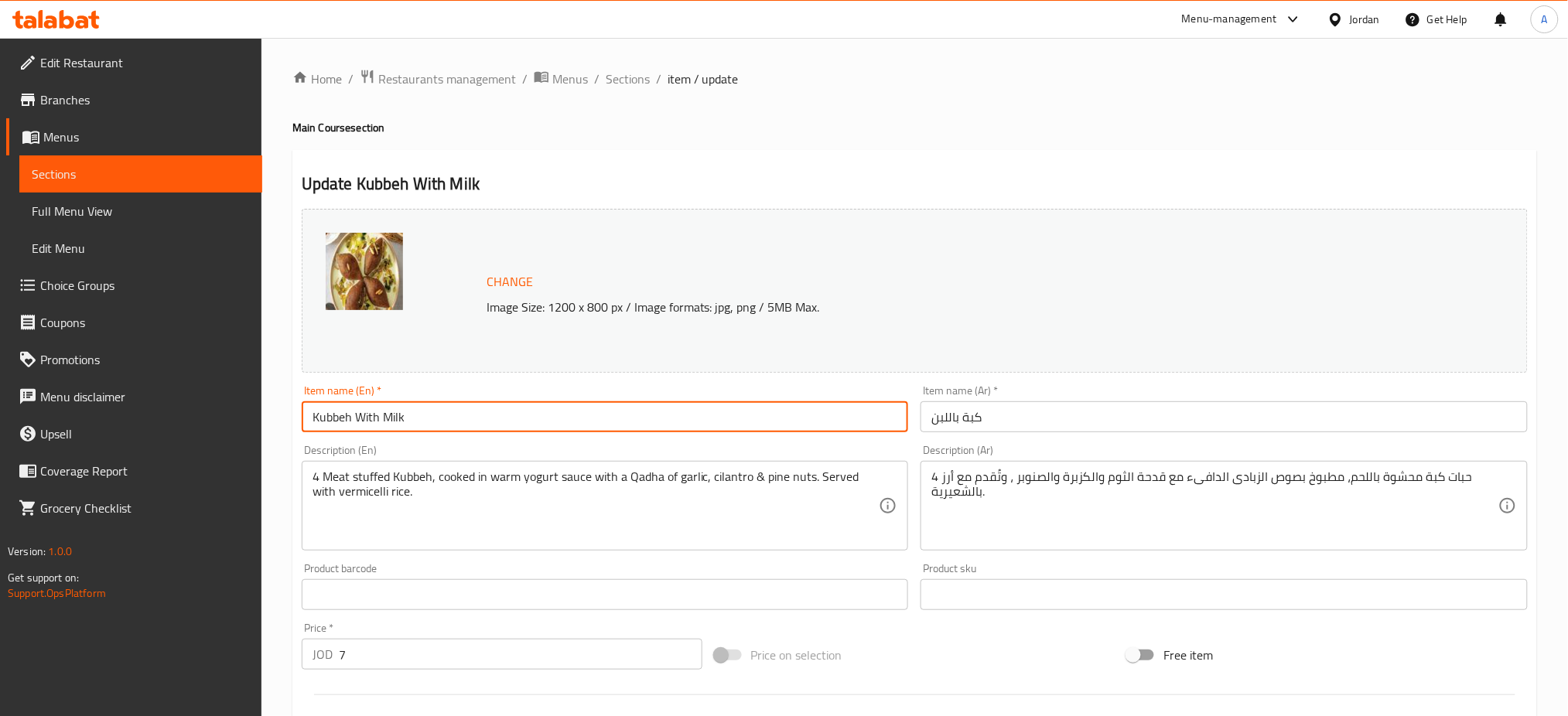
drag, startPoint x: 467, startPoint y: 418, endPoint x: 385, endPoint y: 419, distance: 82.0
click at [385, 419] on input "Kubbeh With Milk" at bounding box center [605, 417] width 608 height 31
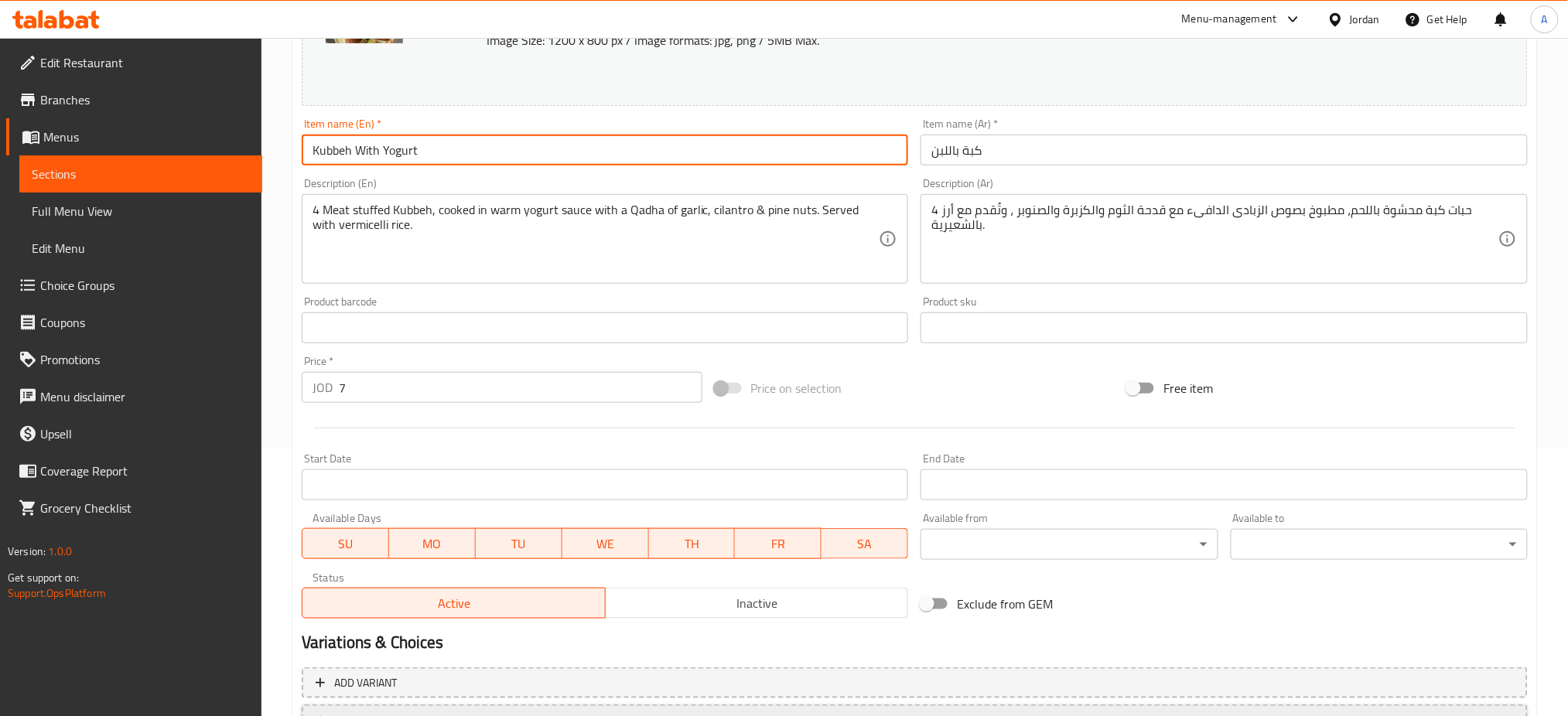
scroll to position [396, 0]
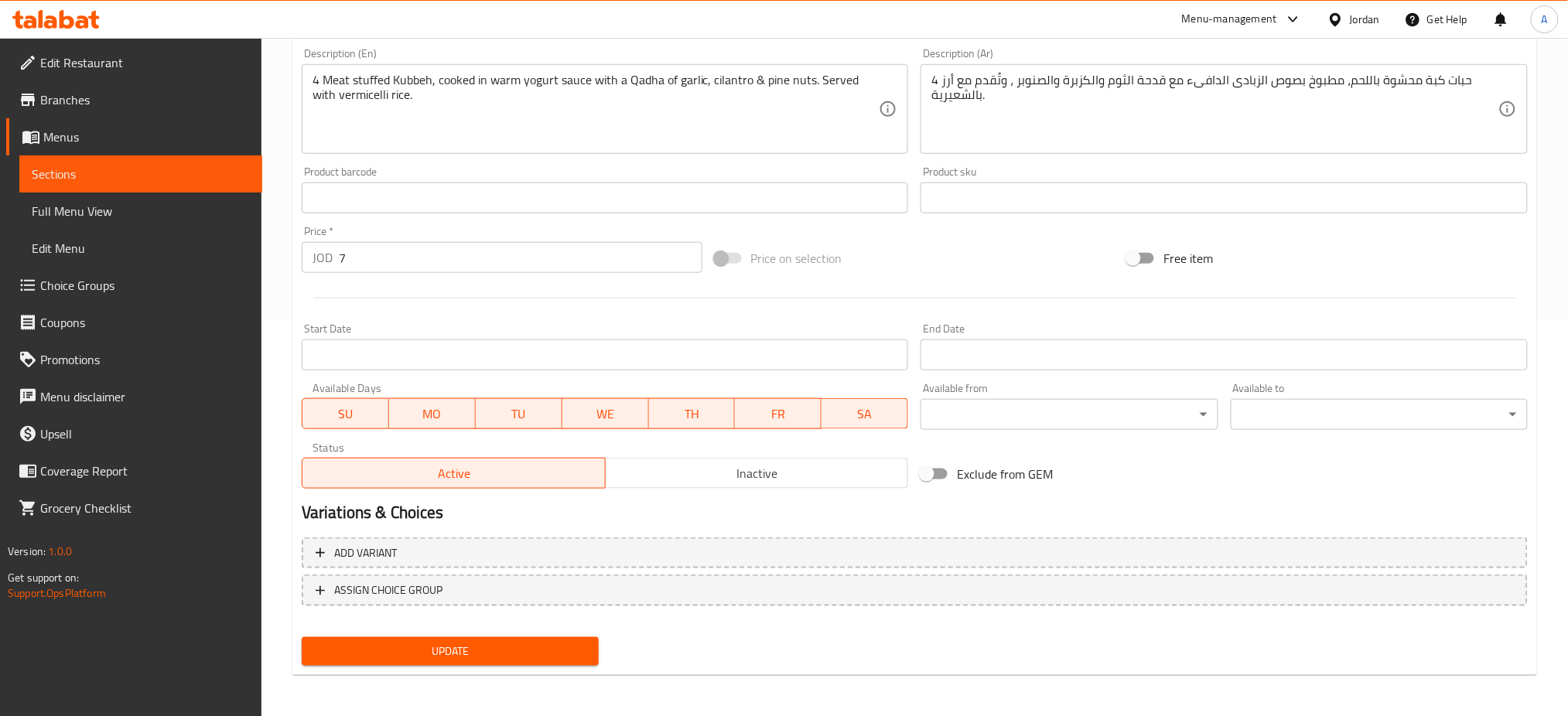
type input "Kubbeh With Yogurt"
click at [513, 631] on div "Update" at bounding box center [450, 652] width 309 height 41
click at [513, 642] on span "Update" at bounding box center [450, 651] width 273 height 20
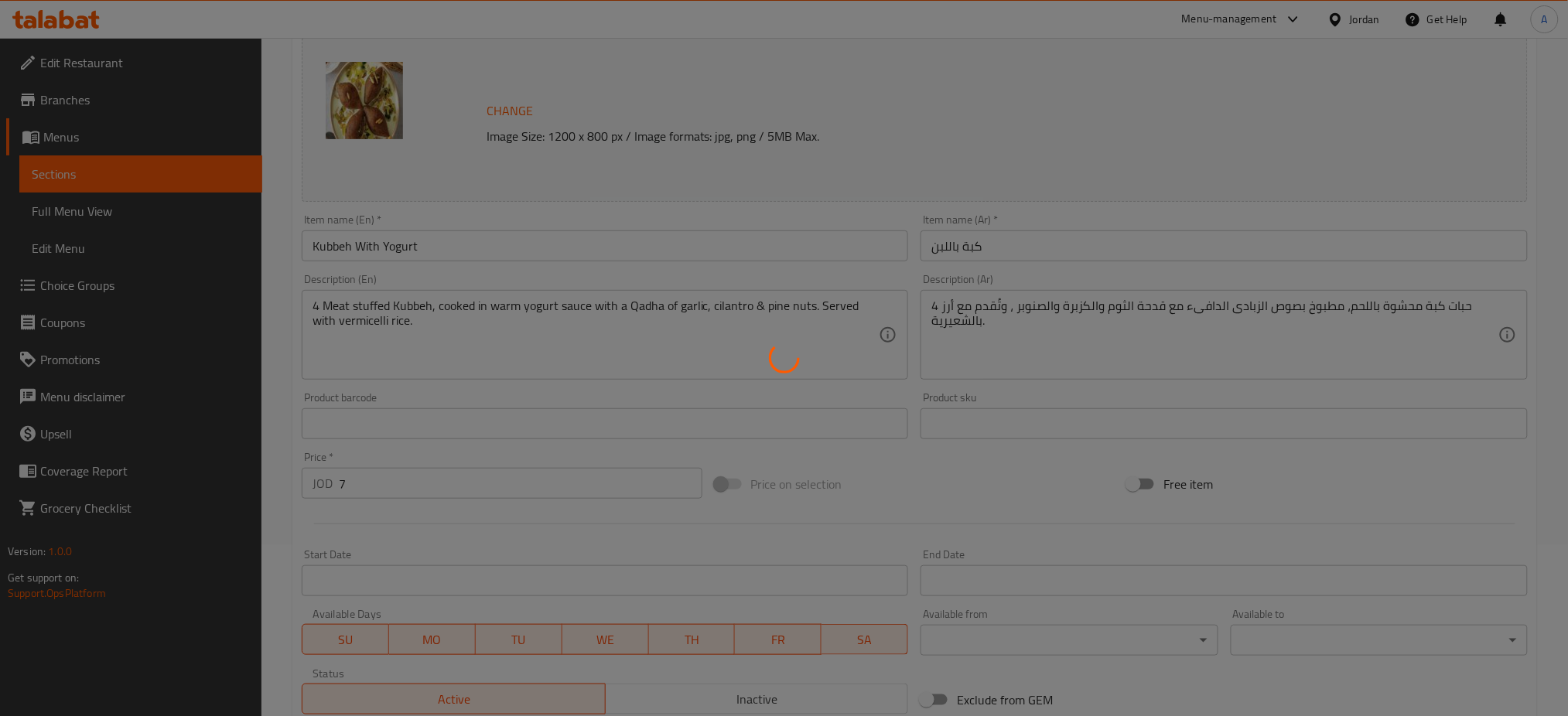
scroll to position [0, 0]
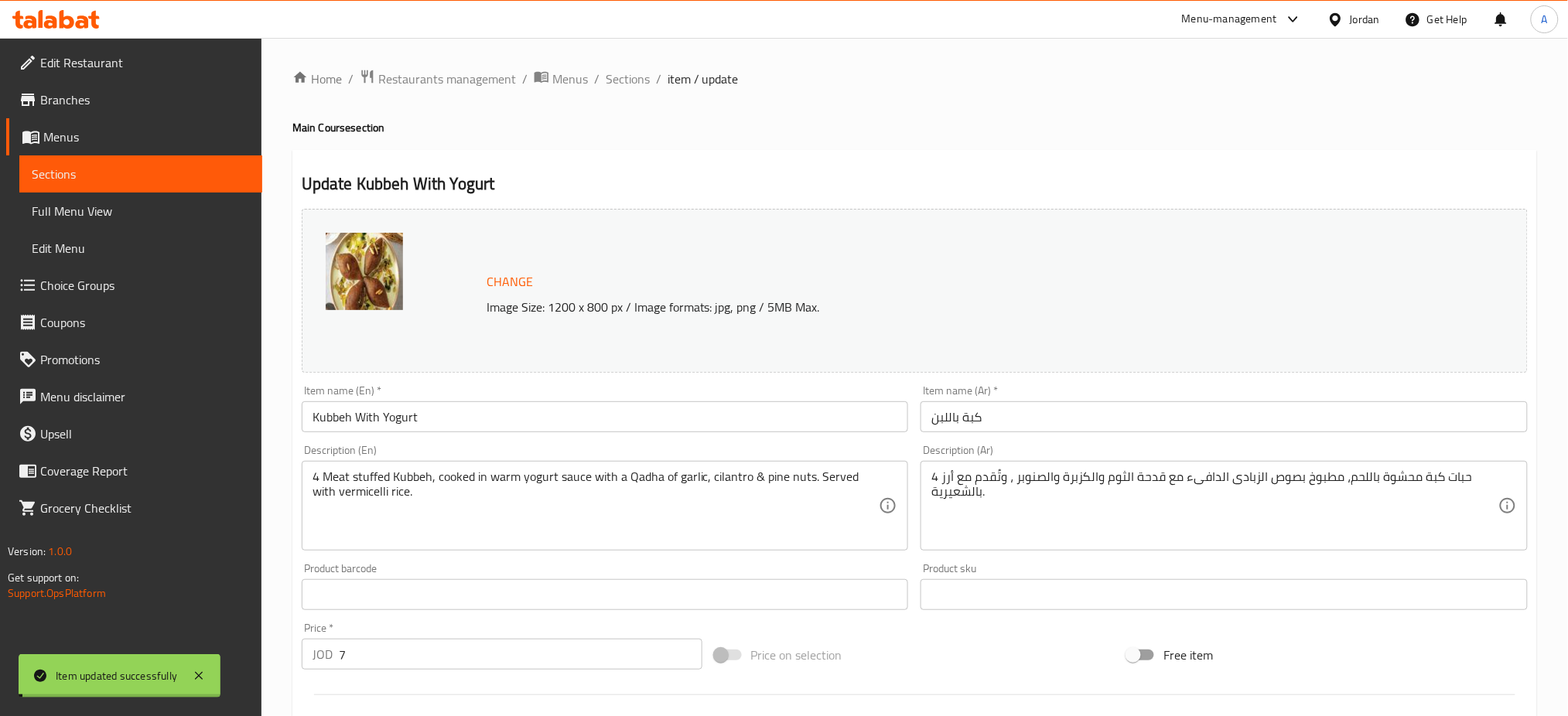
drag, startPoint x: 638, startPoint y: 83, endPoint x: 758, endPoint y: 158, distance: 141.5
click at [638, 83] on span "Sections" at bounding box center [628, 79] width 44 height 19
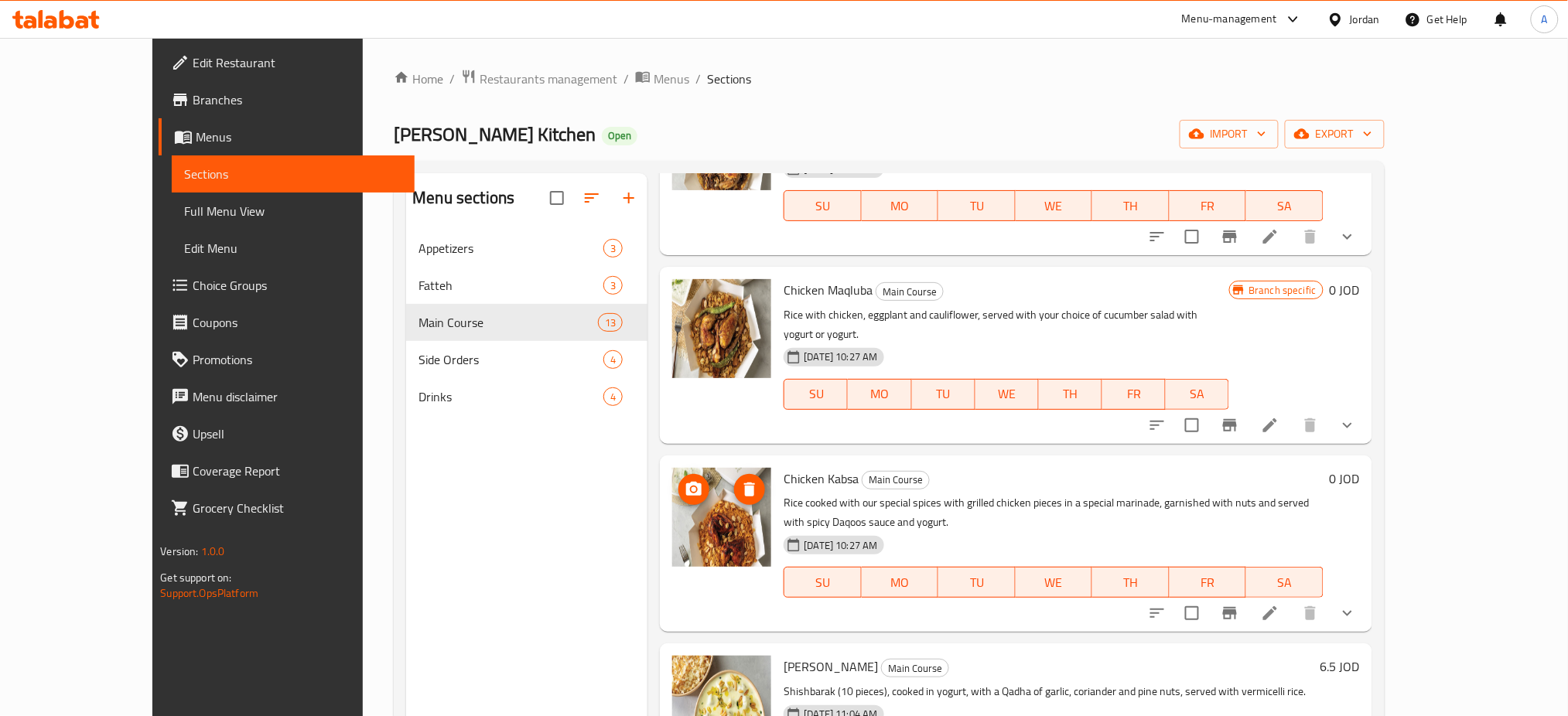
scroll to position [103, 0]
